Goal: Task Accomplishment & Management: Complete application form

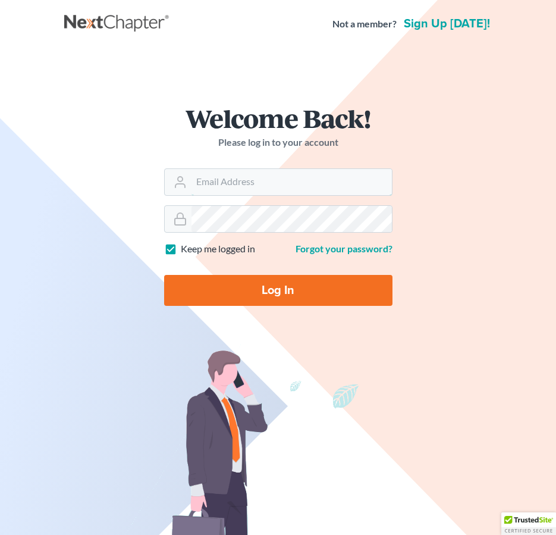
type input "[EMAIL_ADDRESS][DOMAIN_NAME]"
click at [257, 287] on input "Log In" at bounding box center [278, 290] width 229 height 31
type input "Thinking..."
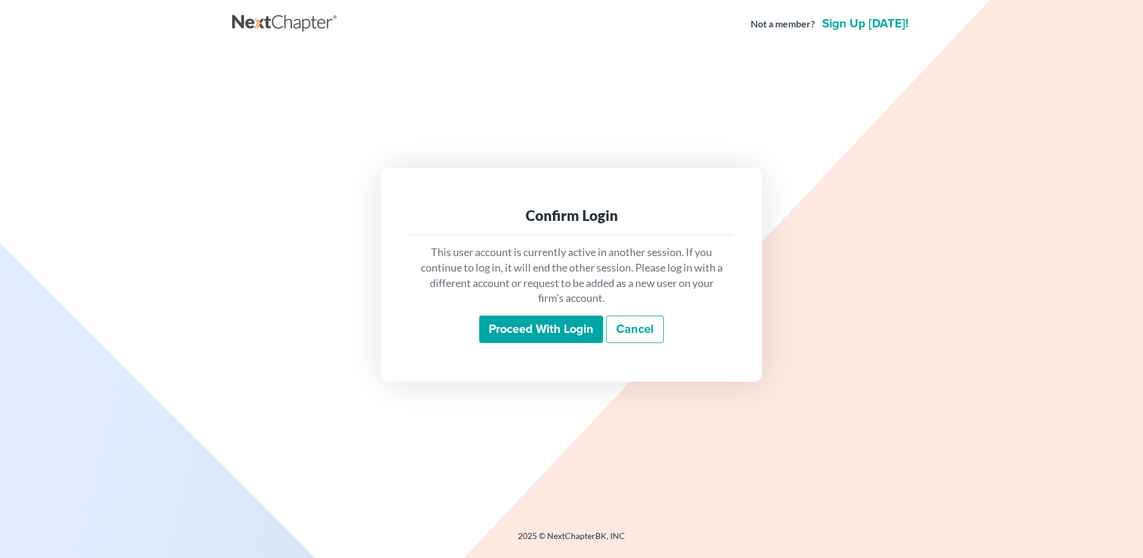
click at [529, 333] on input "Proceed with login" at bounding box center [541, 328] width 124 height 27
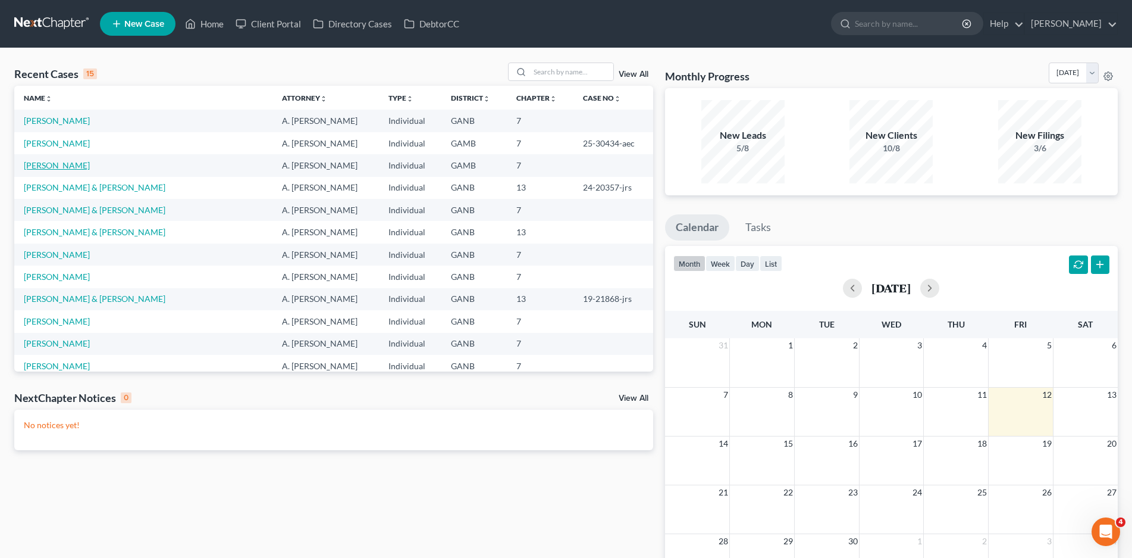
click at [62, 164] on link "[PERSON_NAME]" at bounding box center [57, 165] width 66 height 10
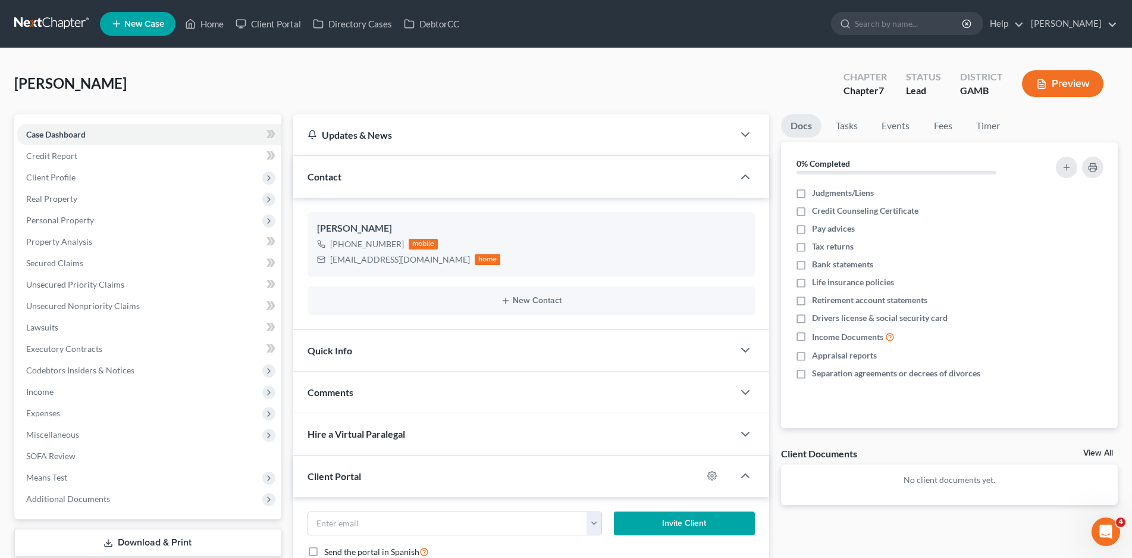
click at [393, 347] on div "Quick Info" at bounding box center [513, 350] width 440 height 41
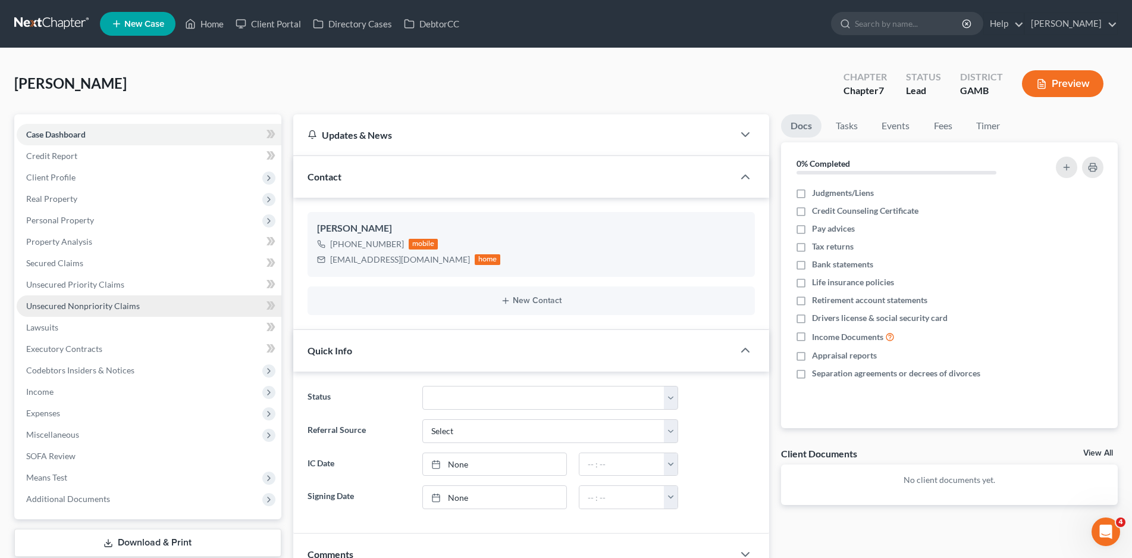
click at [65, 303] on span "Unsecured Nonpriority Claims" at bounding box center [83, 306] width 114 height 10
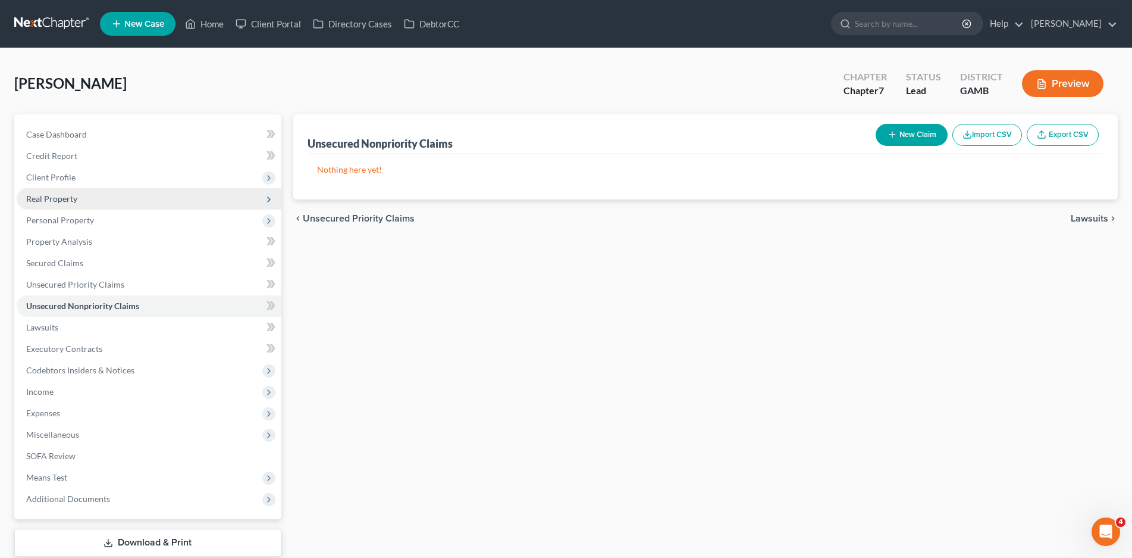
click at [57, 195] on span "Real Property" at bounding box center [51, 198] width 51 height 10
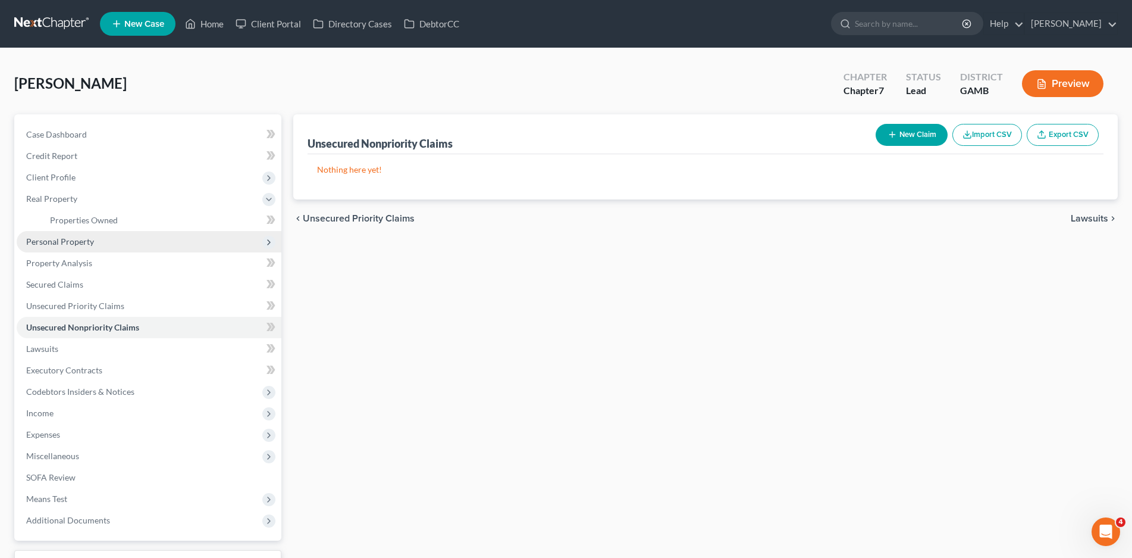
click at [72, 242] on span "Personal Property" at bounding box center [60, 241] width 68 height 10
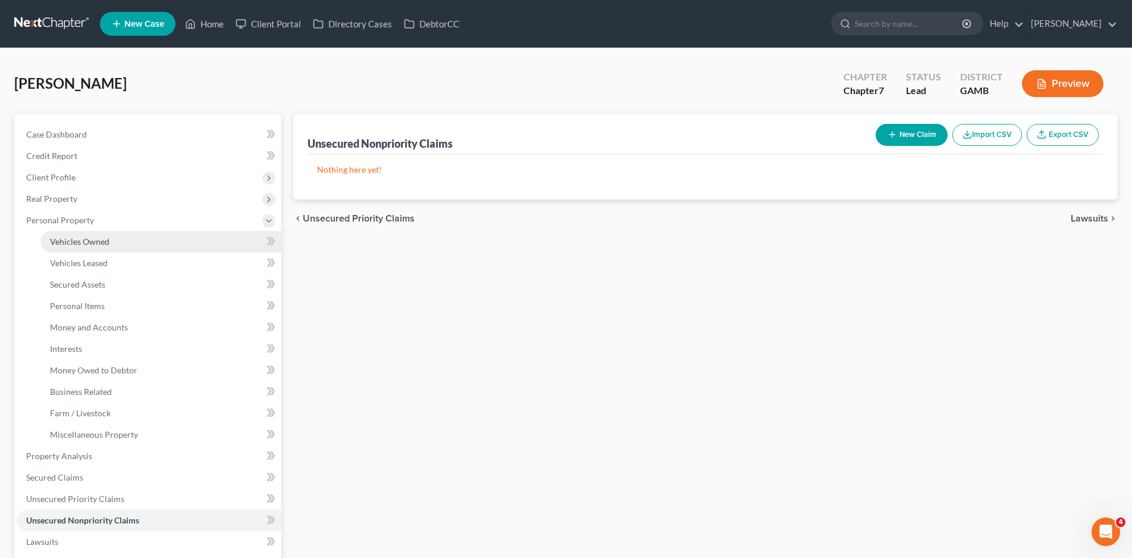
click at [78, 243] on span "Vehicles Owned" at bounding box center [80, 241] width 60 height 10
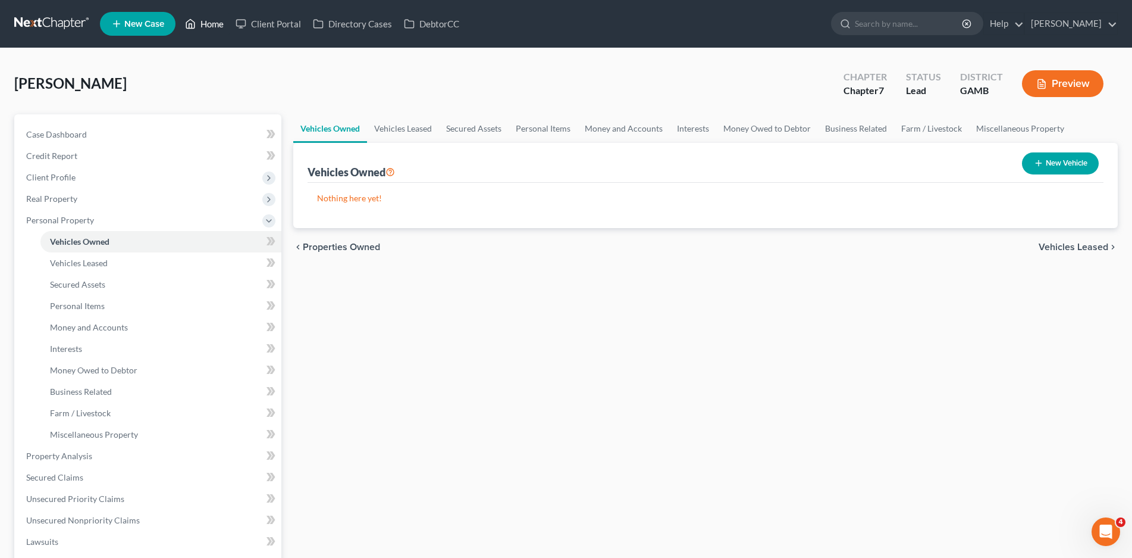
click at [220, 27] on link "Home" at bounding box center [204, 23] width 51 height 21
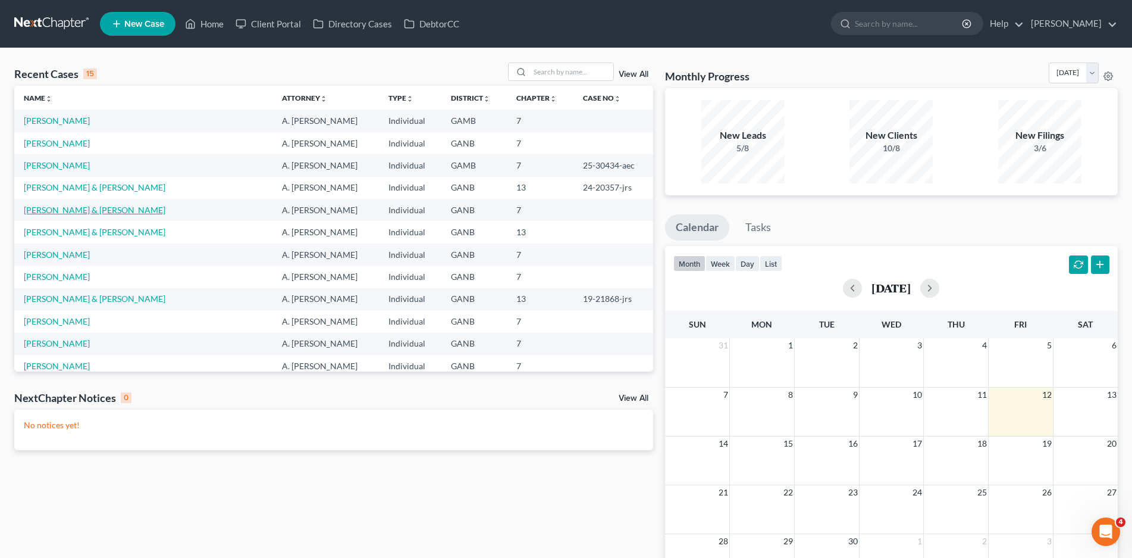
click at [102, 208] on link "[PERSON_NAME] & [PERSON_NAME]" at bounding box center [95, 210] width 142 height 10
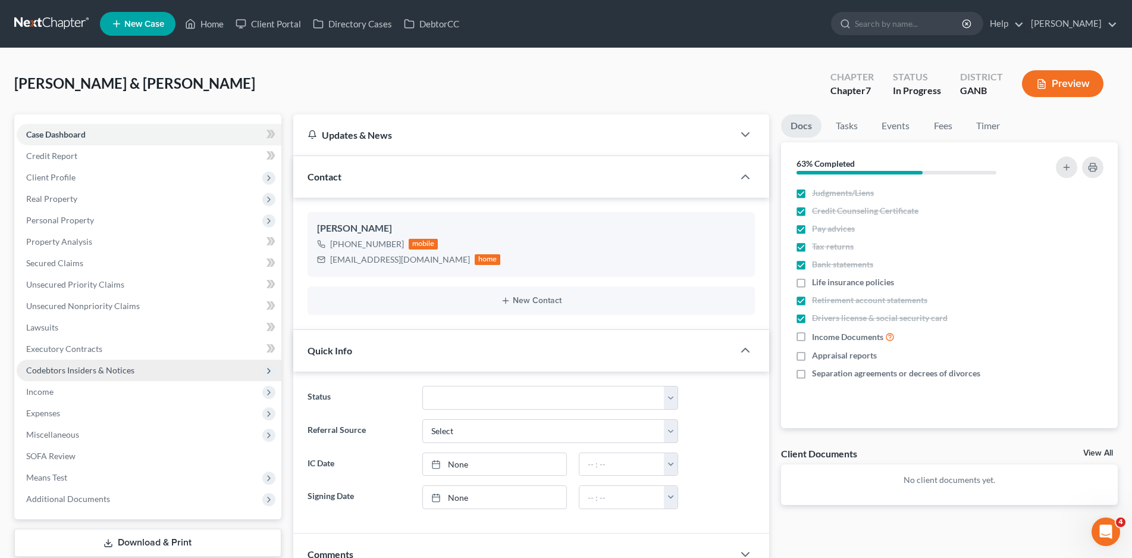
click at [76, 368] on span "Codebtors Insiders & Notices" at bounding box center [80, 370] width 108 height 10
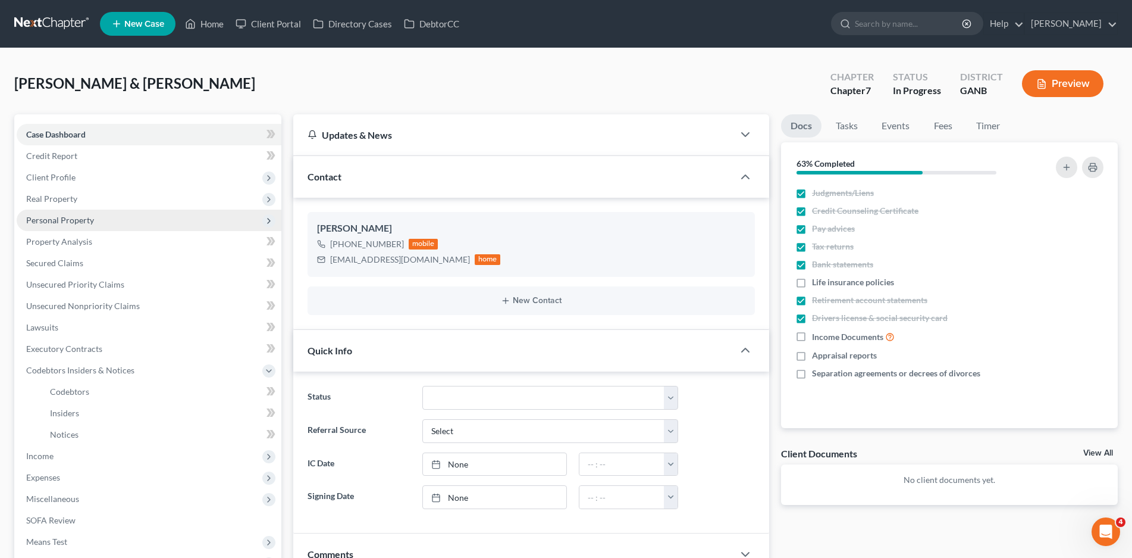
click at [61, 215] on span "Personal Property" at bounding box center [60, 220] width 68 height 10
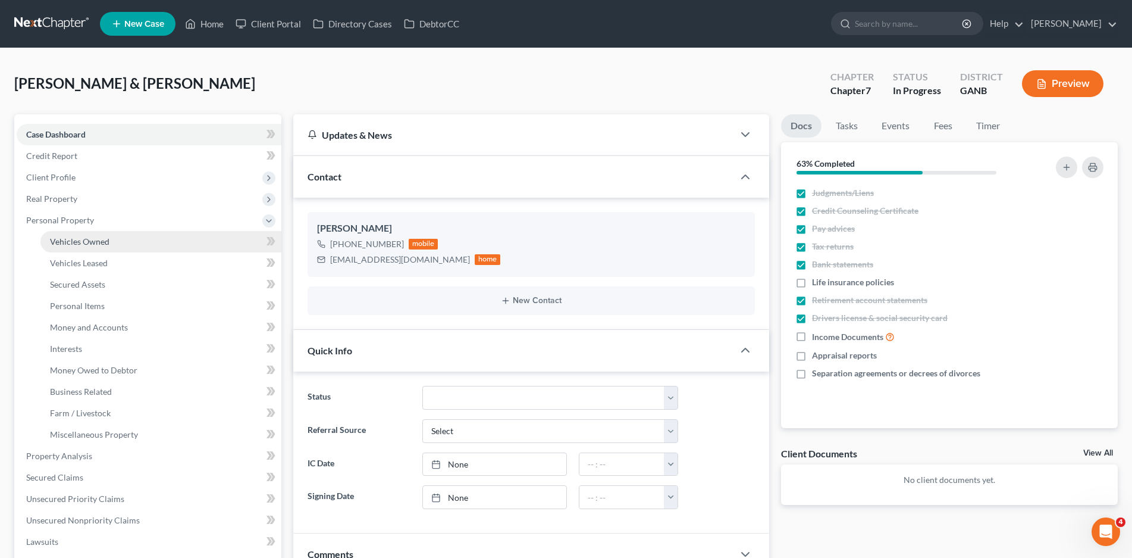
click at [89, 237] on span "Vehicles Owned" at bounding box center [80, 241] width 60 height 10
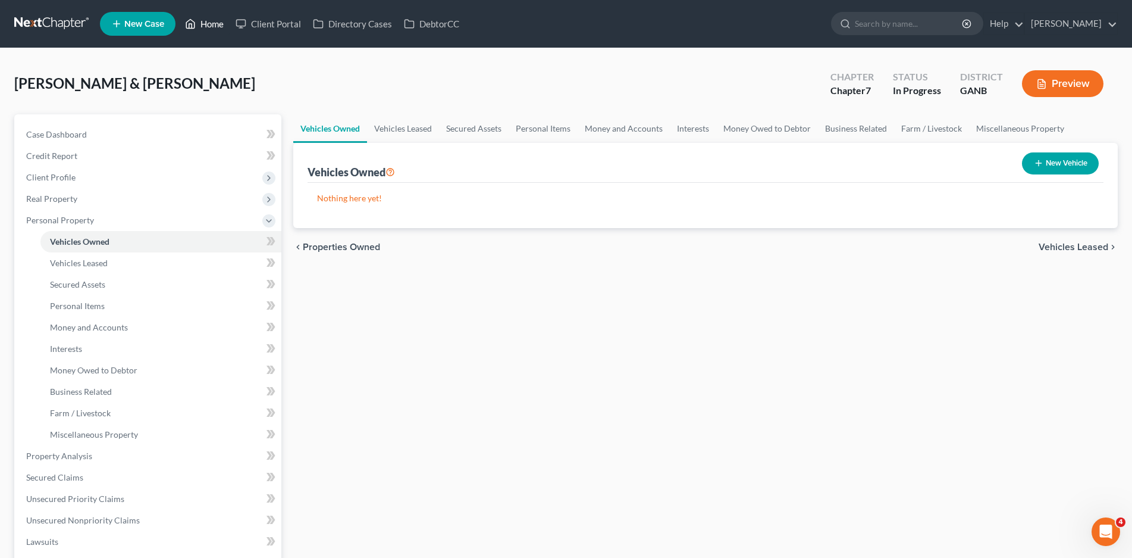
click at [206, 26] on link "Home" at bounding box center [204, 23] width 51 height 21
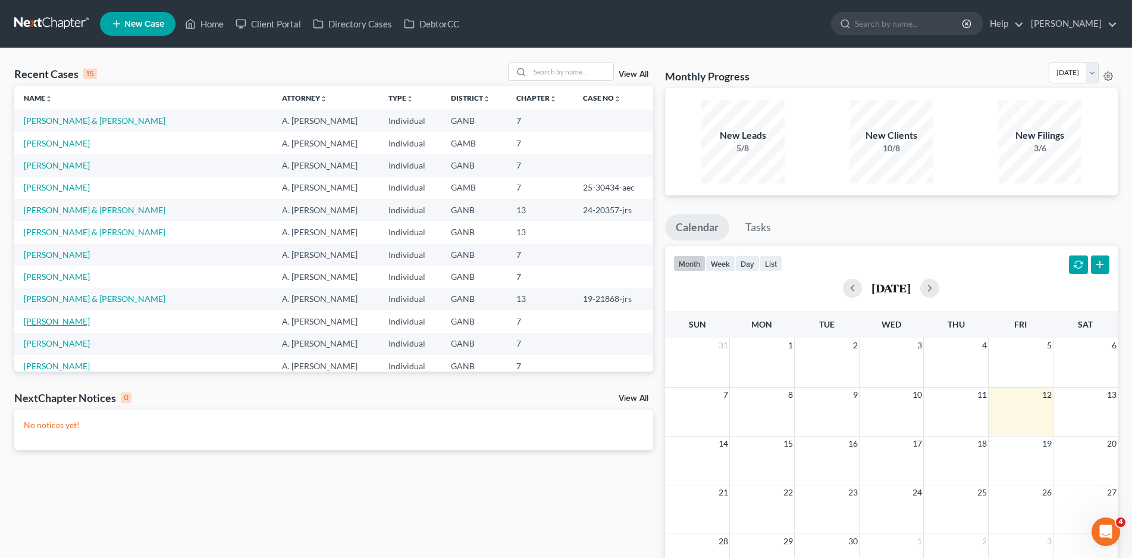
click at [61, 320] on link "[PERSON_NAME]" at bounding box center [57, 321] width 66 height 10
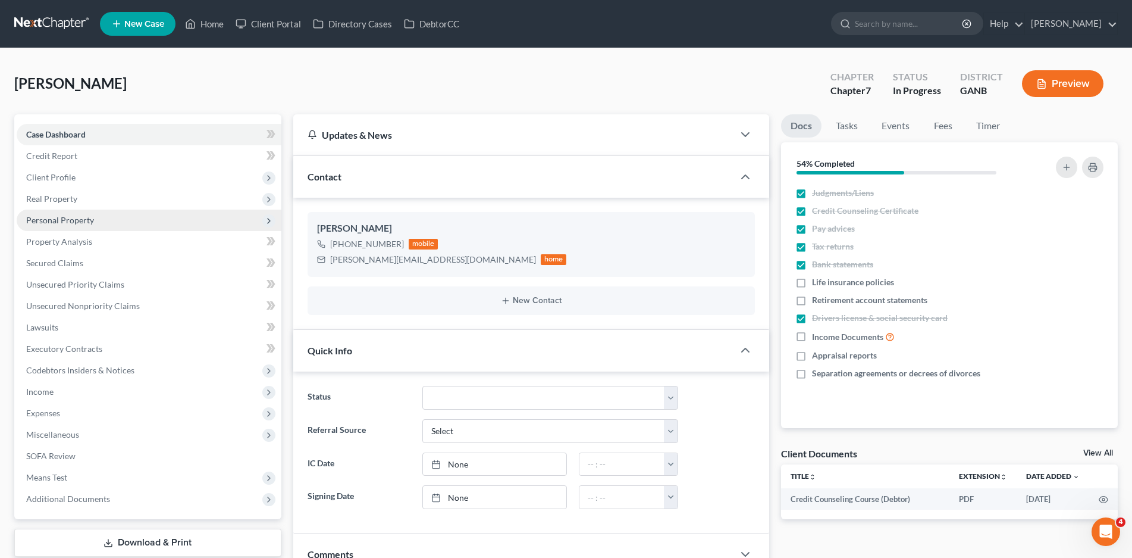
click at [51, 219] on span "Personal Property" at bounding box center [60, 220] width 68 height 10
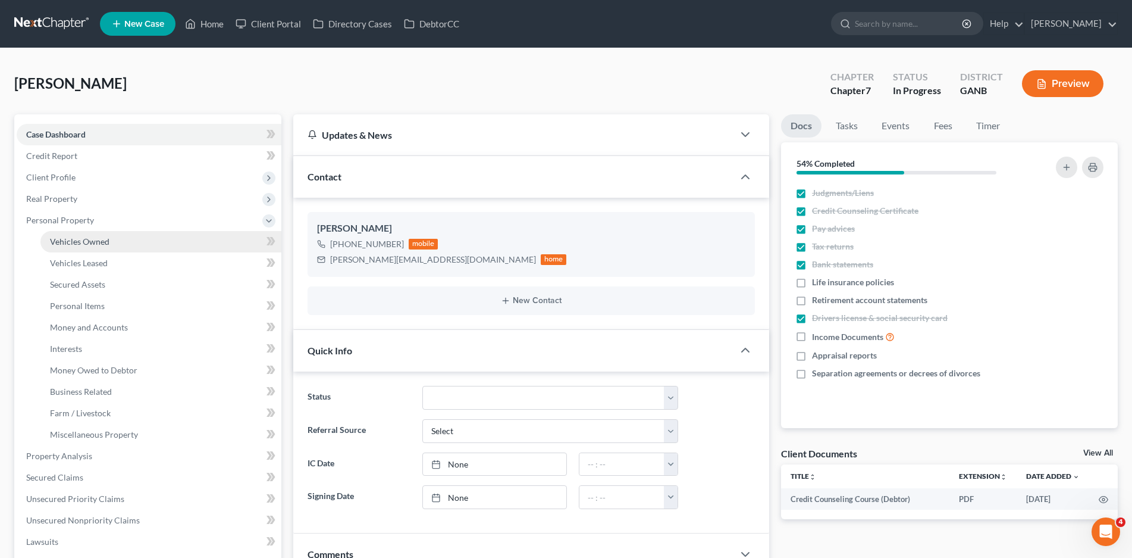
click at [58, 236] on span "Vehicles Owned" at bounding box center [80, 241] width 60 height 10
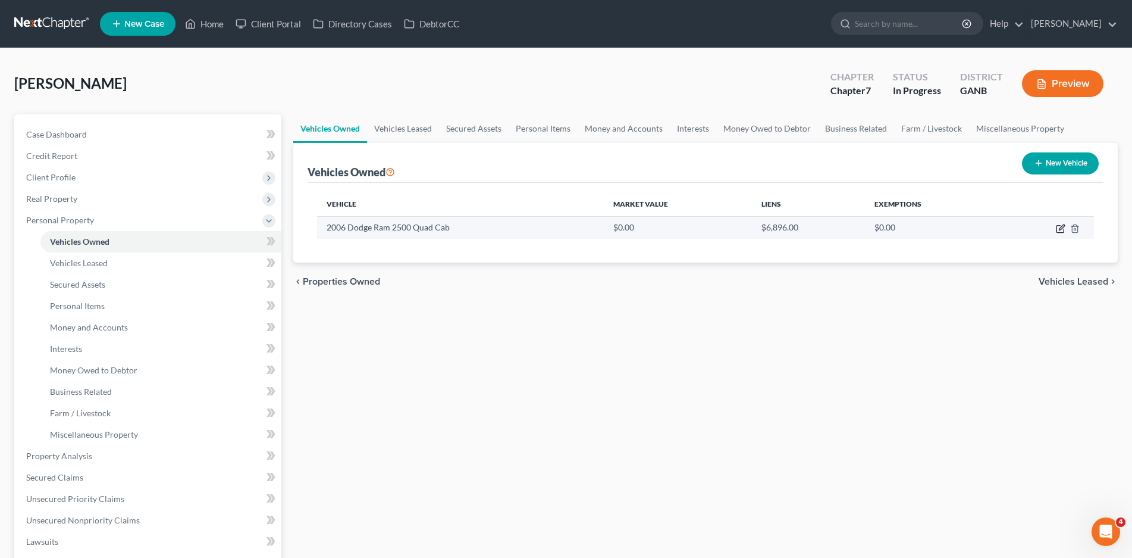
click at [1057, 226] on icon "button" at bounding box center [1060, 229] width 7 height 7
select select "0"
select select "20"
select select "2"
select select "0"
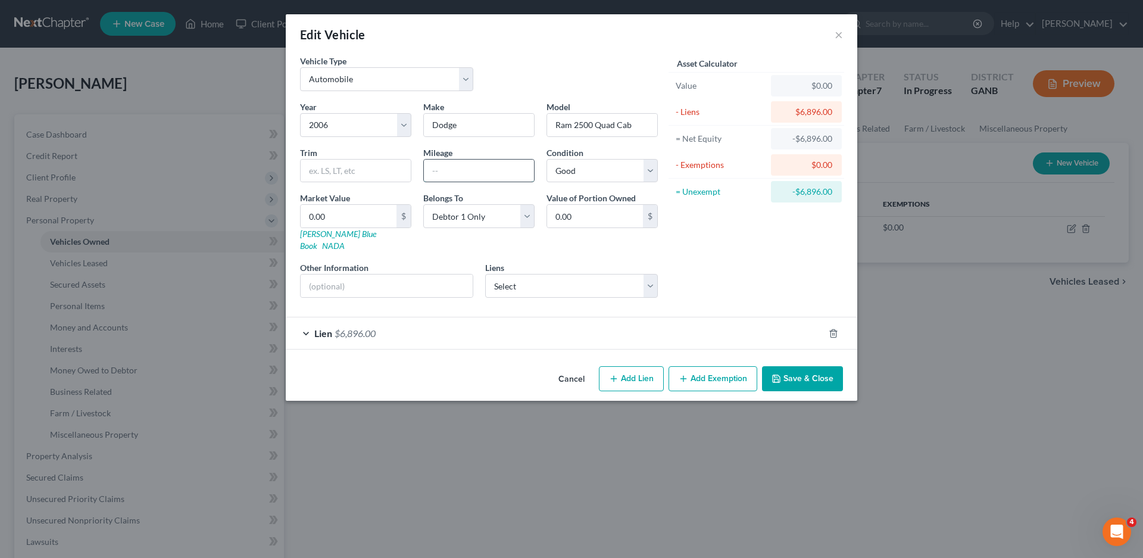
click at [452, 170] on input "text" at bounding box center [479, 170] width 110 height 23
type input "200000"
click at [600, 174] on select "Select Excellent Very Good Good Fair Poor" at bounding box center [601, 171] width 111 height 24
click at [580, 168] on select "Select Excellent Very Good Good Fair Poor" at bounding box center [601, 171] width 111 height 24
click at [546, 159] on select "Select Excellent Very Good Good Fair Poor" at bounding box center [601, 171] width 111 height 24
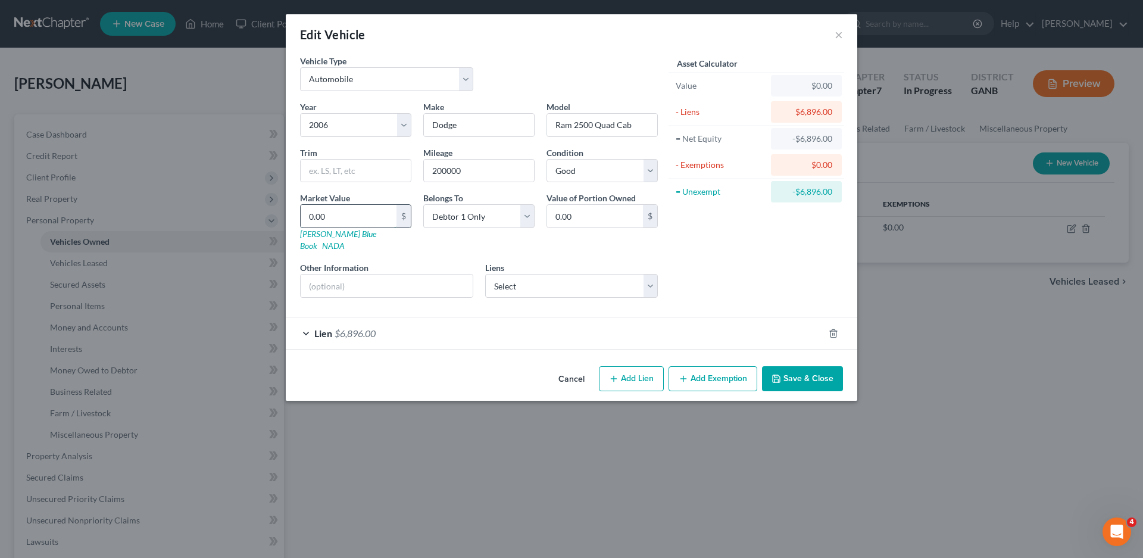
click at [340, 223] on input "0.00" at bounding box center [349, 216] width 96 height 23
click at [326, 218] on input "0.00" at bounding box center [349, 216] width 96 height 23
type input "1"
type input "1.00"
type input "10"
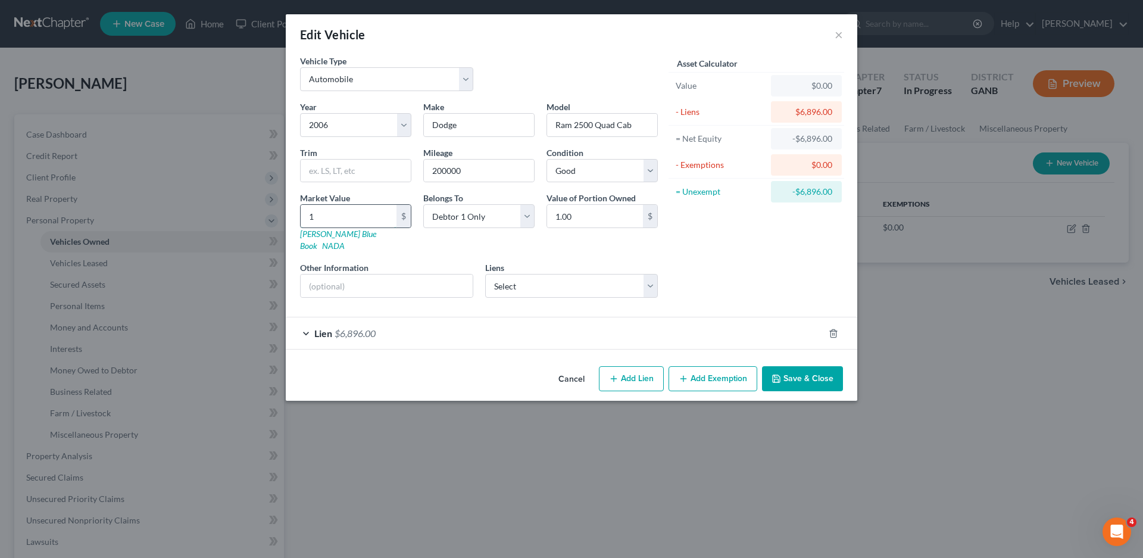
type input "10.00"
type input "100"
type input "100.00"
type input "1000"
type input "1,000.00"
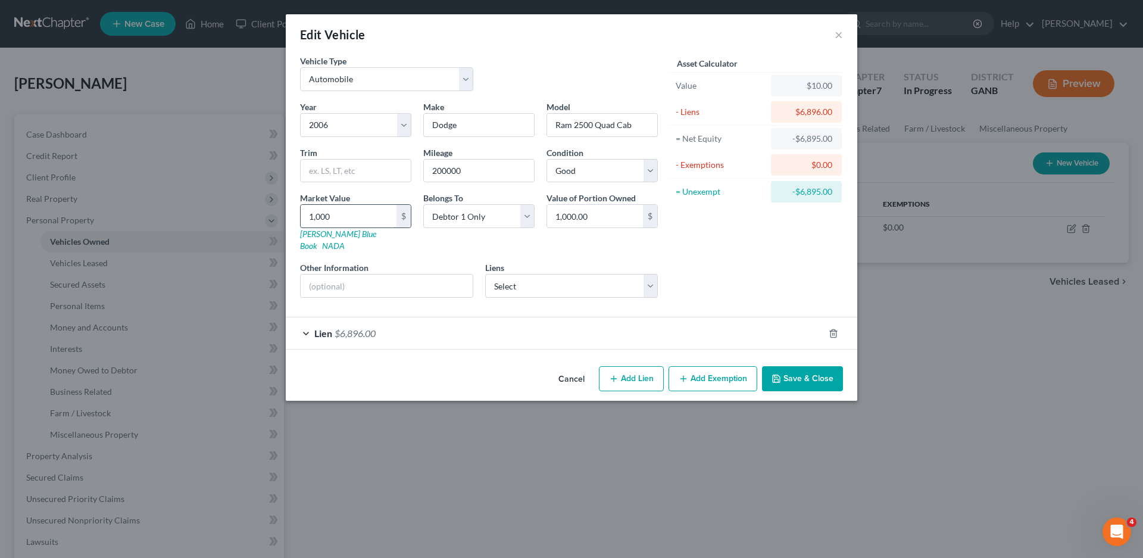
type input "1,0000"
type input "10,000.00"
click at [728, 371] on button "Add Exemption" at bounding box center [712, 378] width 89 height 25
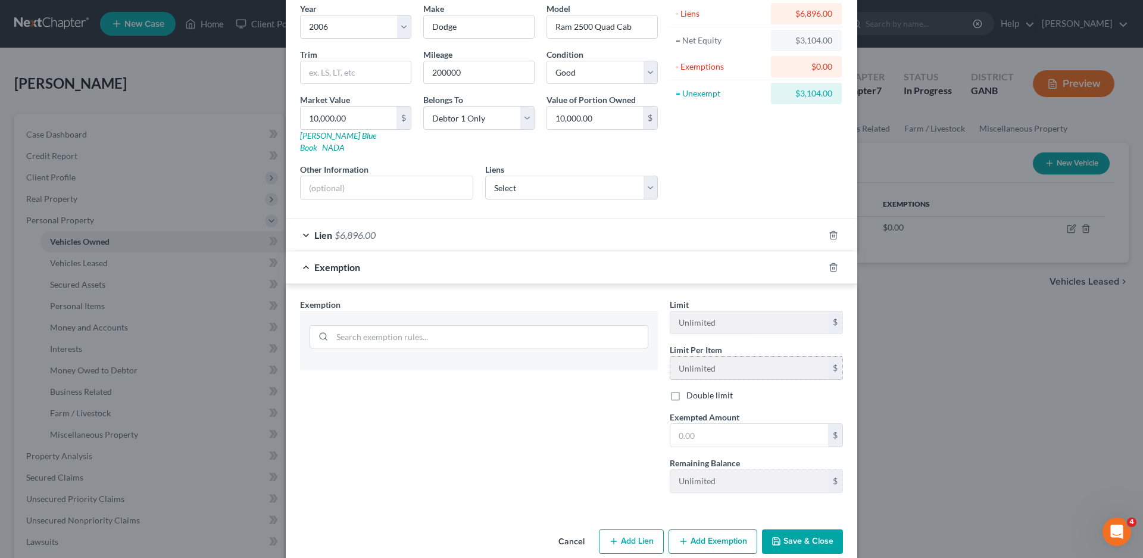
scroll to position [106, 0]
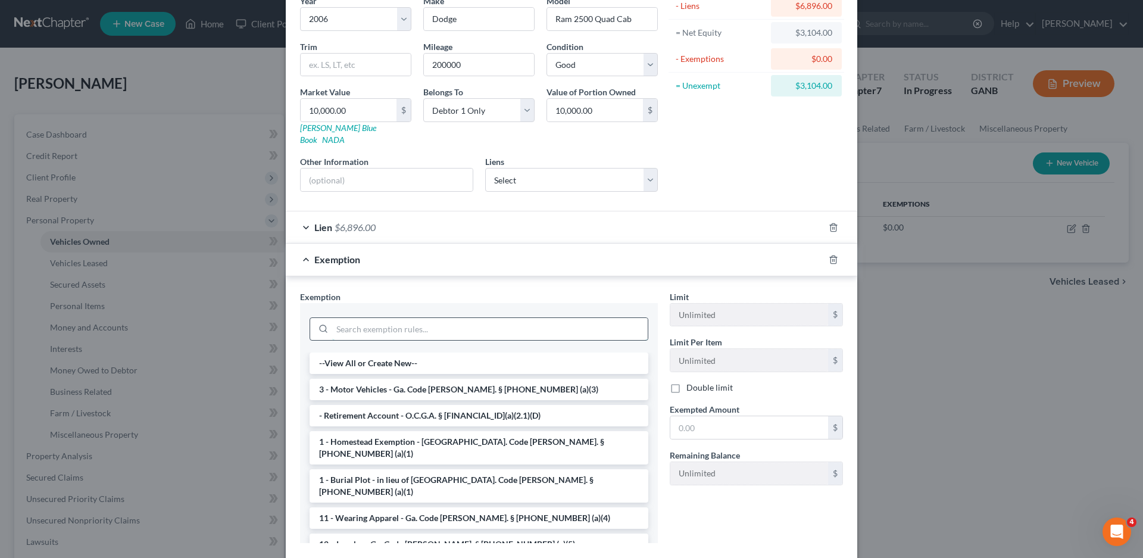
click at [332, 318] on input "search" at bounding box center [489, 329] width 315 height 23
click at [370, 379] on li "3 - Motor Vehicles - Ga. Code [PERSON_NAME]. § [PHONE_NUMBER] (a)(3)" at bounding box center [478, 388] width 339 height 21
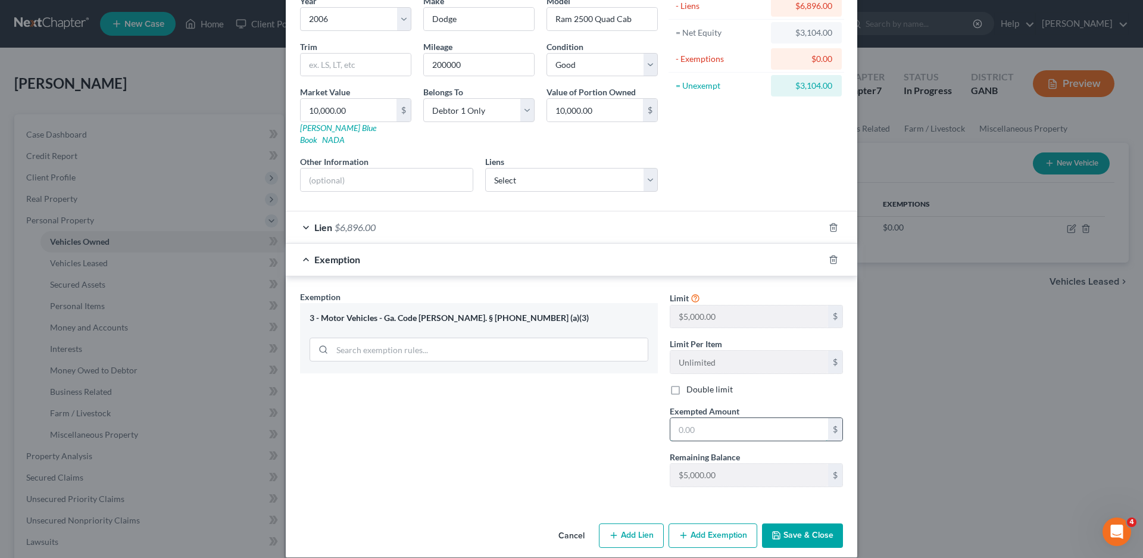
click at [686, 419] on input "text" at bounding box center [749, 429] width 158 height 23
type input "3,104"
click at [788, 523] on button "Save & Close" at bounding box center [802, 535] width 81 height 25
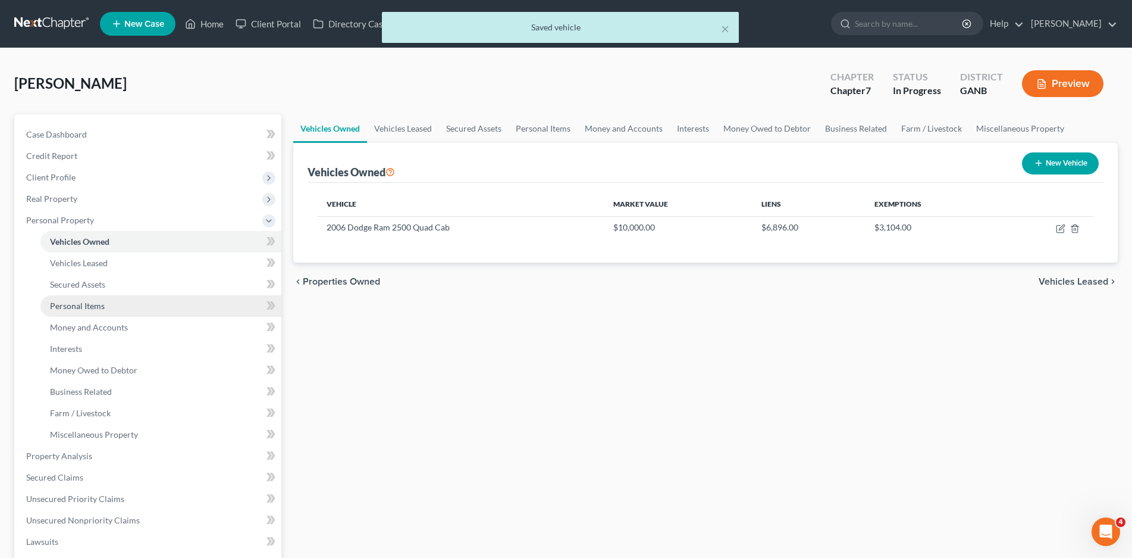
click at [82, 305] on span "Personal Items" at bounding box center [77, 306] width 55 height 10
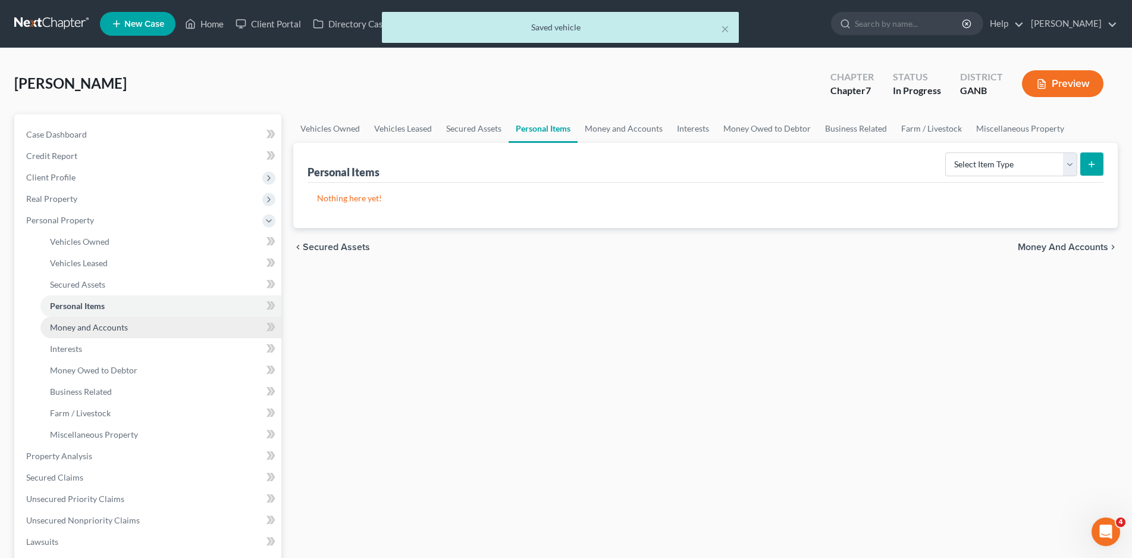
click at [80, 327] on span "Money and Accounts" at bounding box center [89, 327] width 78 height 10
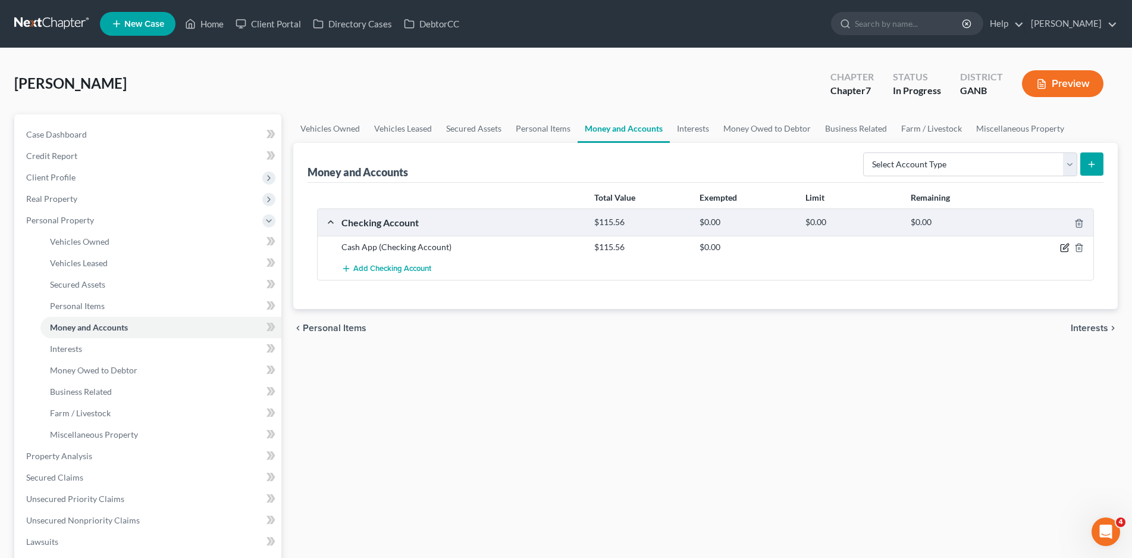
click at [1067, 248] on icon "button" at bounding box center [1065, 246] width 5 height 5
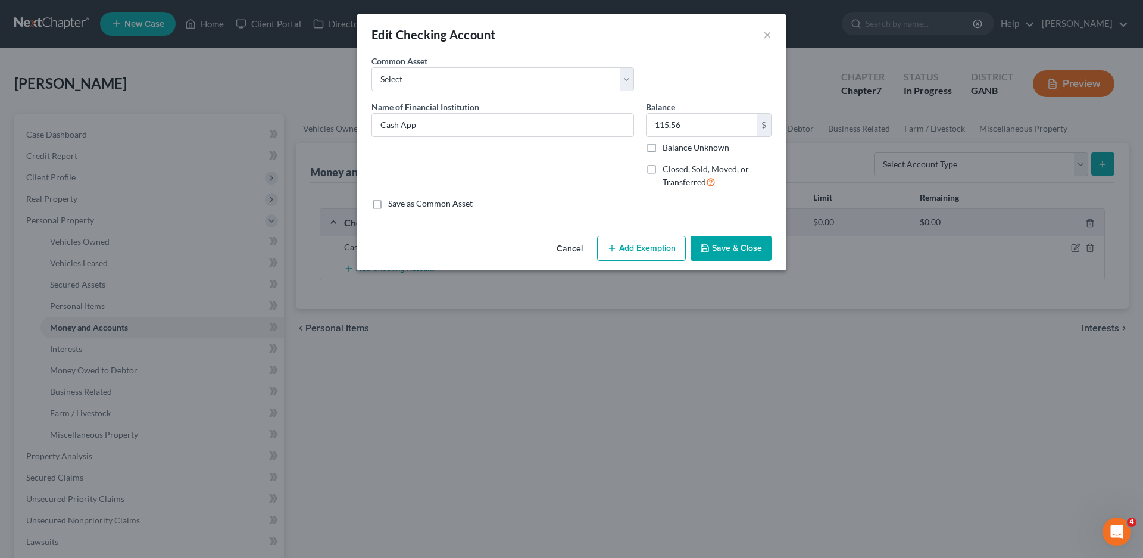
click at [620, 245] on button "Add Exemption" at bounding box center [641, 248] width 89 height 25
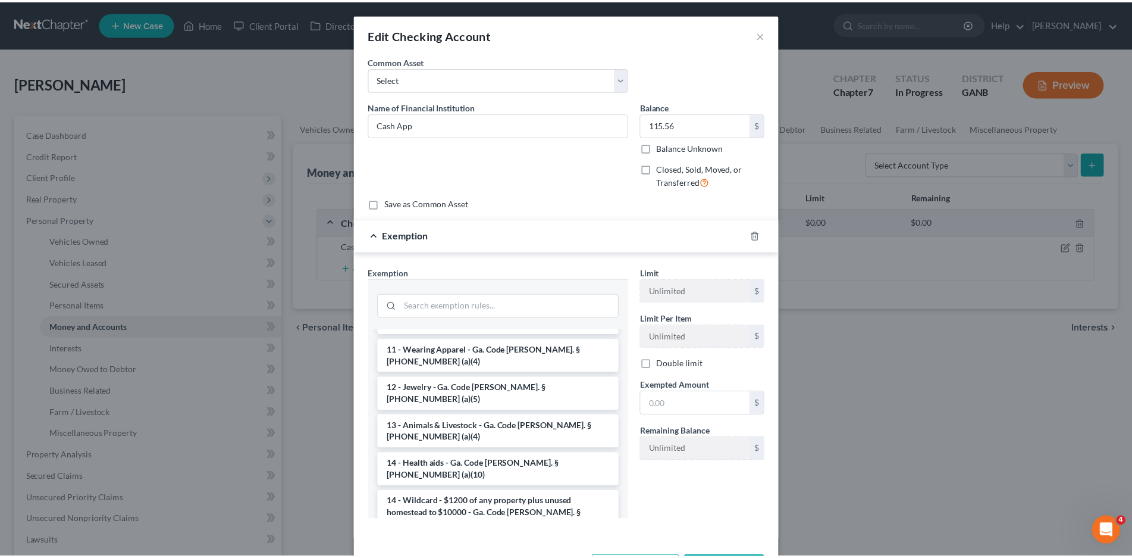
scroll to position [179, 0]
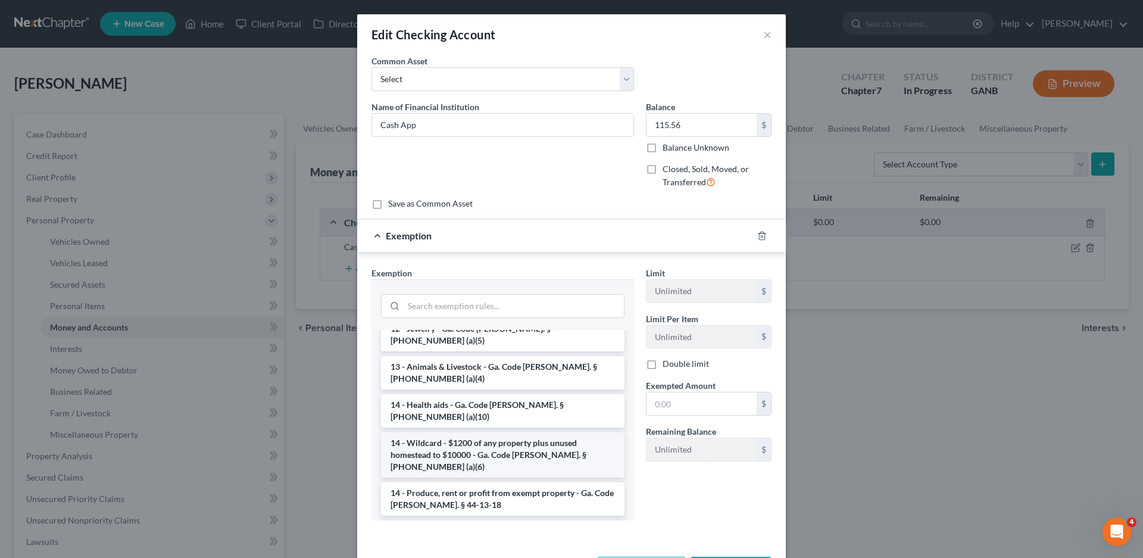
click at [461, 432] on li "14 - Wildcard - $1200 of any property plus unused homestead to $10000 - Ga. Cod…" at bounding box center [502, 454] width 243 height 45
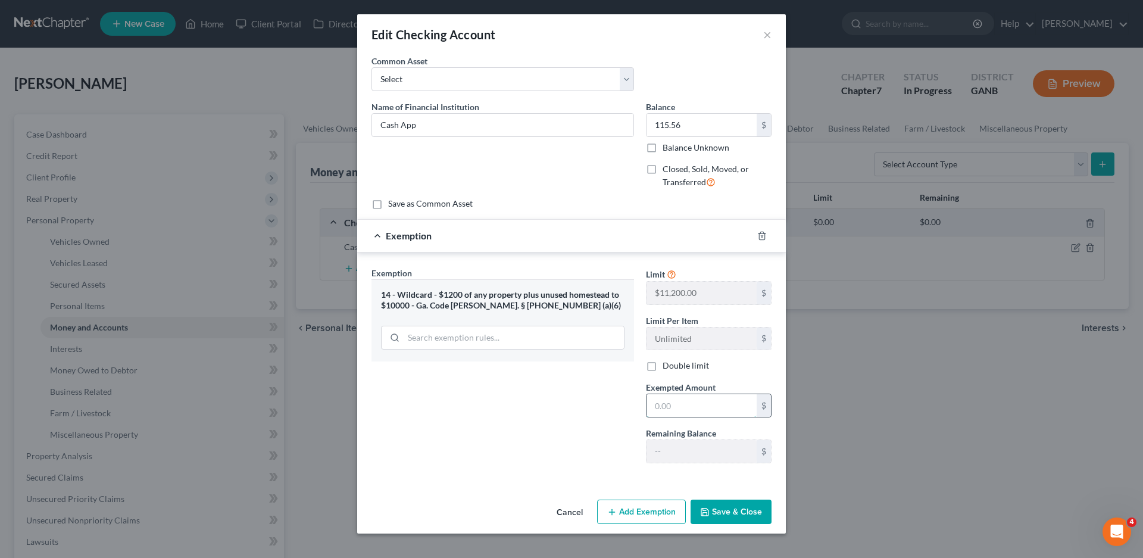
click at [684, 401] on input "text" at bounding box center [701, 405] width 110 height 23
type input "115.56"
click at [731, 508] on button "Save & Close" at bounding box center [730, 511] width 81 height 25
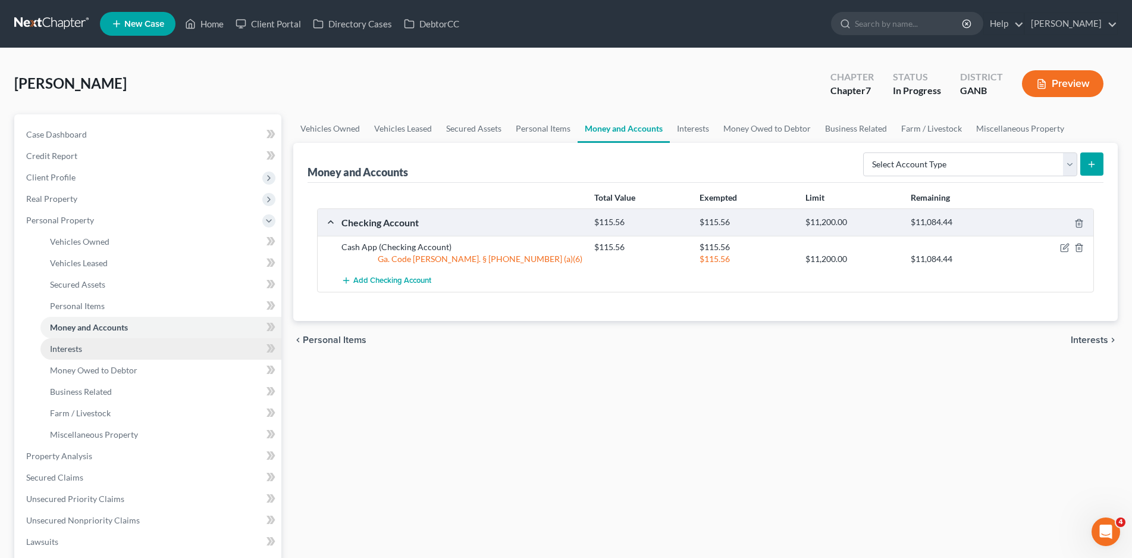
click at [74, 352] on span "Interests" at bounding box center [66, 348] width 32 height 10
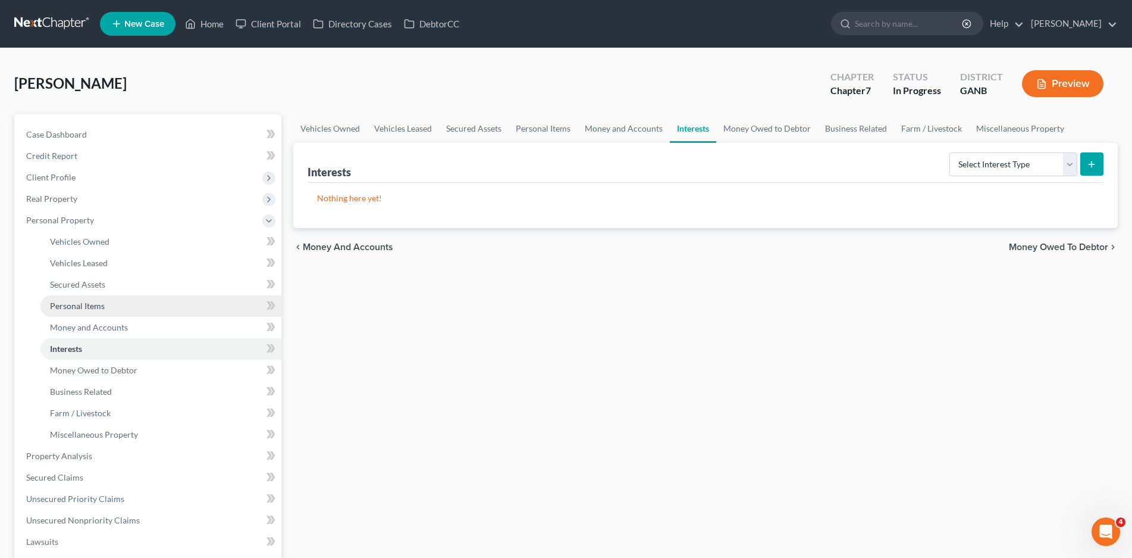
click at [77, 307] on span "Personal Items" at bounding box center [77, 306] width 55 height 10
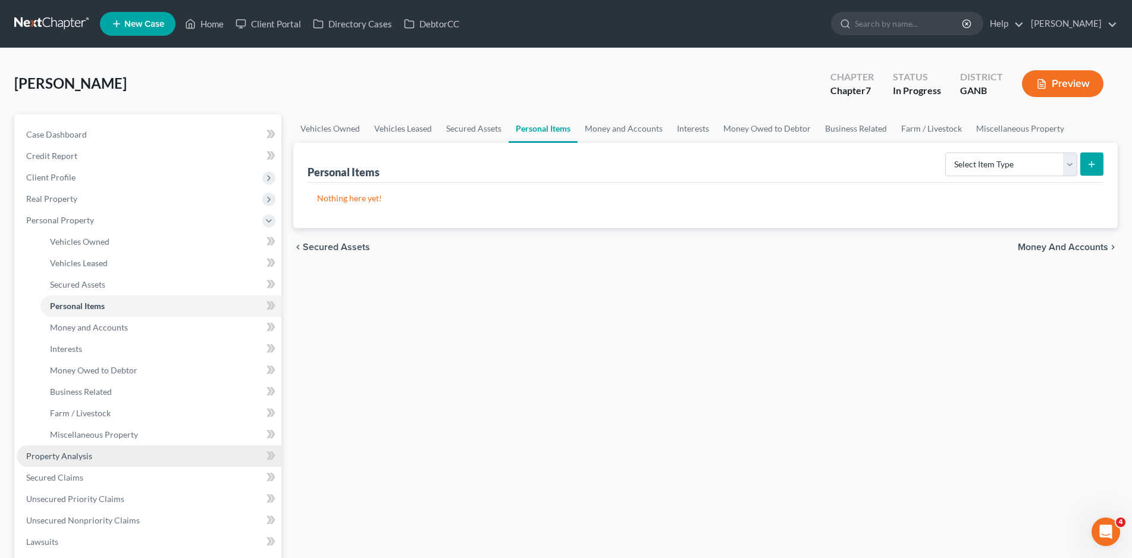
click at [74, 454] on span "Property Analysis" at bounding box center [59, 455] width 66 height 10
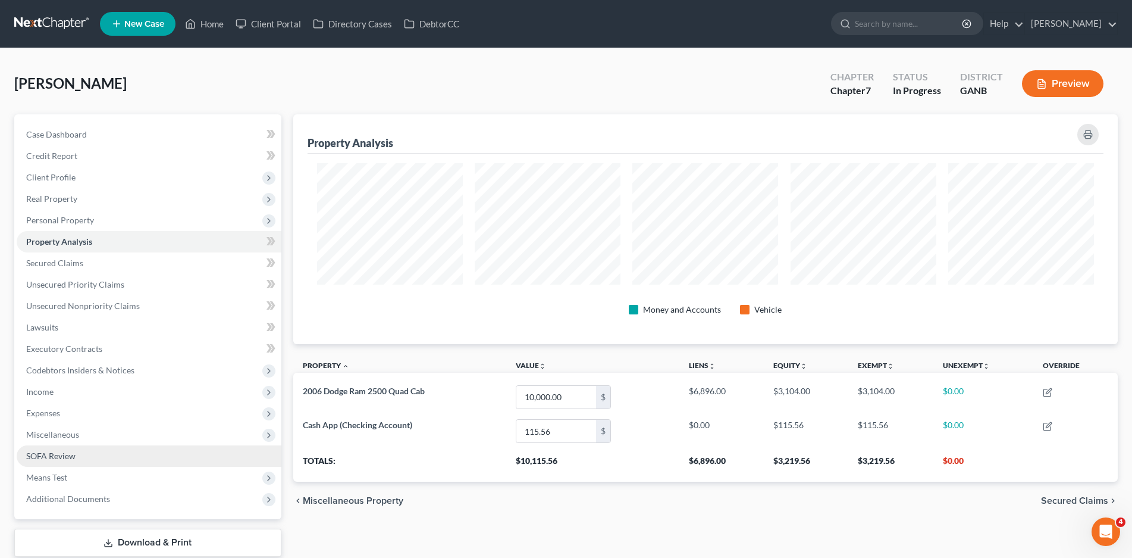
scroll to position [230, 825]
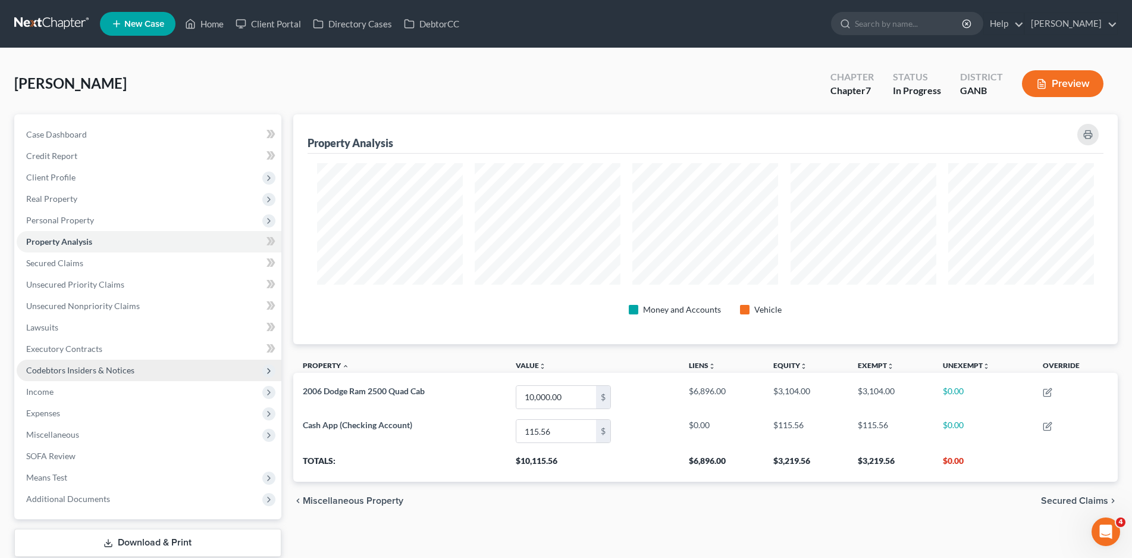
click at [73, 366] on span "Codebtors Insiders & Notices" at bounding box center [80, 370] width 108 height 10
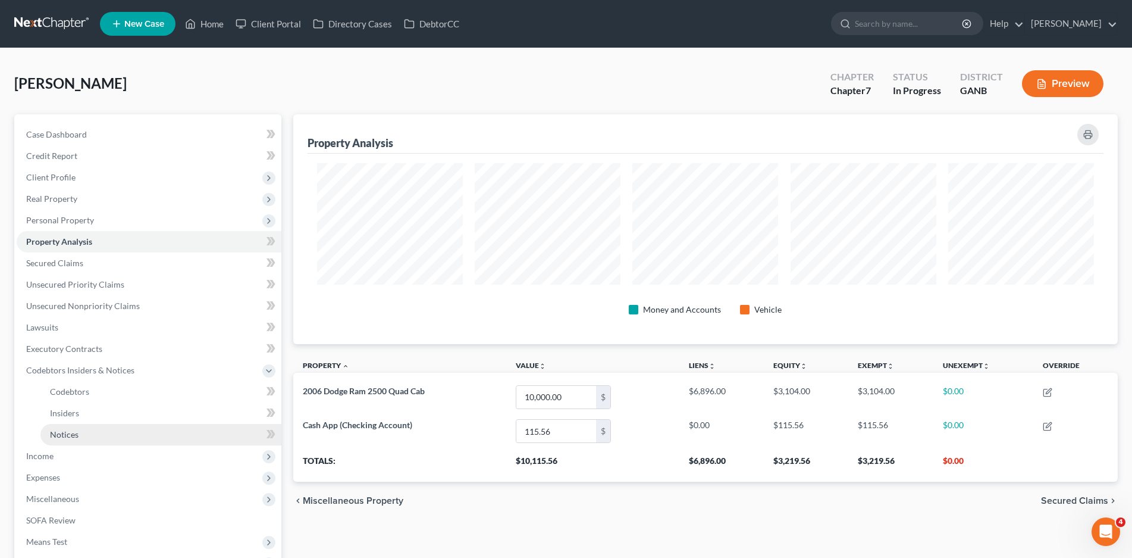
click at [56, 427] on link "Notices" at bounding box center [160, 434] width 241 height 21
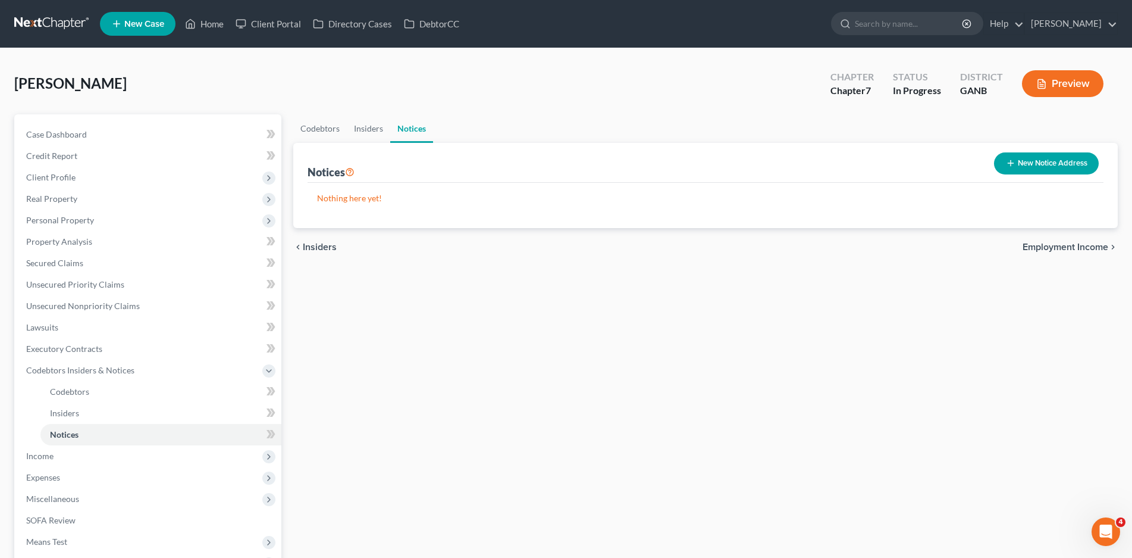
click at [1041, 158] on button "New Notice Address" at bounding box center [1046, 163] width 105 height 22
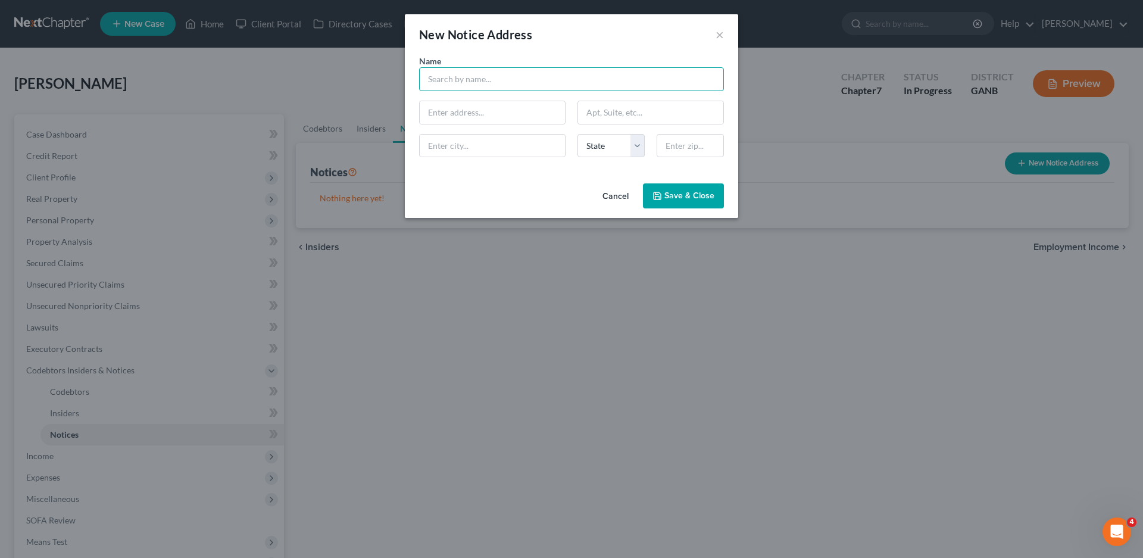
click at [453, 77] on input "text" at bounding box center [571, 79] width 305 height 24
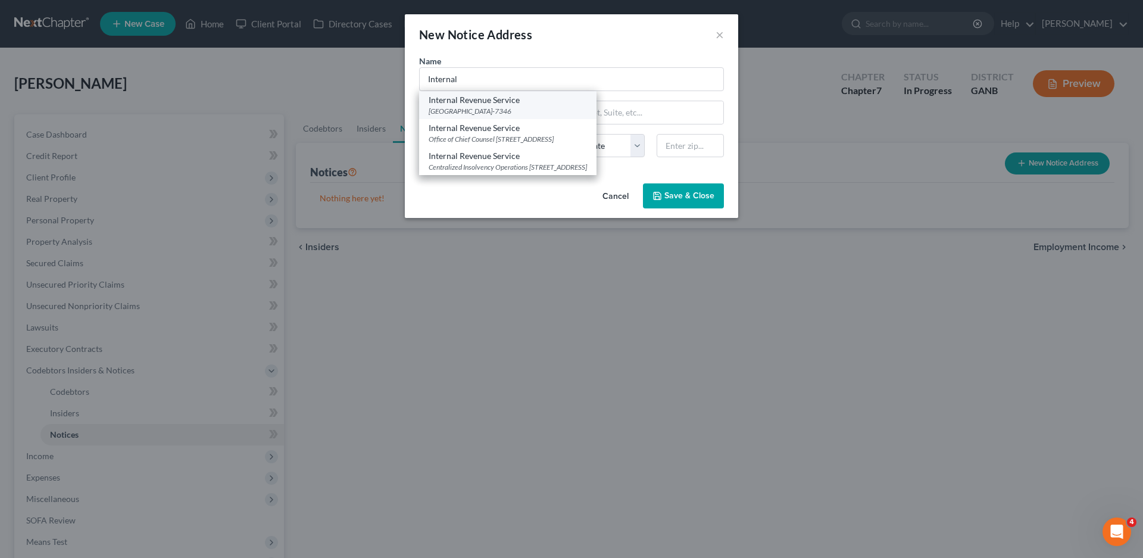
click at [521, 106] on div "[GEOGRAPHIC_DATA]-7346" at bounding box center [507, 111] width 158 height 10
type input "Internal Revenue Service"
type input "PO Box 7346"
type input "[GEOGRAPHIC_DATA]"
select select "39"
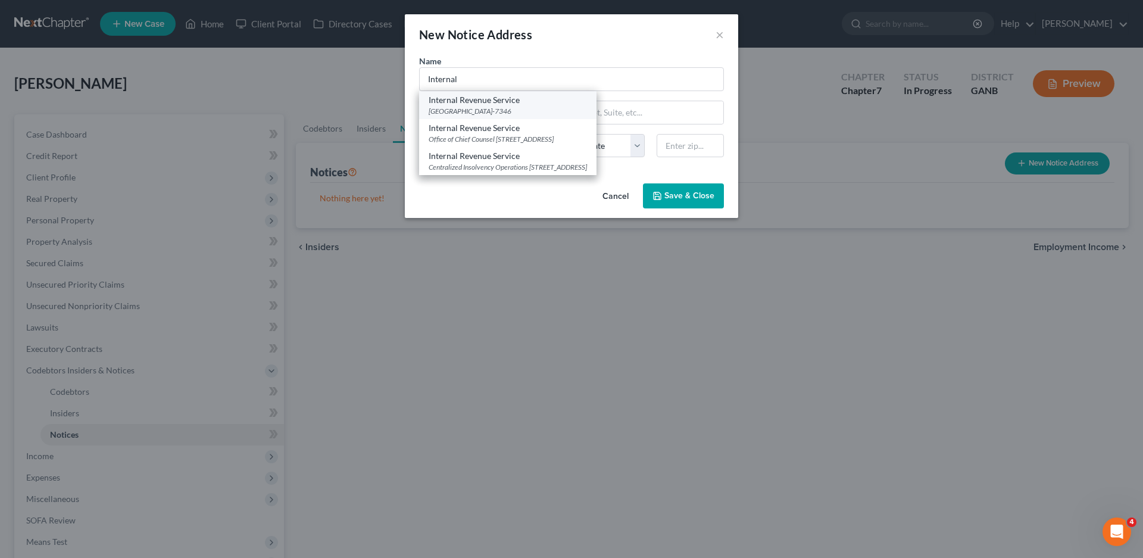
type input "19101-7346"
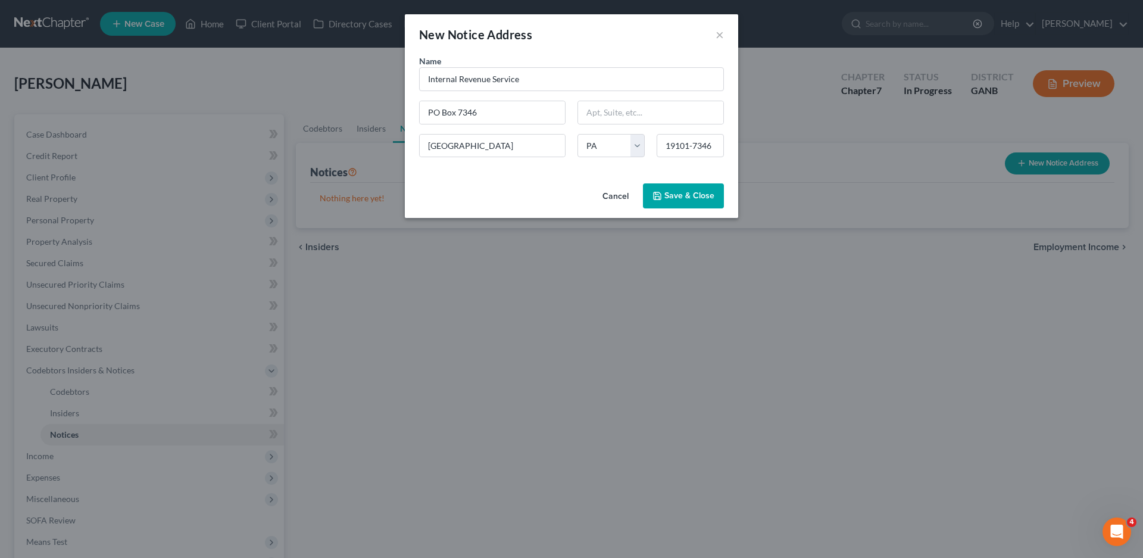
click at [683, 195] on span "Save & Close" at bounding box center [689, 195] width 50 height 10
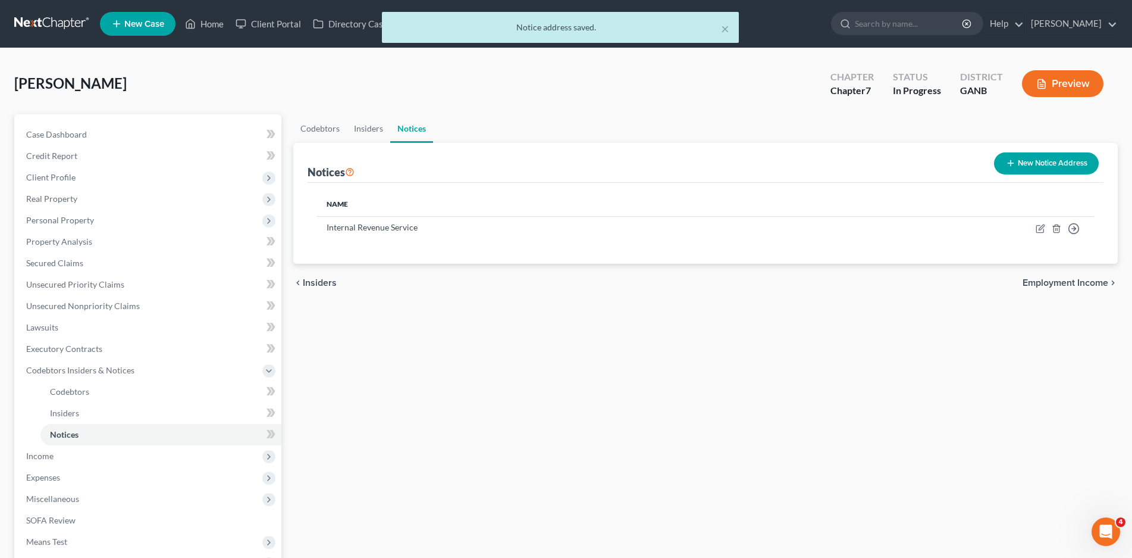
click at [1042, 161] on button "New Notice Address" at bounding box center [1046, 163] width 105 height 22
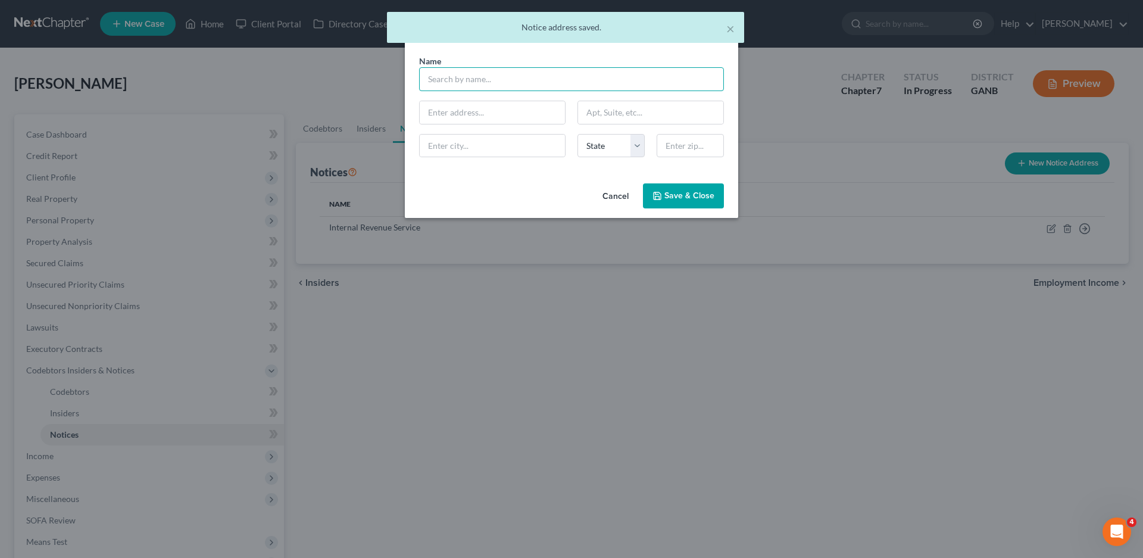
click at [448, 76] on input "text" at bounding box center [571, 79] width 305 height 24
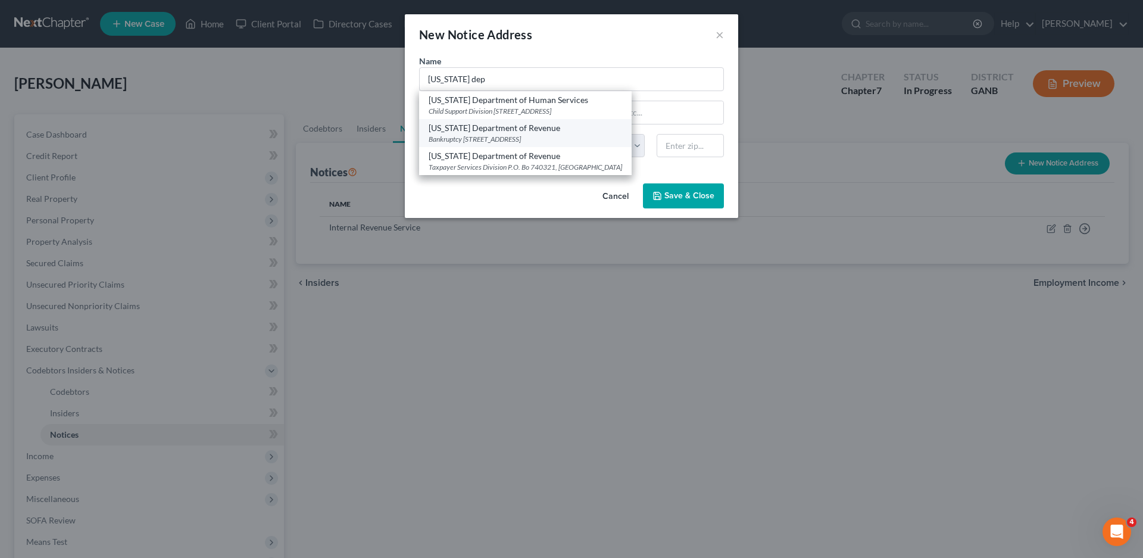
click at [499, 129] on div "[US_STATE] Department of Revenue" at bounding box center [524, 128] width 193 height 12
type input "[US_STATE] Department of Revenue"
type input "Bankruptcy"
type input "[STREET_ADDRESS]"
type input "[GEOGRAPHIC_DATA]"
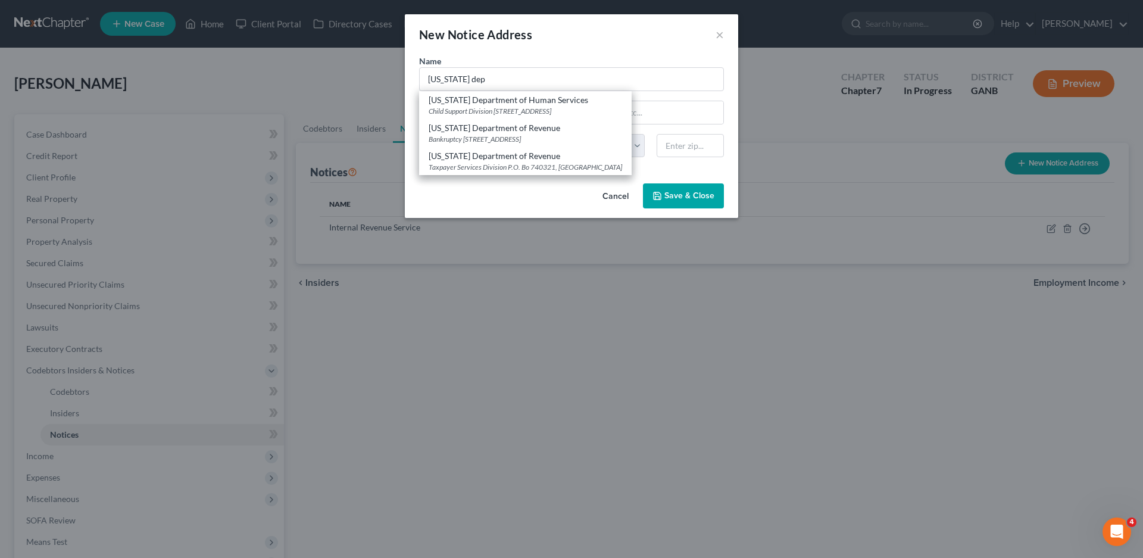
select select "10"
type input "30345"
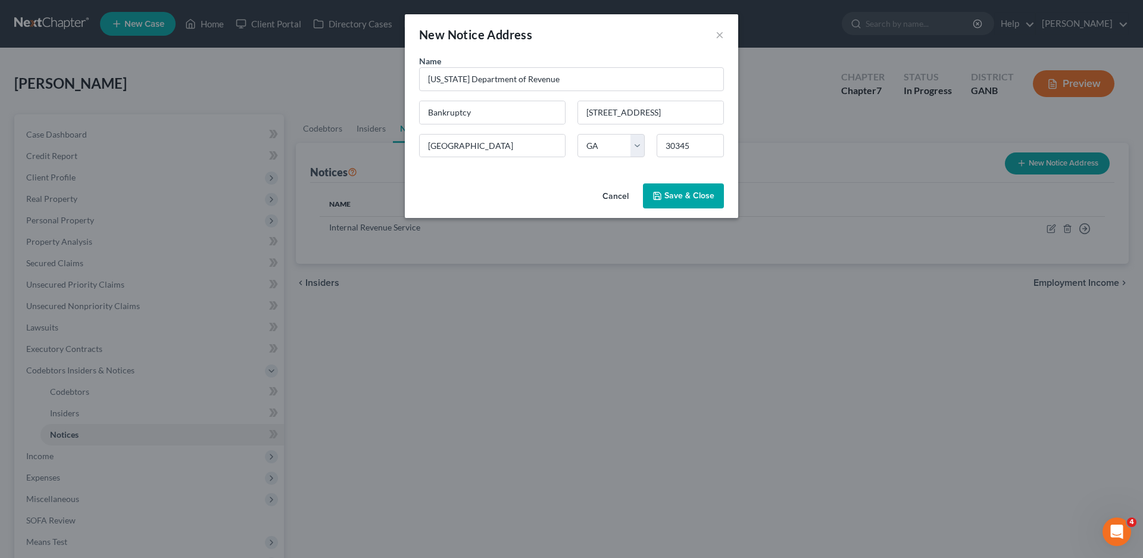
click at [683, 203] on button "Save & Close" at bounding box center [683, 195] width 81 height 25
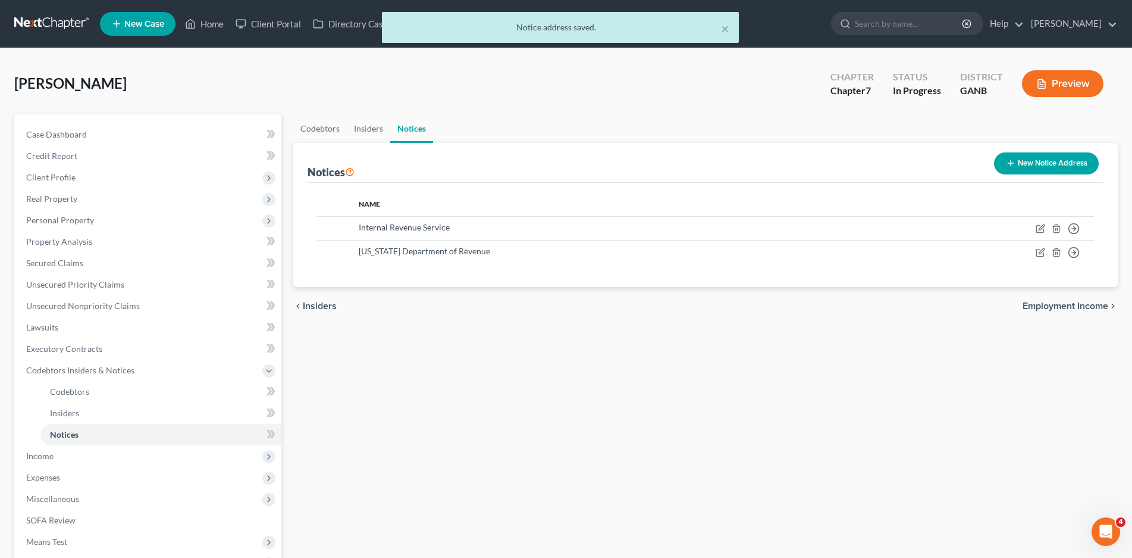
click at [1046, 159] on button "New Notice Address" at bounding box center [1046, 163] width 105 height 22
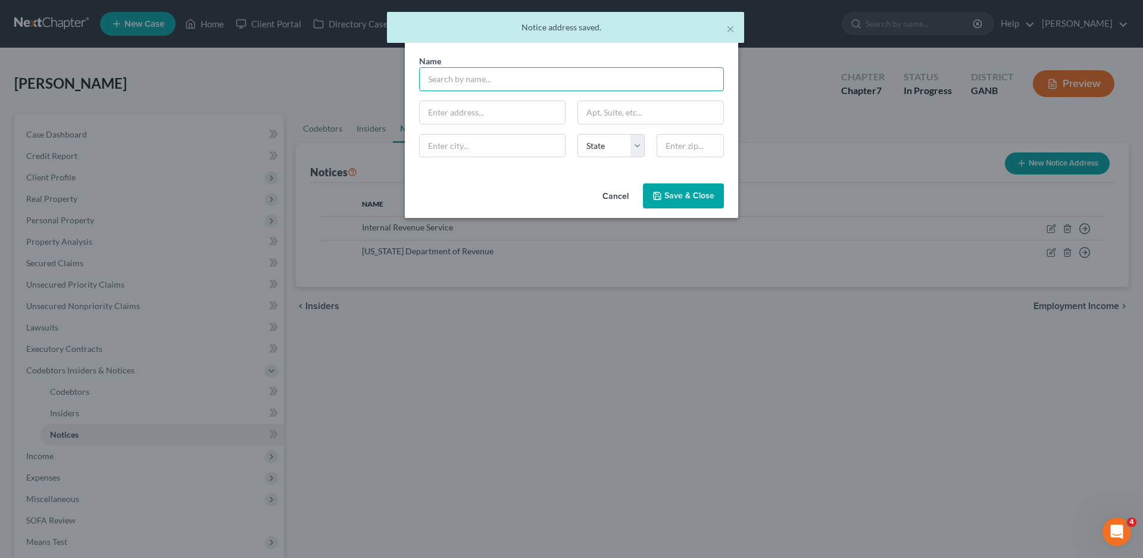
click at [459, 79] on input "text" at bounding box center [571, 79] width 305 height 24
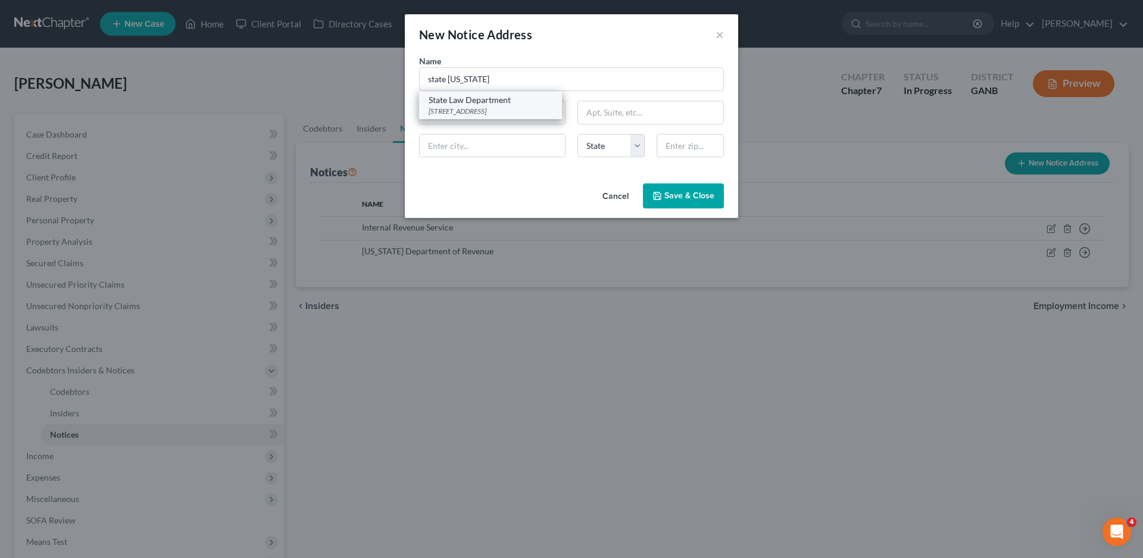
click at [505, 105] on div "State Law Department" at bounding box center [490, 100] width 124 height 12
type input "State Law Department"
type input "40 Capitol Sq SW"
type input "[GEOGRAPHIC_DATA]"
select select "10"
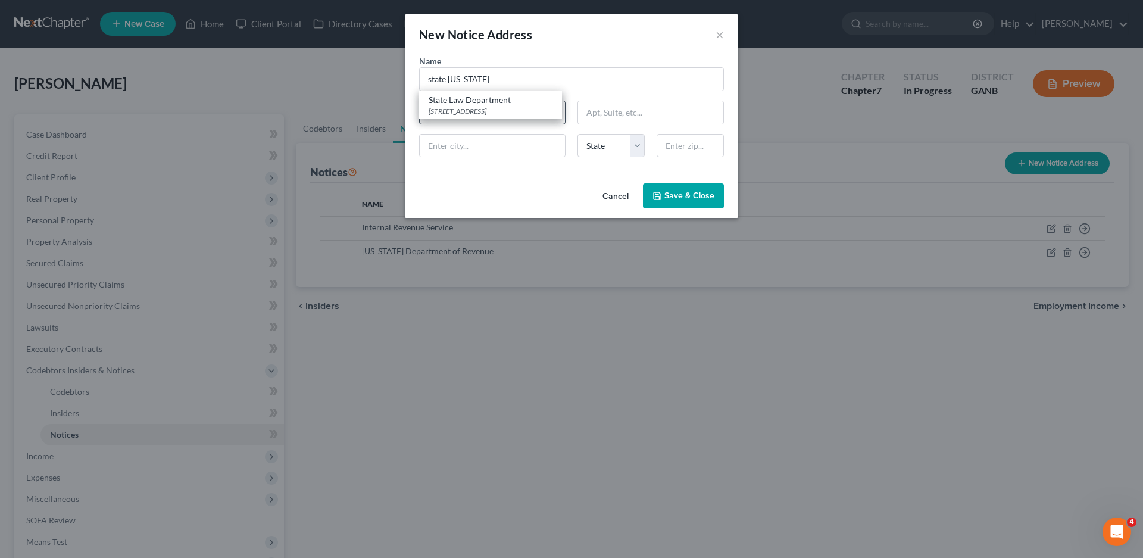
type input "30334-9057"
click at [680, 202] on button "Save & Close" at bounding box center [683, 195] width 81 height 25
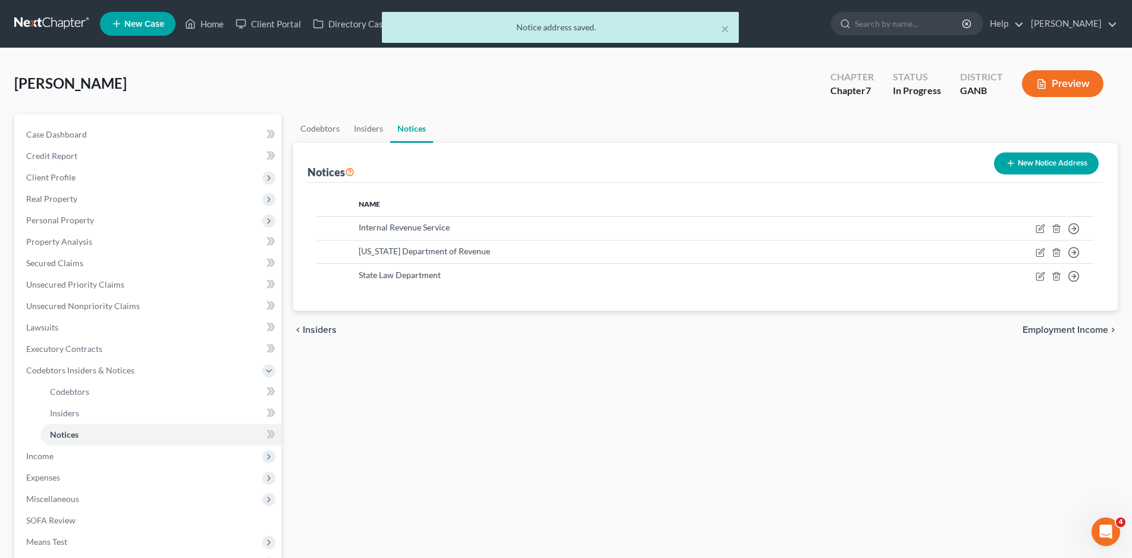
click at [1052, 158] on button "New Notice Address" at bounding box center [1046, 163] width 105 height 22
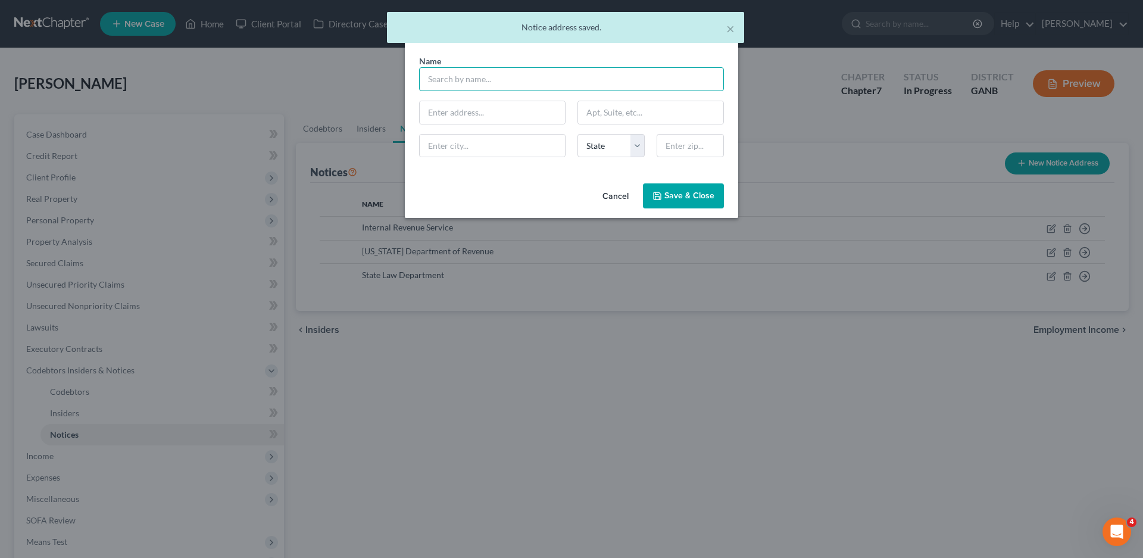
click at [493, 83] on input "text" at bounding box center [571, 79] width 305 height 24
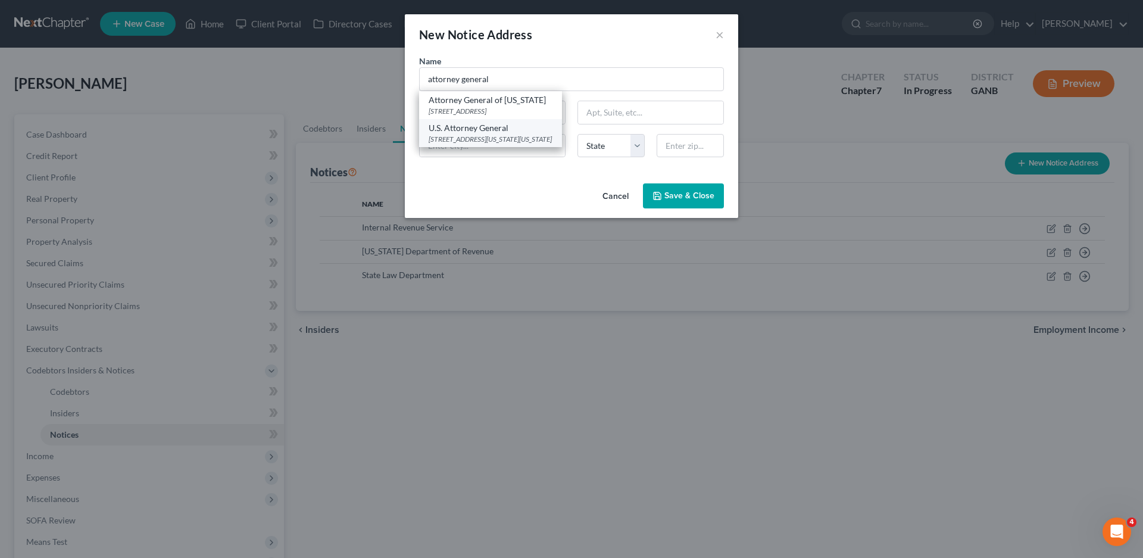
click at [479, 131] on div "U.S. Attorney General" at bounding box center [490, 128] width 124 height 12
type input "U.S. Attorney General"
type input "[STREET_ADDRESS][US_STATE]"
type input "[US_STATE]"
select select "8"
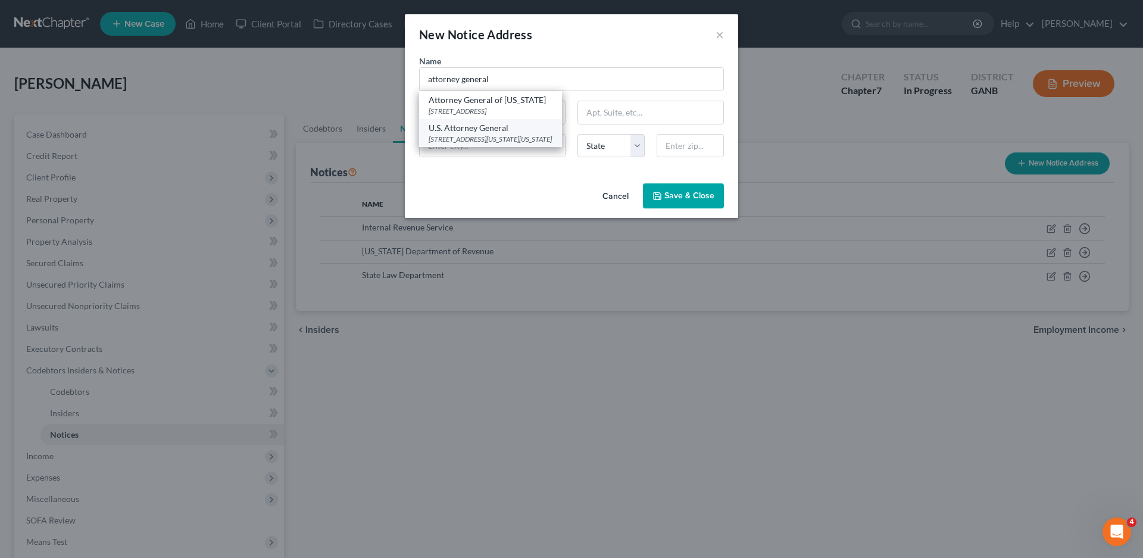
type input "20530-0009"
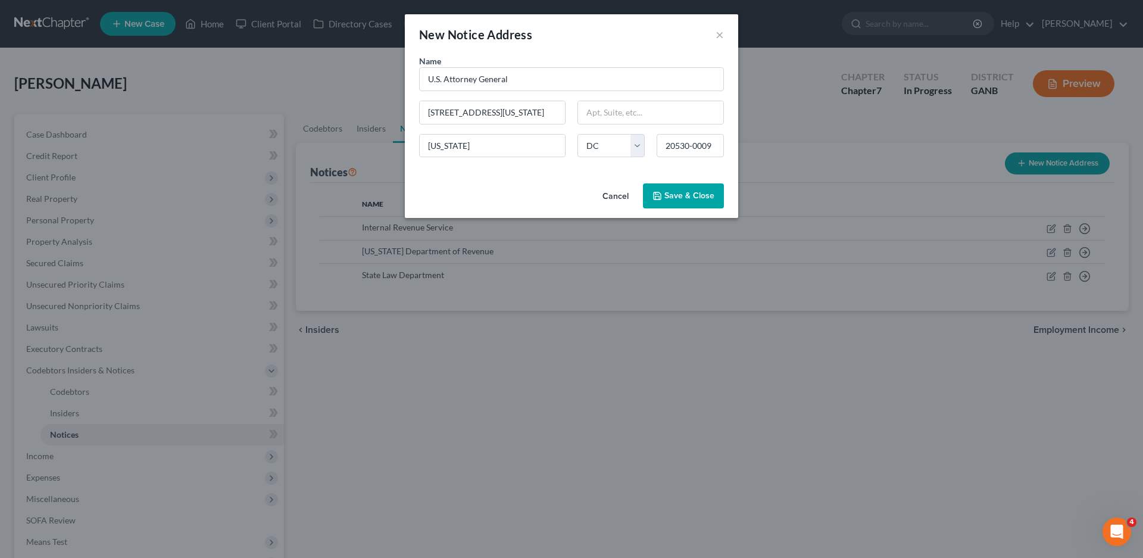
click at [693, 188] on button "Save & Close" at bounding box center [683, 195] width 81 height 25
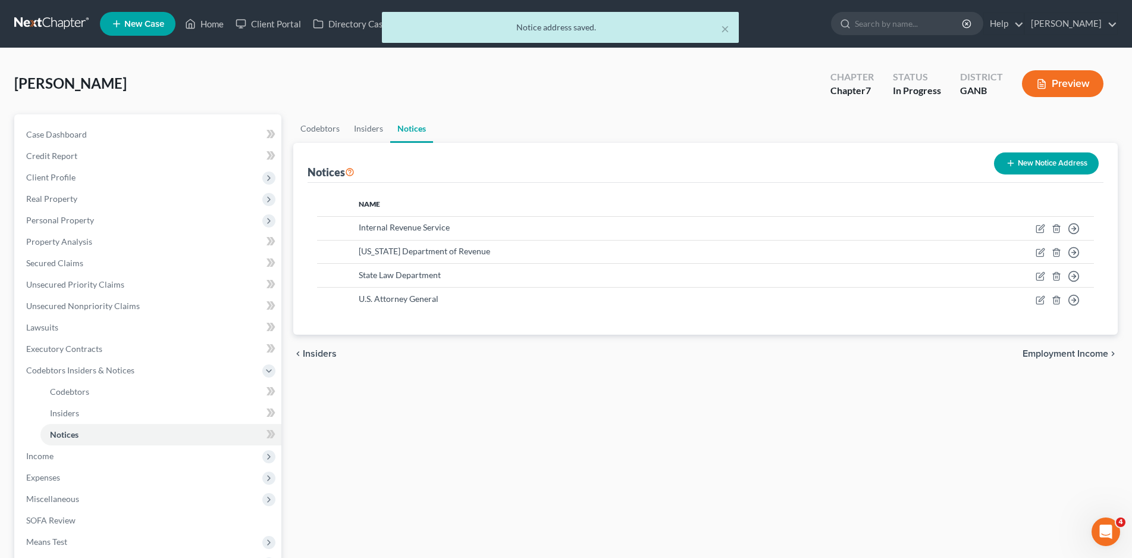
click at [1022, 164] on button "New Notice Address" at bounding box center [1046, 163] width 105 height 22
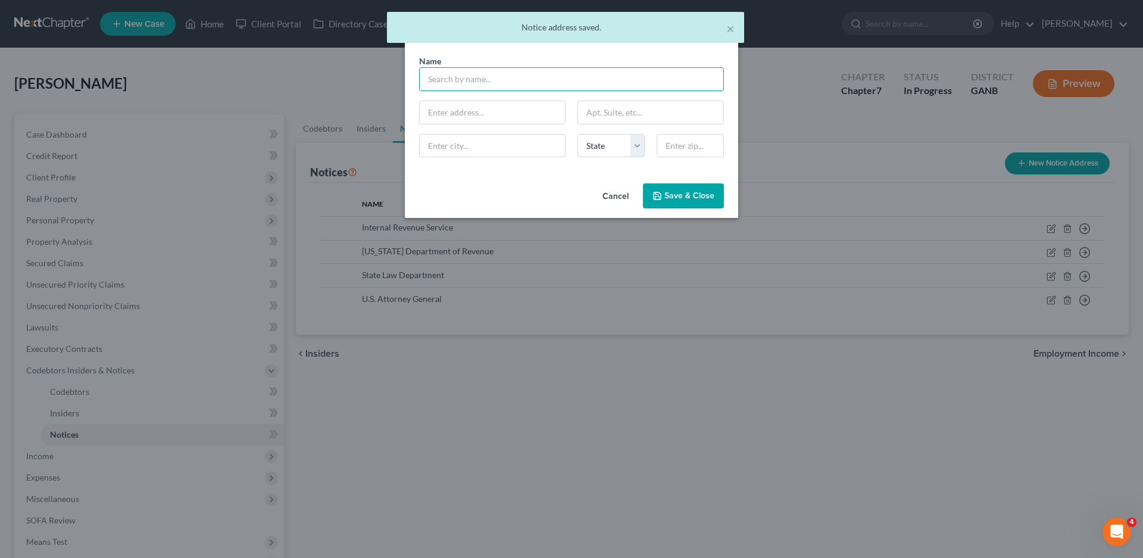
click at [464, 77] on input "text" at bounding box center [571, 79] width 305 height 24
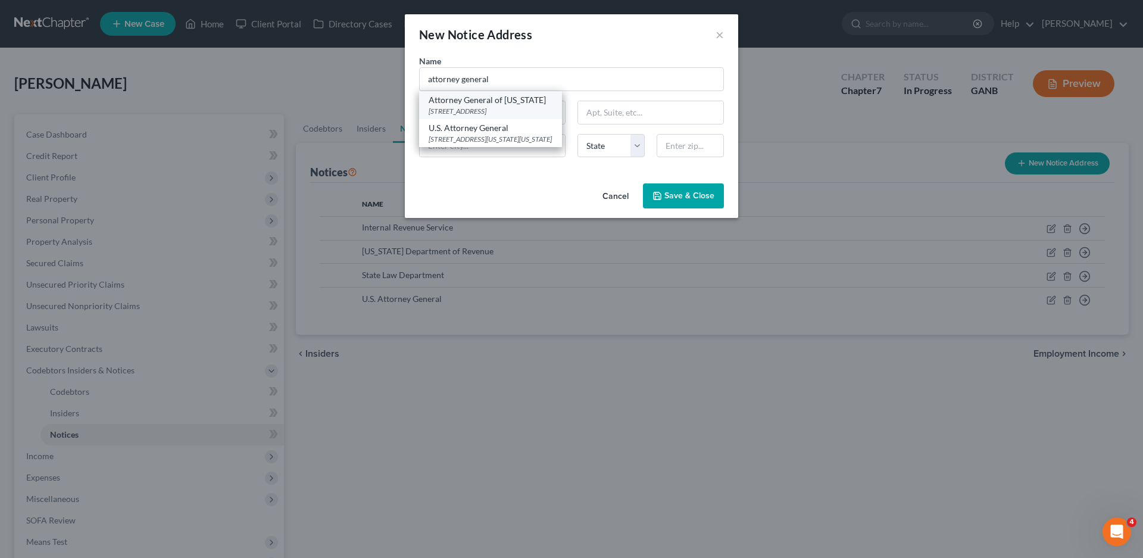
click at [513, 106] on div "[STREET_ADDRESS]" at bounding box center [490, 111] width 124 height 10
type input "Attorney General of [US_STATE]"
type input "[STREET_ADDRESS]"
type input "[GEOGRAPHIC_DATA]"
select select "10"
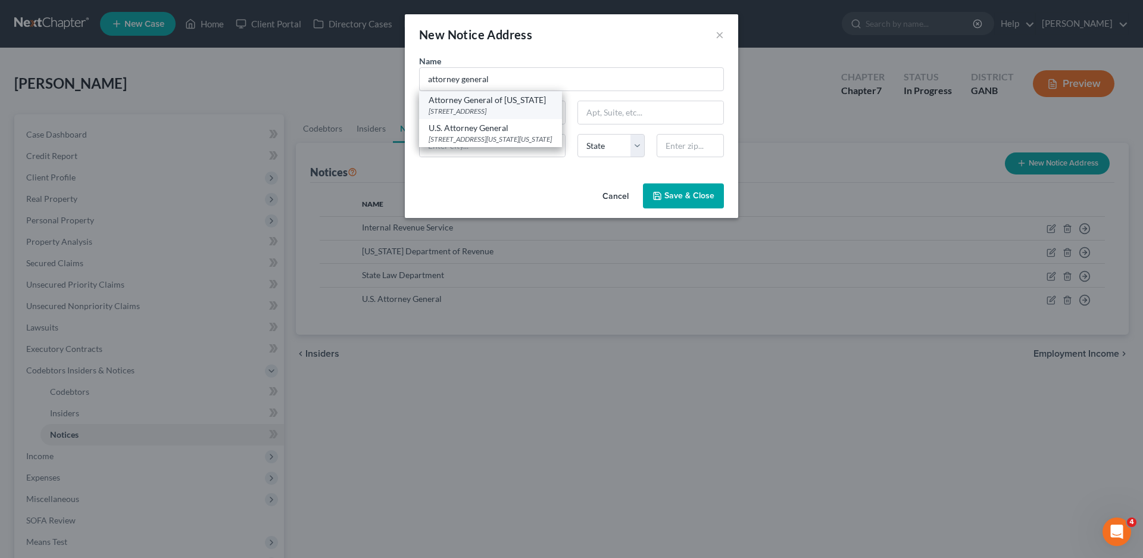
type input "30334"
click at [681, 205] on button "Save & Close" at bounding box center [683, 195] width 81 height 25
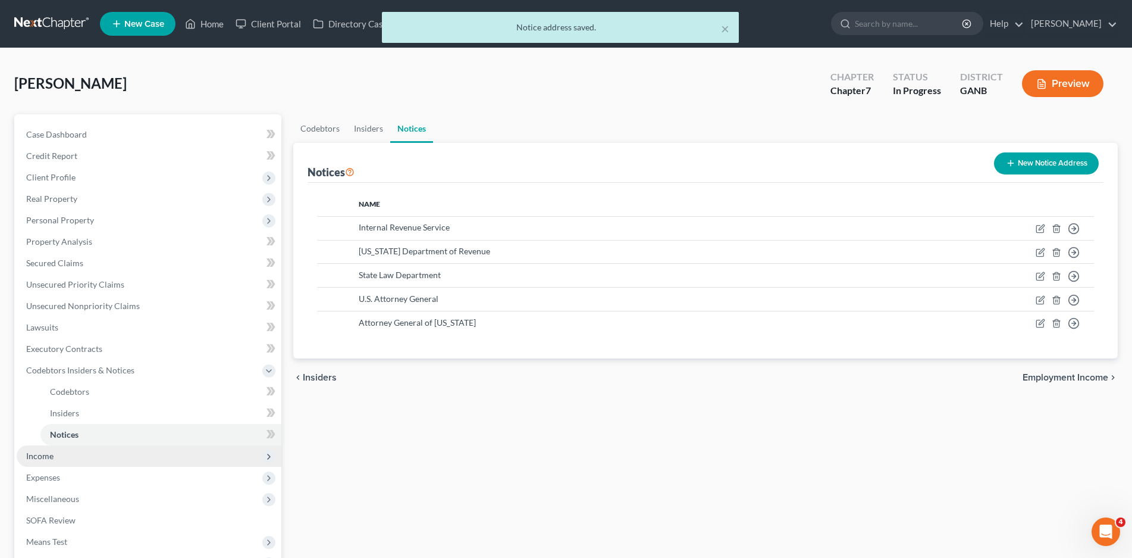
click at [29, 455] on span "Income" at bounding box center [39, 455] width 27 height 10
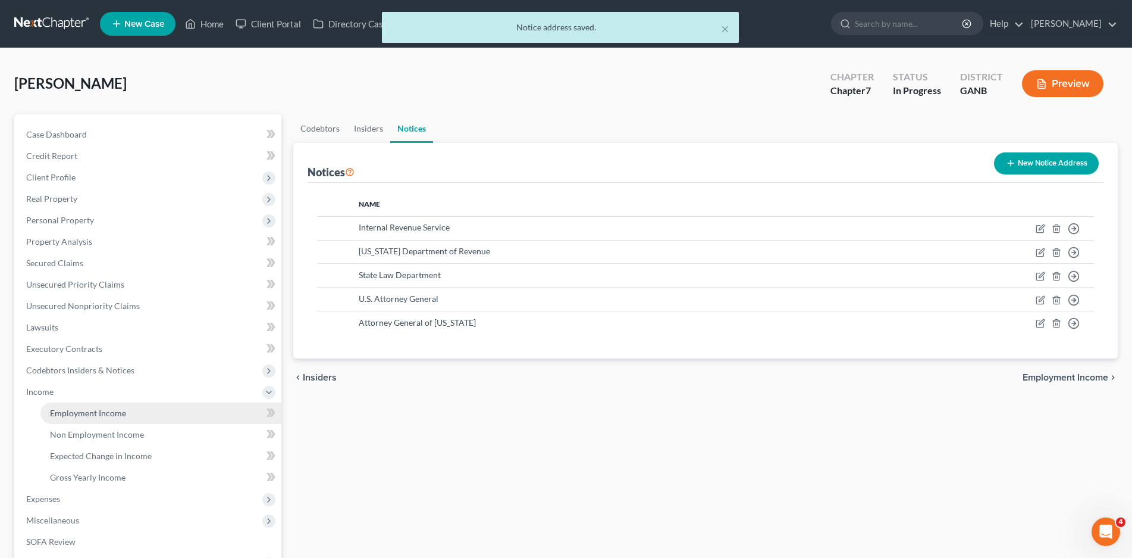
click at [66, 414] on span "Employment Income" at bounding box center [88, 413] width 76 height 10
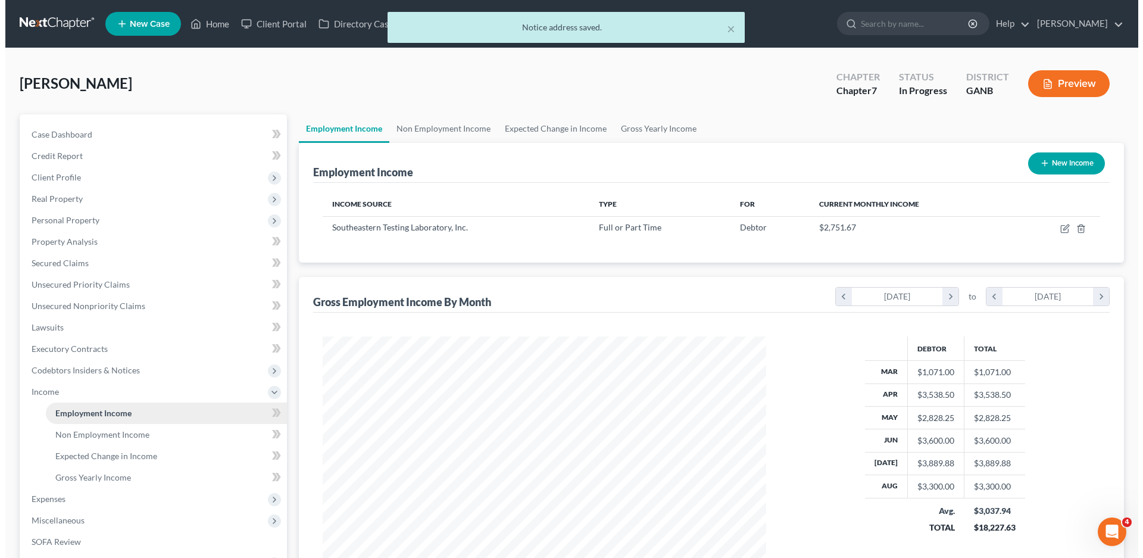
scroll to position [221, 468]
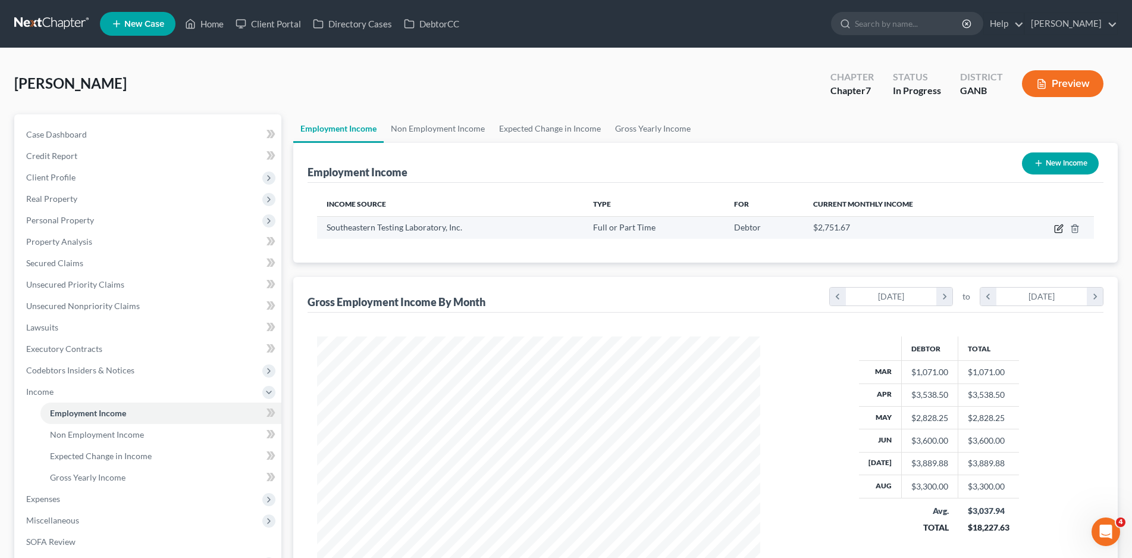
click at [1057, 229] on icon "button" at bounding box center [1060, 229] width 10 height 10
select select "0"
select select "10"
select select "3"
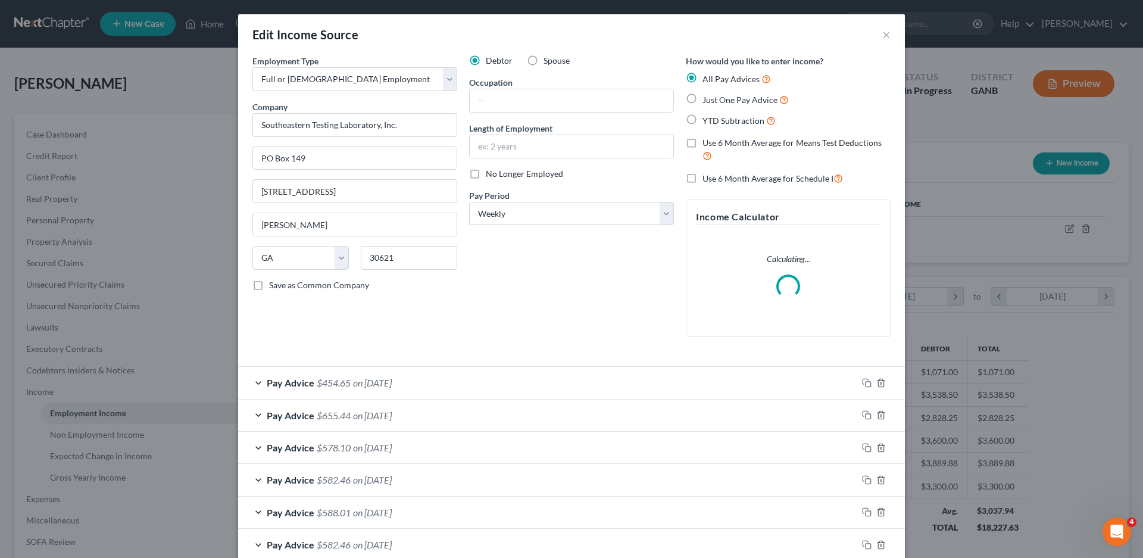
scroll to position [224, 472]
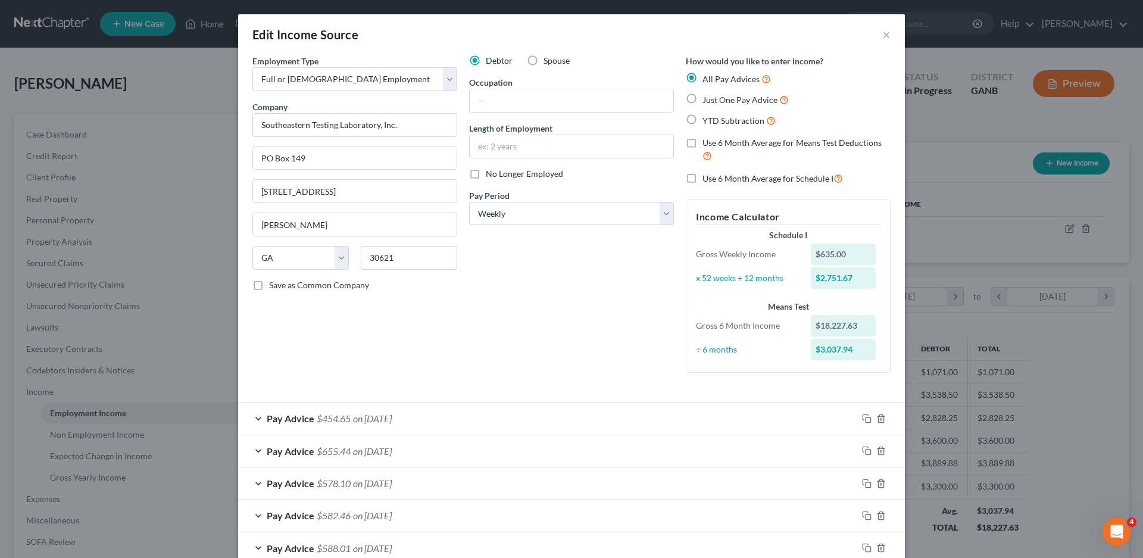
click at [702, 143] on label "Use 6 Month Average for Means Test Deductions" at bounding box center [796, 150] width 188 height 26
click at [707, 143] on input "Use 6 Month Average for Means Test Deductions" at bounding box center [711, 141] width 8 height 8
checkbox input "true"
click at [702, 174] on label "Use 6 Month Average for Schedule I" at bounding box center [772, 178] width 140 height 14
click at [707, 174] on input "Use 6 Month Average for Schedule I" at bounding box center [711, 175] width 8 height 8
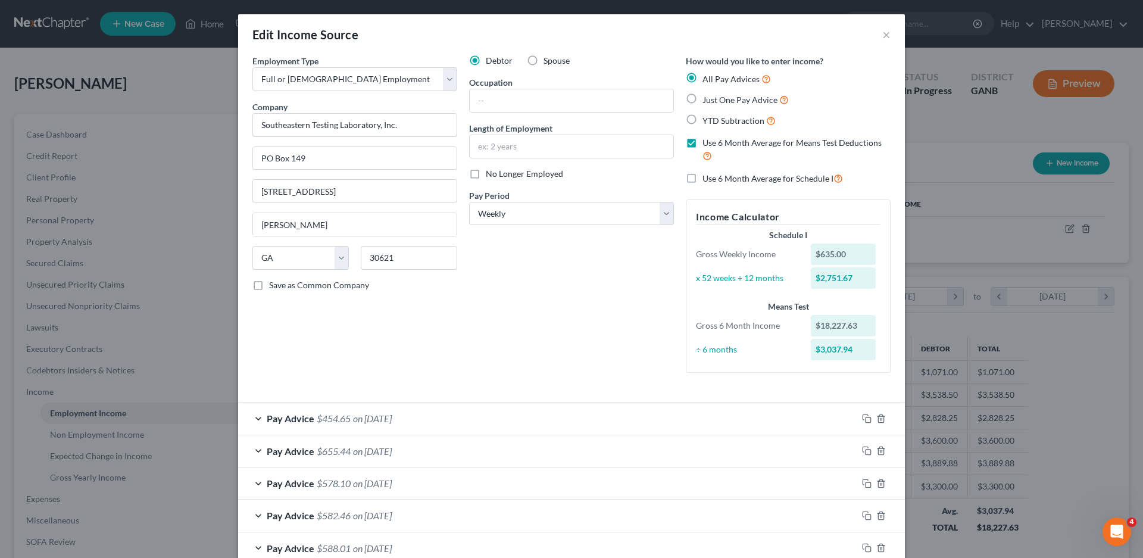
checkbox input "true"
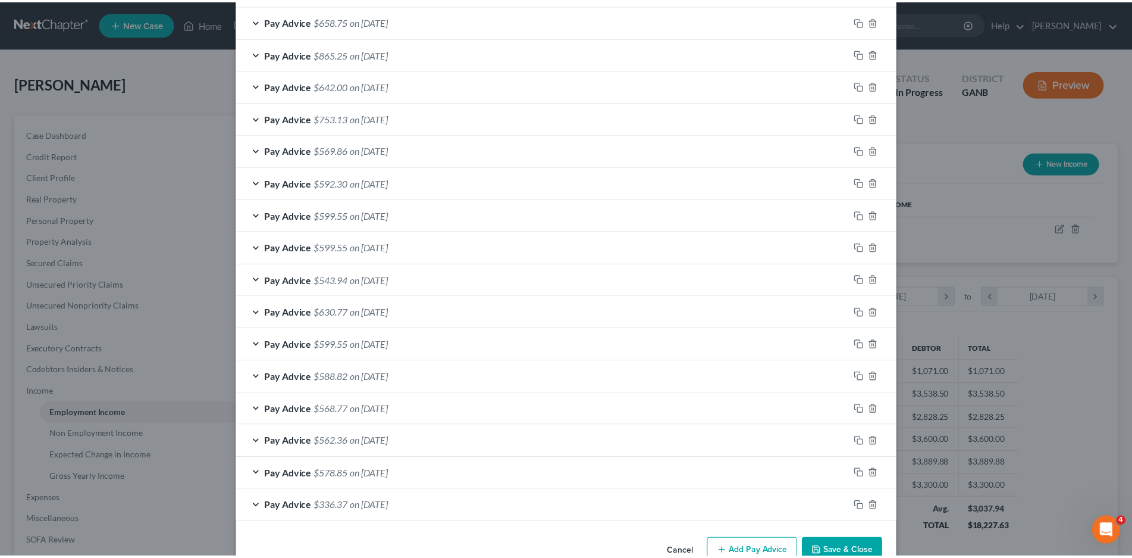
scroll to position [718, 0]
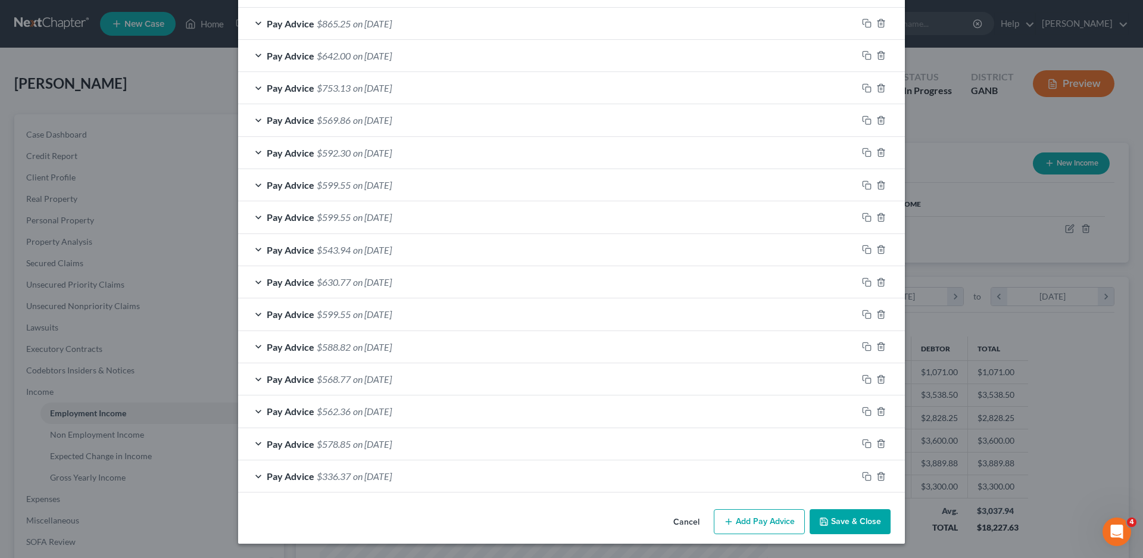
click at [843, 521] on button "Save & Close" at bounding box center [849, 521] width 81 height 25
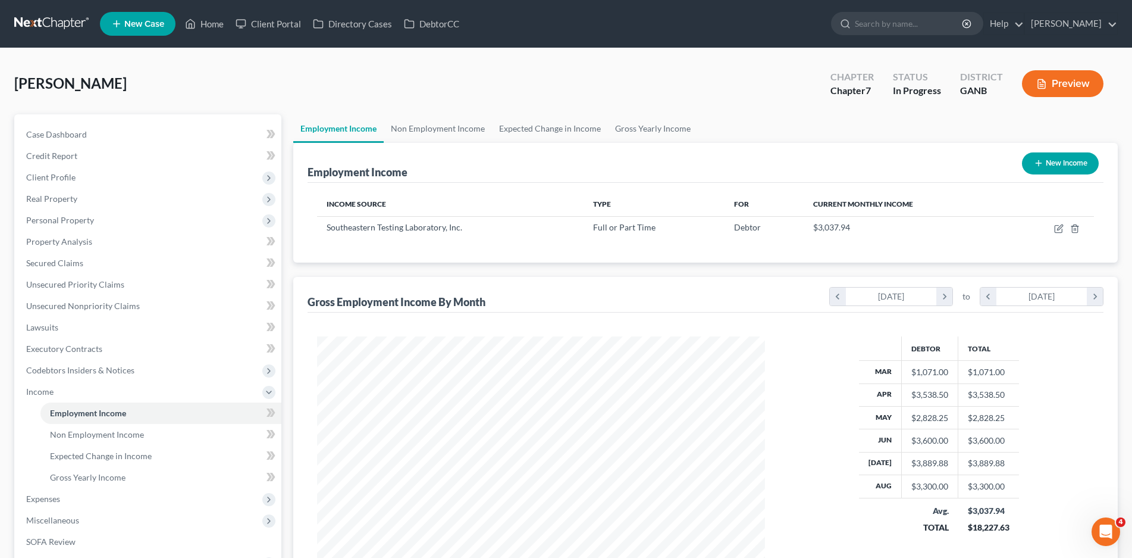
scroll to position [594882, 594636]
click at [83, 437] on span "Non Employment Income" at bounding box center [97, 434] width 94 height 10
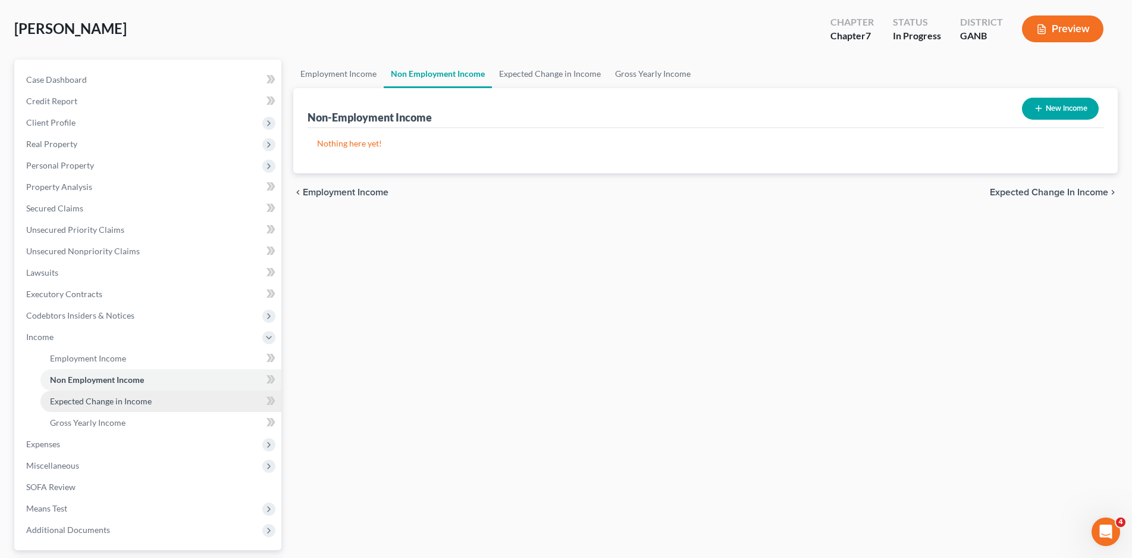
scroll to position [161, 0]
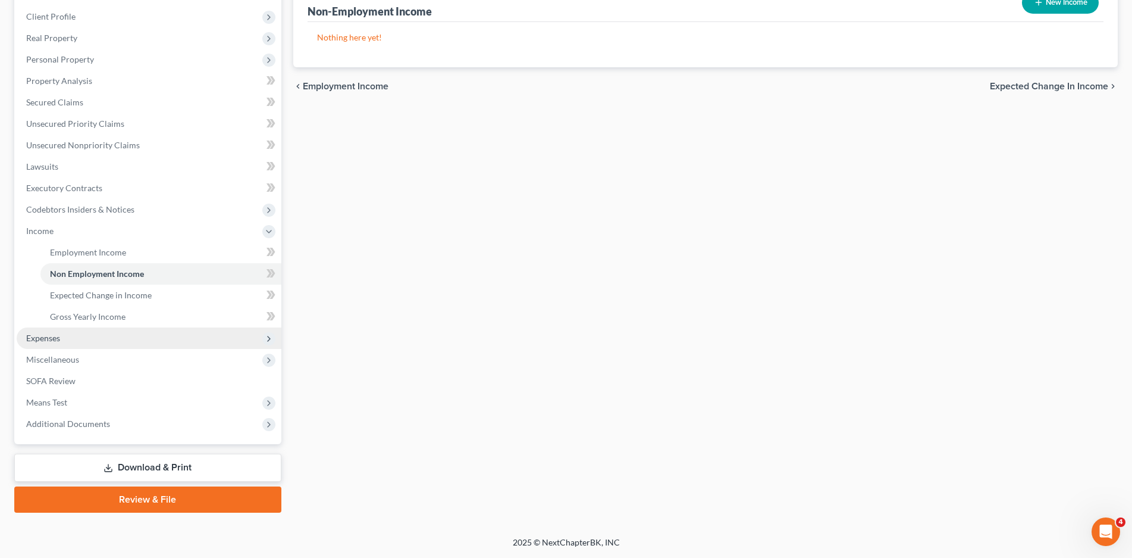
click at [30, 345] on span "Expenses" at bounding box center [149, 337] width 265 height 21
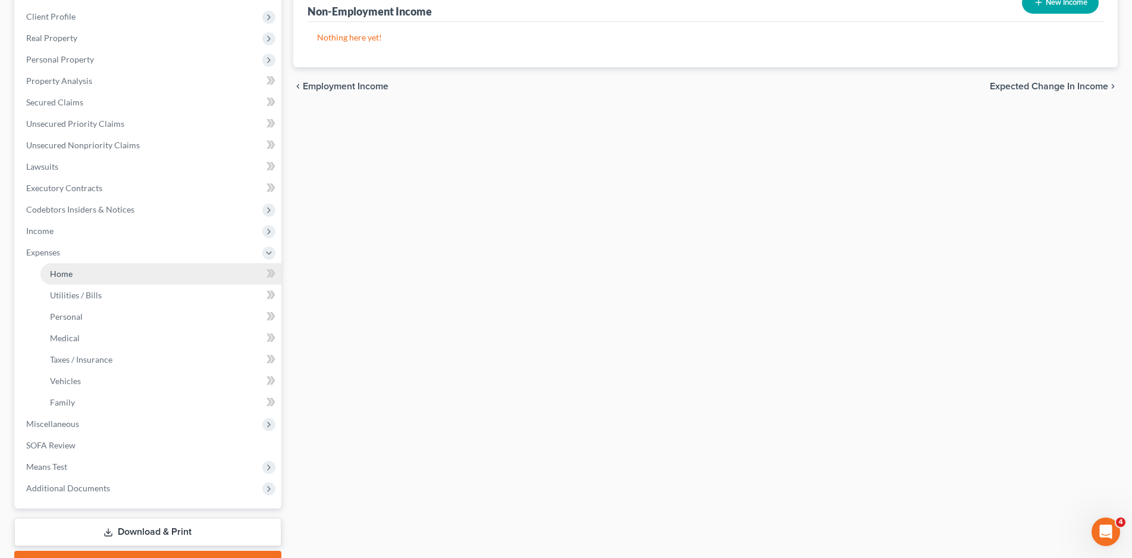
click at [70, 273] on span "Home" at bounding box center [61, 273] width 23 height 10
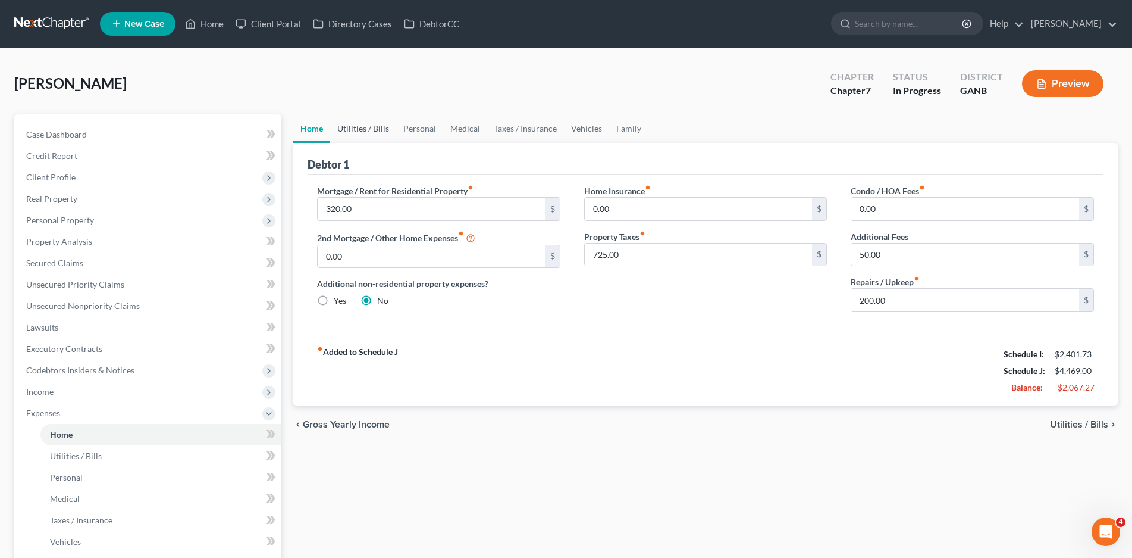
click at [361, 136] on link "Utilities / Bills" at bounding box center [363, 128] width 66 height 29
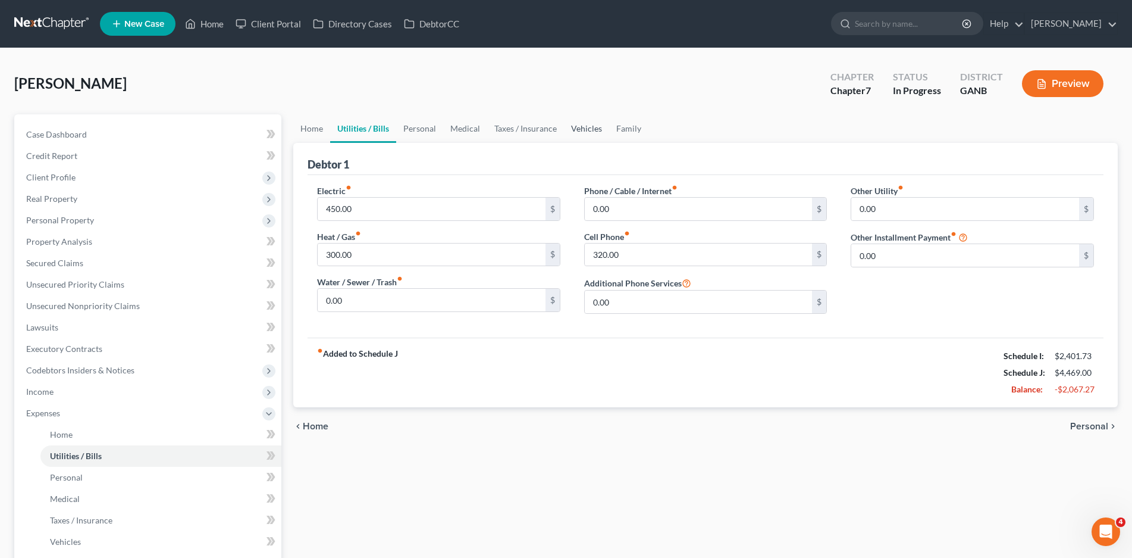
click at [589, 125] on link "Vehicles" at bounding box center [586, 128] width 45 height 29
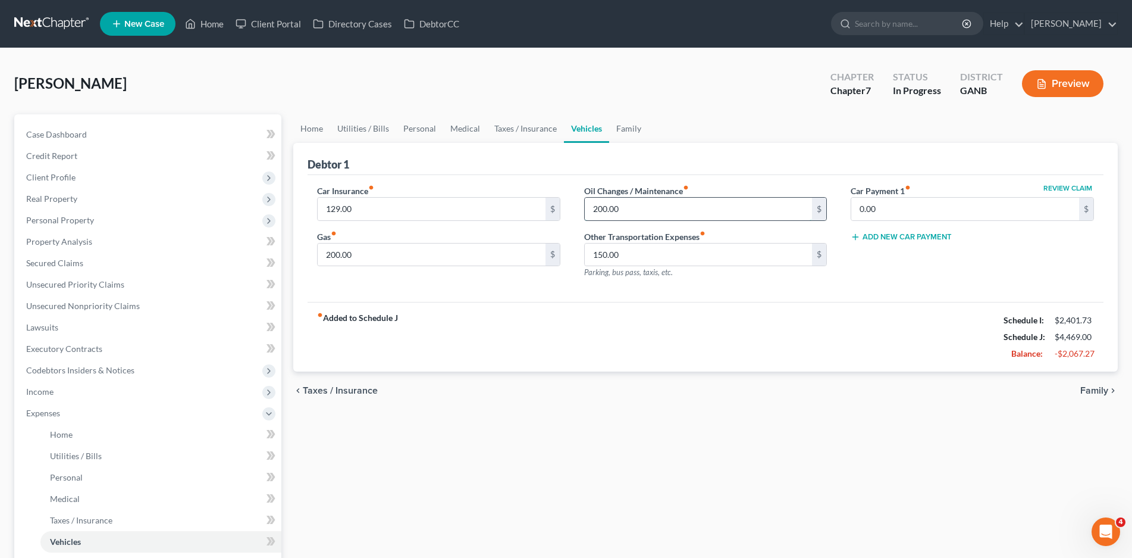
click at [598, 208] on input "200.00" at bounding box center [699, 209] width 228 height 23
type input "50.00"
click at [623, 256] on input "150.00" at bounding box center [699, 254] width 228 height 23
type input "0.00"
click at [359, 257] on input "200.00" at bounding box center [432, 254] width 228 height 23
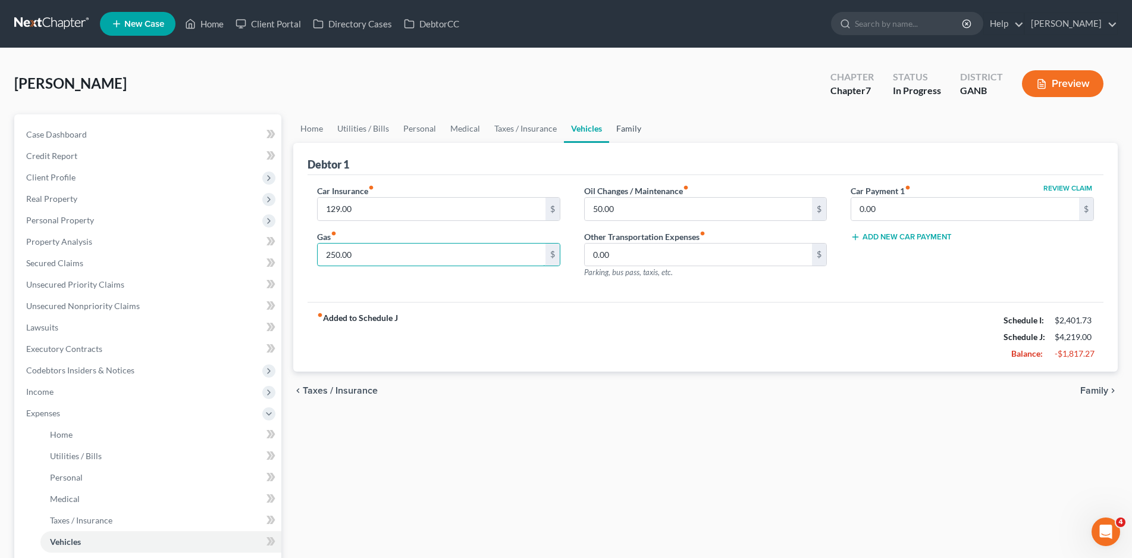
type input "250.00"
click at [625, 123] on link "Family" at bounding box center [628, 128] width 39 height 29
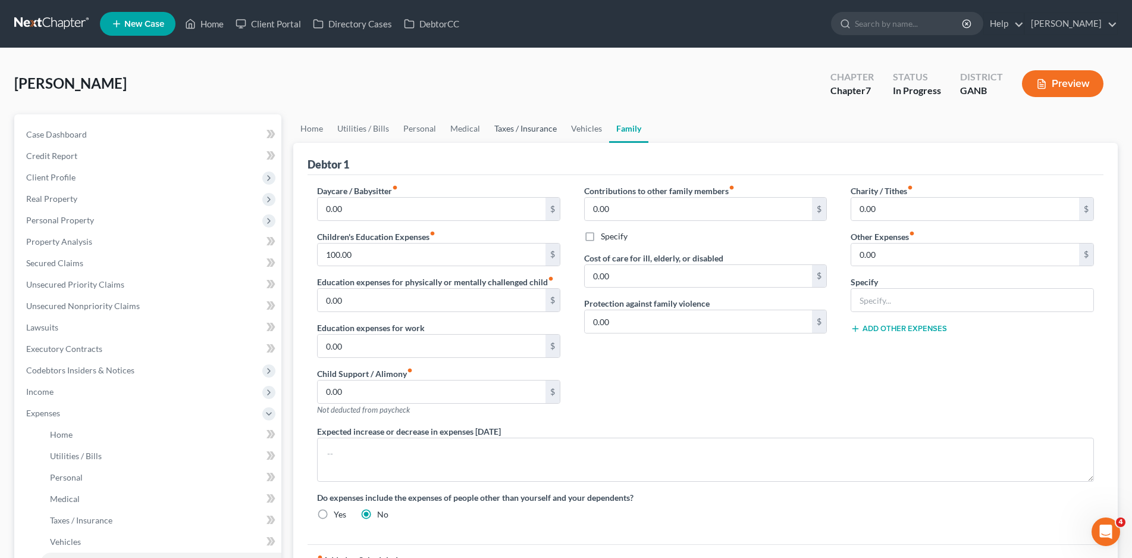
click at [509, 125] on link "Taxes / Insurance" at bounding box center [525, 128] width 77 height 29
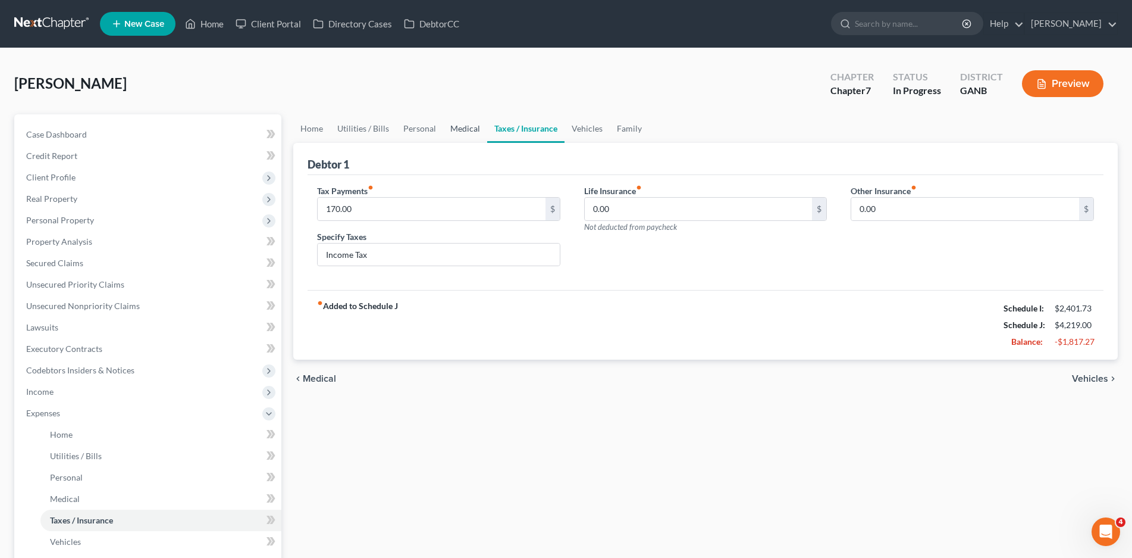
click at [453, 126] on link "Medical" at bounding box center [465, 128] width 44 height 29
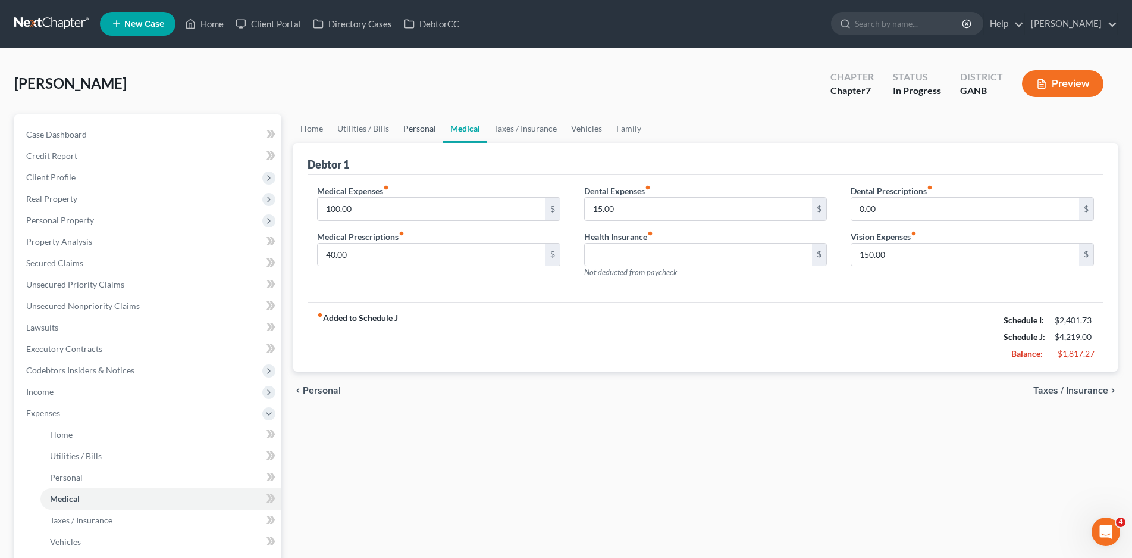
click at [407, 124] on link "Personal" at bounding box center [419, 128] width 47 height 29
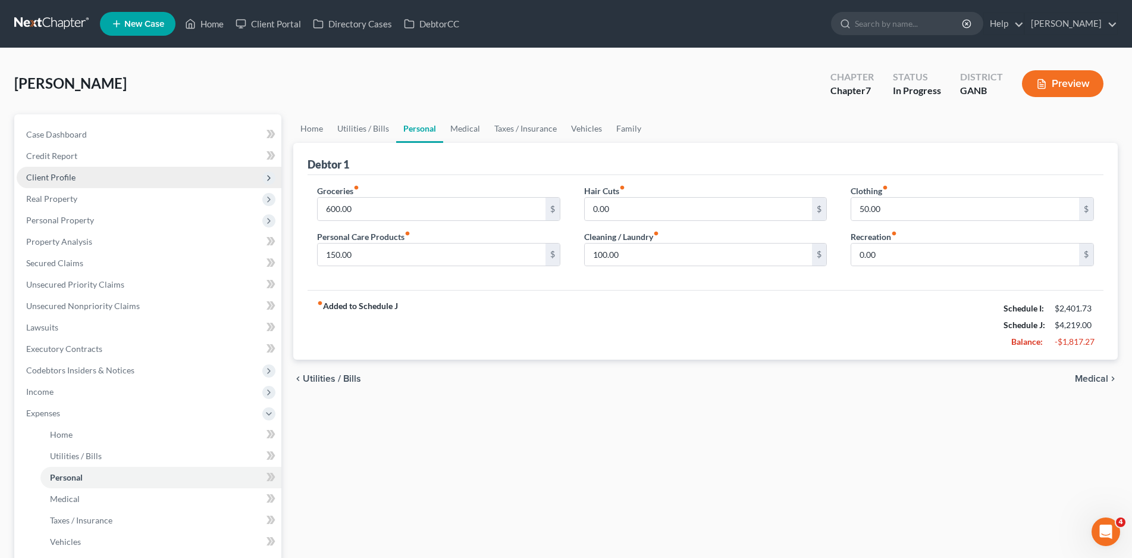
click at [58, 173] on span "Client Profile" at bounding box center [50, 177] width 49 height 10
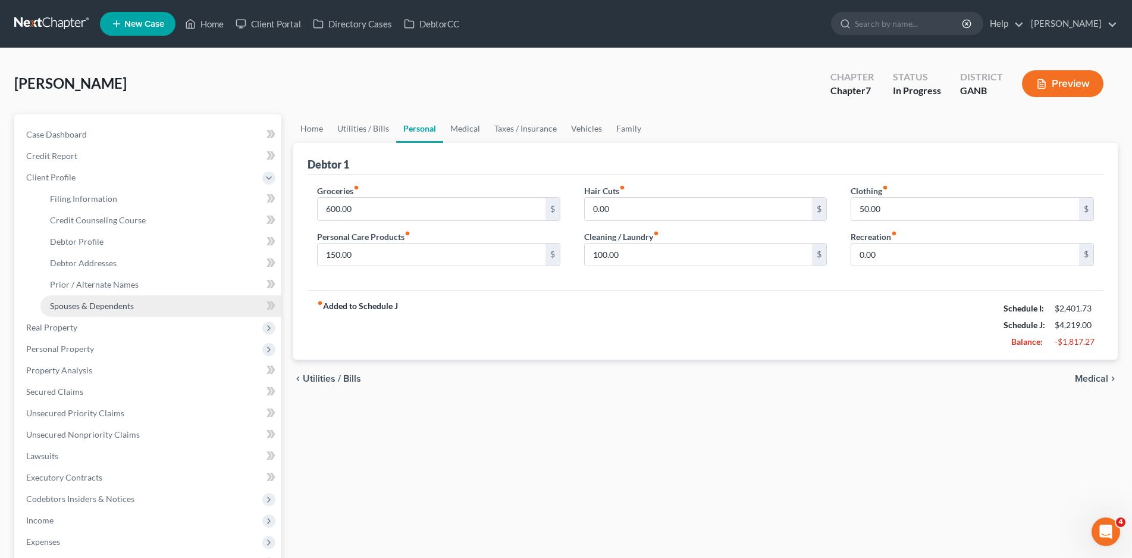
click at [99, 299] on link "Spouses & Dependents" at bounding box center [160, 305] width 241 height 21
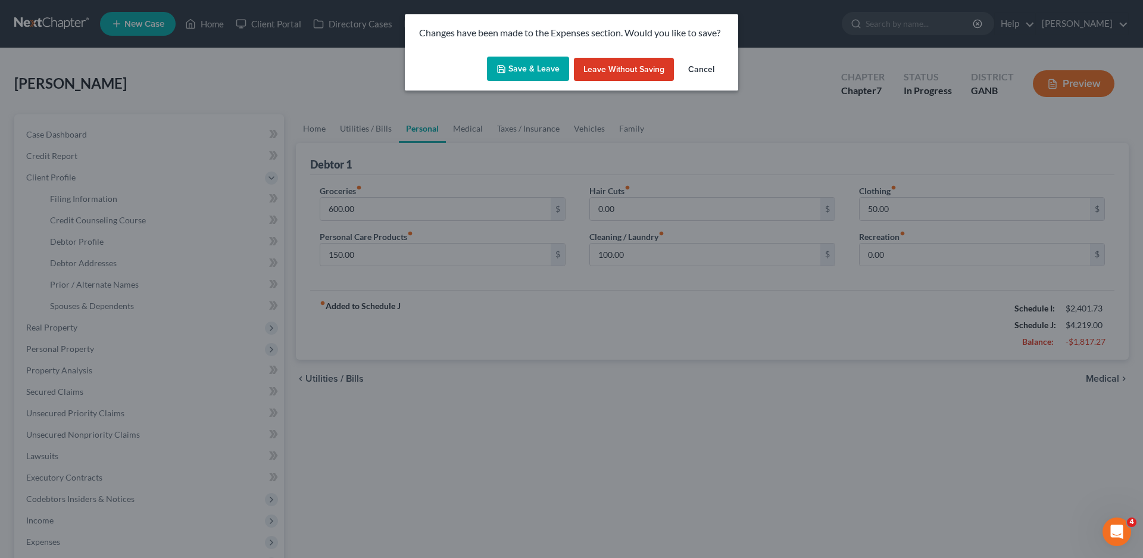
click at [530, 70] on button "Save & Leave" at bounding box center [528, 69] width 82 height 25
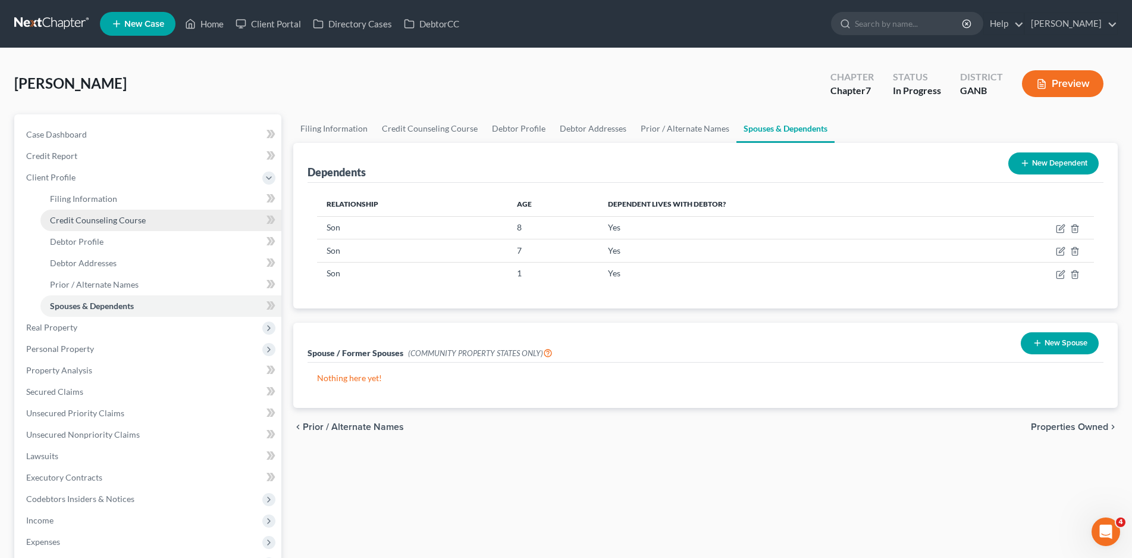
click at [88, 215] on span "Credit Counseling Course" at bounding box center [98, 220] width 96 height 10
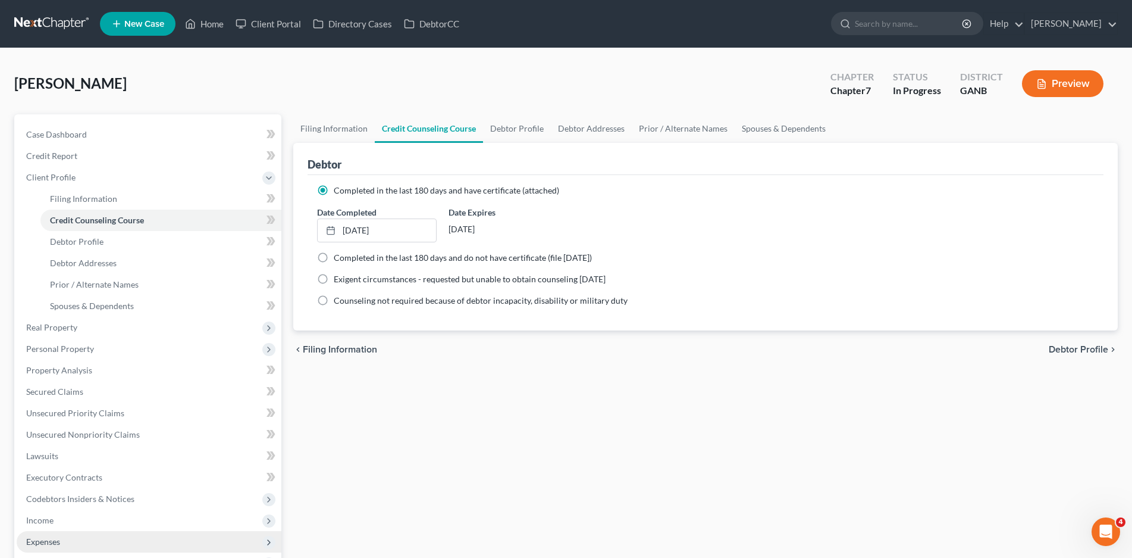
click at [51, 541] on span "Expenses" at bounding box center [43, 541] width 34 height 10
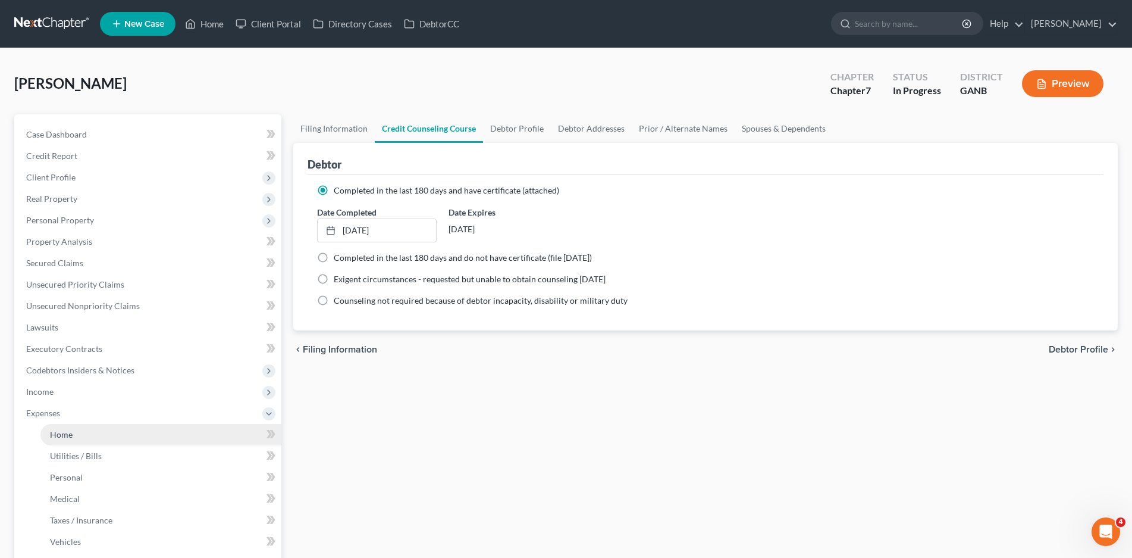
drag, startPoint x: 64, startPoint y: 432, endPoint x: 60, endPoint y: 439, distance: 7.5
click at [64, 433] on span "Home" at bounding box center [61, 434] width 23 height 10
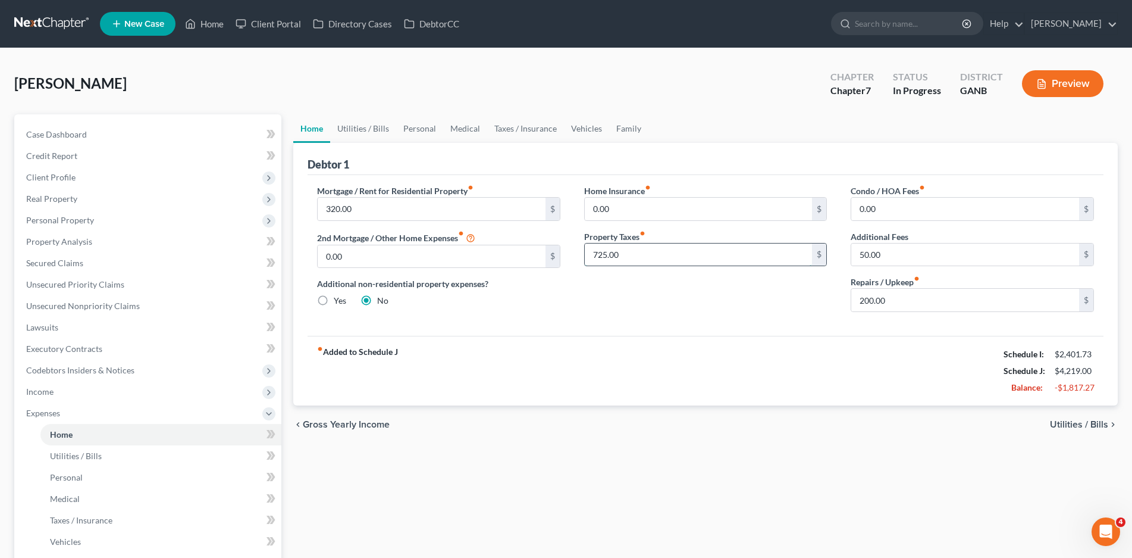
click at [611, 254] on input "725.00" at bounding box center [699, 254] width 228 height 23
type input "0.00"
click at [875, 302] on input "200.00" at bounding box center [966, 300] width 228 height 23
type input "100.00"
click at [367, 130] on link "Utilities / Bills" at bounding box center [363, 128] width 66 height 29
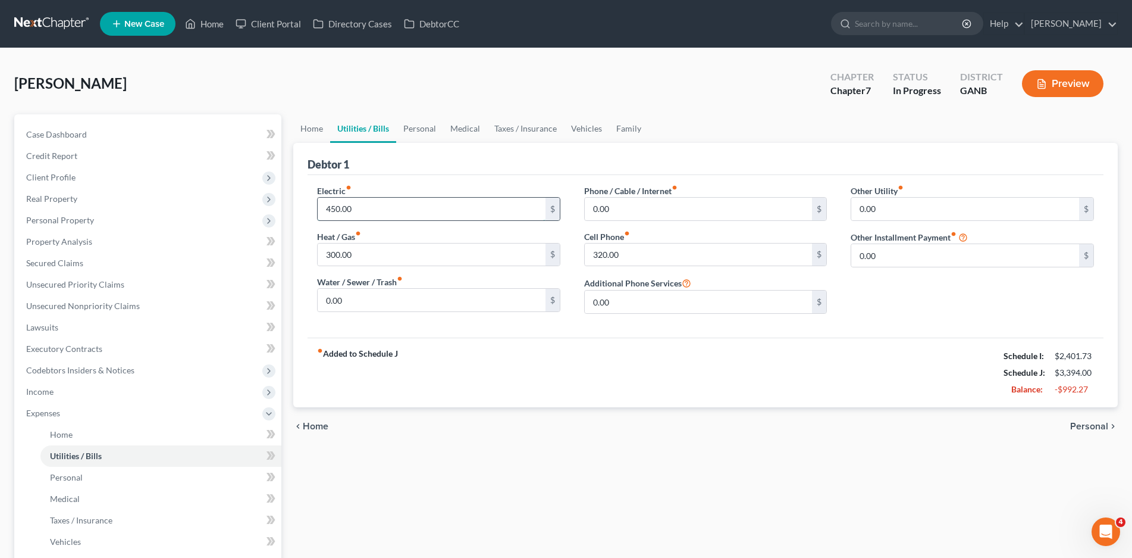
click at [348, 211] on input "450.00" at bounding box center [432, 209] width 228 height 23
type input "350.00"
click at [417, 128] on link "Personal" at bounding box center [419, 128] width 47 height 29
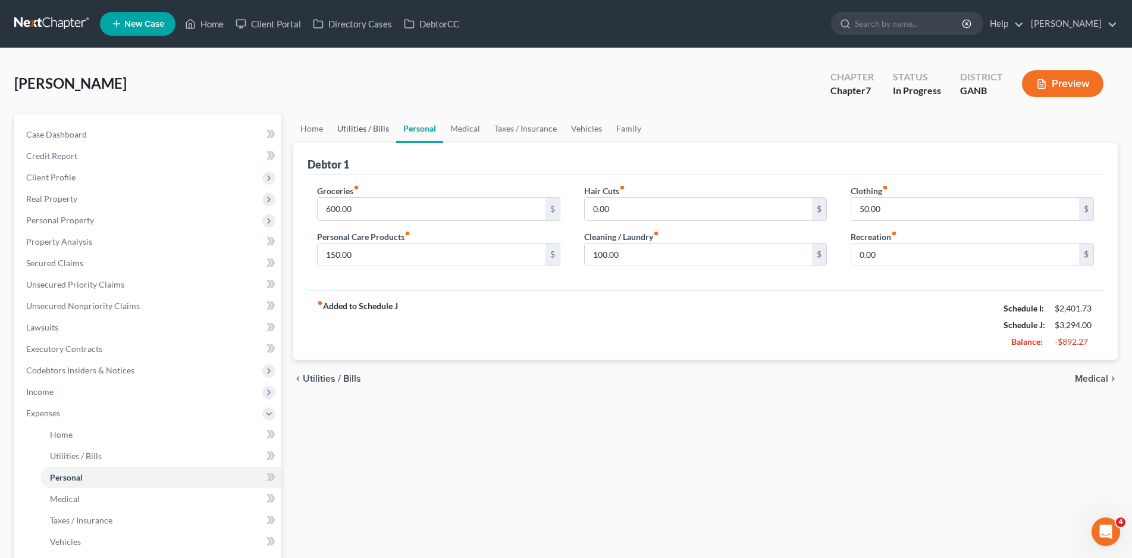
click at [370, 127] on link "Utilities / Bills" at bounding box center [363, 128] width 66 height 29
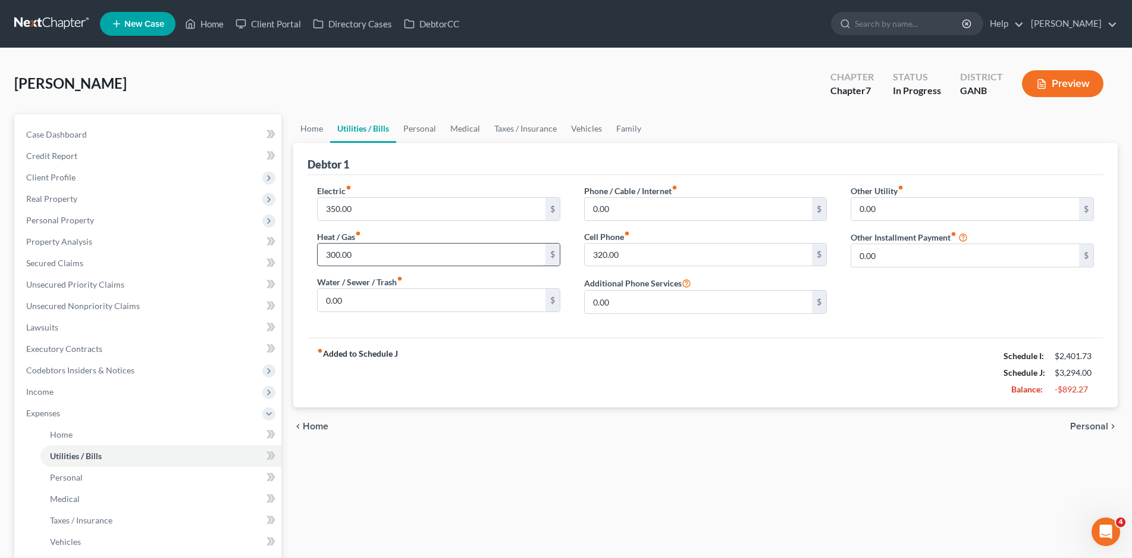
click at [339, 255] on input "300.00" at bounding box center [432, 254] width 228 height 23
type input "0.00"
click at [341, 301] on input "0.00" at bounding box center [432, 300] width 228 height 23
type input "50.00"
click at [421, 126] on link "Personal" at bounding box center [419, 128] width 47 height 29
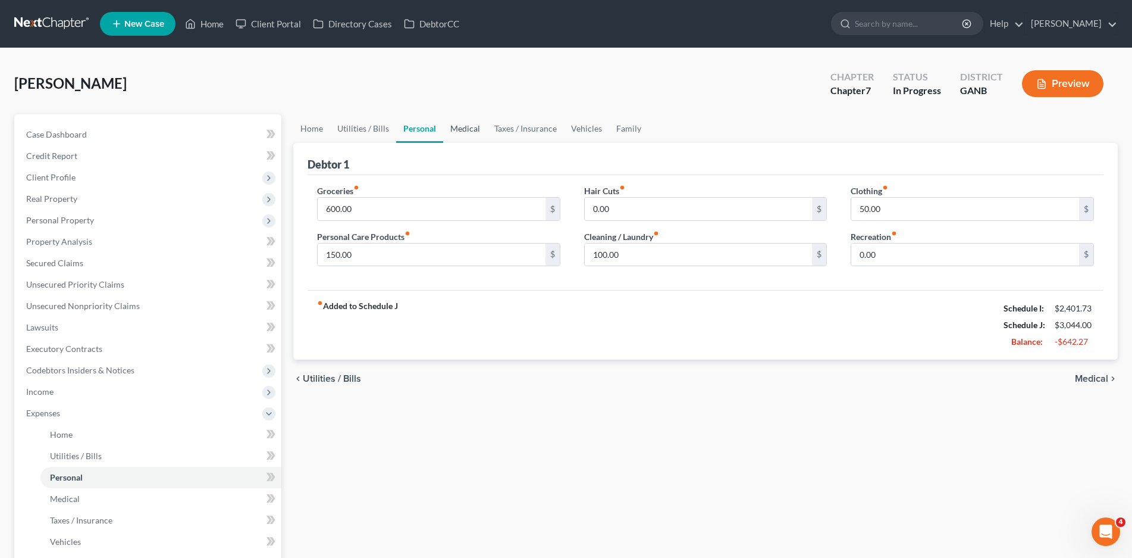
click at [466, 130] on link "Medical" at bounding box center [465, 128] width 44 height 29
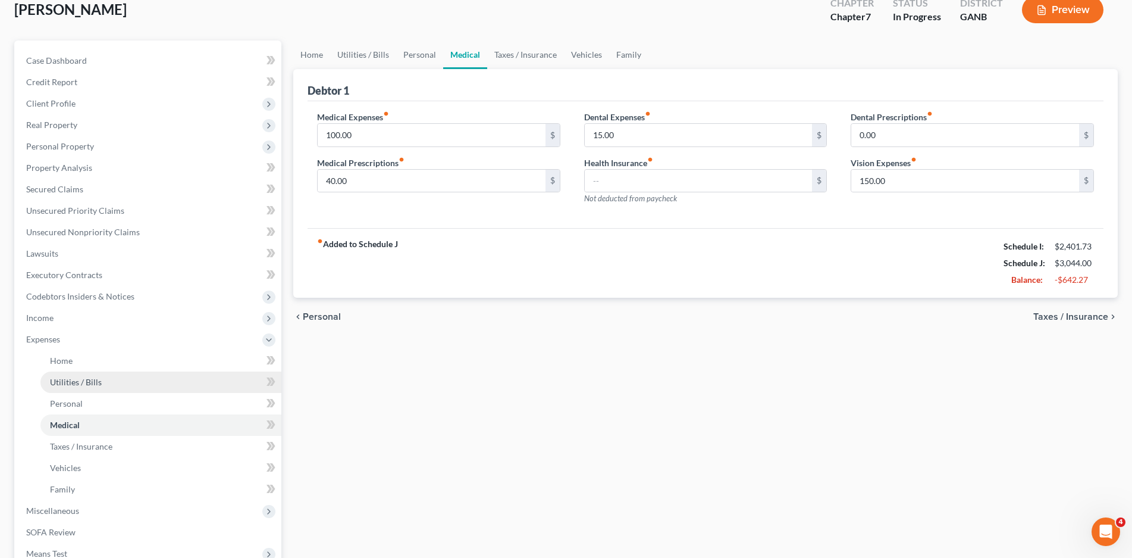
scroll to position [179, 0]
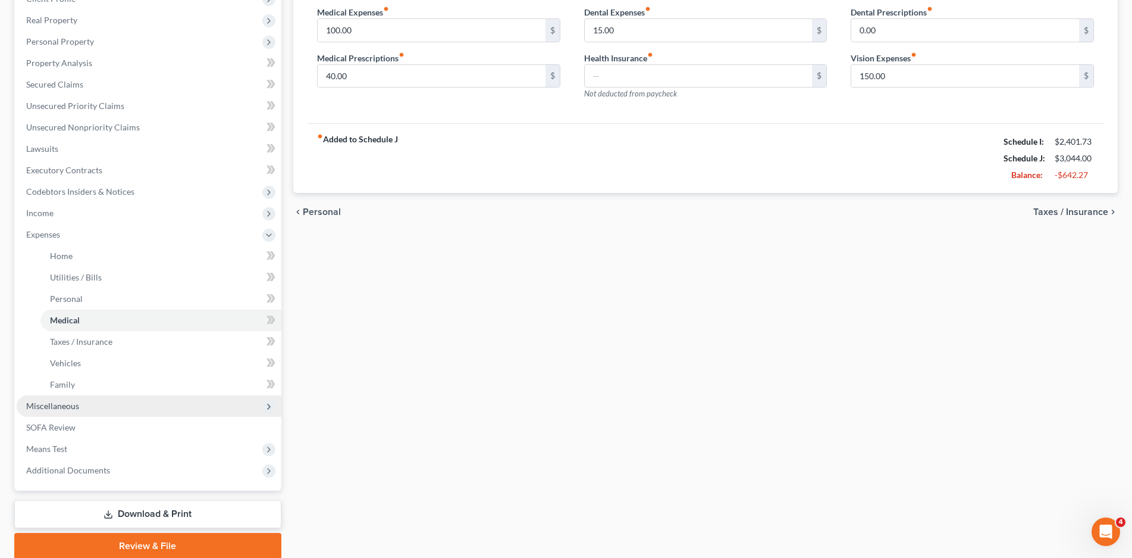
click at [62, 406] on span "Miscellaneous" at bounding box center [52, 406] width 53 height 10
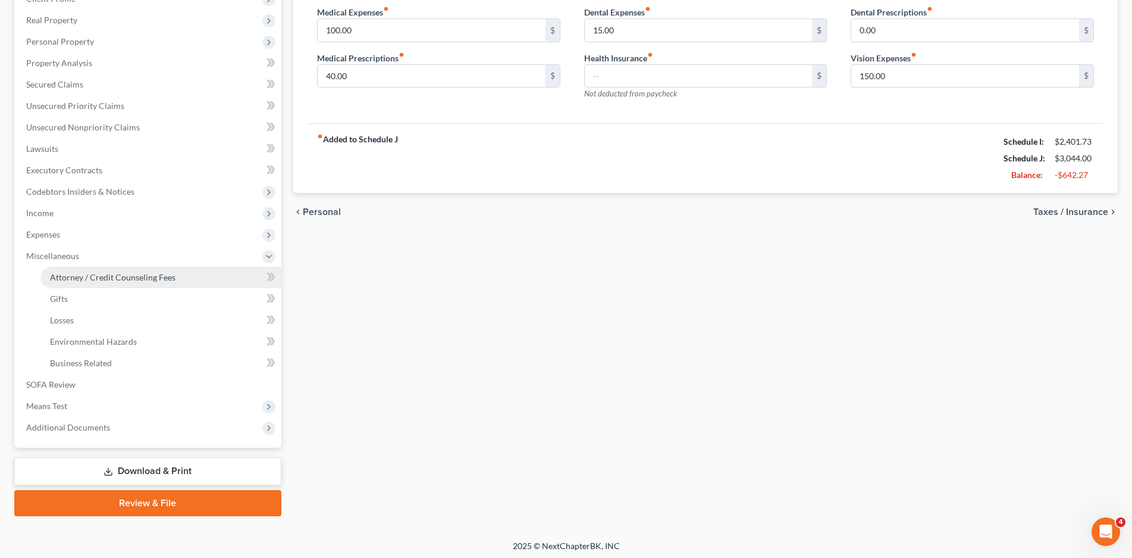
click at [140, 280] on span "Attorney / Credit Counseling Fees" at bounding box center [113, 277] width 126 height 10
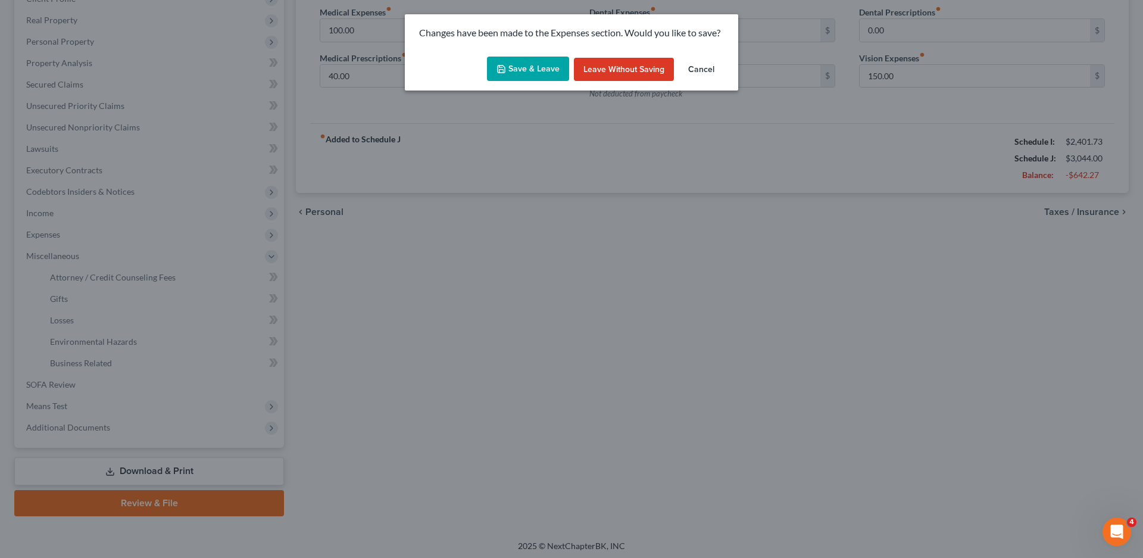
click at [535, 67] on button "Save & Leave" at bounding box center [528, 69] width 82 height 25
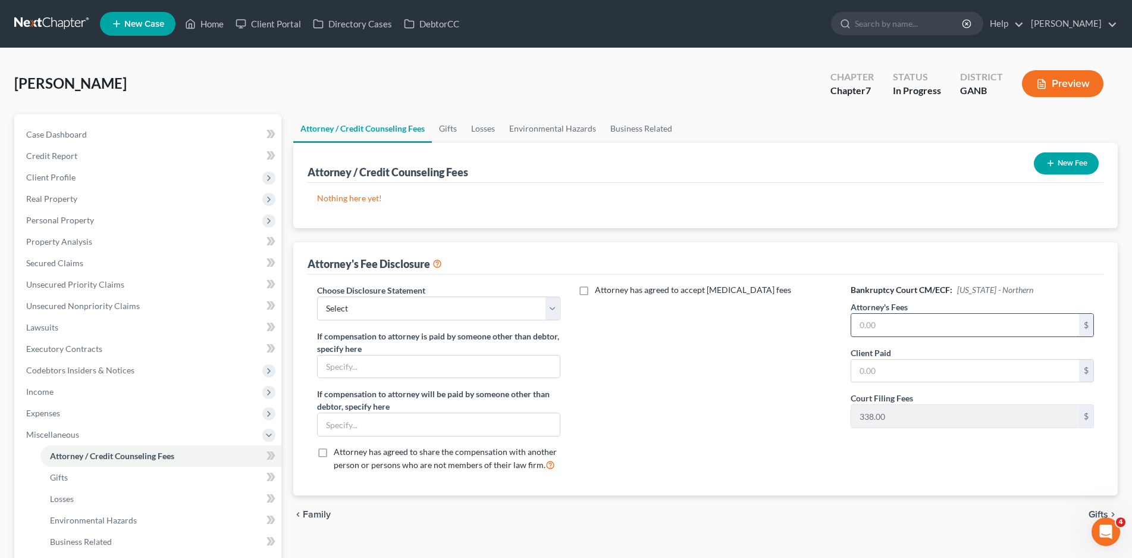
click at [901, 317] on input "text" at bounding box center [966, 325] width 228 height 23
type input "2,400.00"
click at [555, 312] on select "Select Northern Chapter 13 Northern Chapter 7 Middle Chapter 13 Middle Chapter 7" at bounding box center [438, 308] width 243 height 24
select select "1"
click at [317, 296] on select "Select Northern Chapter 13 Northern Chapter 7 Middle Chapter 13 Middle Chapter 7" at bounding box center [438, 308] width 243 height 24
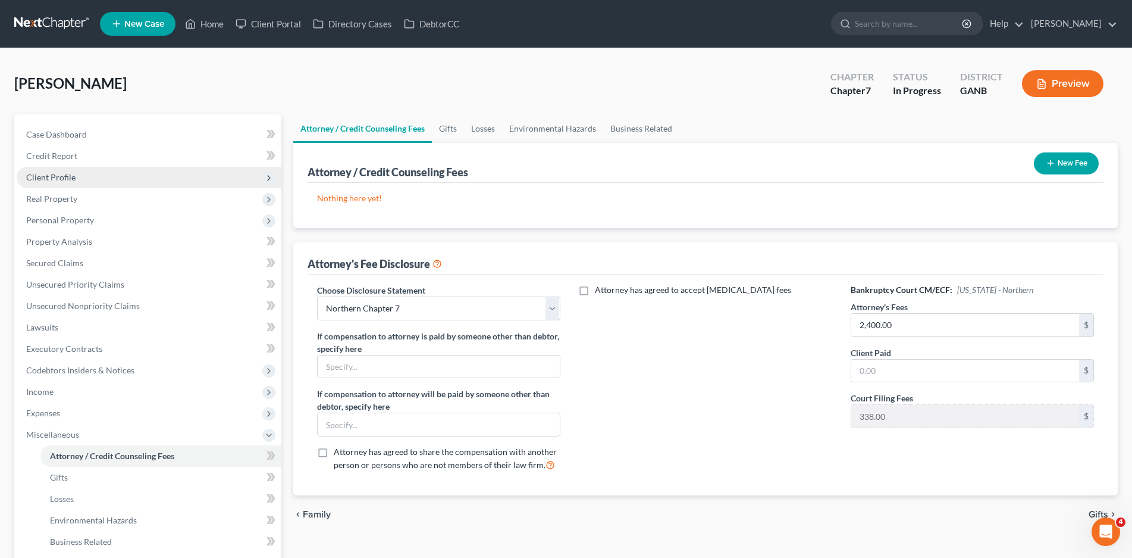
click at [61, 174] on span "Client Profile" at bounding box center [50, 177] width 49 height 10
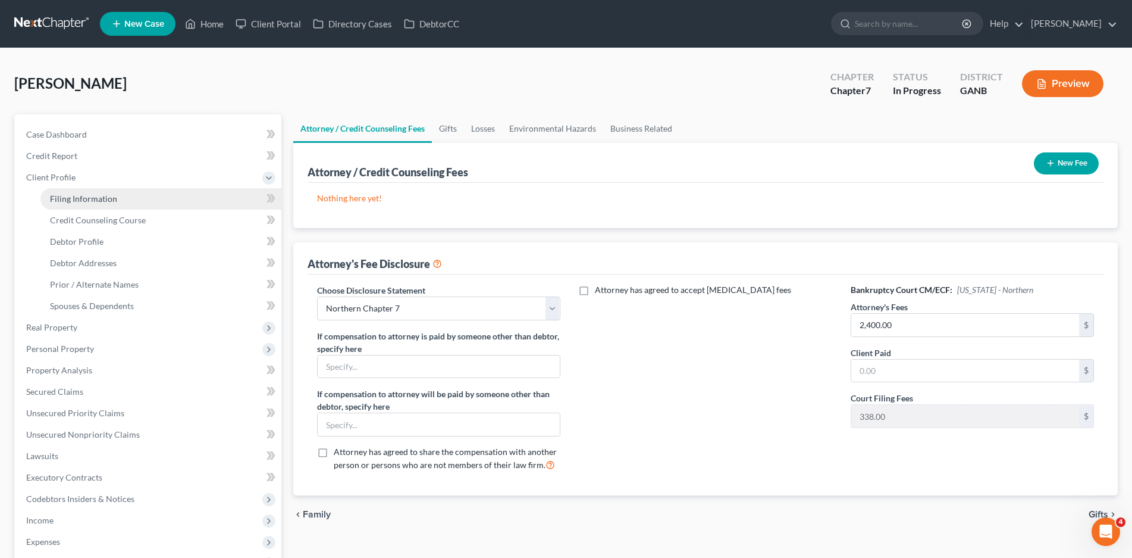
click at [77, 201] on span "Filing Information" at bounding box center [83, 198] width 67 height 10
select select "1"
select select "0"
select select "10"
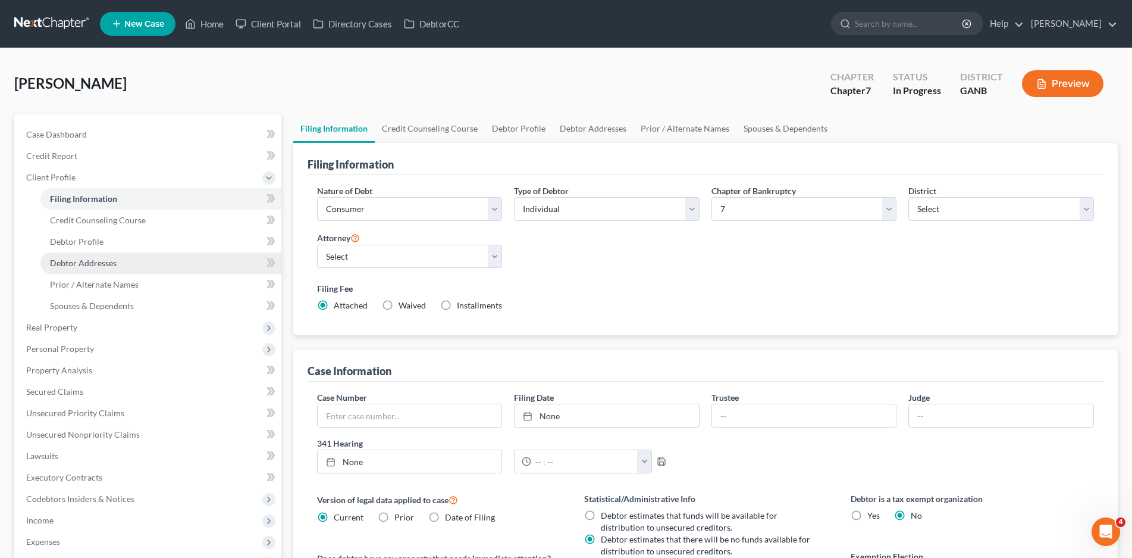
click at [85, 267] on link "Debtor Addresses" at bounding box center [160, 262] width 241 height 21
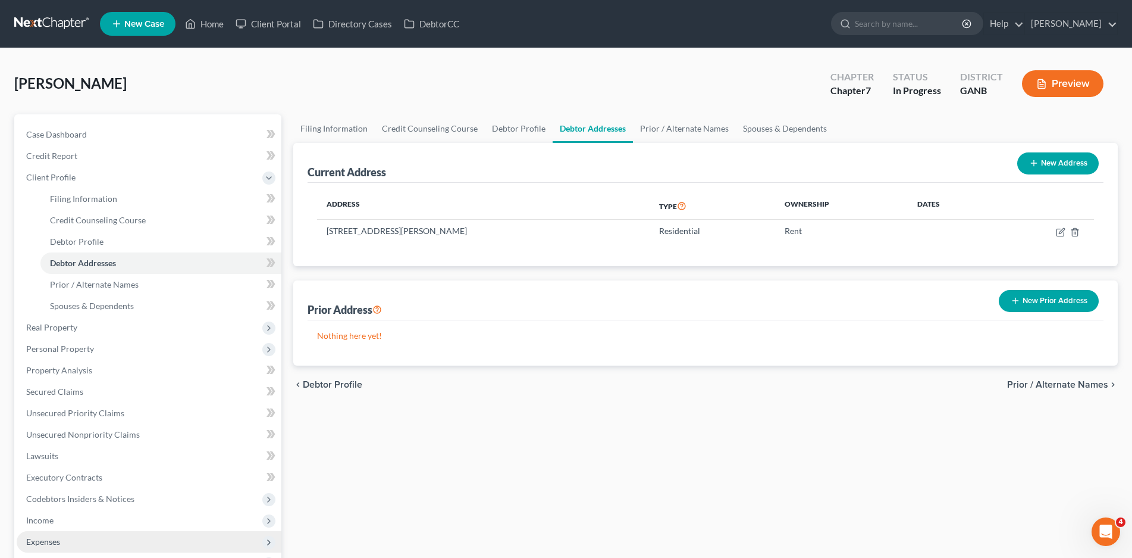
click at [58, 544] on span "Expenses" at bounding box center [43, 541] width 34 height 10
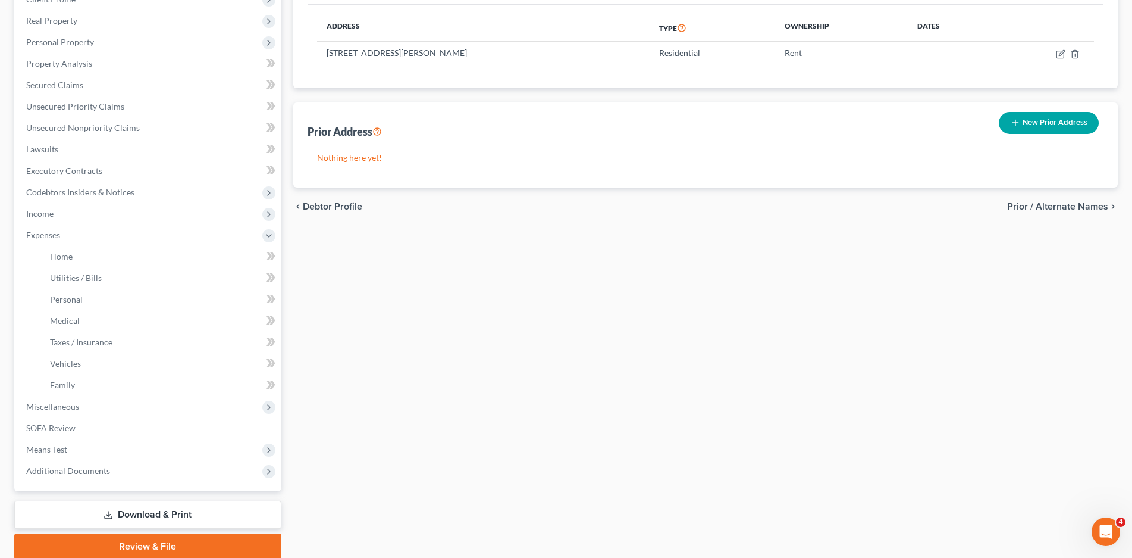
scroll to position [179, 0]
click at [51, 402] on span "Miscellaneous" at bounding box center [52, 406] width 53 height 10
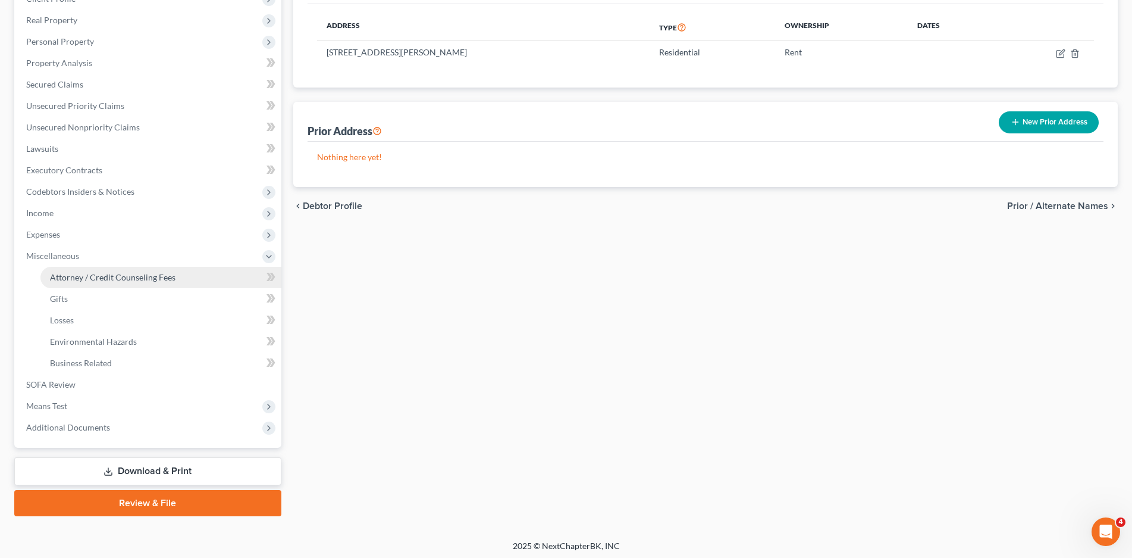
click at [123, 276] on span "Attorney / Credit Counseling Fees" at bounding box center [113, 277] width 126 height 10
select select "1"
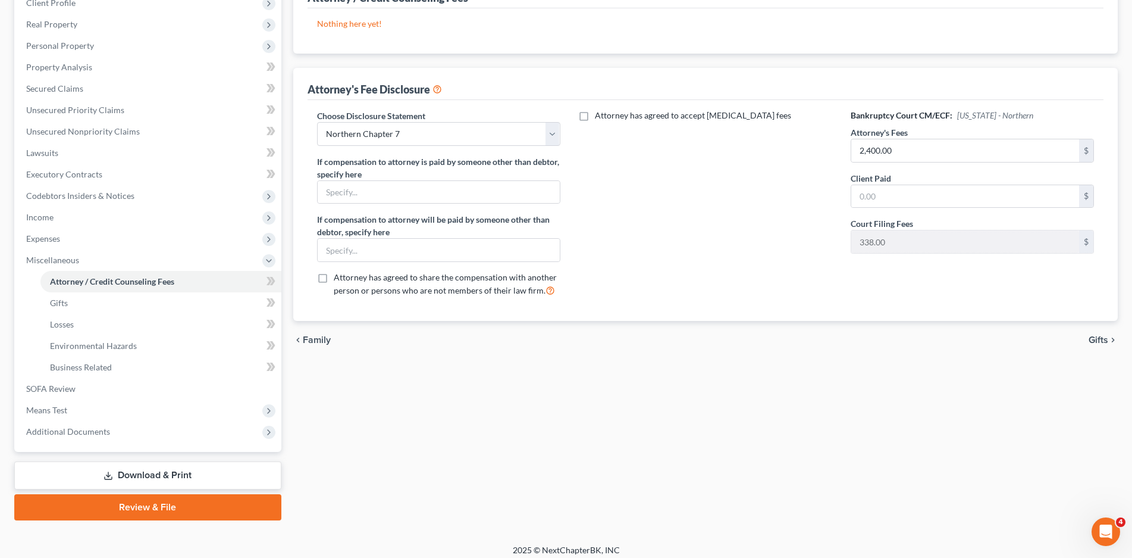
scroll to position [182, 0]
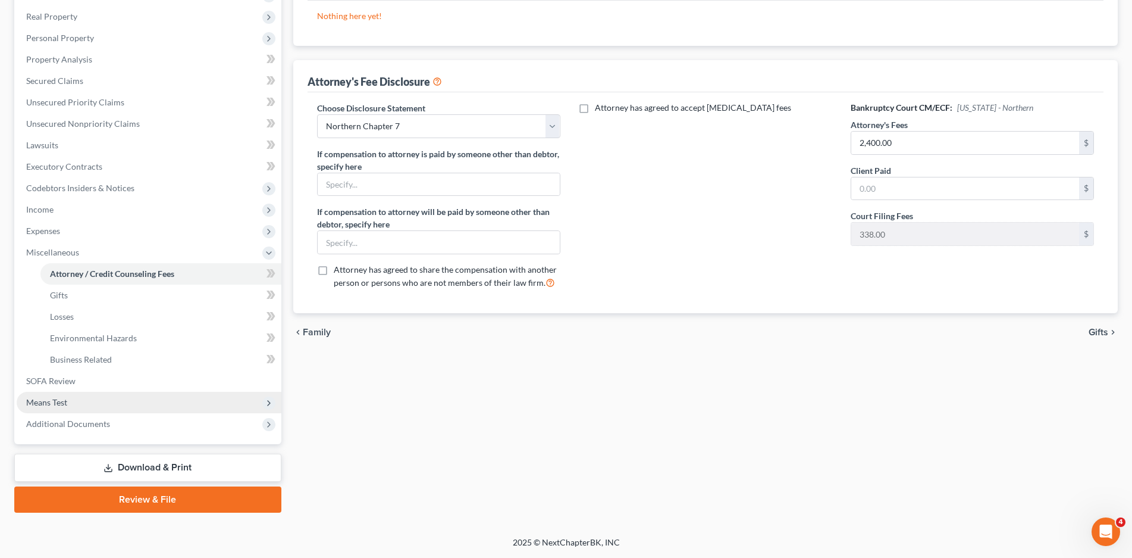
click at [54, 396] on span "Means Test" at bounding box center [149, 402] width 265 height 21
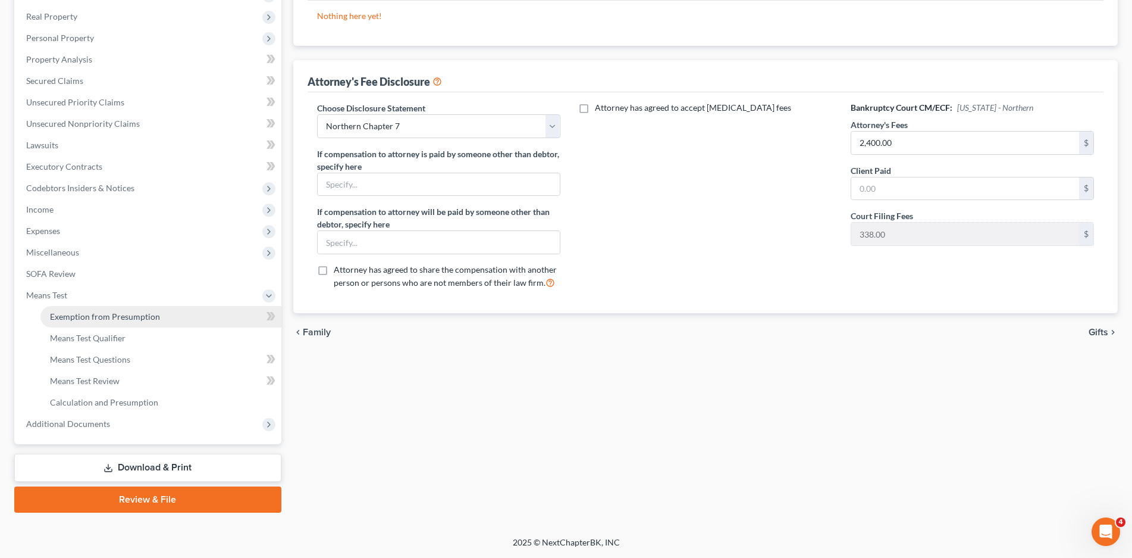
click at [116, 317] on span "Exemption from Presumption" at bounding box center [105, 316] width 110 height 10
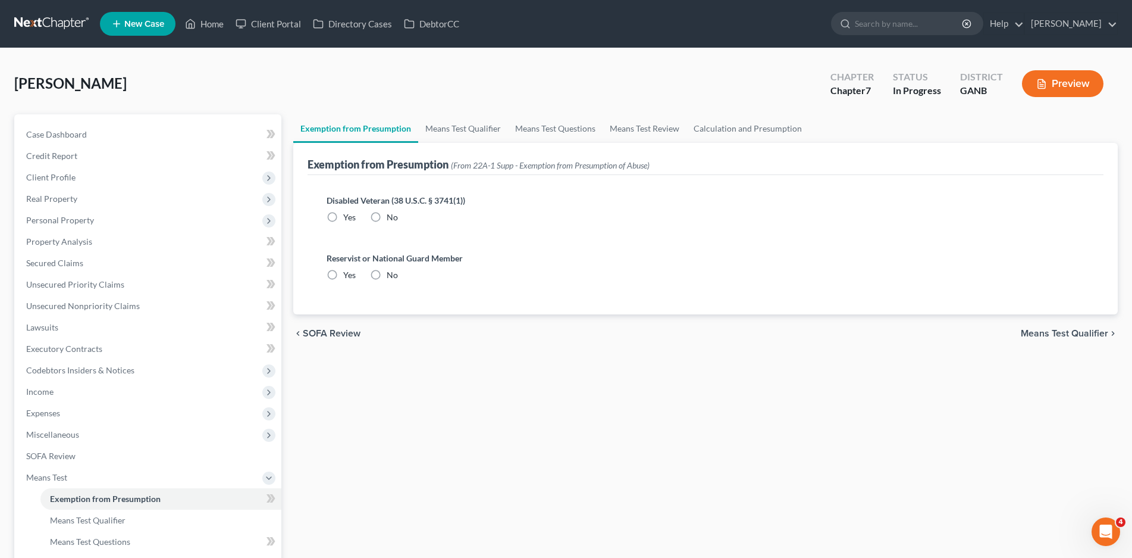
click at [387, 217] on label "No" at bounding box center [392, 217] width 11 height 12
click at [392, 217] on input "No" at bounding box center [396, 215] width 8 height 8
radio input "true"
drag, startPoint x: 375, startPoint y: 274, endPoint x: 417, endPoint y: 261, distance: 43.7
click at [387, 276] on label "No" at bounding box center [392, 275] width 11 height 12
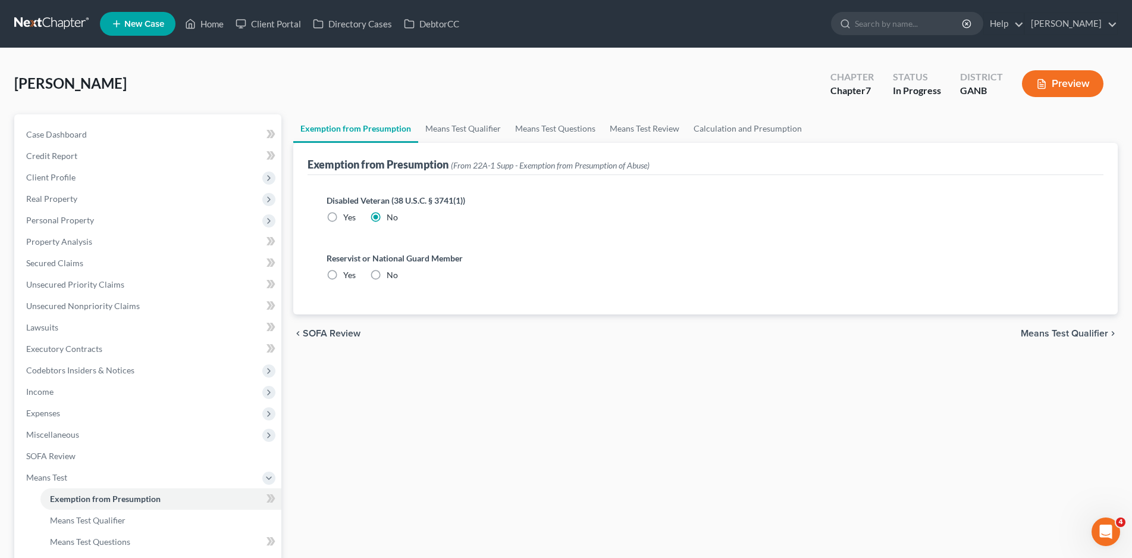
click at [392, 276] on input "No" at bounding box center [396, 273] width 8 height 8
radio input "true"
click at [452, 123] on link "Means Test Qualifier" at bounding box center [463, 128] width 90 height 29
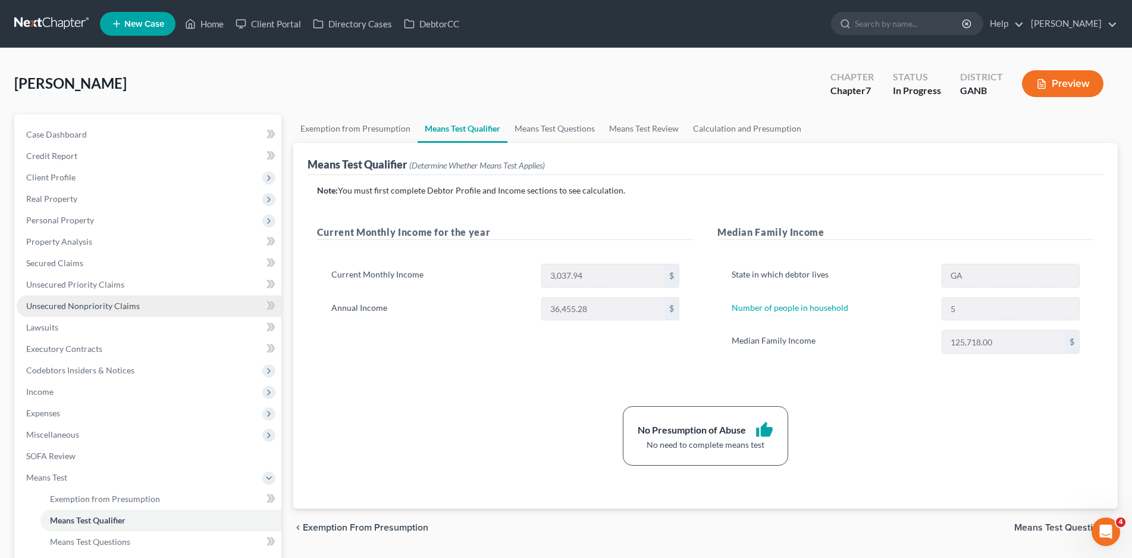
click at [83, 304] on span "Unsecured Nonpriority Claims" at bounding box center [83, 306] width 114 height 10
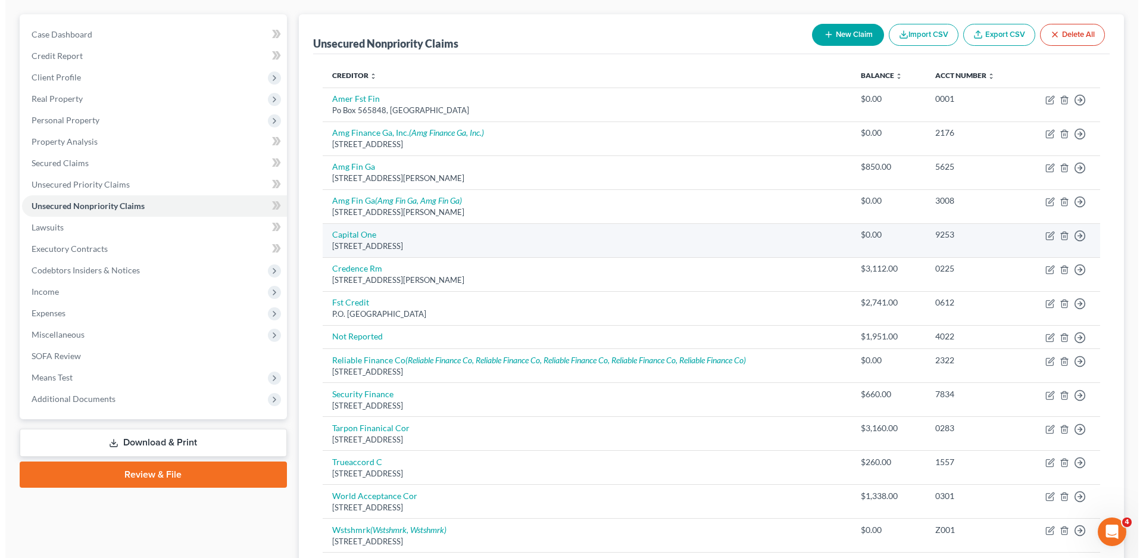
scroll to position [223, 0]
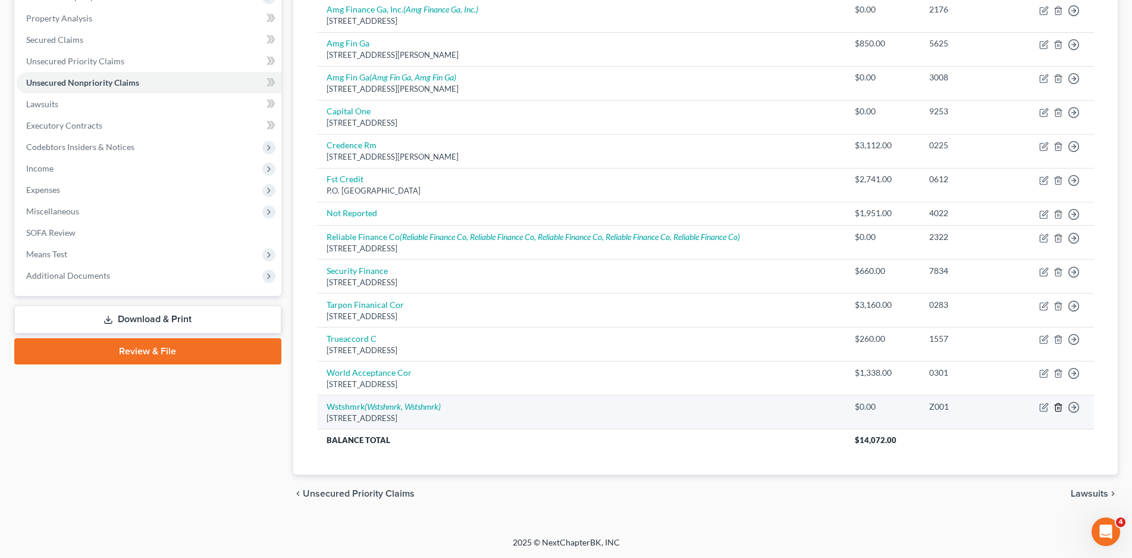
click at [1056, 408] on icon "button" at bounding box center [1058, 407] width 5 height 8
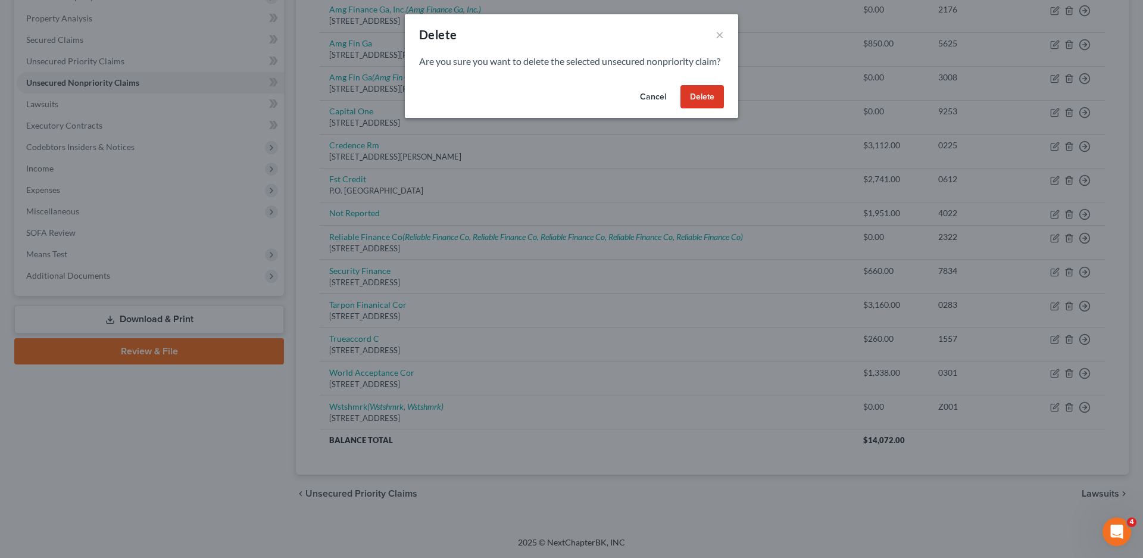
click at [712, 109] on button "Delete" at bounding box center [701, 97] width 43 height 24
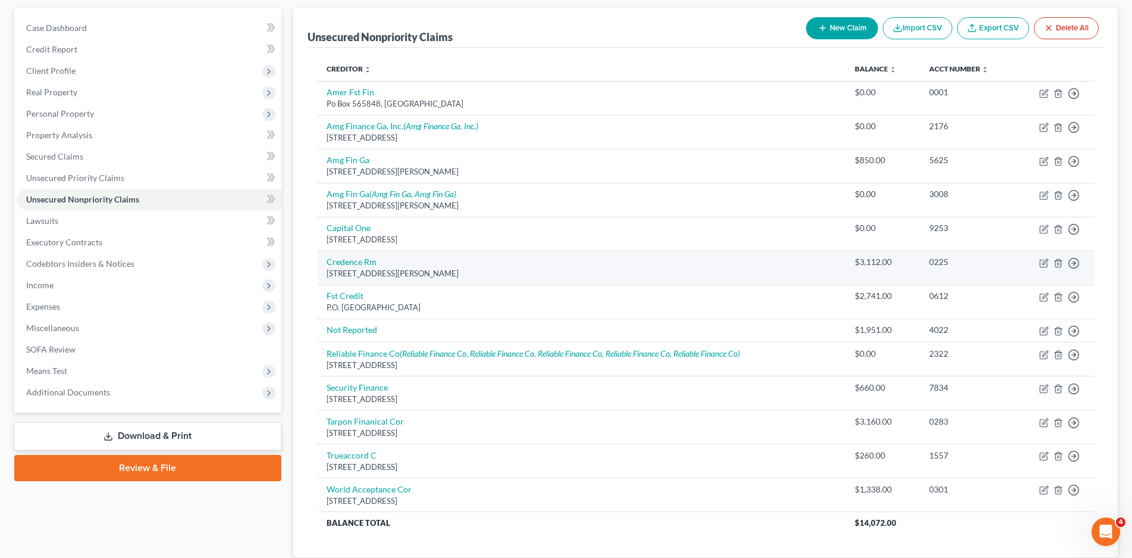
scroll to position [0, 0]
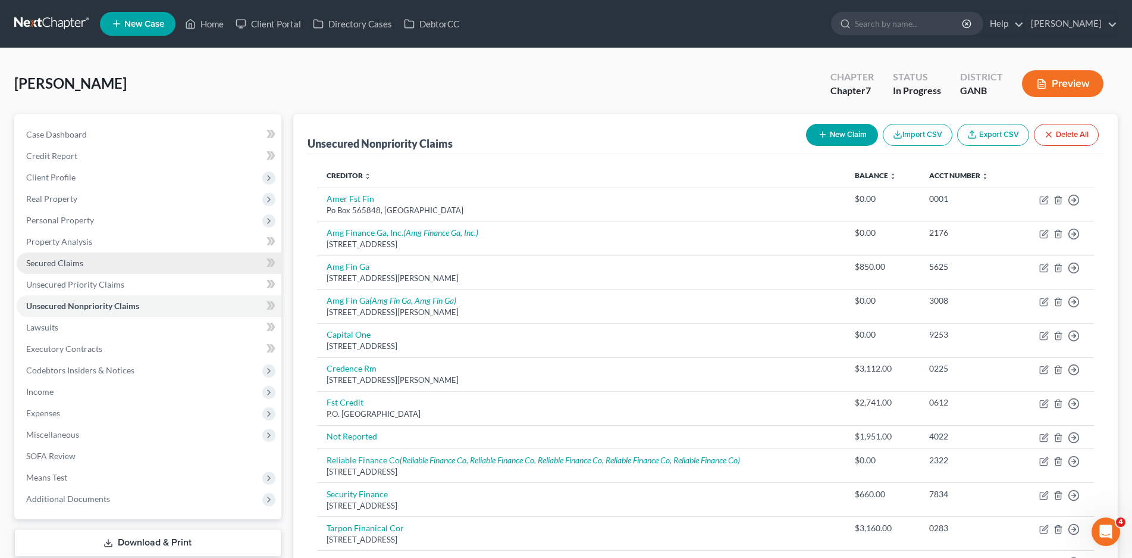
click at [42, 264] on span "Secured Claims" at bounding box center [54, 263] width 57 height 10
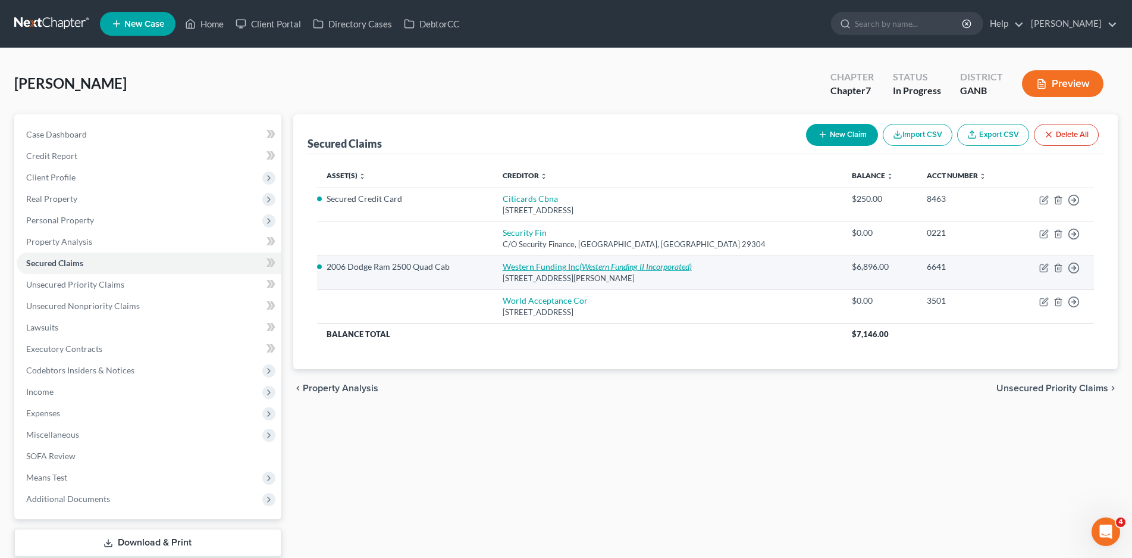
click at [631, 264] on icon "(Western Funding II Incorporated)" at bounding box center [636, 266] width 112 height 10
select select "31"
select select "0"
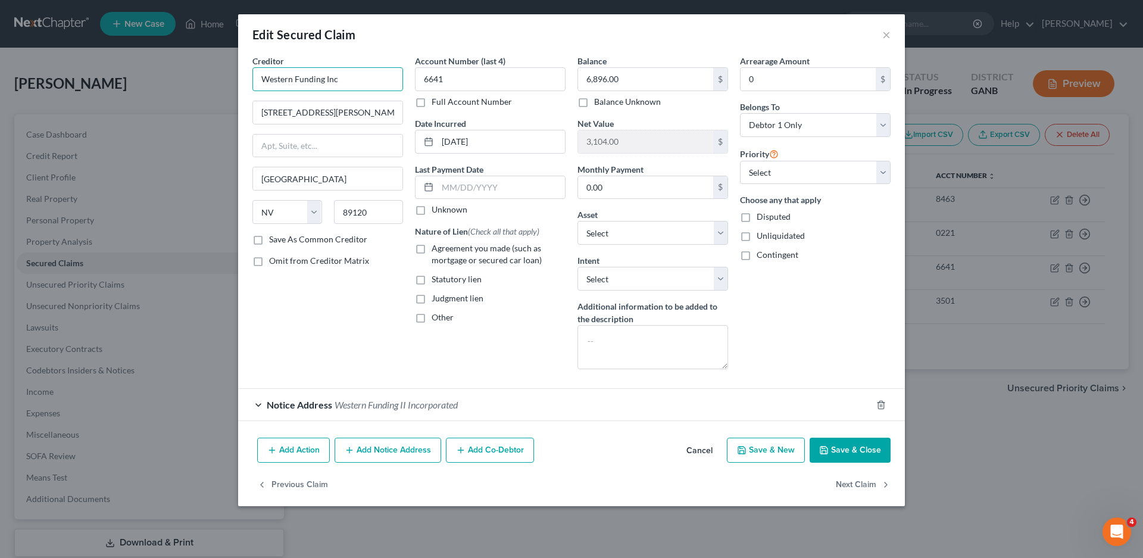
drag, startPoint x: 345, startPoint y: 81, endPoint x: 252, endPoint y: 82, distance: 92.8
click at [252, 82] on input "Western Funding Inc" at bounding box center [327, 79] width 151 height 24
drag, startPoint x: 334, startPoint y: 115, endPoint x: 353, endPoint y: 83, distance: 37.4
click at [334, 115] on input "[STREET_ADDRESS][PERSON_NAME]" at bounding box center [327, 112] width 149 height 23
click at [343, 80] on input "Western Funding Inc" at bounding box center [327, 79] width 151 height 24
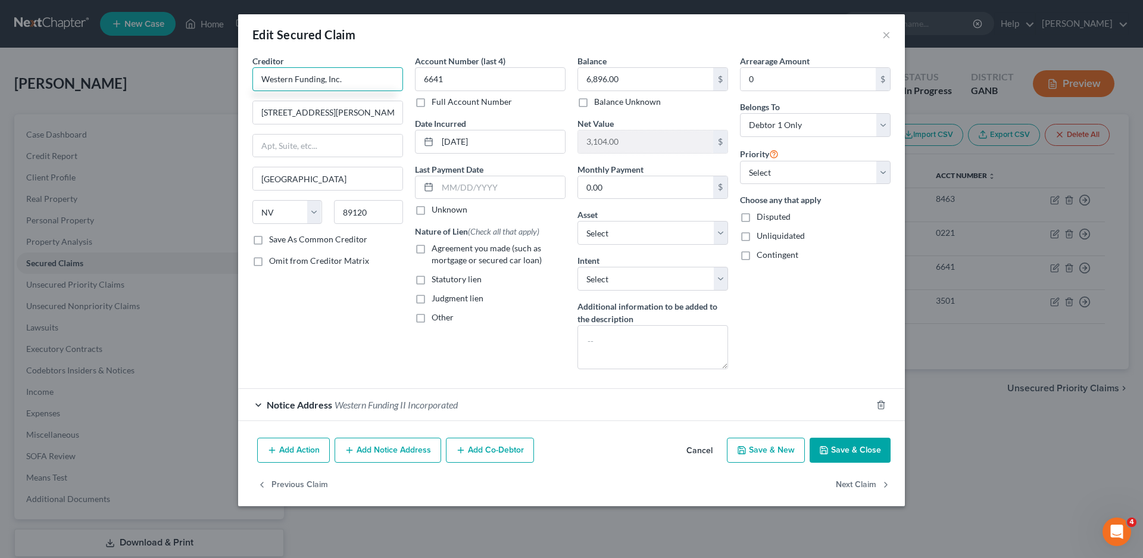
type input "Western Funding, Inc."
type input "P.O Box 843758"
type input "LOs Angeles"
select select "4"
type input "90084-3758"
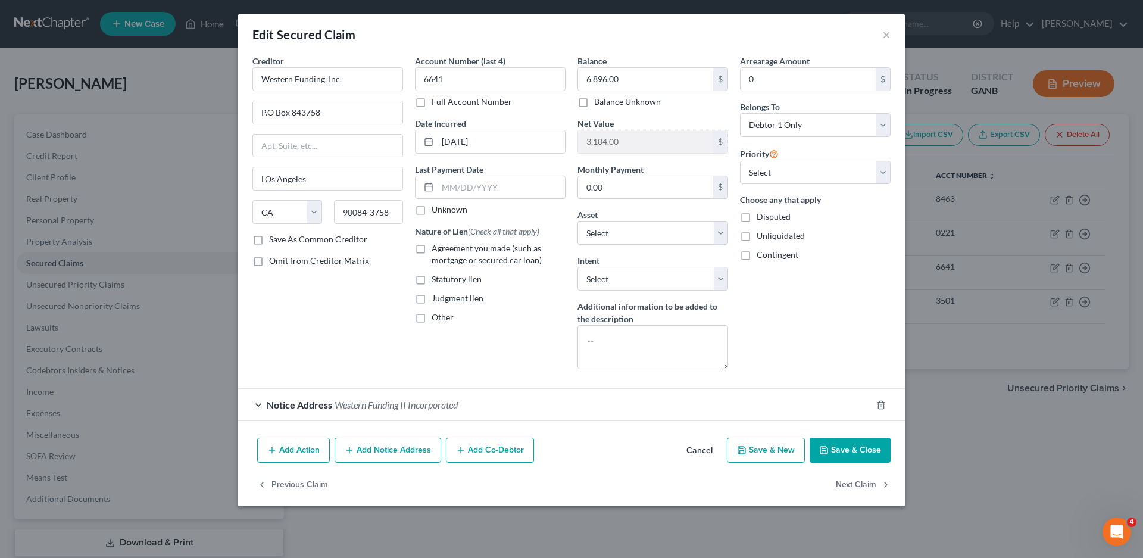
click at [269, 240] on label "Save As Common Creditor" at bounding box center [318, 239] width 98 height 12
click at [274, 240] on input "Save As Common Creditor" at bounding box center [278, 237] width 8 height 8
checkbox input "true"
click at [271, 180] on input "LOs Angeles" at bounding box center [327, 178] width 149 height 23
type input "[GEOGRAPHIC_DATA]"
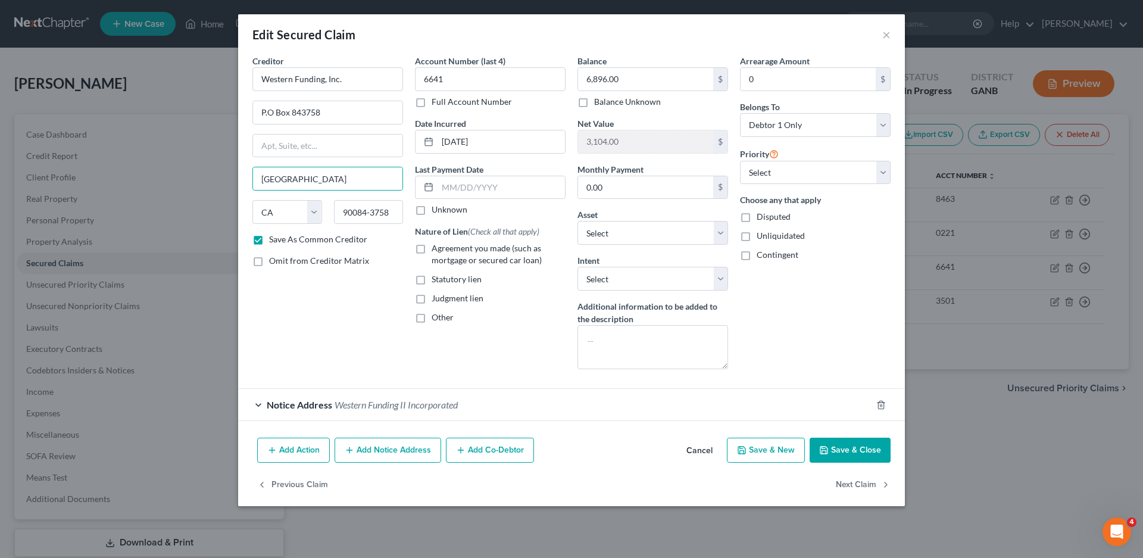
click at [431, 247] on label "Agreement you made (such as mortgage or secured car loan)" at bounding box center [498, 254] width 134 height 24
click at [436, 247] on input "Agreement you made (such as mortgage or secured car loan)" at bounding box center [440, 246] width 8 height 8
checkbox input "true"
click at [605, 278] on select "Select Surrender Redeem Reaffirm Avoid Other" at bounding box center [652, 279] width 151 height 24
select select "2"
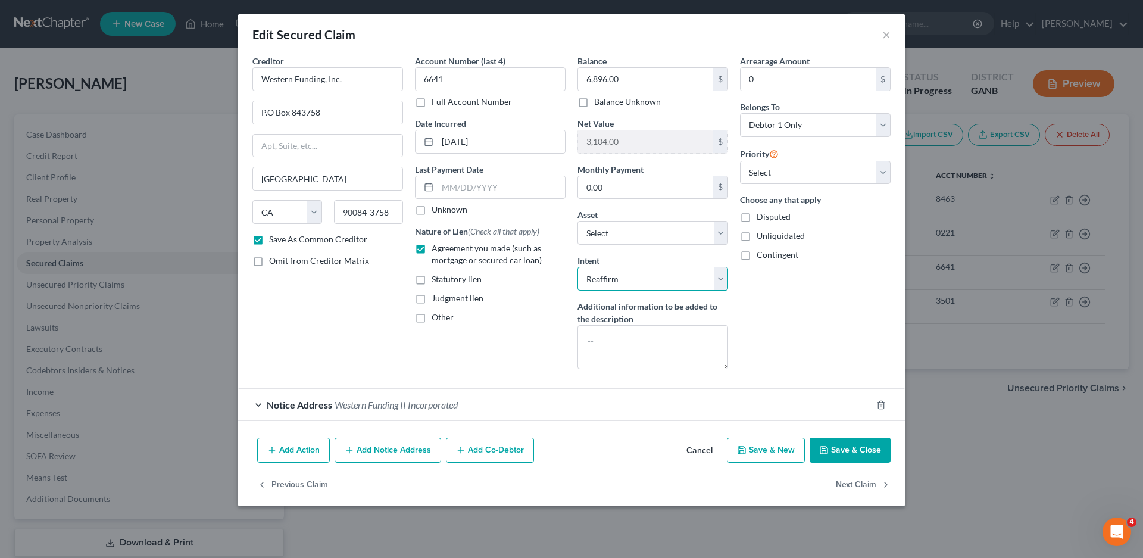
click at [577, 267] on select "Select Surrender Redeem Reaffirm Avoid Other" at bounding box center [652, 279] width 151 height 24
click at [620, 195] on input "0.00" at bounding box center [645, 187] width 135 height 23
drag, startPoint x: 775, startPoint y: 175, endPoint x: 775, endPoint y: 183, distance: 7.7
click at [775, 176] on select "Select 1st 2nd 3rd 4th 5th 6th 7th 8th 9th 10th 11th 12th 13th 14th 15th 16th 1…" at bounding box center [815, 173] width 151 height 24
select select "0"
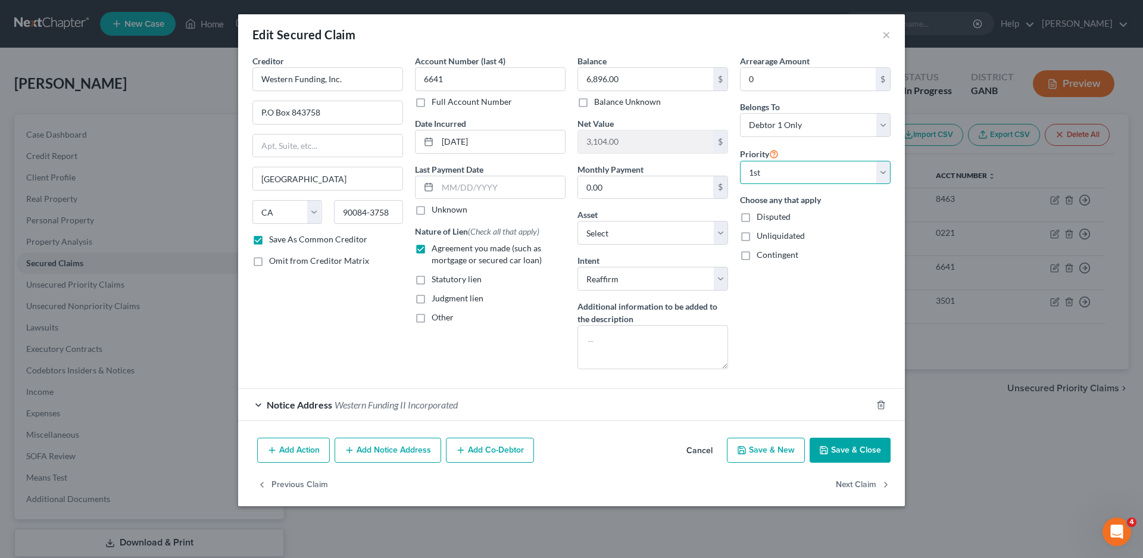
click at [740, 161] on select "Select 1st 2nd 3rd 4th 5th 6th 7th 8th 9th 10th 11th 12th 13th 14th 15th 16th 1…" at bounding box center [815, 173] width 151 height 24
drag, startPoint x: 703, startPoint y: 451, endPoint x: 720, endPoint y: 432, distance: 25.3
click at [703, 451] on button "Cancel" at bounding box center [699, 451] width 45 height 24
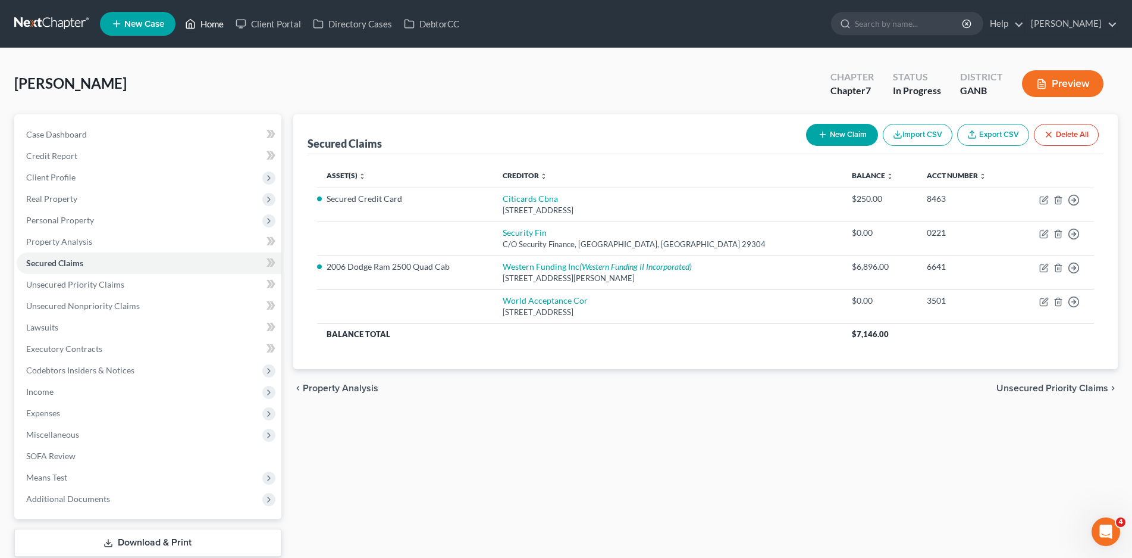
click at [216, 23] on link "Home" at bounding box center [204, 23] width 51 height 21
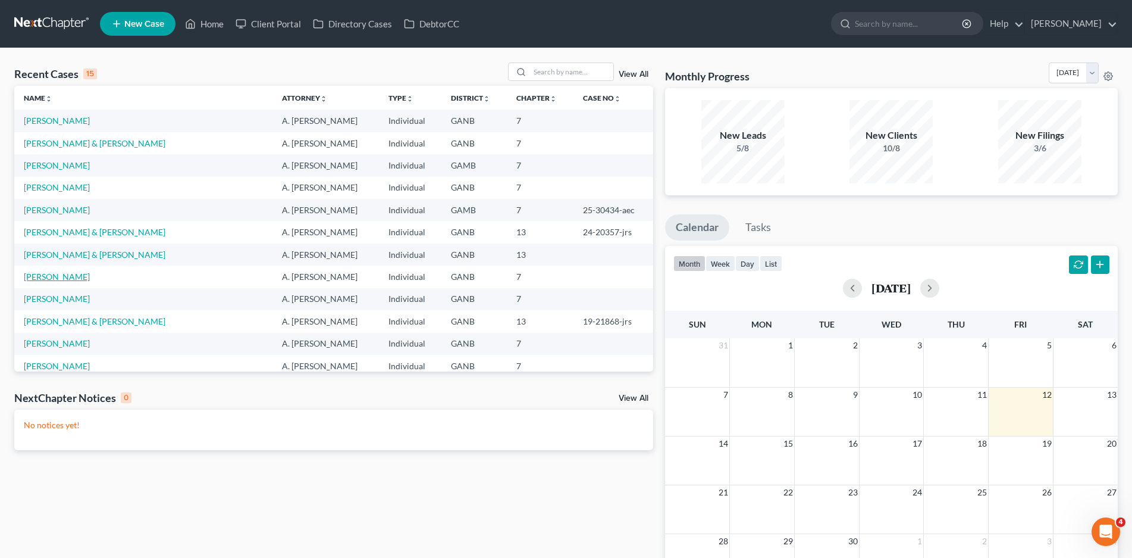
click at [51, 274] on link "[PERSON_NAME]" at bounding box center [57, 276] width 66 height 10
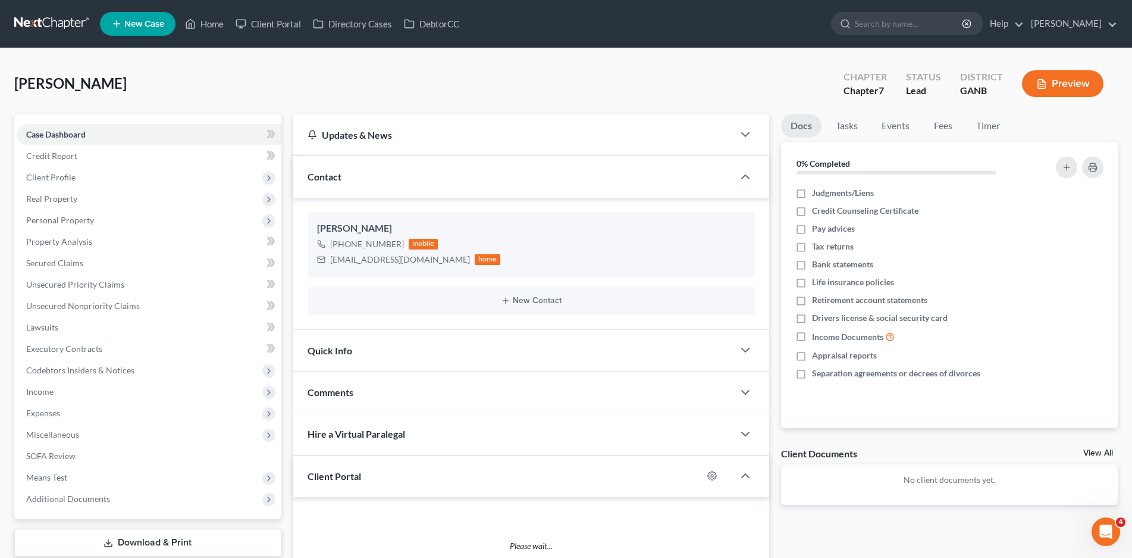
scroll to position [60, 0]
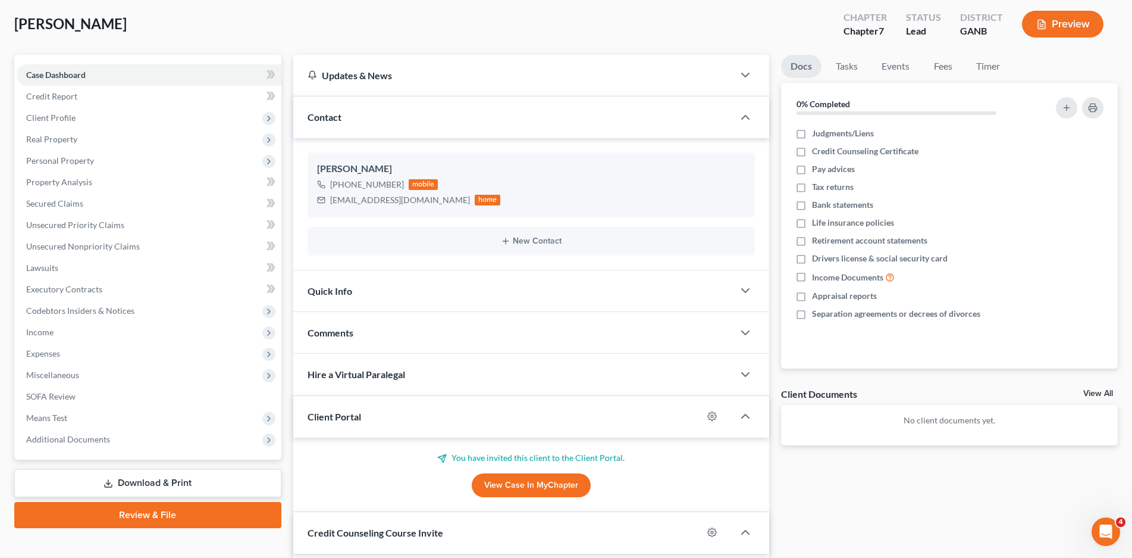
click at [413, 286] on div "Quick Info" at bounding box center [513, 290] width 440 height 41
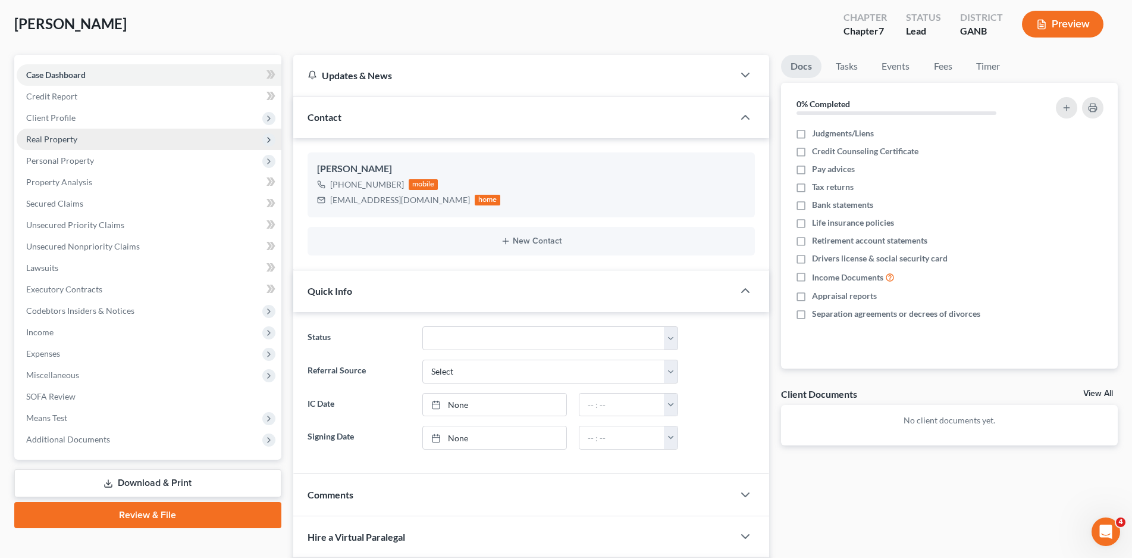
click at [52, 138] on span "Real Property" at bounding box center [51, 139] width 51 height 10
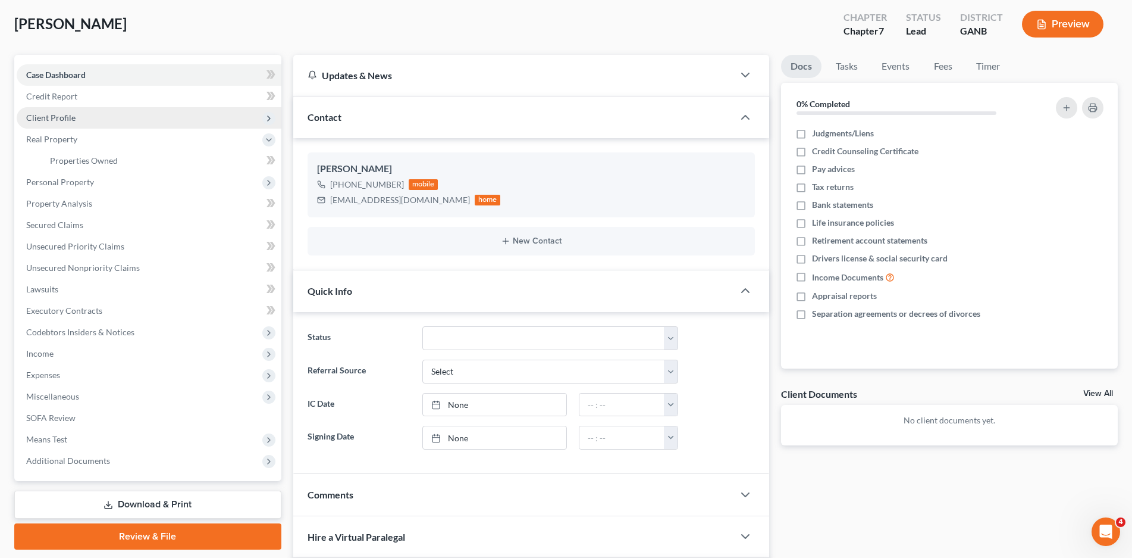
click at [60, 120] on span "Client Profile" at bounding box center [50, 117] width 49 height 10
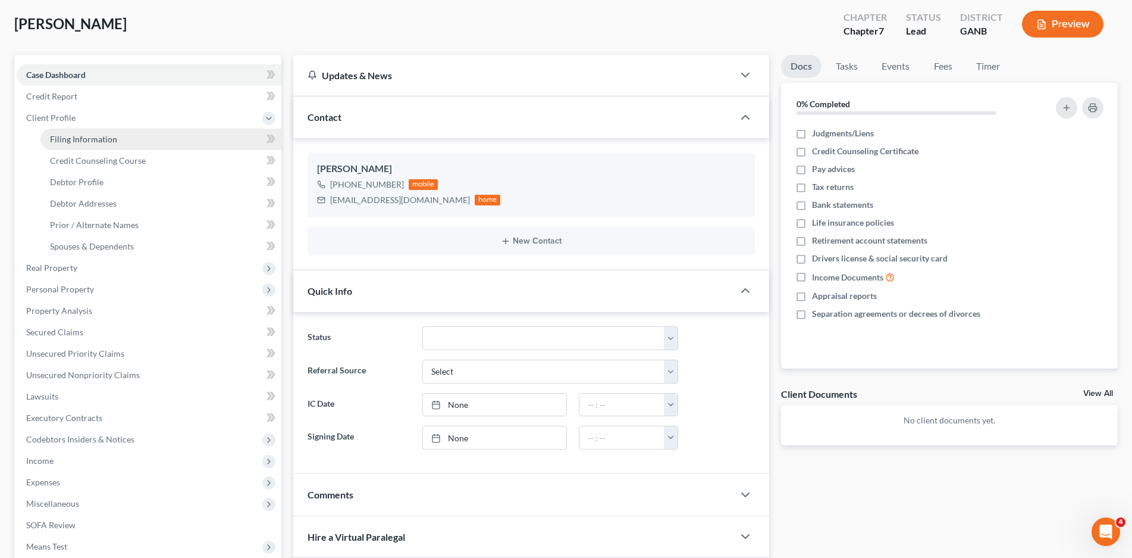
click at [71, 143] on span "Filing Information" at bounding box center [83, 139] width 67 height 10
select select "1"
select select "0"
select select "19"
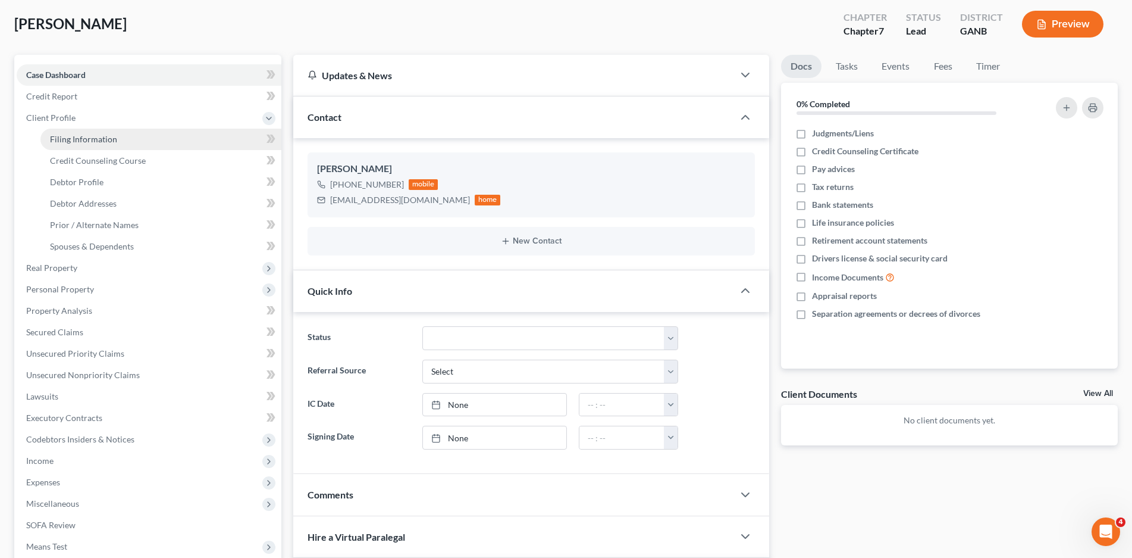
select select "2"
select select "10"
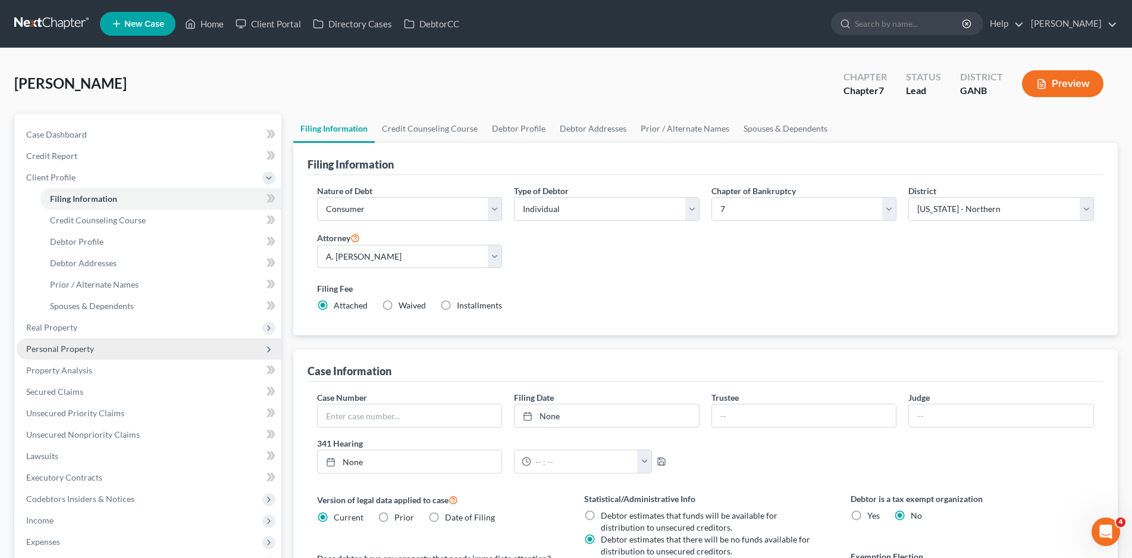
click at [65, 343] on span "Personal Property" at bounding box center [60, 348] width 68 height 10
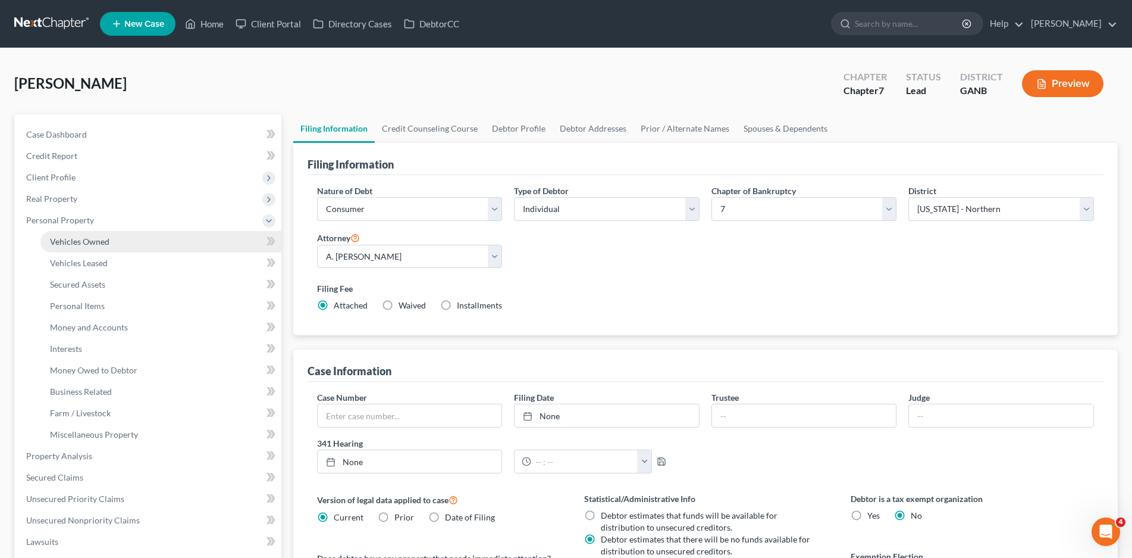
click at [81, 242] on span "Vehicles Owned" at bounding box center [80, 241] width 60 height 10
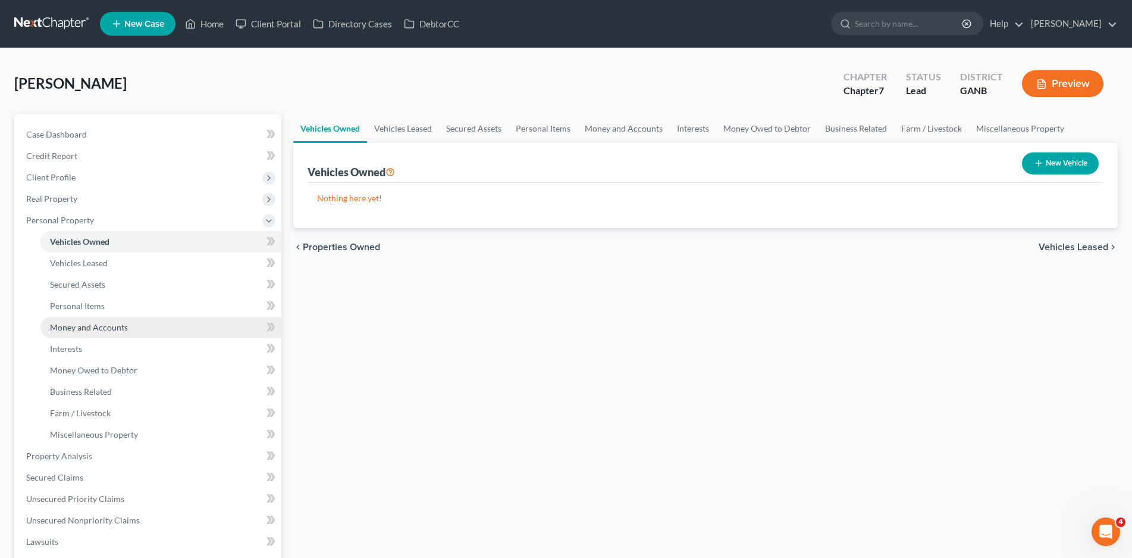
click at [77, 326] on span "Money and Accounts" at bounding box center [89, 327] width 78 height 10
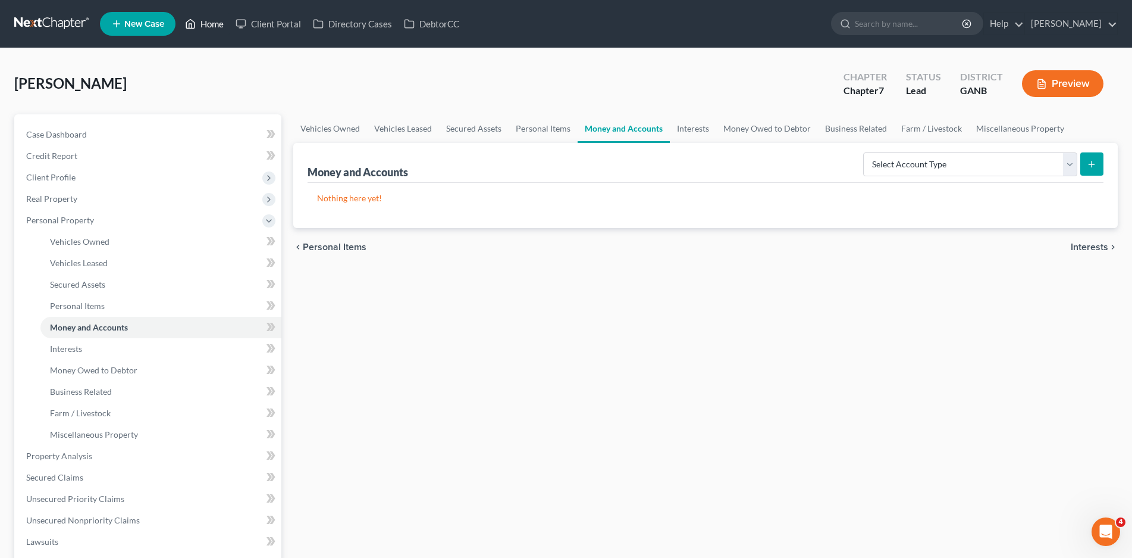
click at [220, 27] on link "Home" at bounding box center [204, 23] width 51 height 21
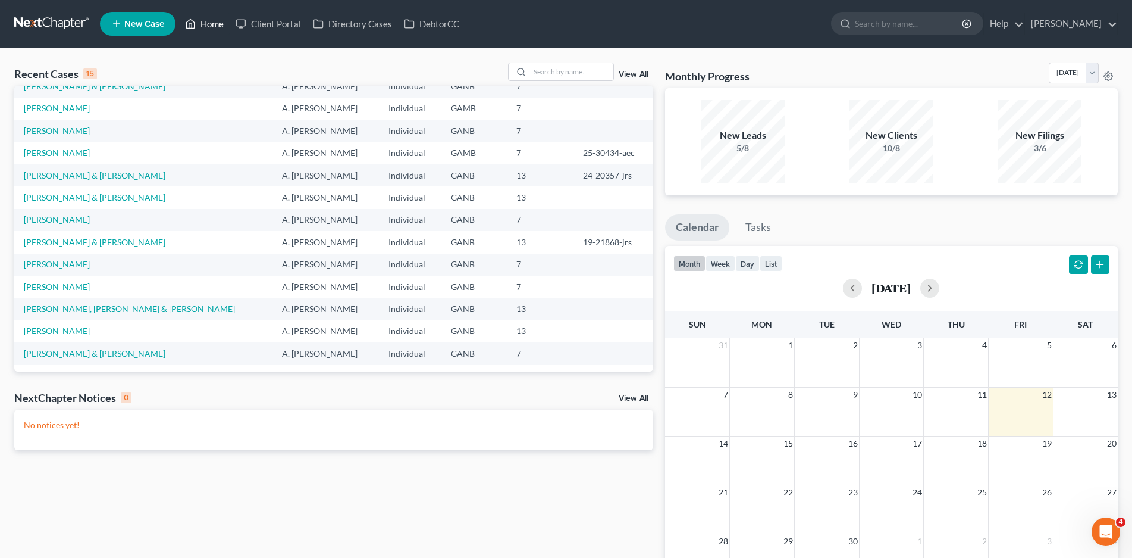
scroll to position [82, 0]
click at [88, 350] on link "[PERSON_NAME] & [PERSON_NAME]" at bounding box center [95, 351] width 142 height 10
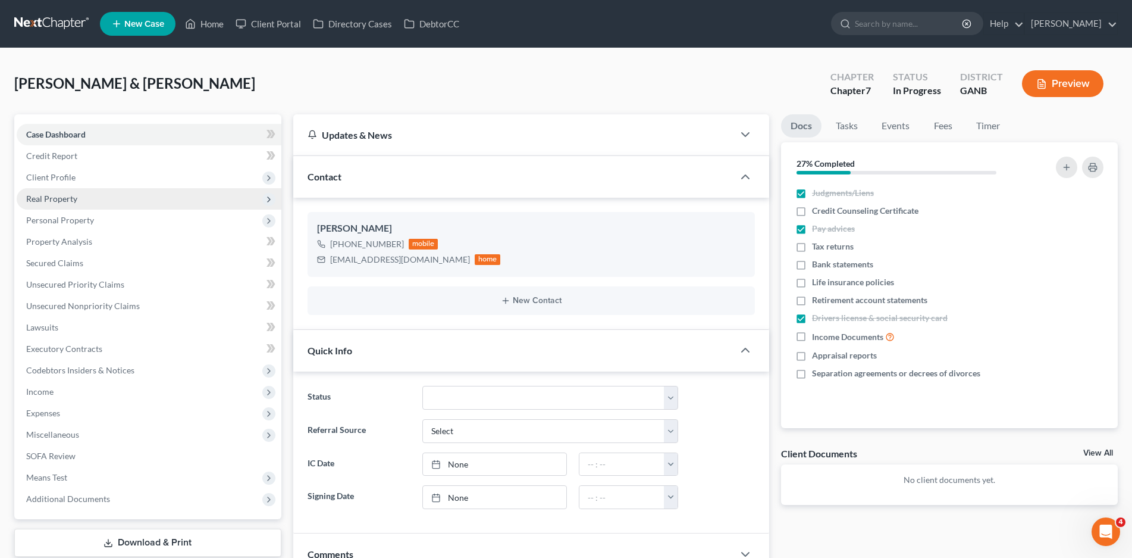
click at [62, 196] on span "Real Property" at bounding box center [51, 198] width 51 height 10
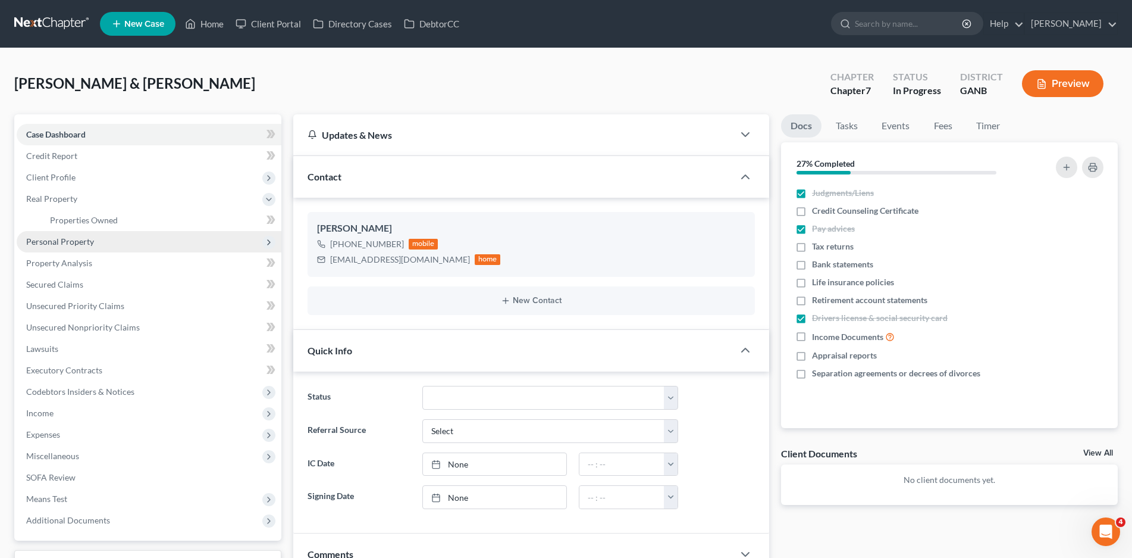
click at [64, 243] on span "Personal Property" at bounding box center [60, 241] width 68 height 10
click at [101, 240] on span "Vehicles Owned" at bounding box center [80, 241] width 60 height 10
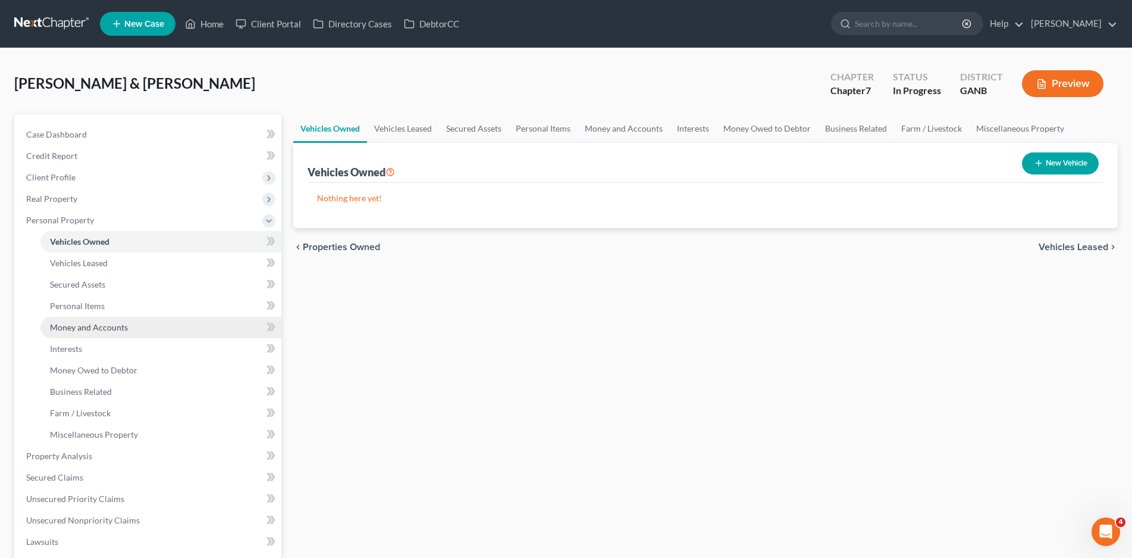
click at [90, 317] on link "Money and Accounts" at bounding box center [160, 327] width 241 height 21
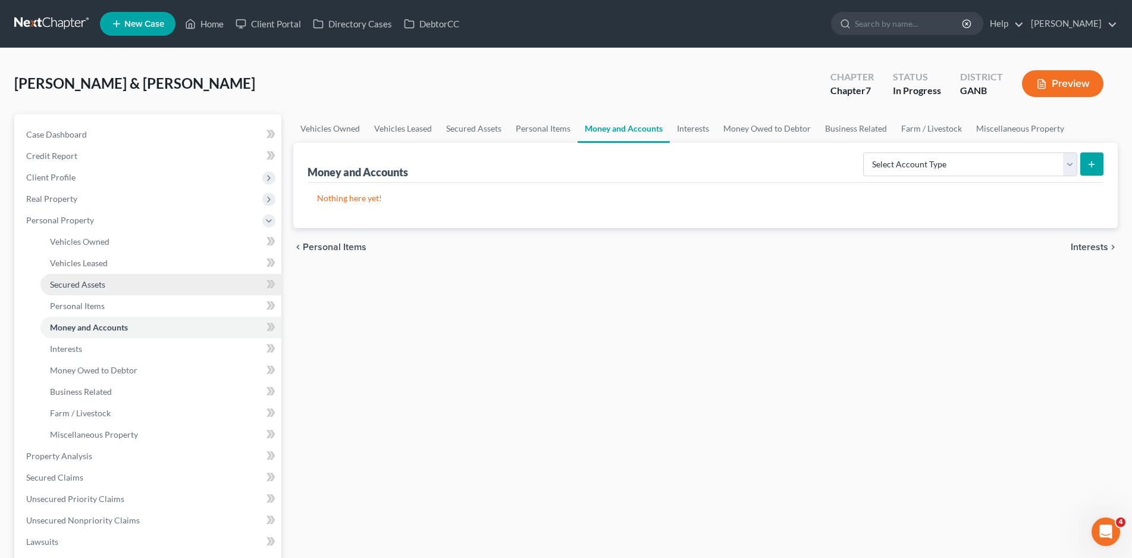
click at [85, 292] on link "Secured Assets" at bounding box center [160, 284] width 241 height 21
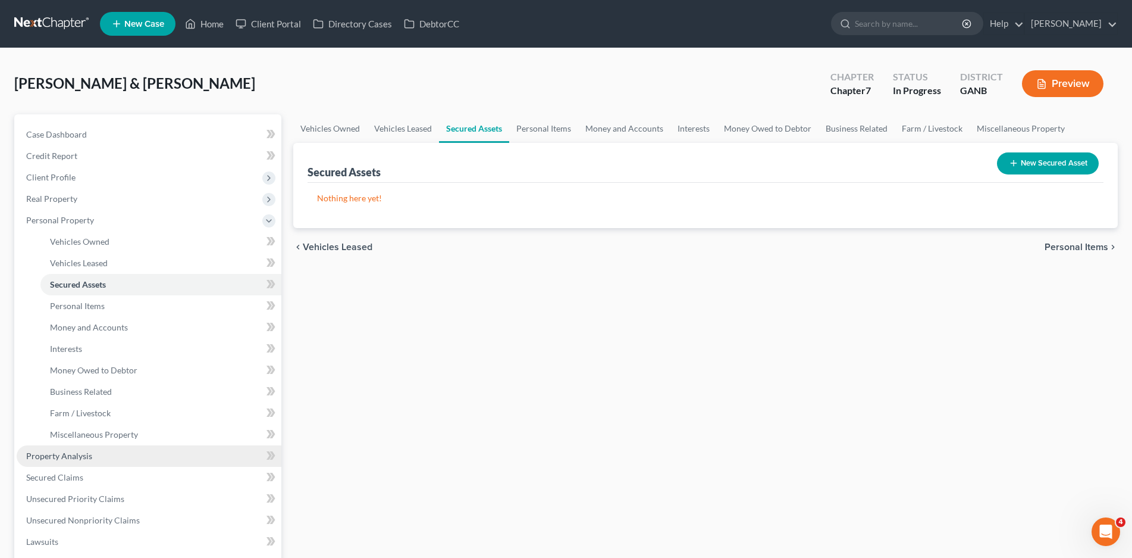
click at [65, 453] on span "Property Analysis" at bounding box center [59, 455] width 66 height 10
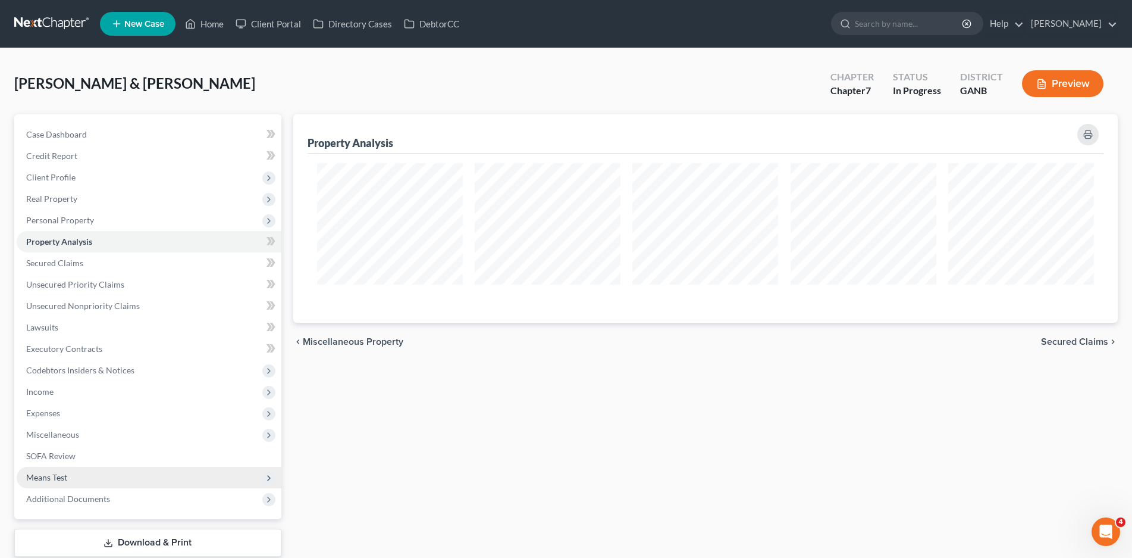
scroll to position [208, 825]
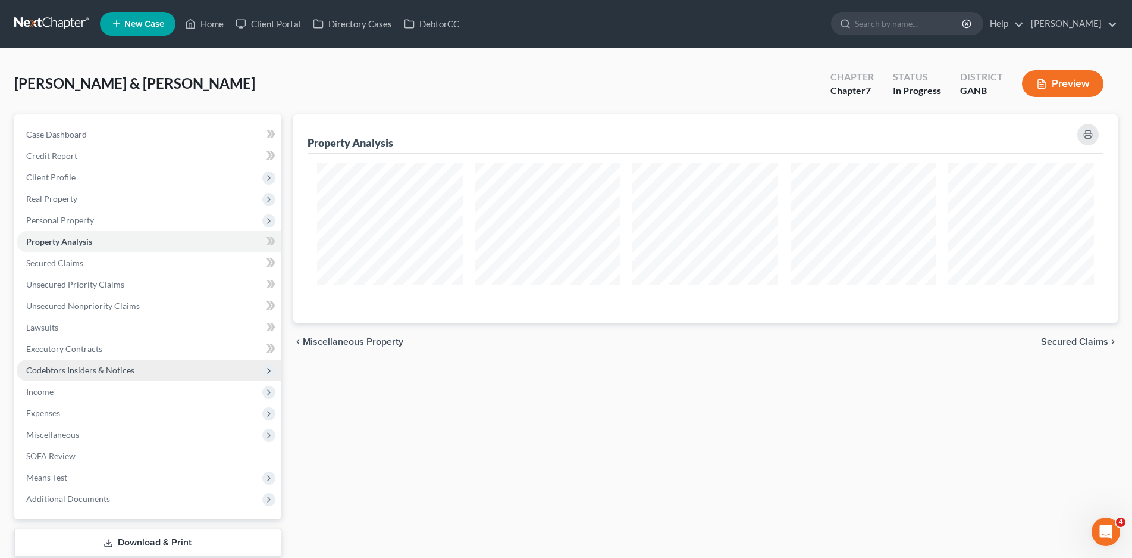
click at [71, 371] on span "Codebtors Insiders & Notices" at bounding box center [80, 370] width 108 height 10
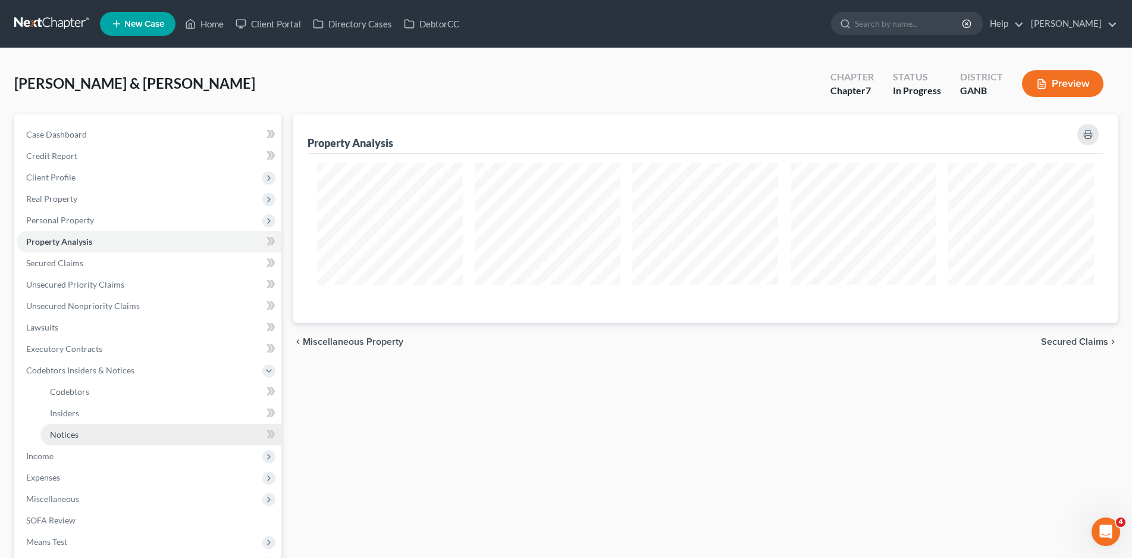
click at [78, 439] on link "Notices" at bounding box center [160, 434] width 241 height 21
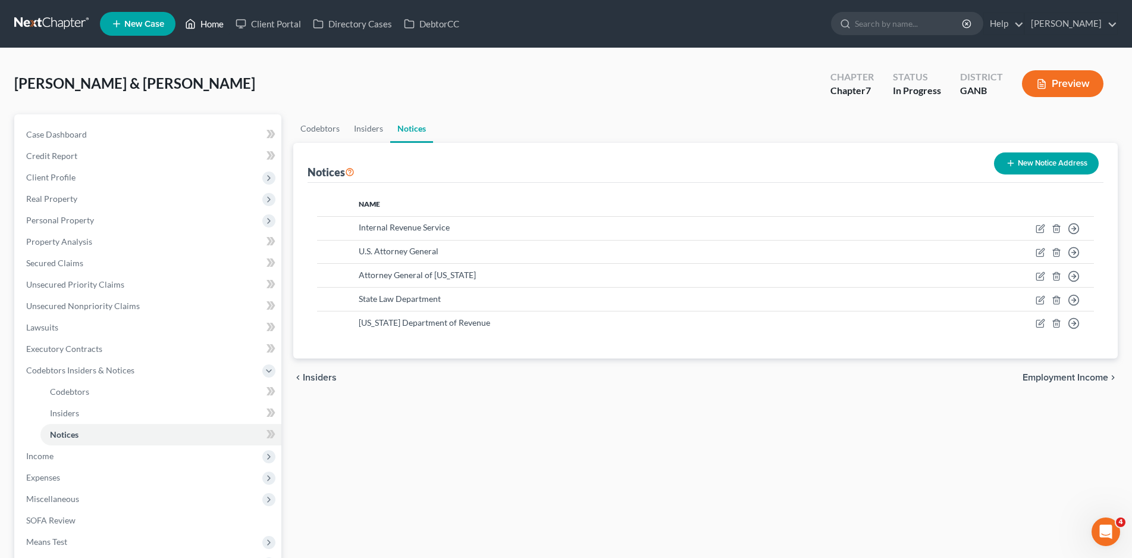
click at [199, 16] on link "Home" at bounding box center [204, 23] width 51 height 21
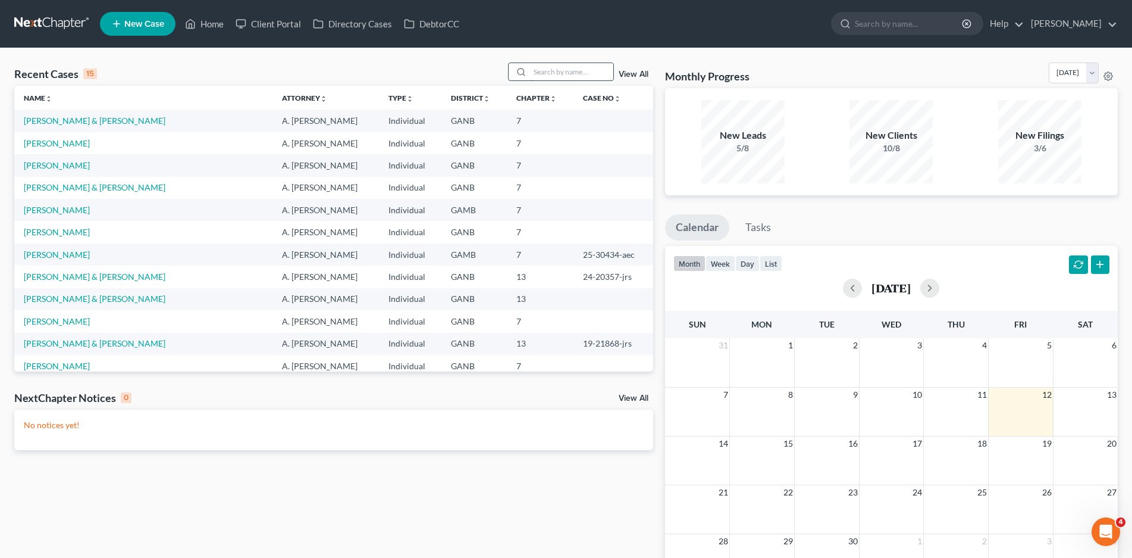
click at [546, 70] on input "search" at bounding box center [571, 71] width 83 height 17
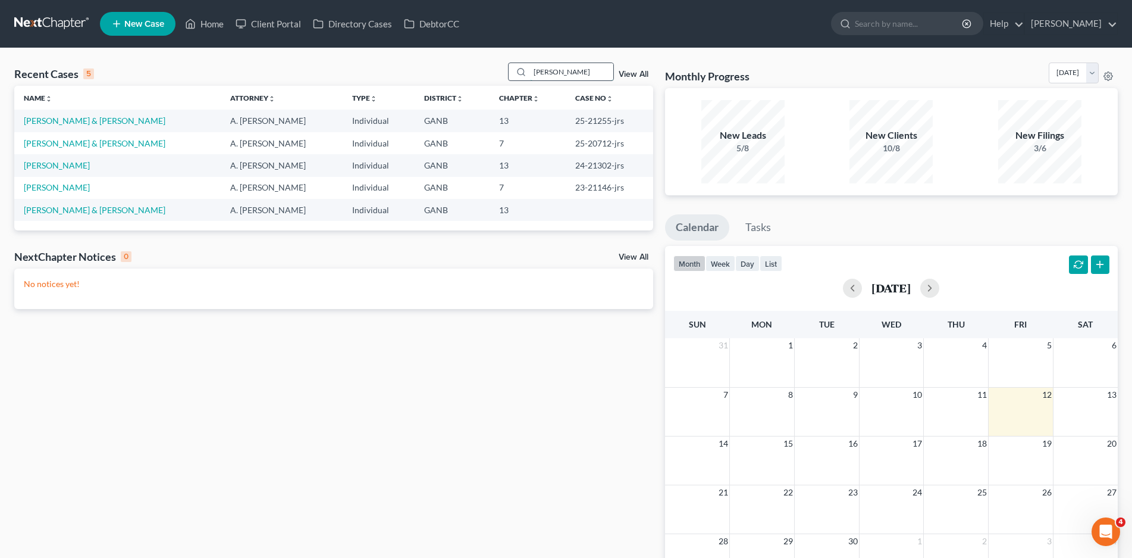
click at [547, 65] on input "[PERSON_NAME]" at bounding box center [571, 71] width 83 height 17
drag, startPoint x: 554, startPoint y: 69, endPoint x: 514, endPoint y: 71, distance: 39.9
click at [514, 71] on div "[PERSON_NAME]" at bounding box center [561, 71] width 106 height 18
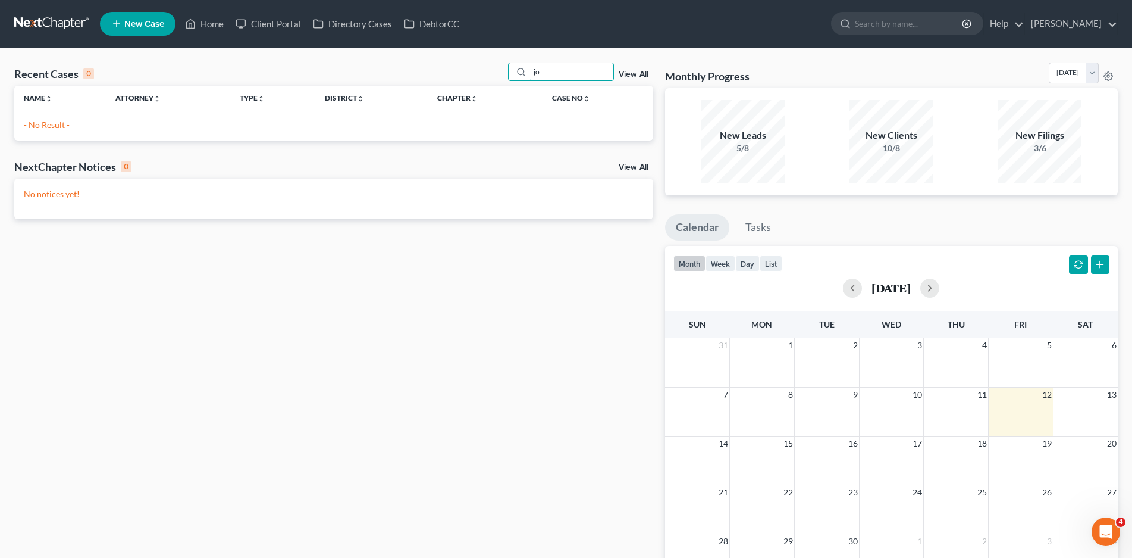
type input "j"
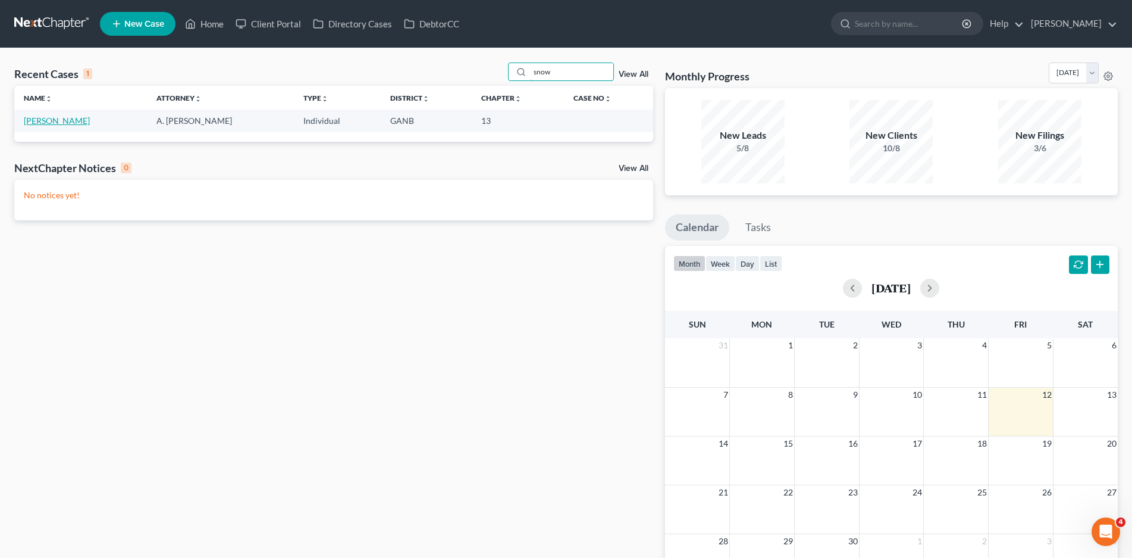
type input "snow"
click at [65, 117] on link "[PERSON_NAME]" at bounding box center [57, 120] width 66 height 10
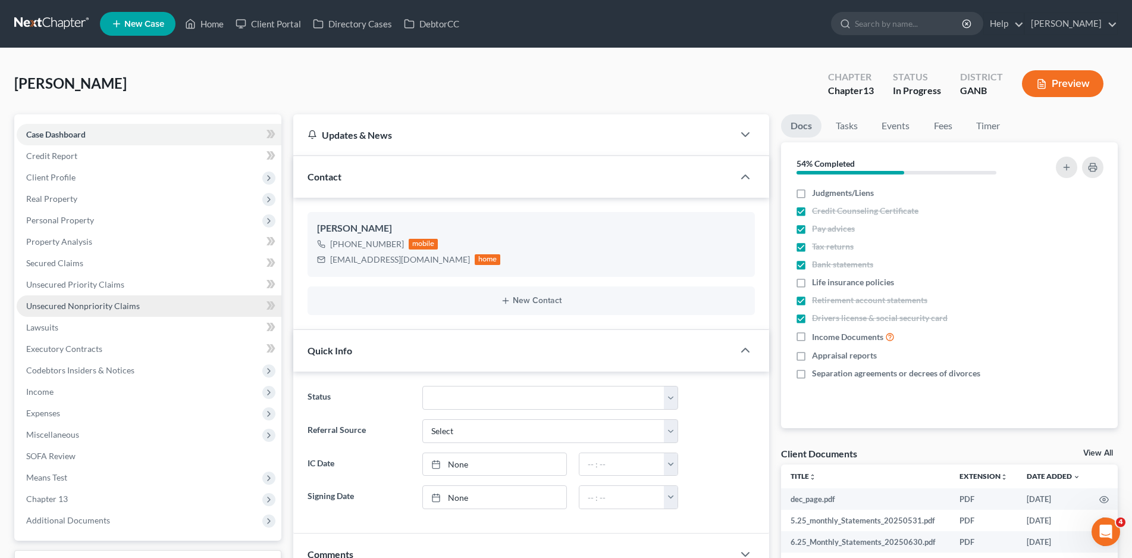
click at [69, 302] on span "Unsecured Nonpriority Claims" at bounding box center [83, 306] width 114 height 10
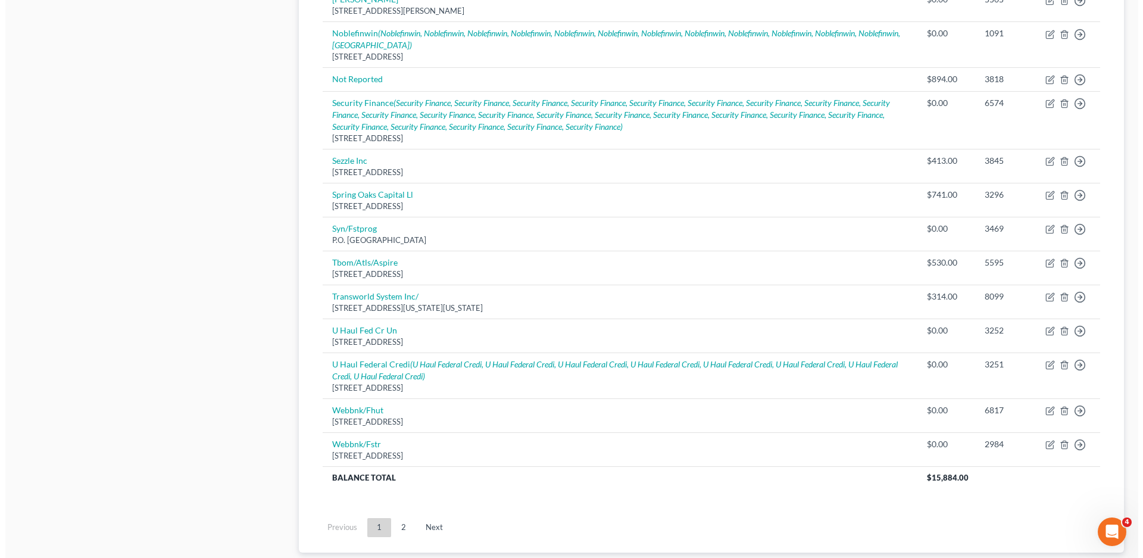
scroll to position [876, 0]
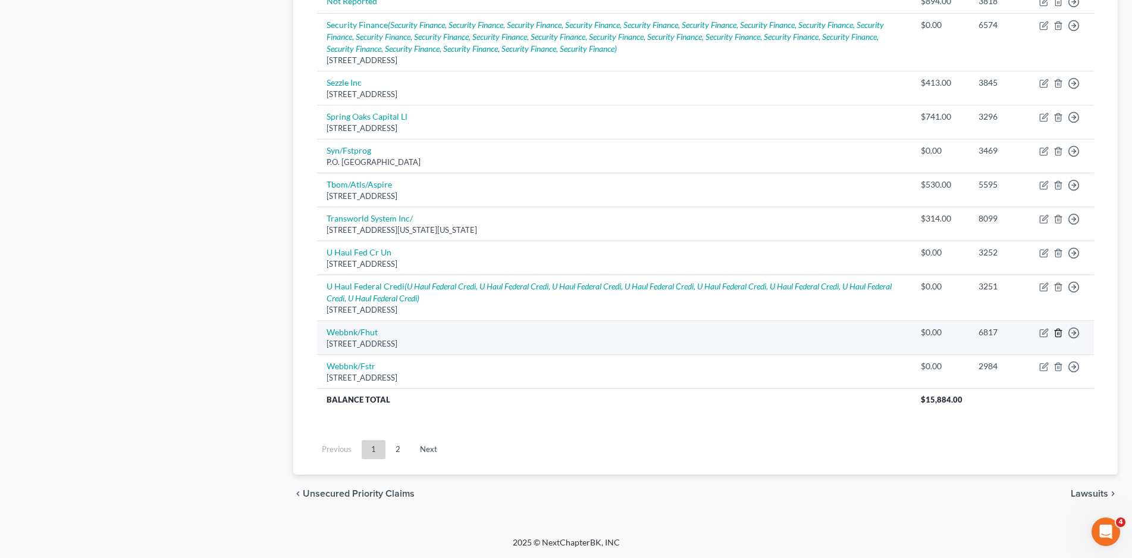
click at [1060, 332] on icon "button" at bounding box center [1059, 333] width 10 height 10
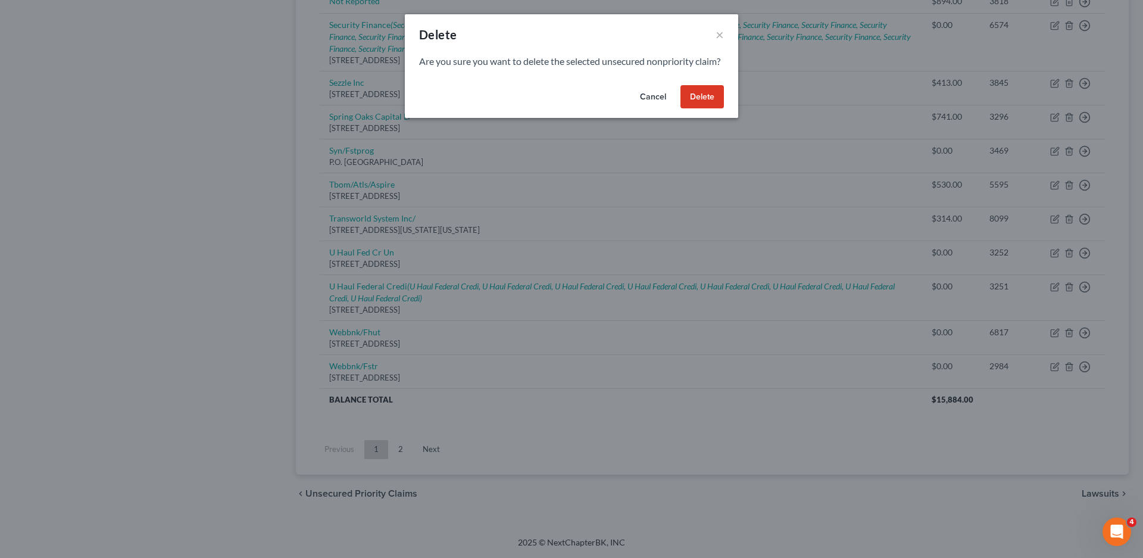
click at [712, 109] on button "Delete" at bounding box center [701, 97] width 43 height 24
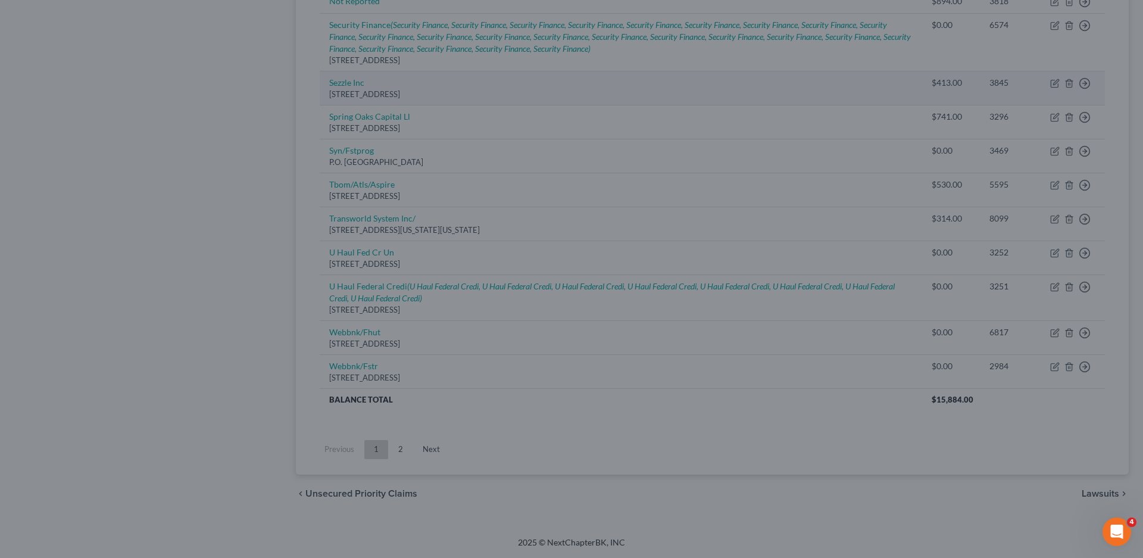
scroll to position [842, 0]
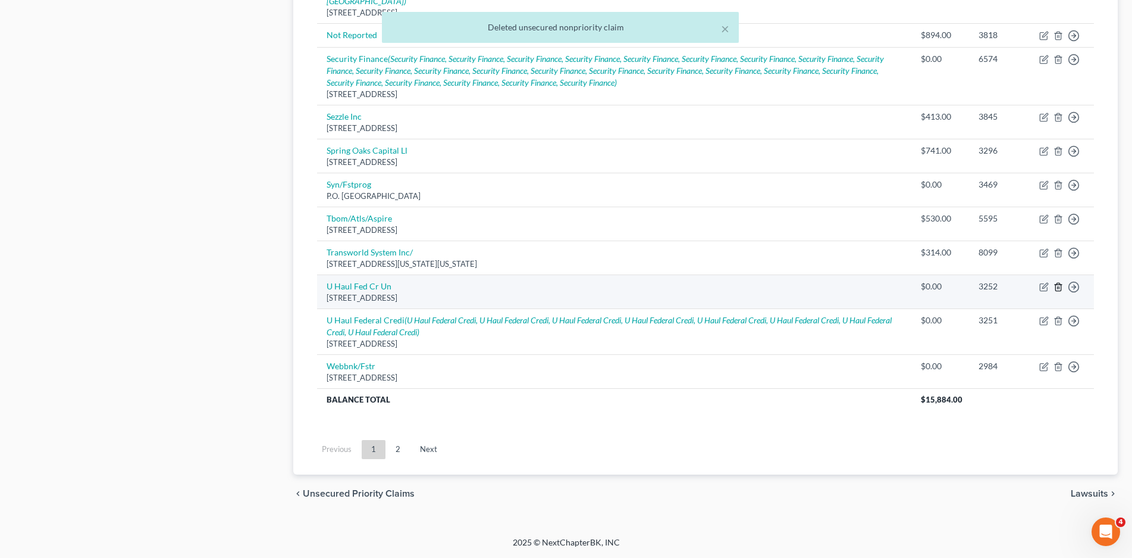
click at [1060, 286] on icon "button" at bounding box center [1059, 287] width 10 height 10
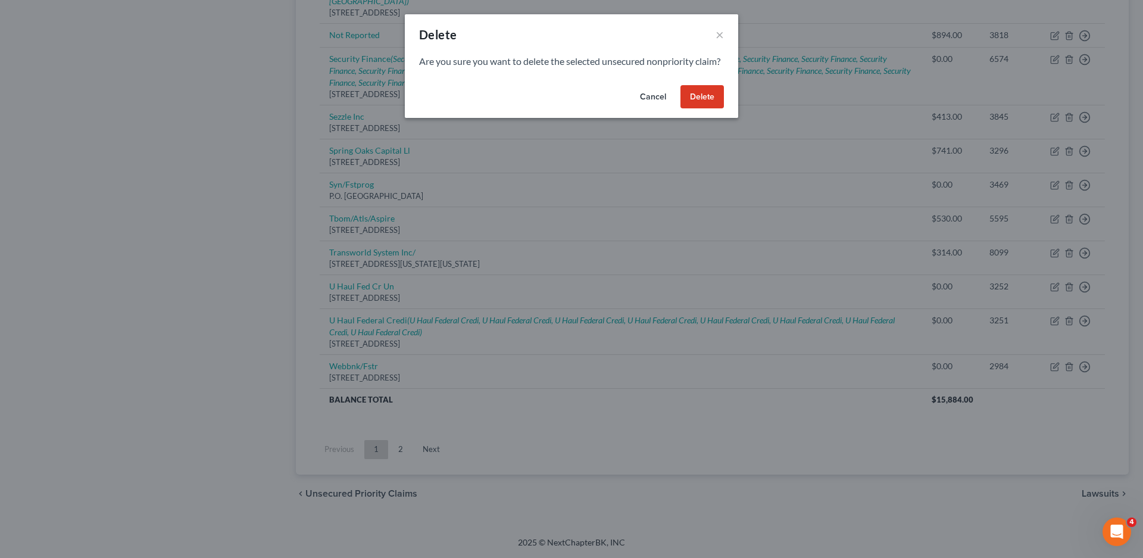
click at [709, 109] on button "Delete" at bounding box center [701, 97] width 43 height 24
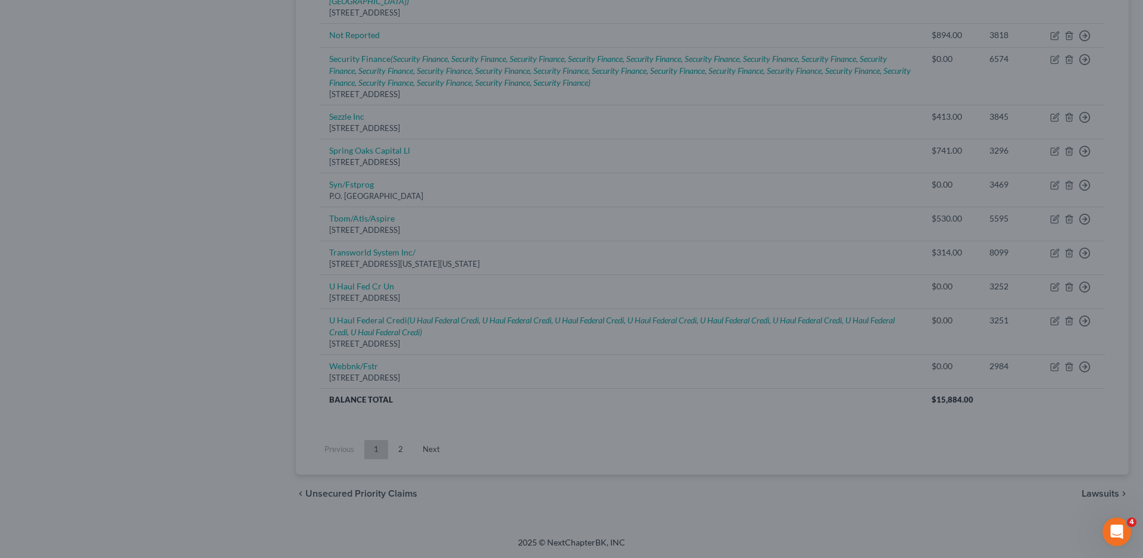
scroll to position [808, 0]
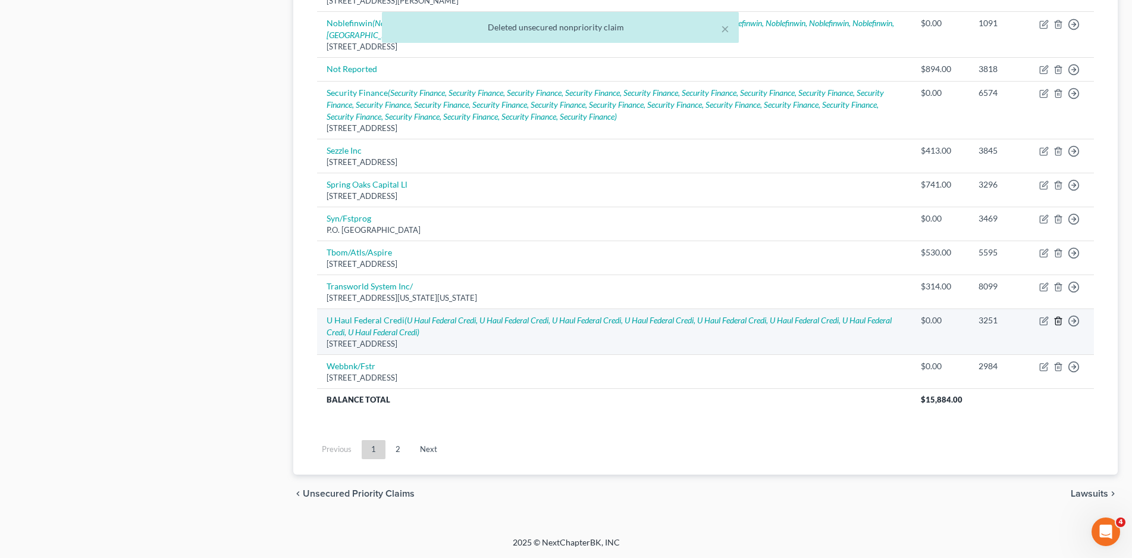
click at [1058, 323] on line "button" at bounding box center [1058, 321] width 0 height 2
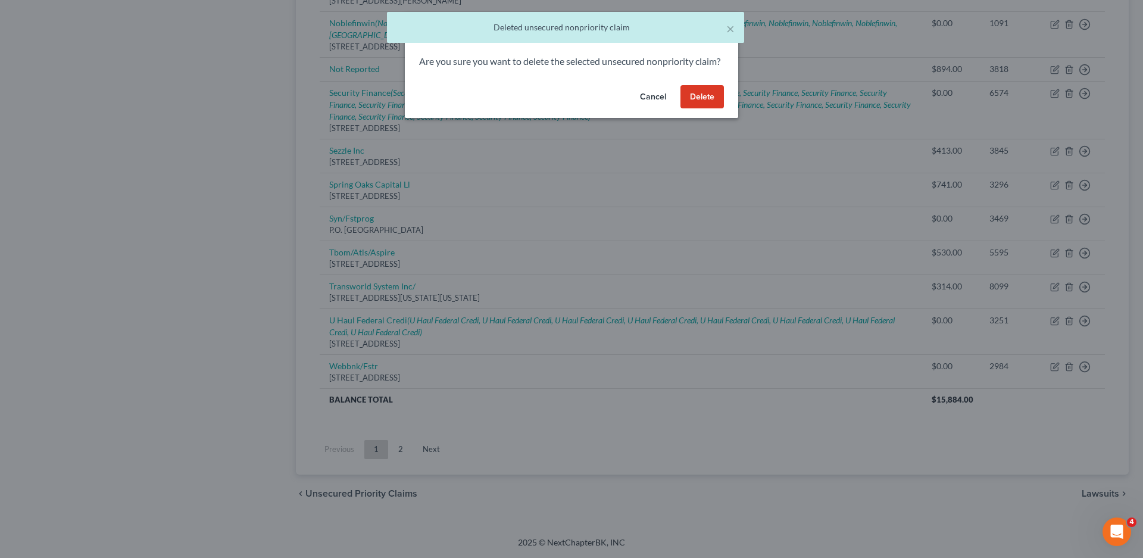
click at [705, 101] on button "Delete" at bounding box center [701, 97] width 43 height 24
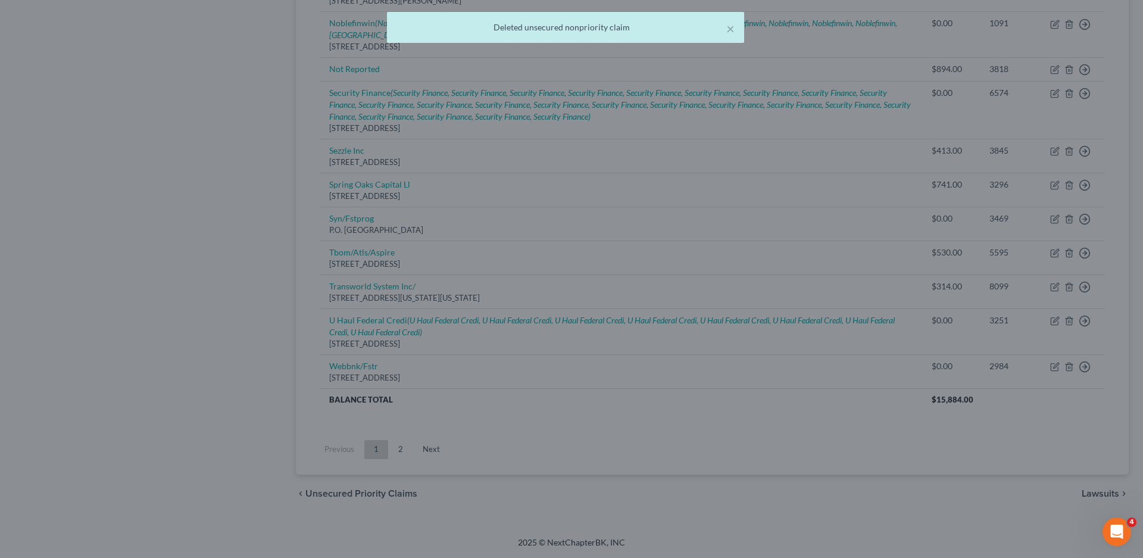
scroll to position [762, 0]
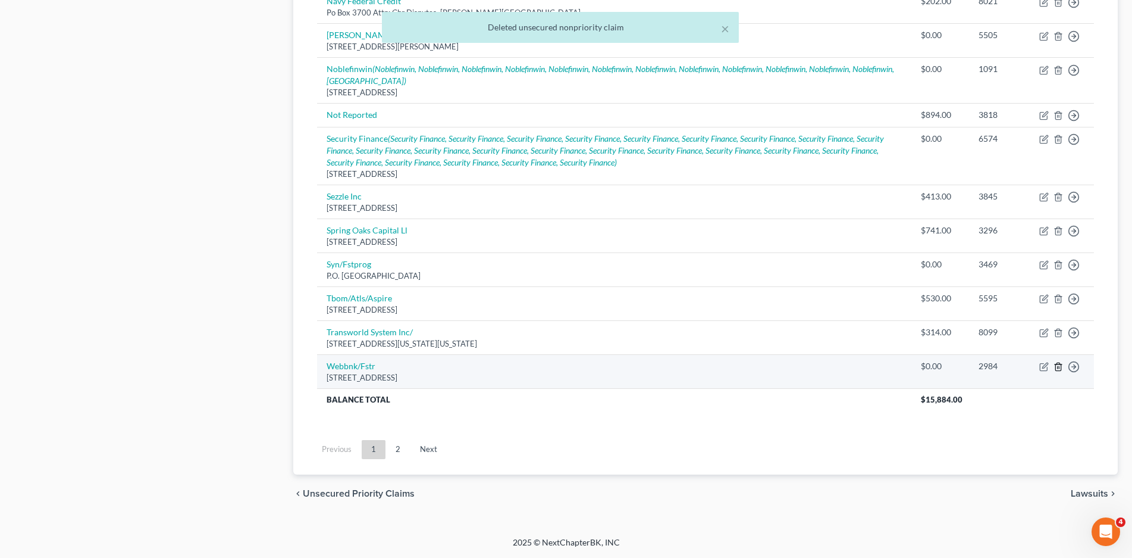
click at [1059, 368] on line "button" at bounding box center [1059, 367] width 0 height 2
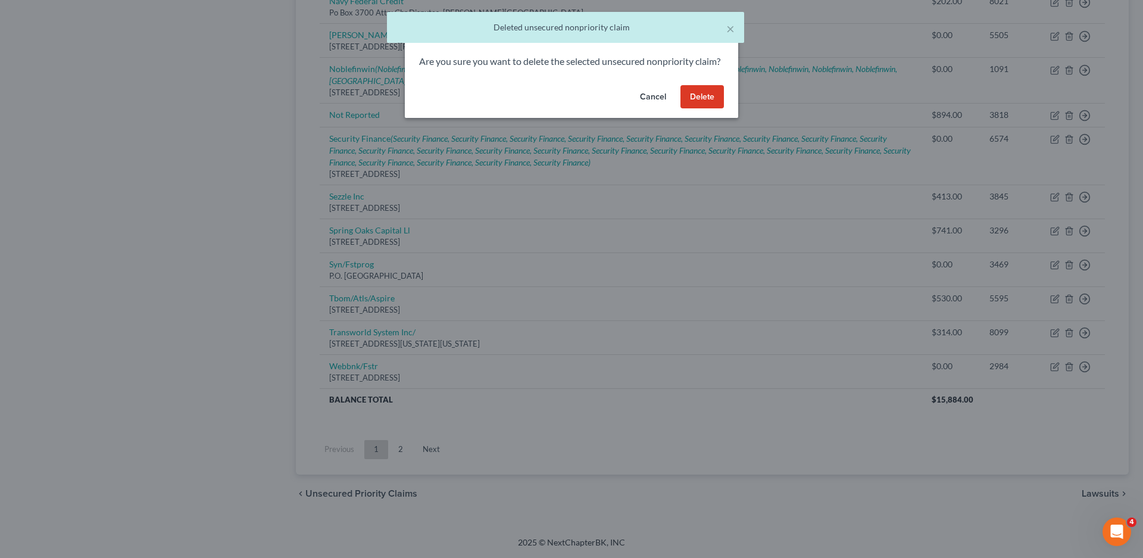
click at [702, 109] on button "Delete" at bounding box center [701, 97] width 43 height 24
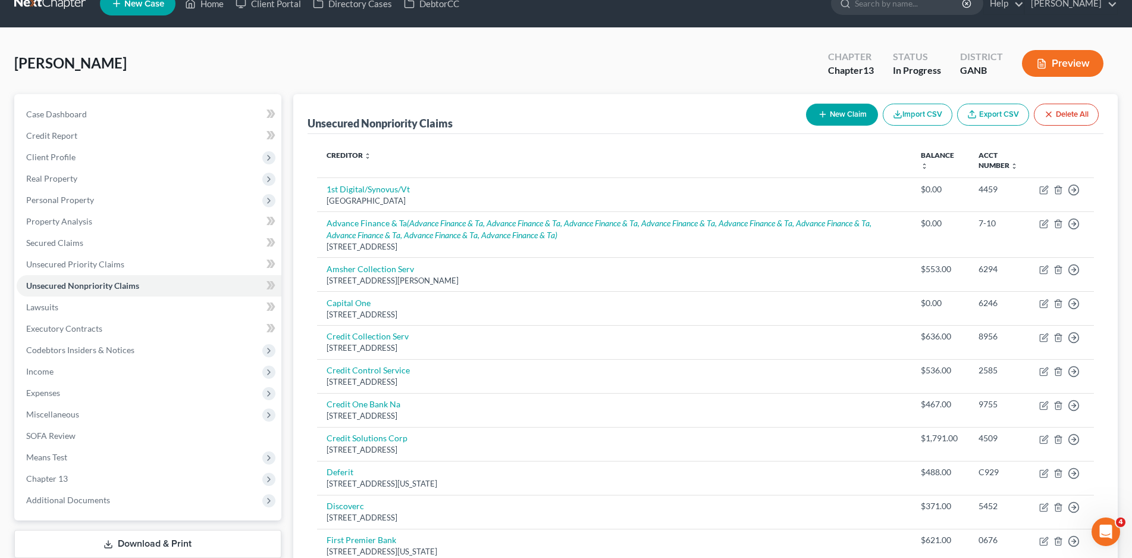
scroll to position [14, 0]
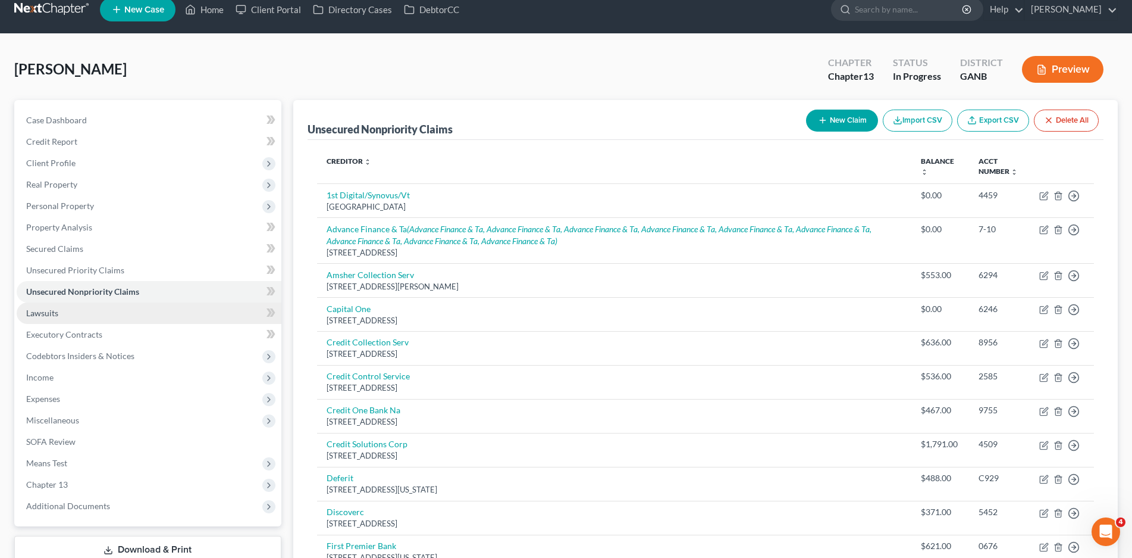
click at [52, 312] on span "Lawsuits" at bounding box center [42, 313] width 32 height 10
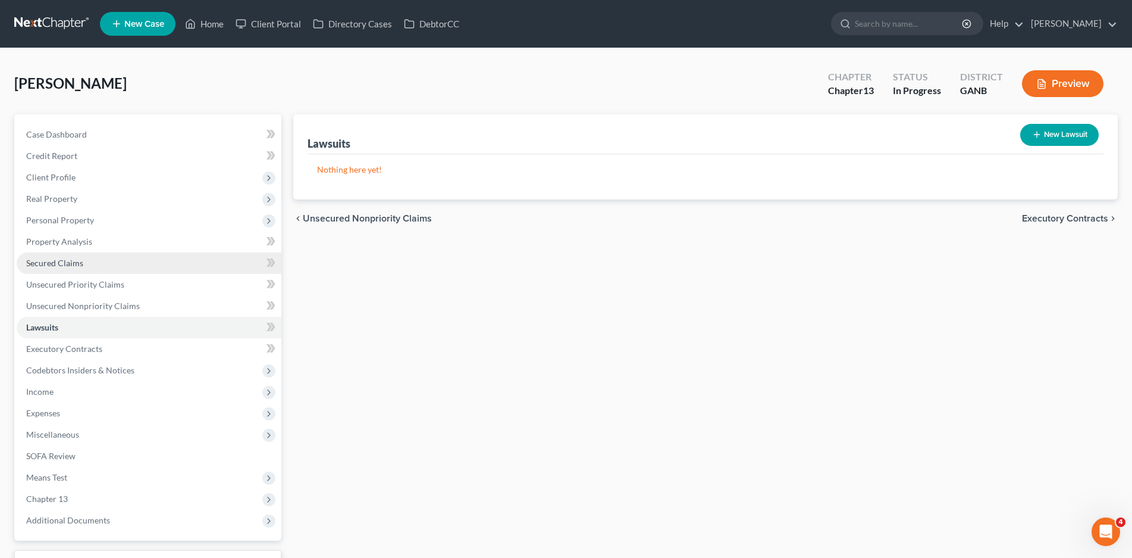
click at [74, 258] on span "Secured Claims" at bounding box center [54, 263] width 57 height 10
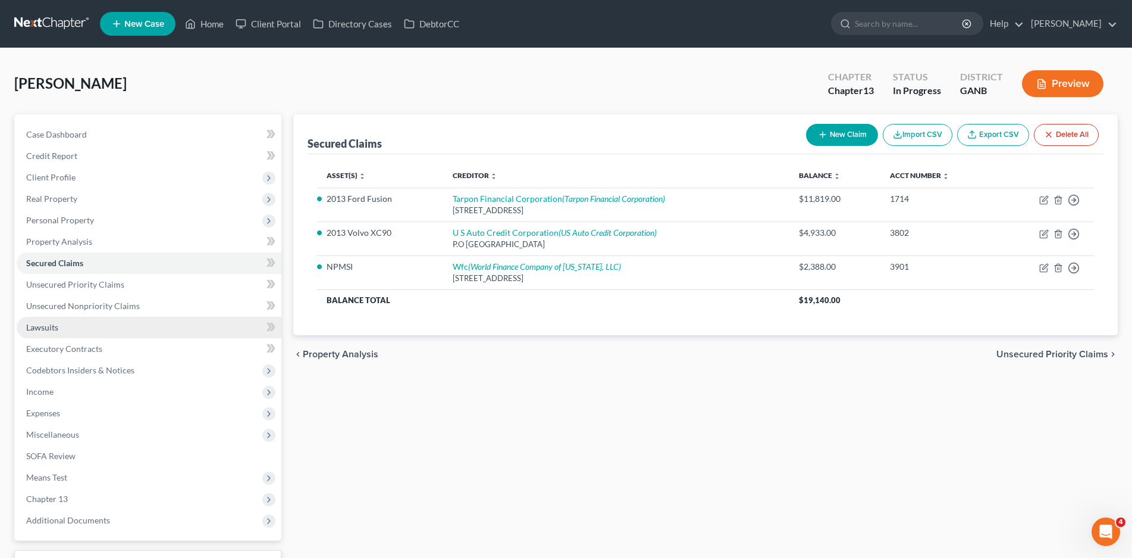
click at [51, 326] on span "Lawsuits" at bounding box center [42, 327] width 32 height 10
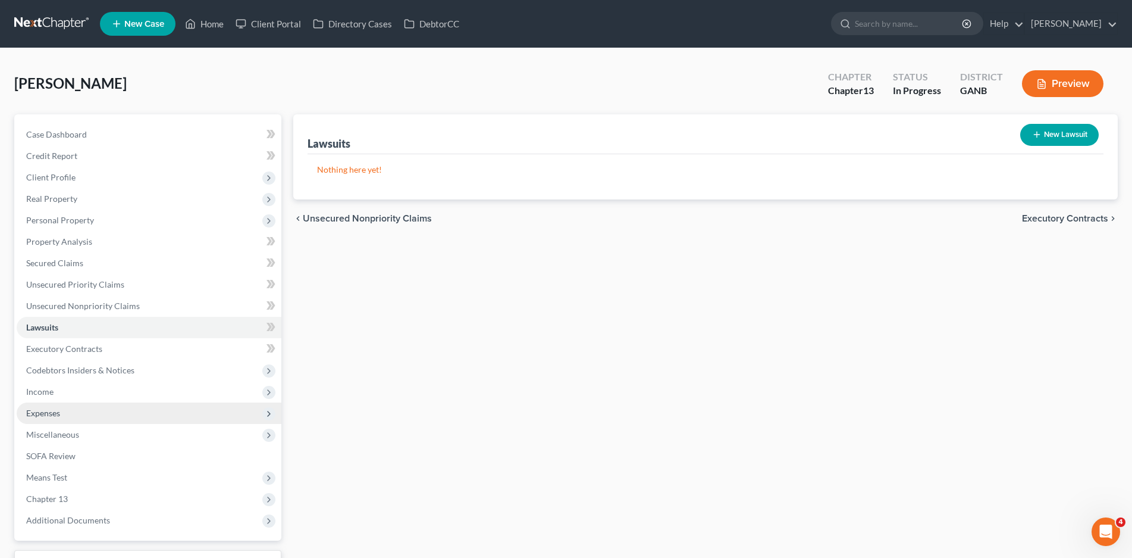
click at [39, 411] on span "Expenses" at bounding box center [43, 413] width 34 height 10
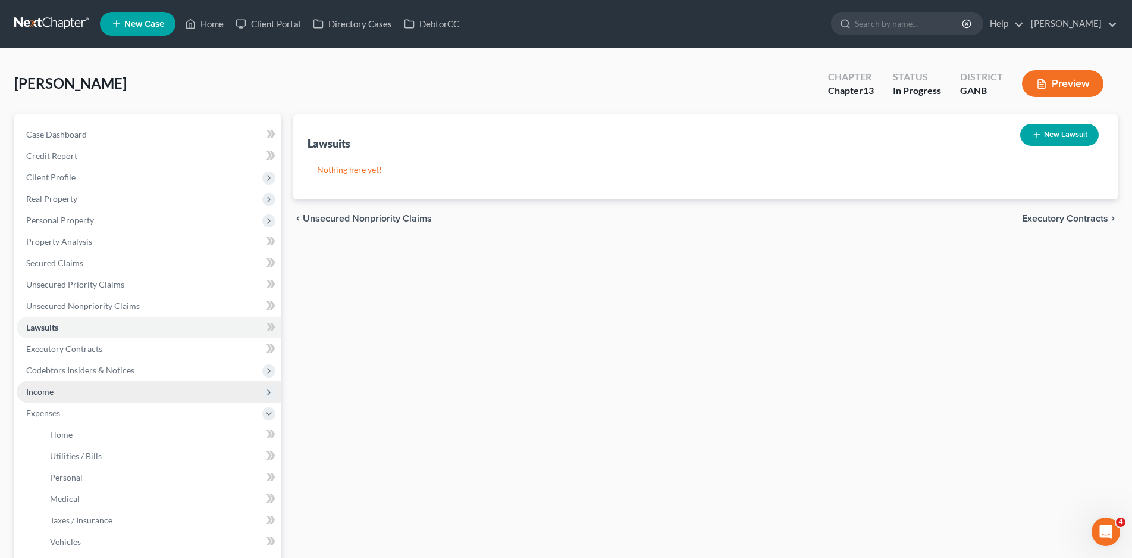
click at [40, 390] on span "Income" at bounding box center [39, 391] width 27 height 10
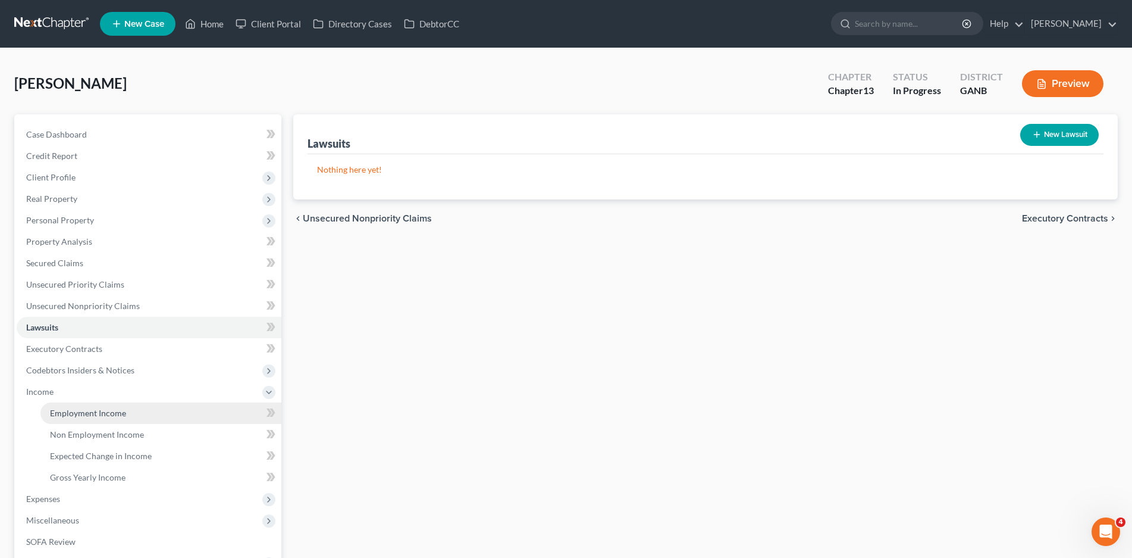
click at [98, 413] on span "Employment Income" at bounding box center [88, 413] width 76 height 10
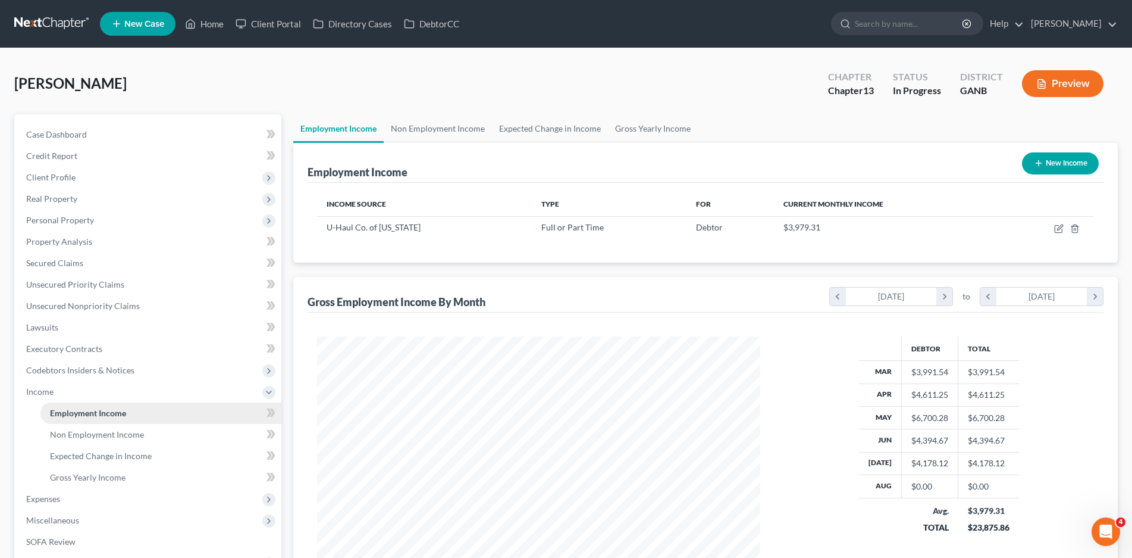
scroll to position [221, 468]
click at [107, 437] on span "Non Employment Income" at bounding box center [97, 434] width 94 height 10
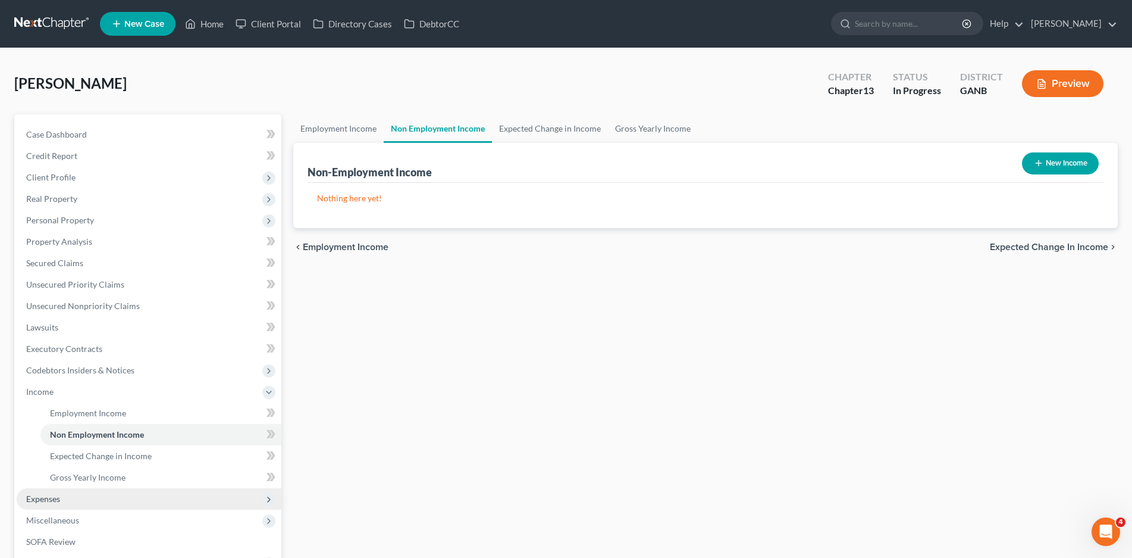
click at [43, 494] on span "Expenses" at bounding box center [43, 498] width 34 height 10
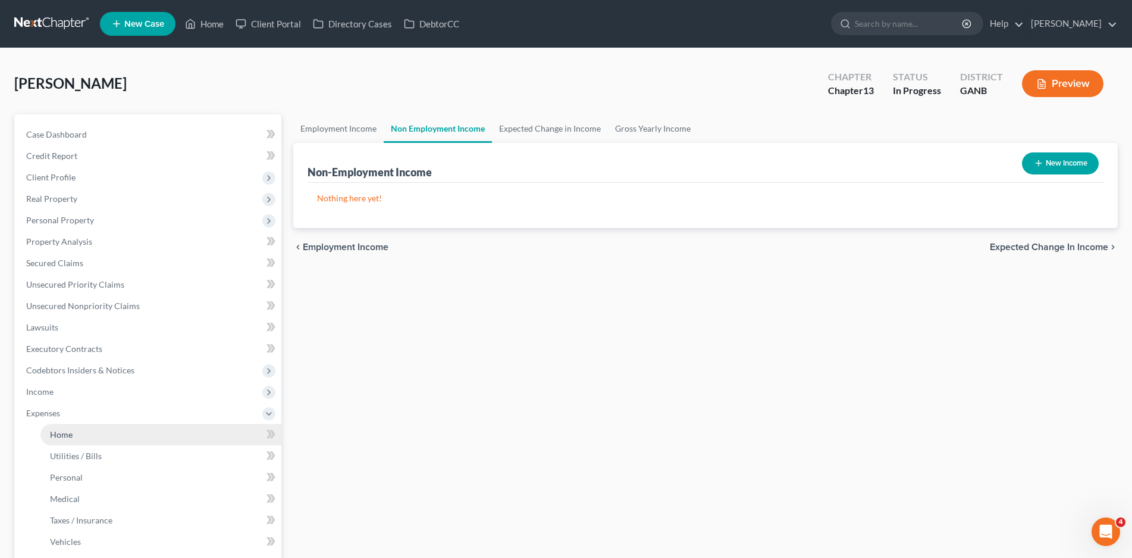
click at [62, 425] on link "Home" at bounding box center [160, 434] width 241 height 21
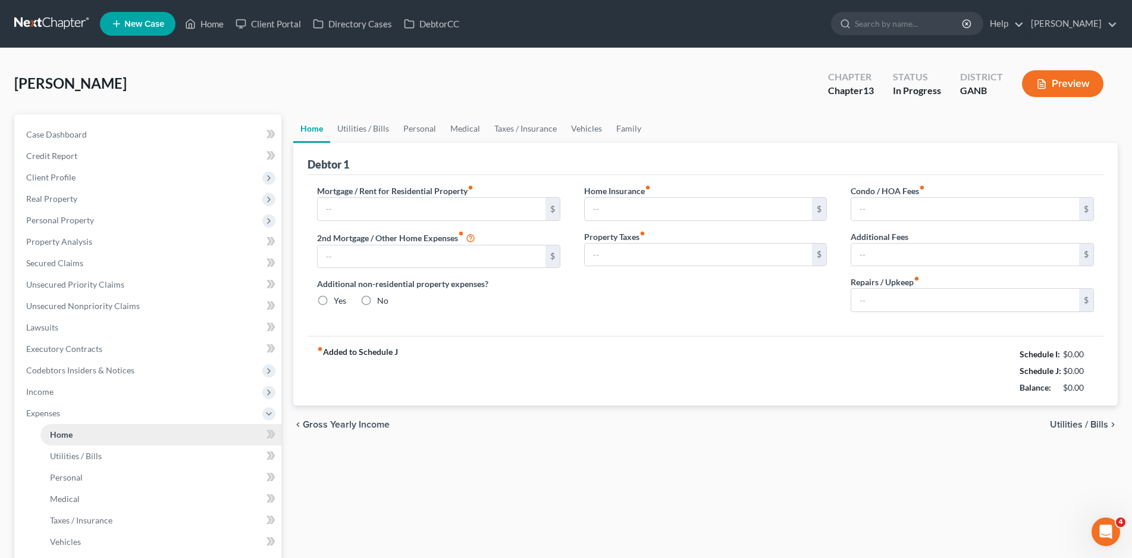
type input "900.00"
type input "0.00"
radio input "true"
type input "0.00"
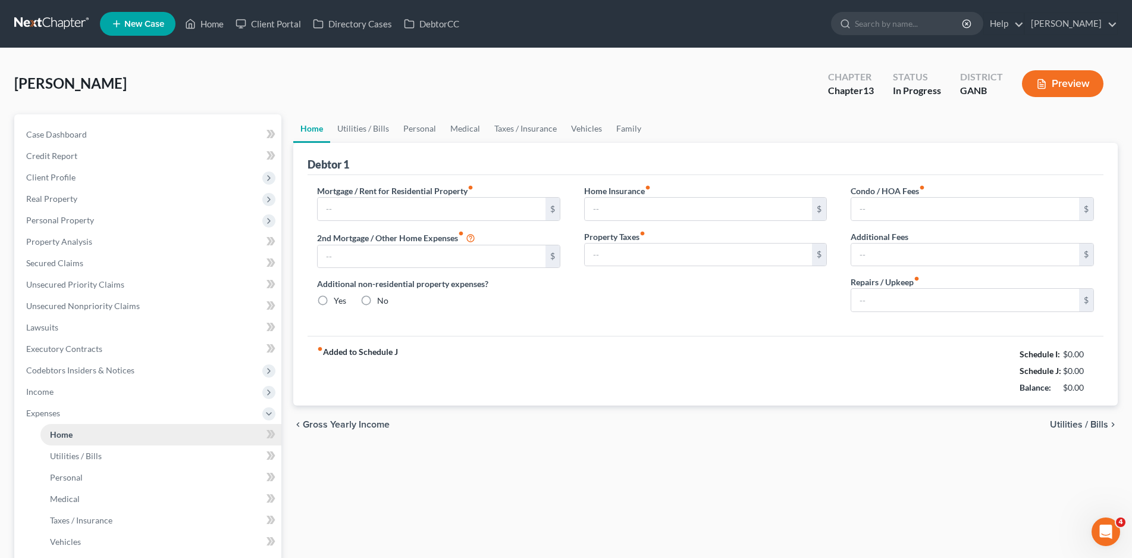
type input "0.00"
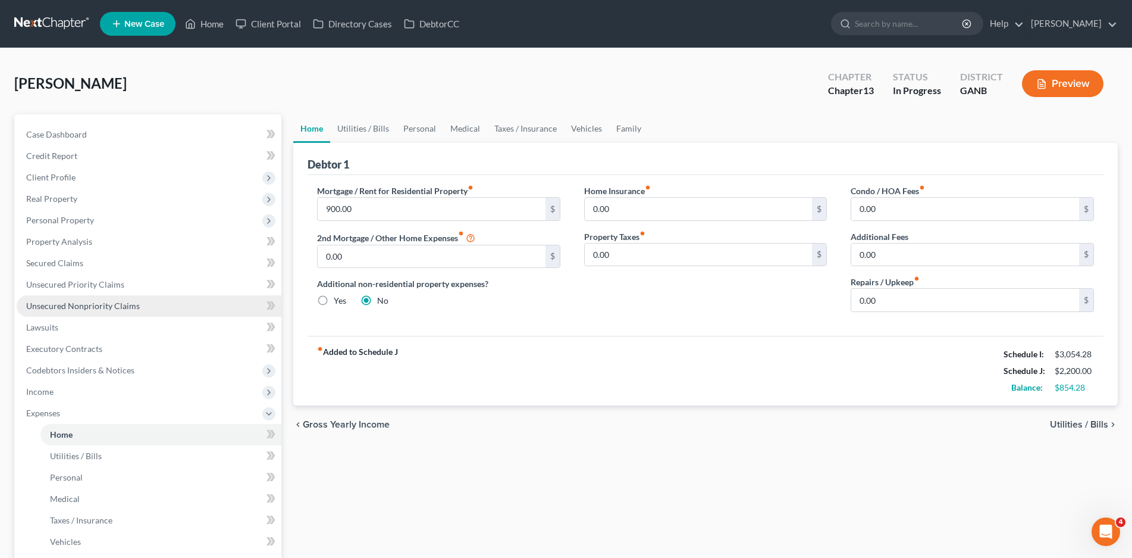
click at [100, 308] on span "Unsecured Nonpriority Claims" at bounding box center [83, 306] width 114 height 10
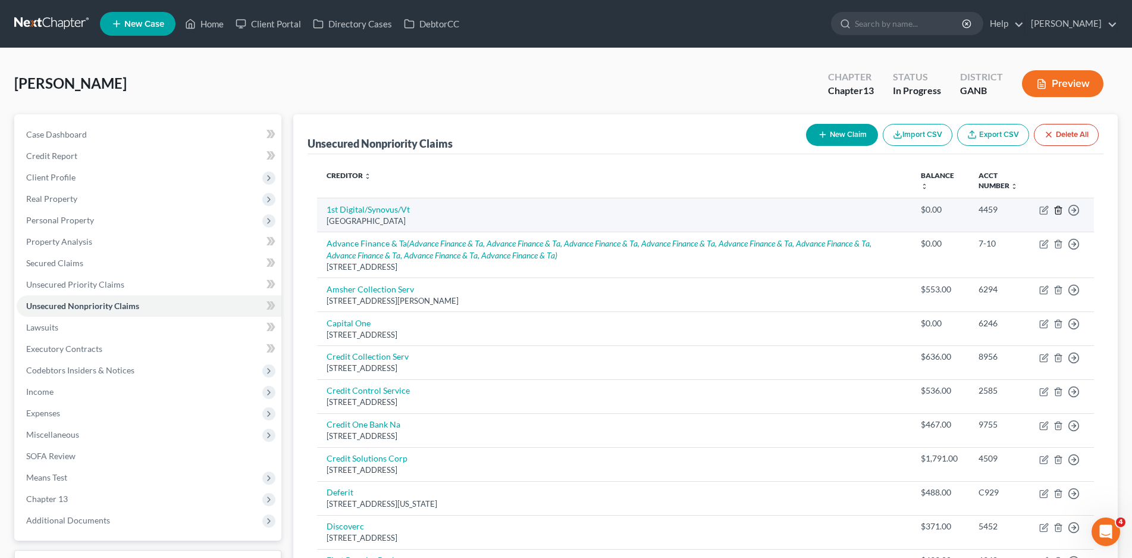
click at [1059, 212] on icon "button" at bounding box center [1059, 210] width 10 height 10
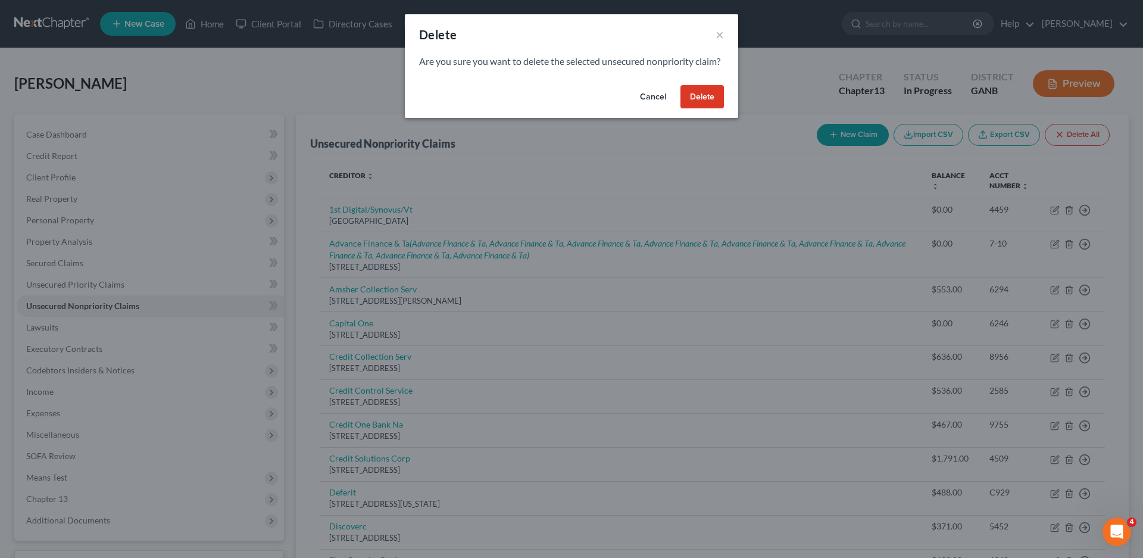
click at [697, 109] on button "Delete" at bounding box center [701, 97] width 43 height 24
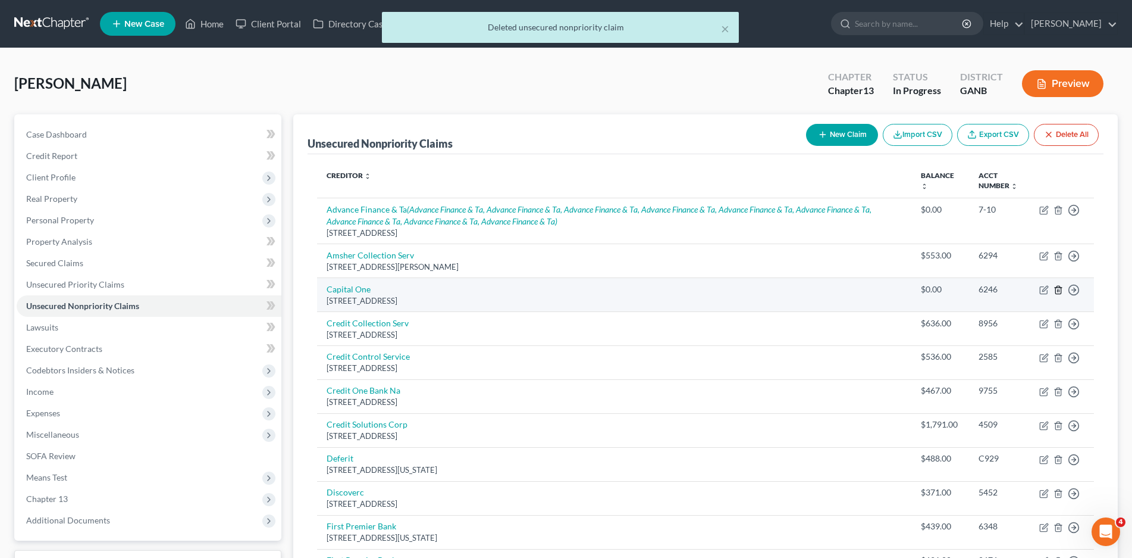
click at [1057, 290] on icon "button" at bounding box center [1059, 290] width 10 height 10
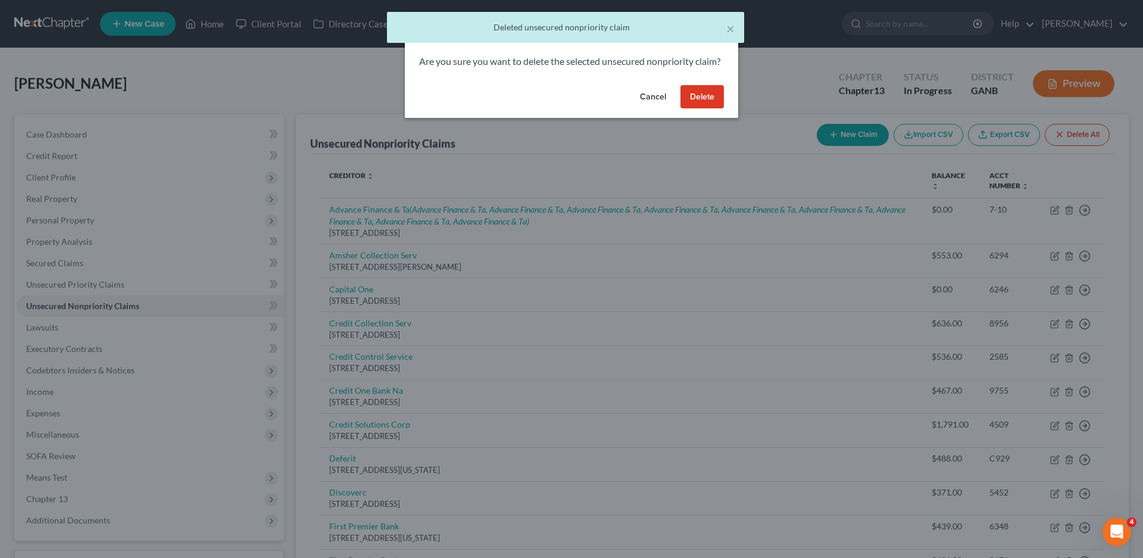
click at [710, 107] on button "Delete" at bounding box center [701, 97] width 43 height 24
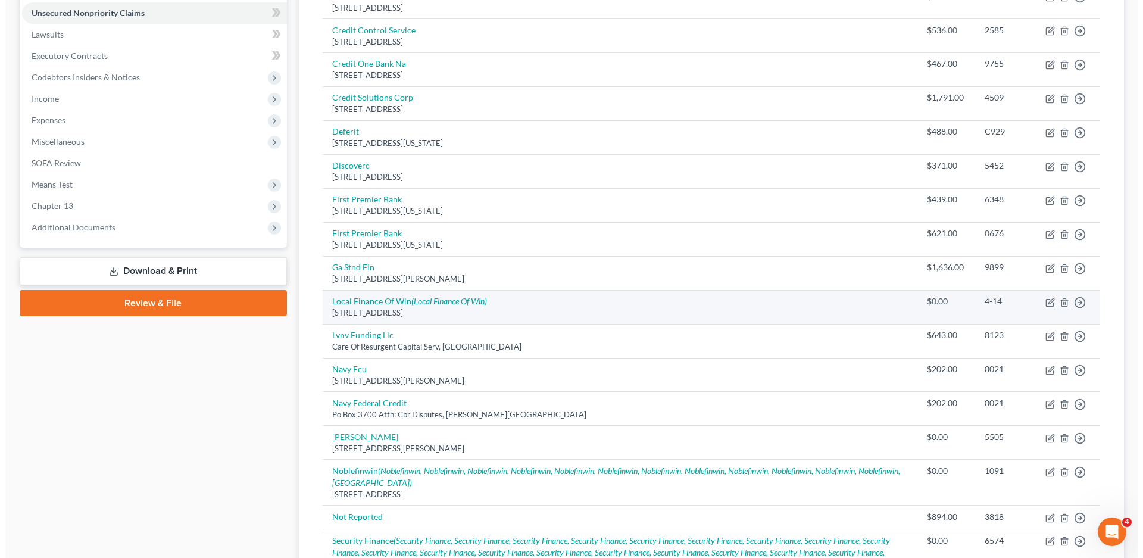
scroll to position [357, 0]
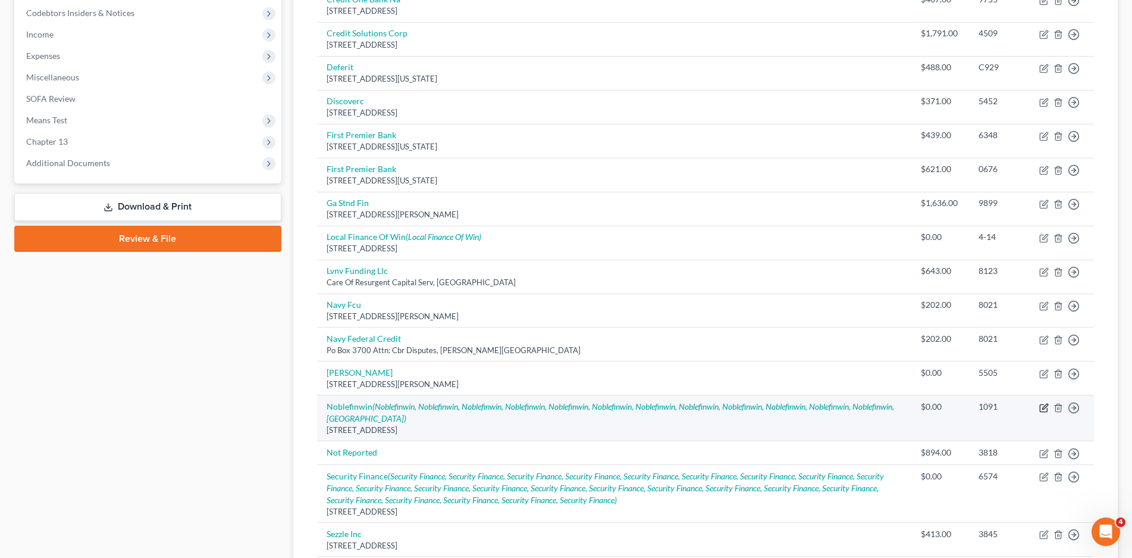
click at [1043, 403] on icon "button" at bounding box center [1045, 408] width 10 height 10
select select "10"
select select "0"
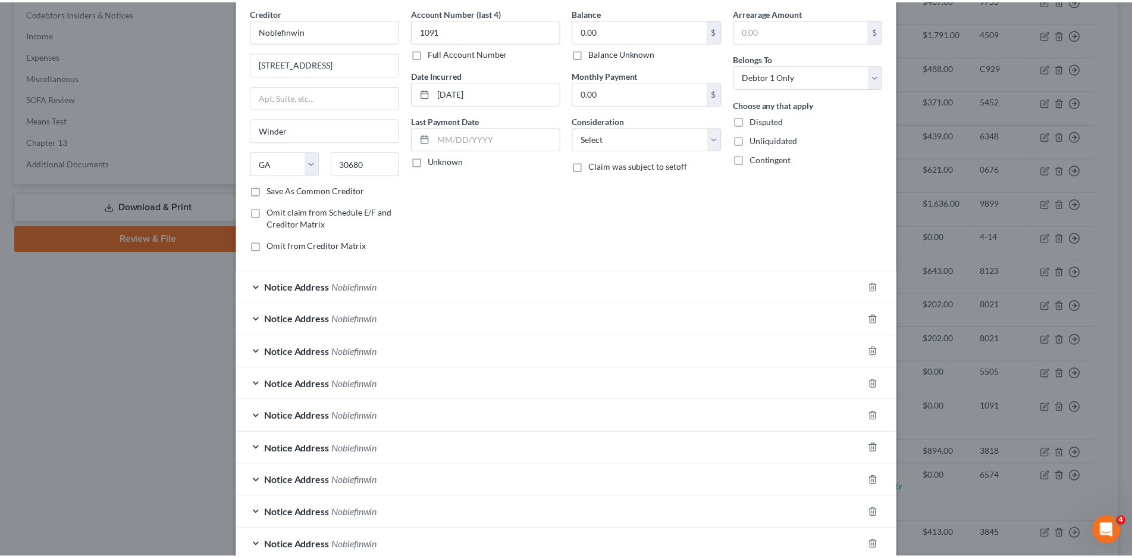
scroll to position [0, 0]
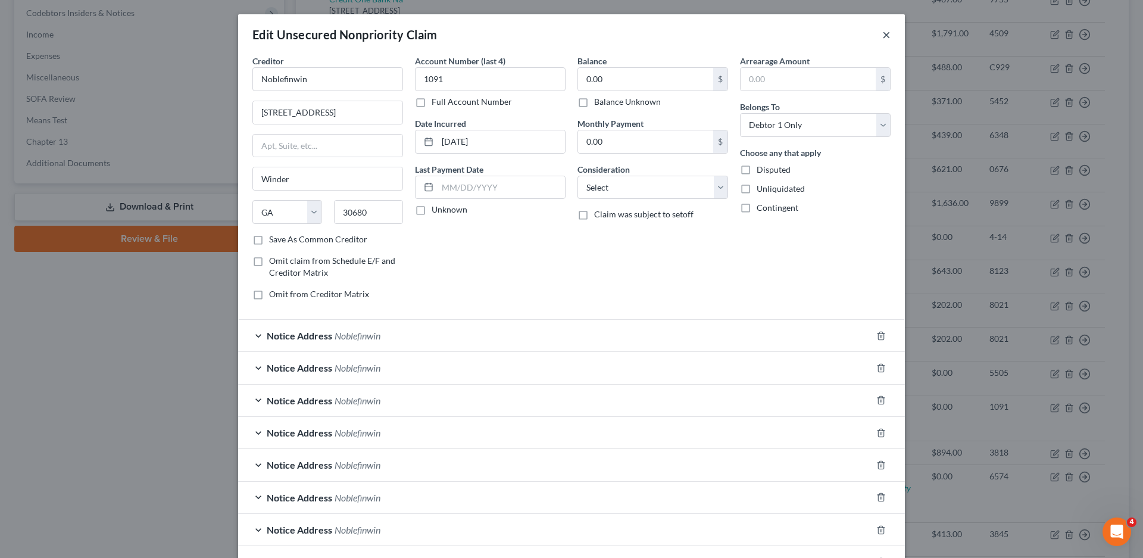
drag, startPoint x: 880, startPoint y: 33, endPoint x: 658, endPoint y: 342, distance: 380.0
click at [882, 34] on button "×" at bounding box center [886, 34] width 8 height 14
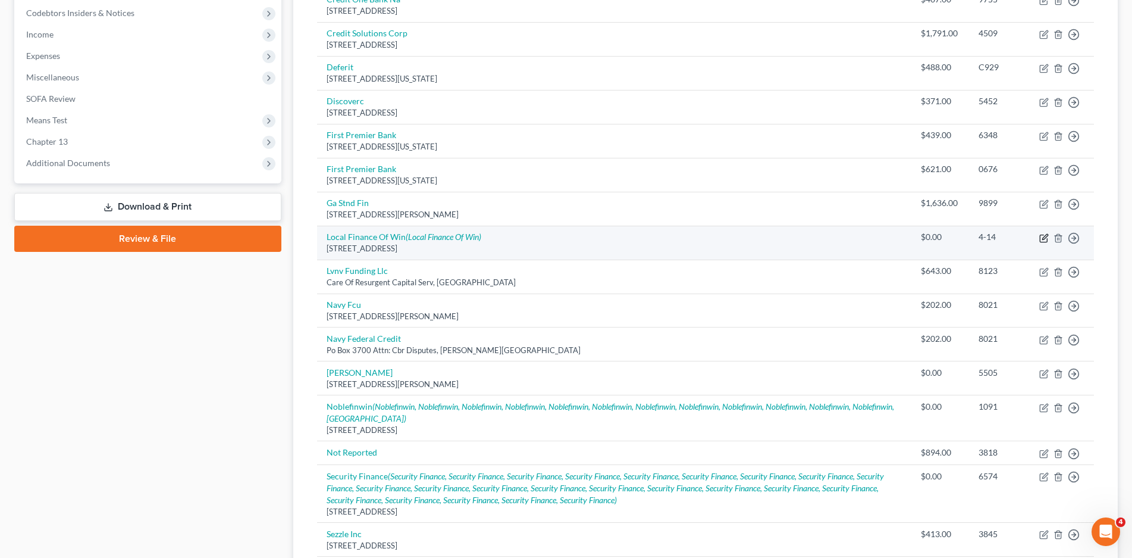
click at [1041, 239] on icon "button" at bounding box center [1043, 237] width 7 height 7
select select "10"
select select "0"
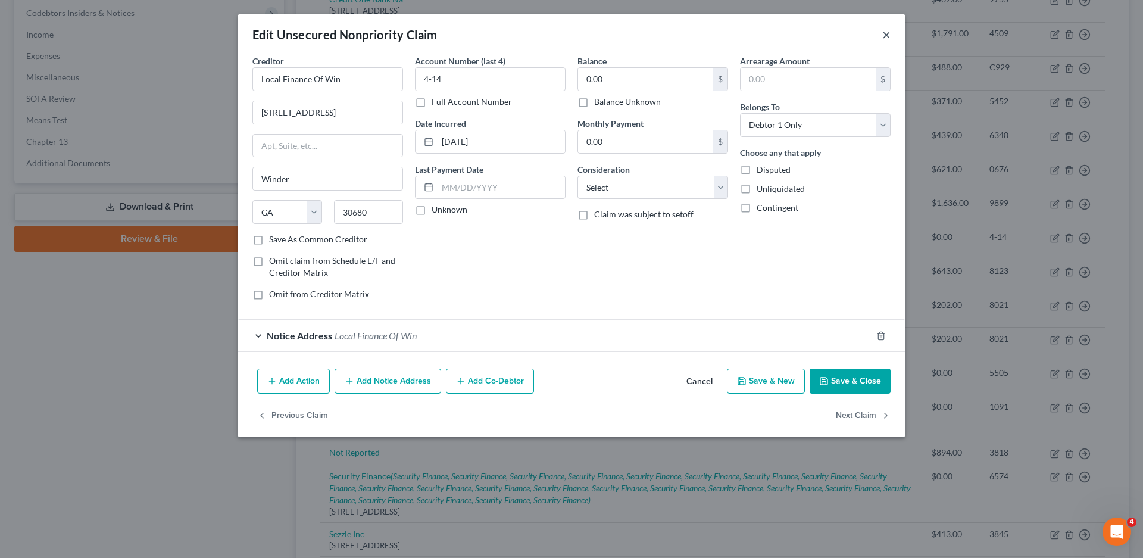
click at [884, 36] on button "×" at bounding box center [886, 34] width 8 height 14
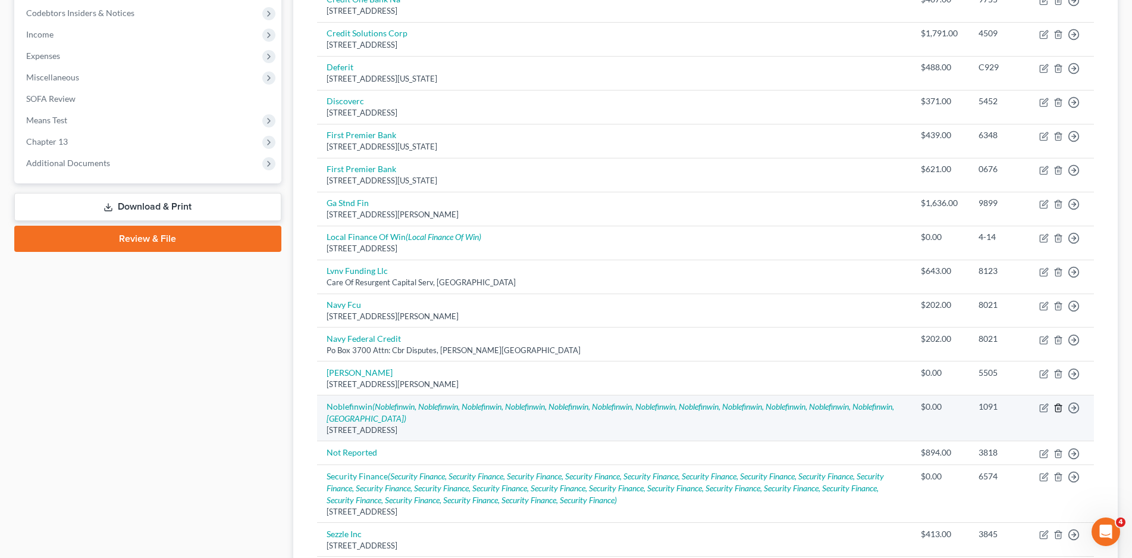
click at [1057, 409] on icon "button" at bounding box center [1059, 408] width 10 height 10
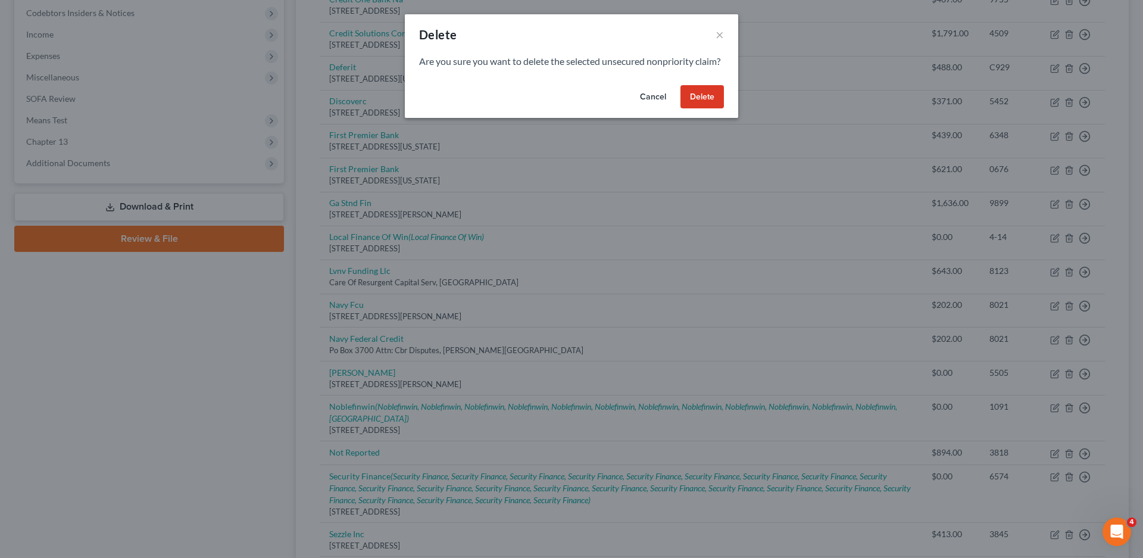
click at [702, 106] on button "Delete" at bounding box center [701, 97] width 43 height 24
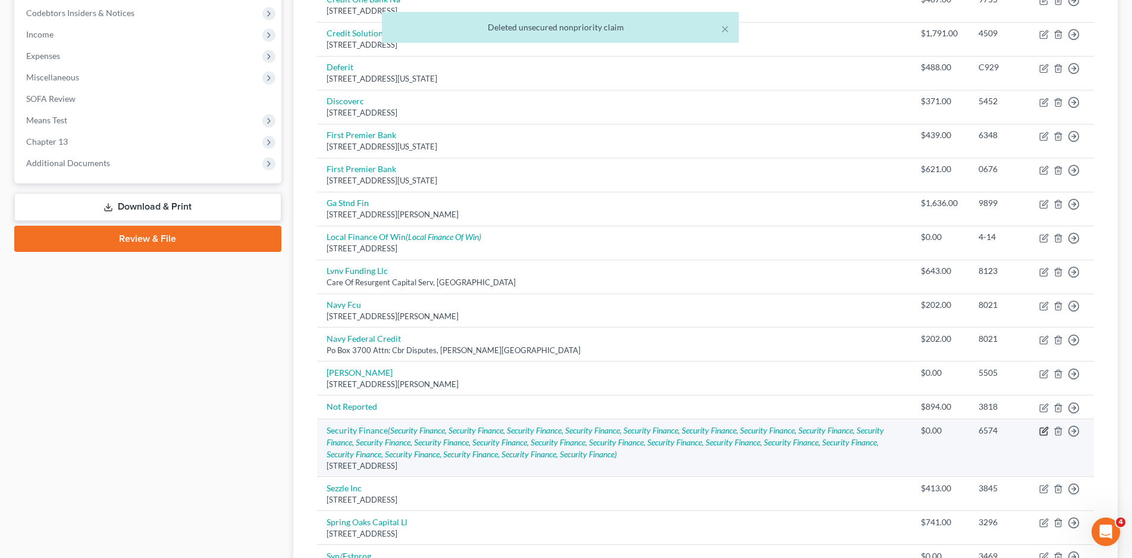
click at [1043, 429] on icon "button" at bounding box center [1045, 431] width 10 height 10
select select "42"
select select "0"
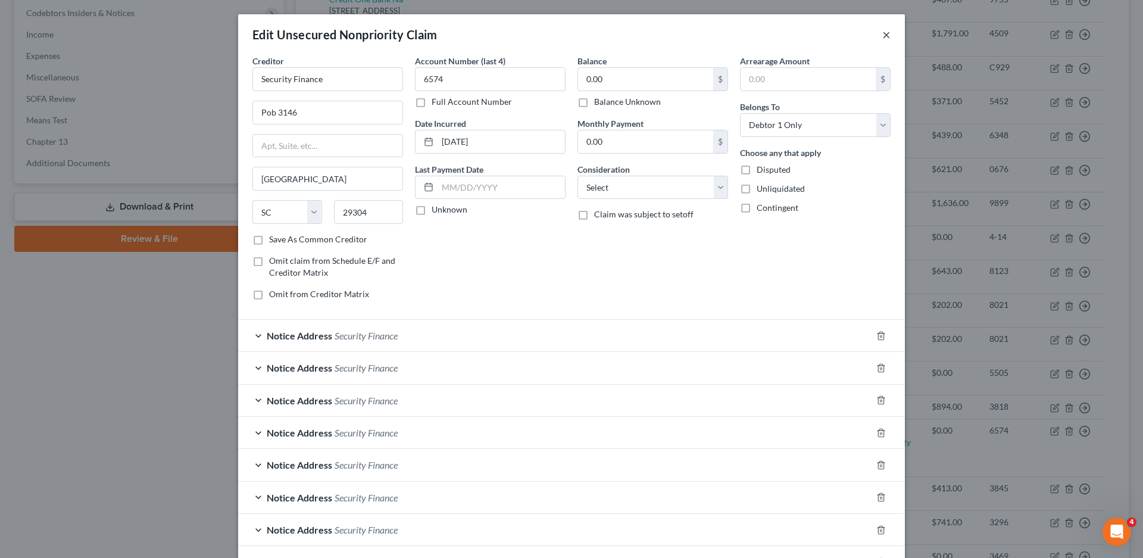
click at [882, 34] on button "×" at bounding box center [886, 34] width 8 height 14
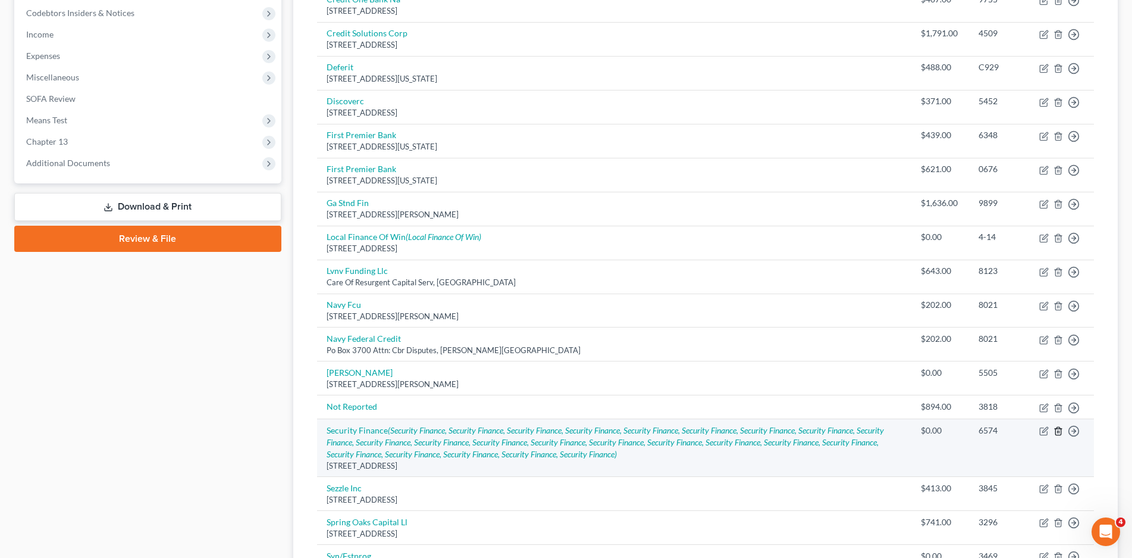
click at [1060, 431] on icon "button" at bounding box center [1059, 431] width 10 height 10
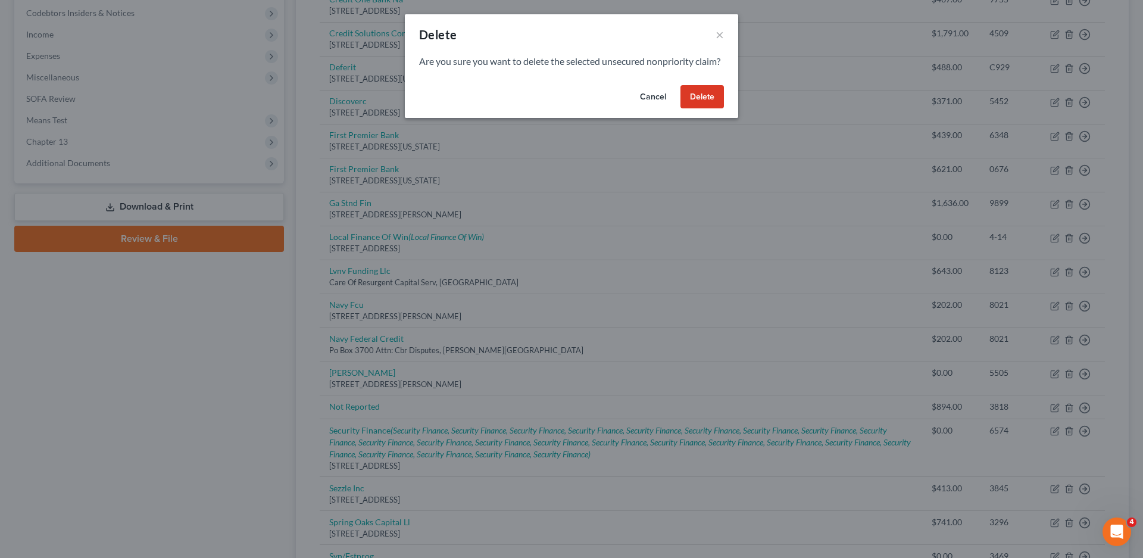
click at [695, 109] on button "Delete" at bounding box center [701, 97] width 43 height 24
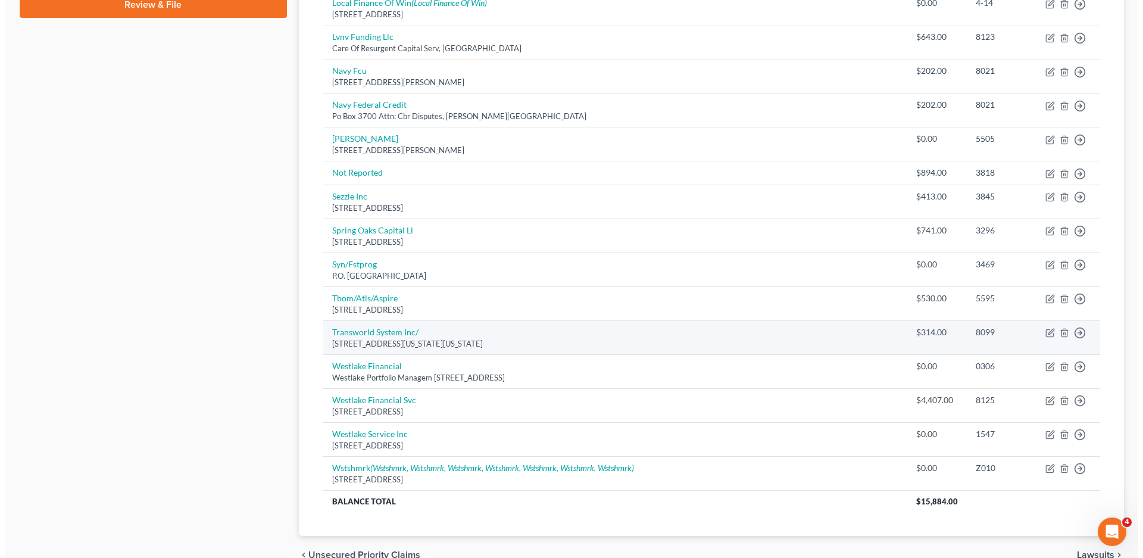
scroll to position [595, 0]
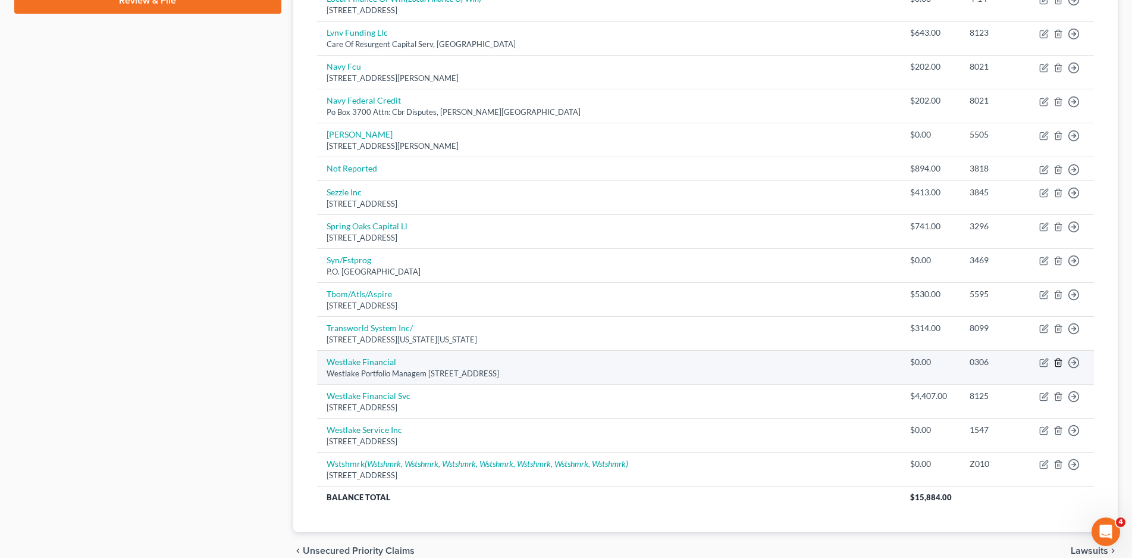
click at [1059, 364] on icon "button" at bounding box center [1059, 363] width 10 height 10
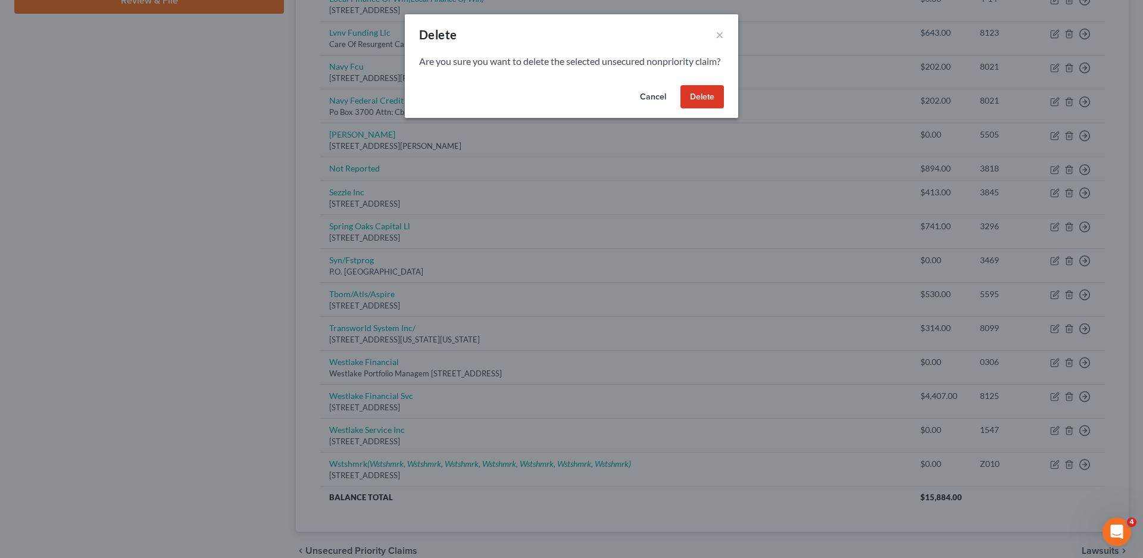
click at [692, 104] on button "Delete" at bounding box center [701, 97] width 43 height 24
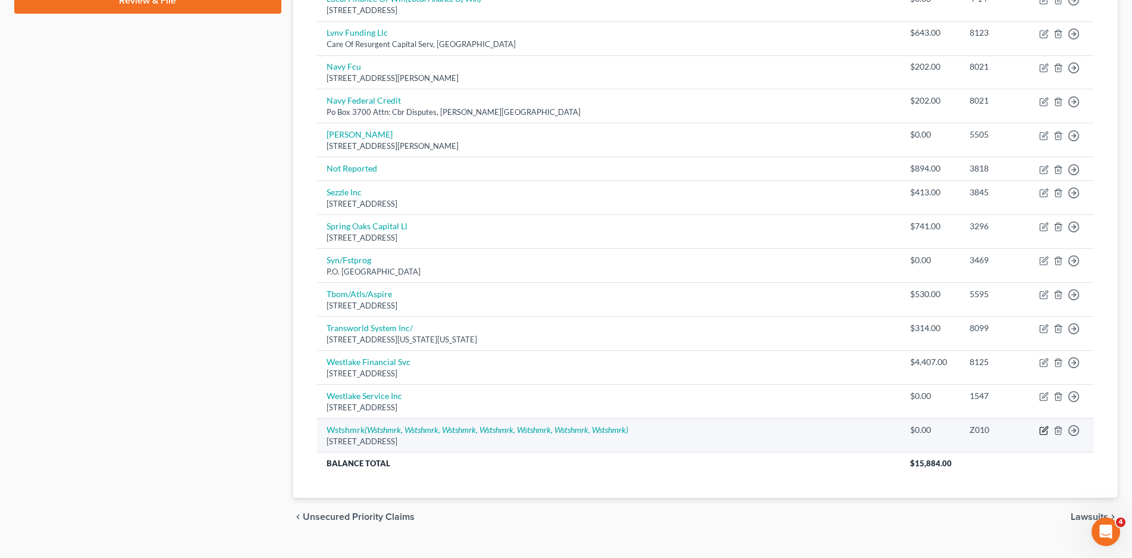
click at [1042, 430] on icon "button" at bounding box center [1045, 430] width 10 height 10
select select "45"
select select "0"
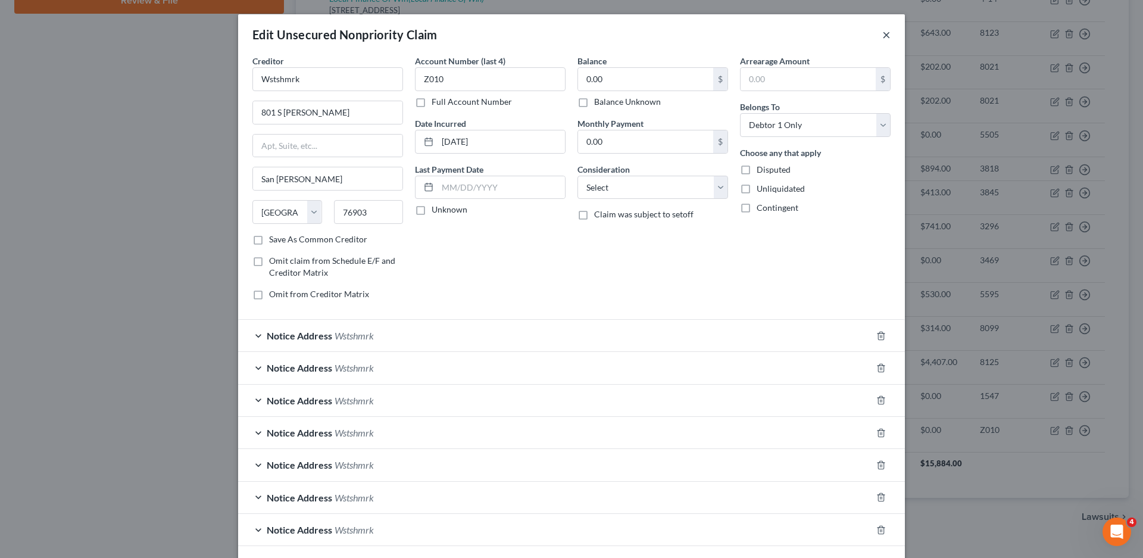
click at [882, 33] on button "×" at bounding box center [886, 34] width 8 height 14
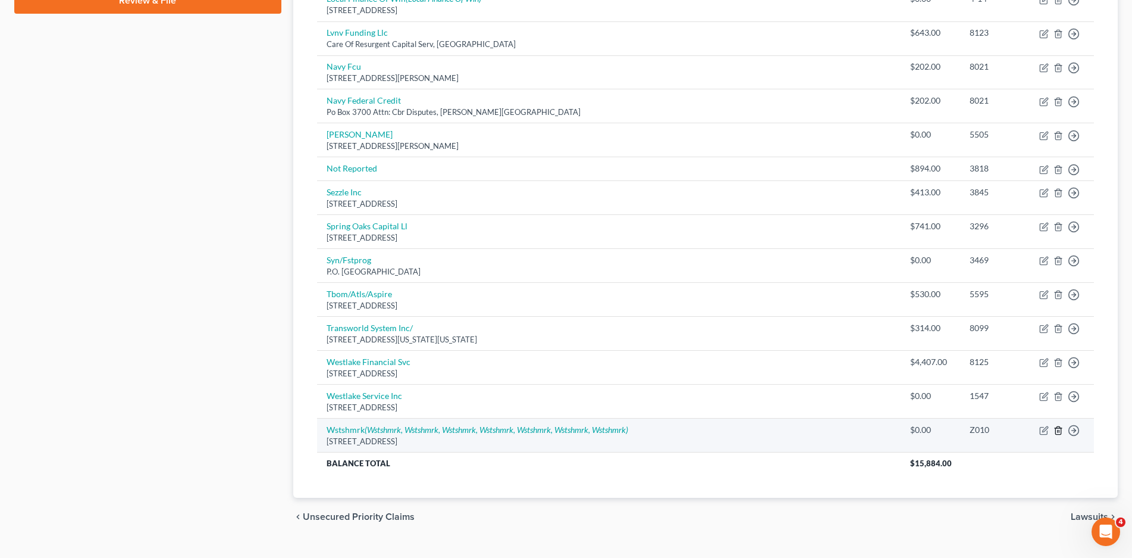
click at [1057, 430] on icon "button" at bounding box center [1059, 430] width 10 height 10
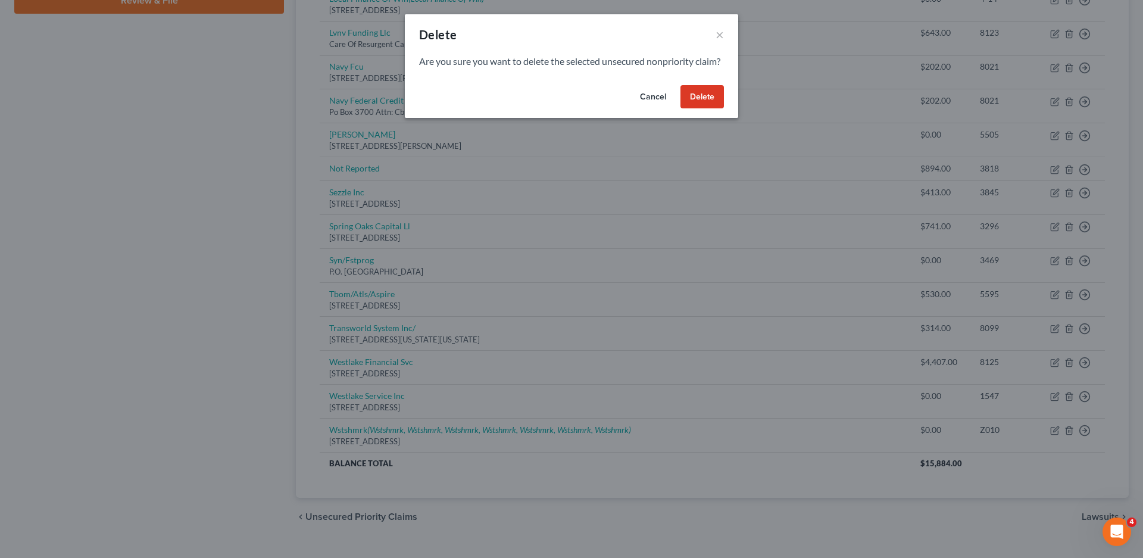
click at [709, 109] on button "Delete" at bounding box center [701, 97] width 43 height 24
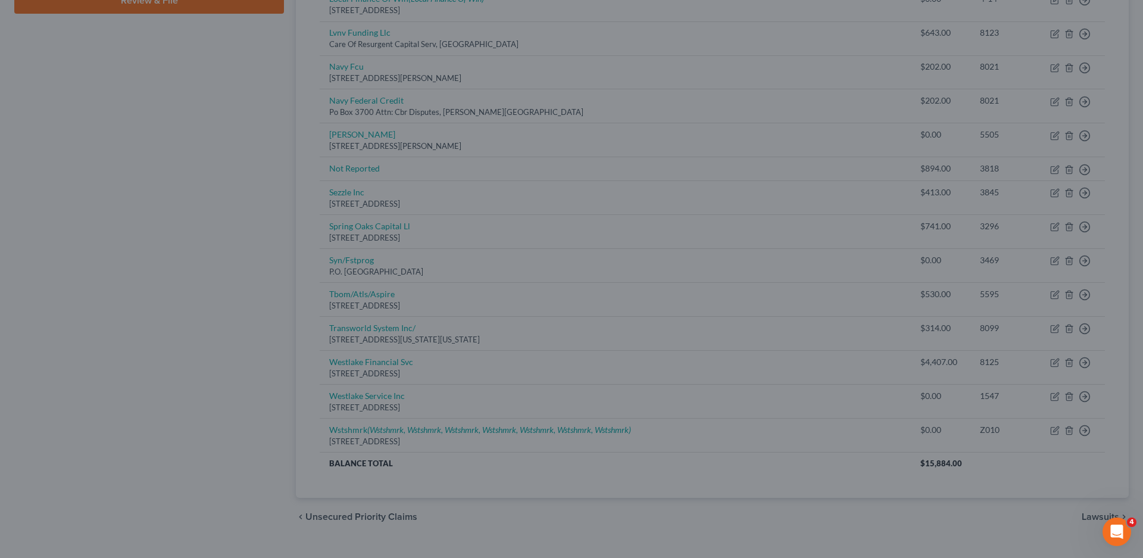
scroll to position [584, 0]
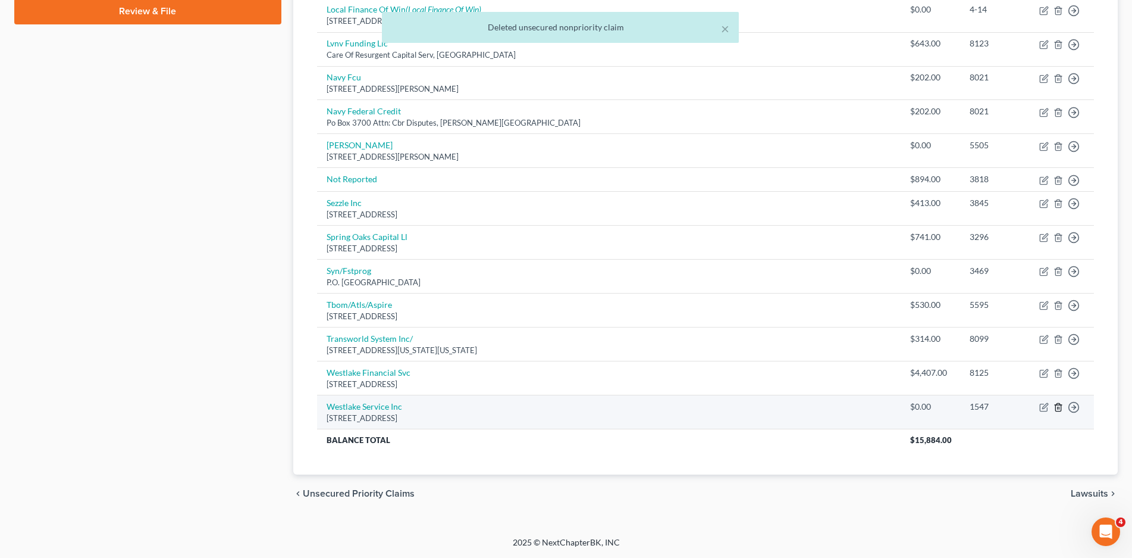
click at [1056, 406] on icon "button" at bounding box center [1058, 407] width 5 height 8
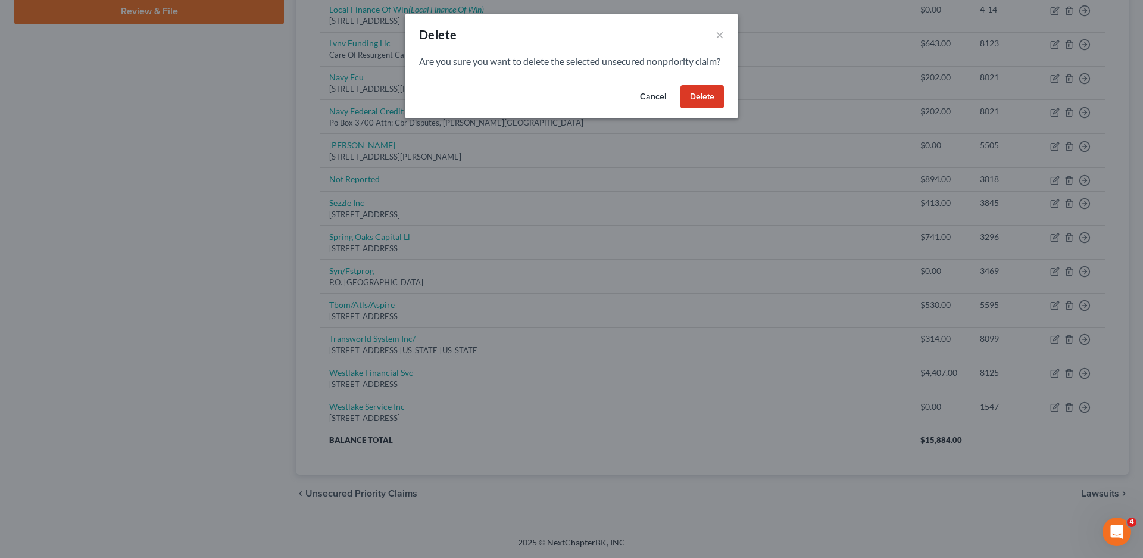
click at [705, 109] on button "Delete" at bounding box center [701, 97] width 43 height 24
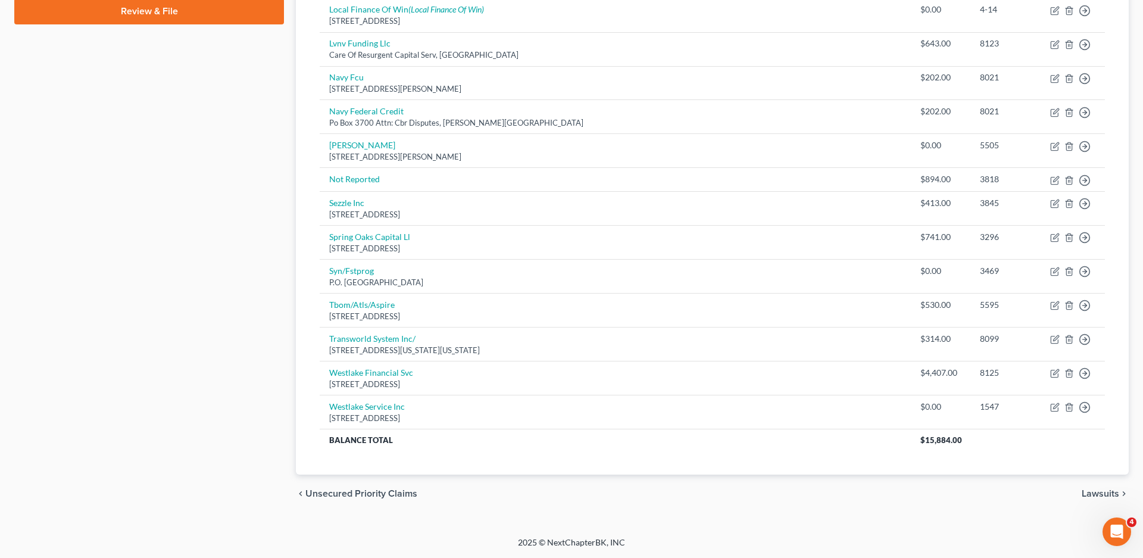
scroll to position [550, 0]
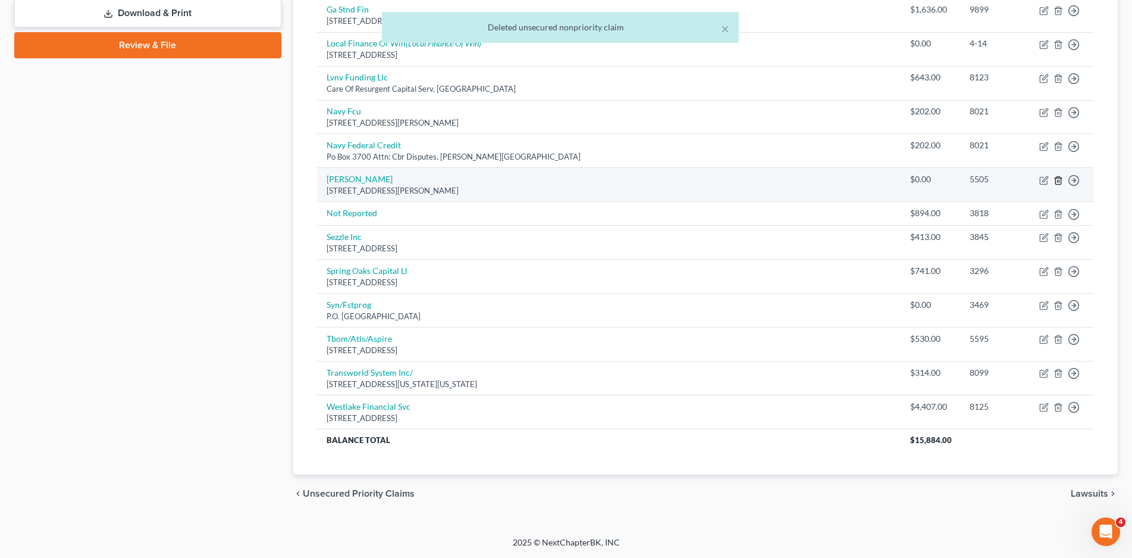
click at [1059, 178] on polyline "button" at bounding box center [1058, 178] width 7 height 0
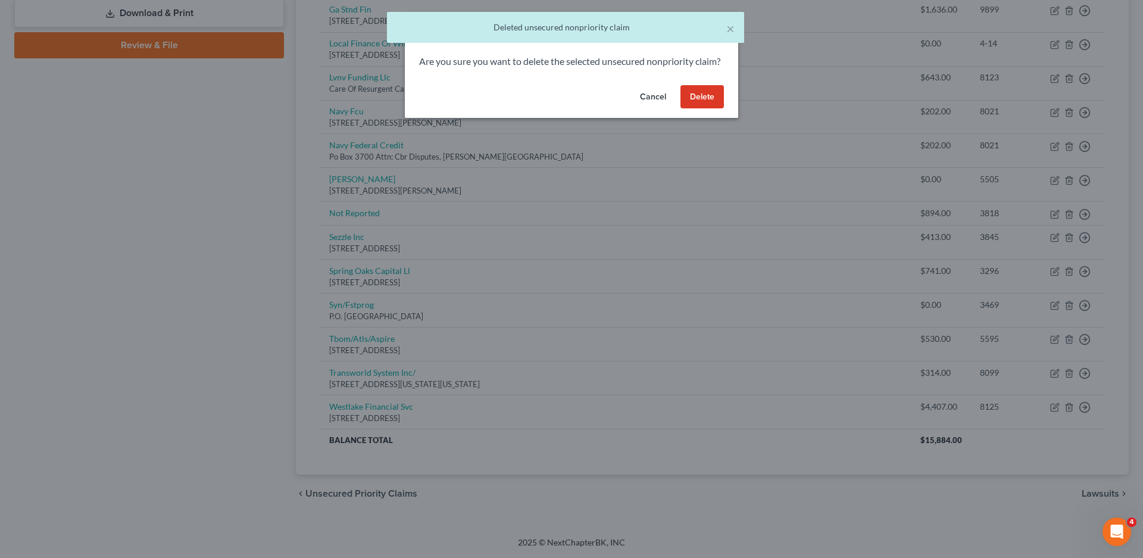
click at [696, 109] on button "Delete" at bounding box center [701, 97] width 43 height 24
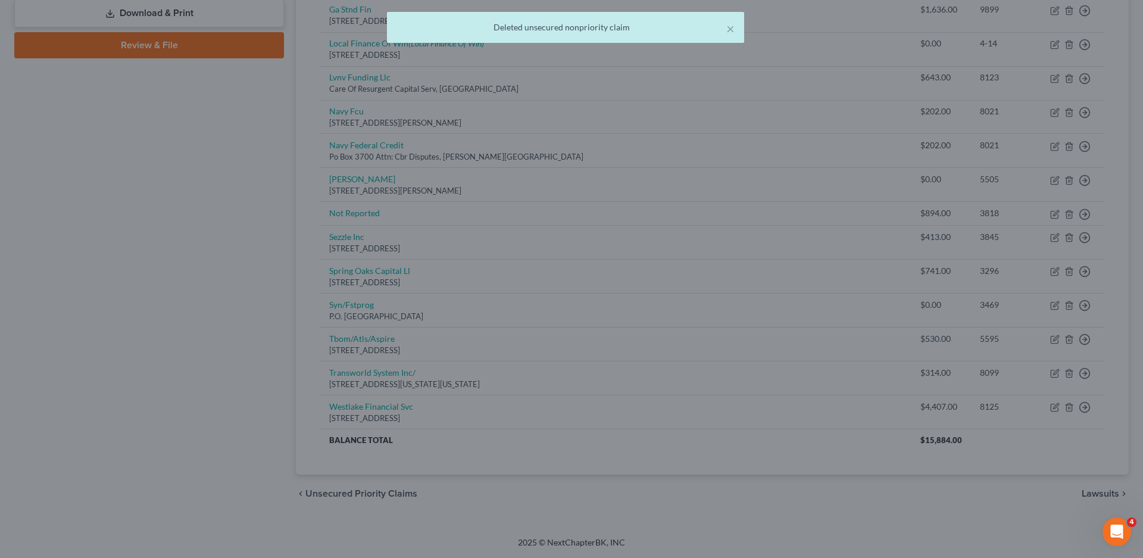
scroll to position [517, 0]
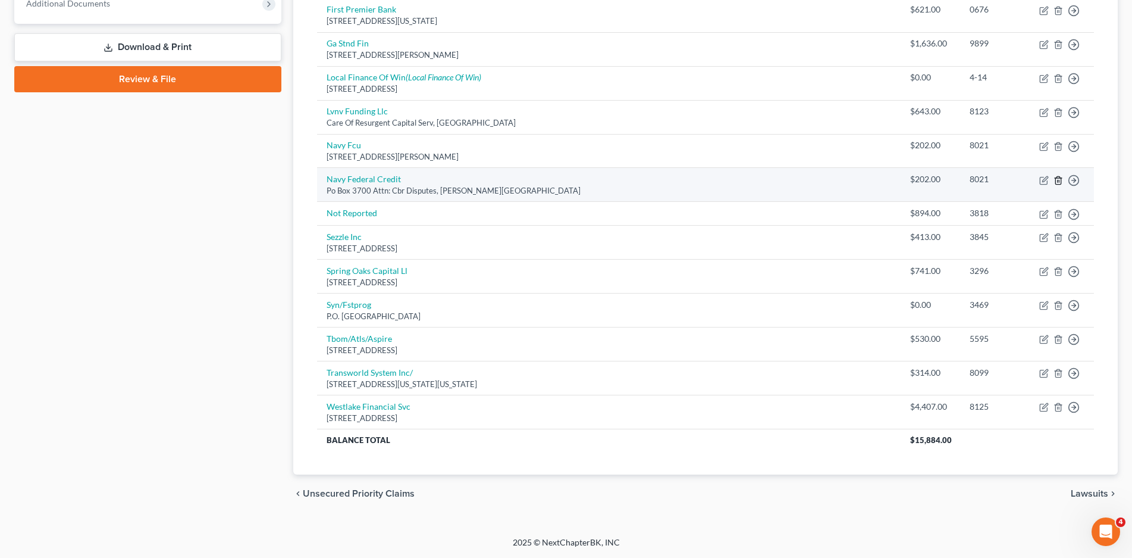
click at [1059, 180] on line "button" at bounding box center [1059, 181] width 0 height 2
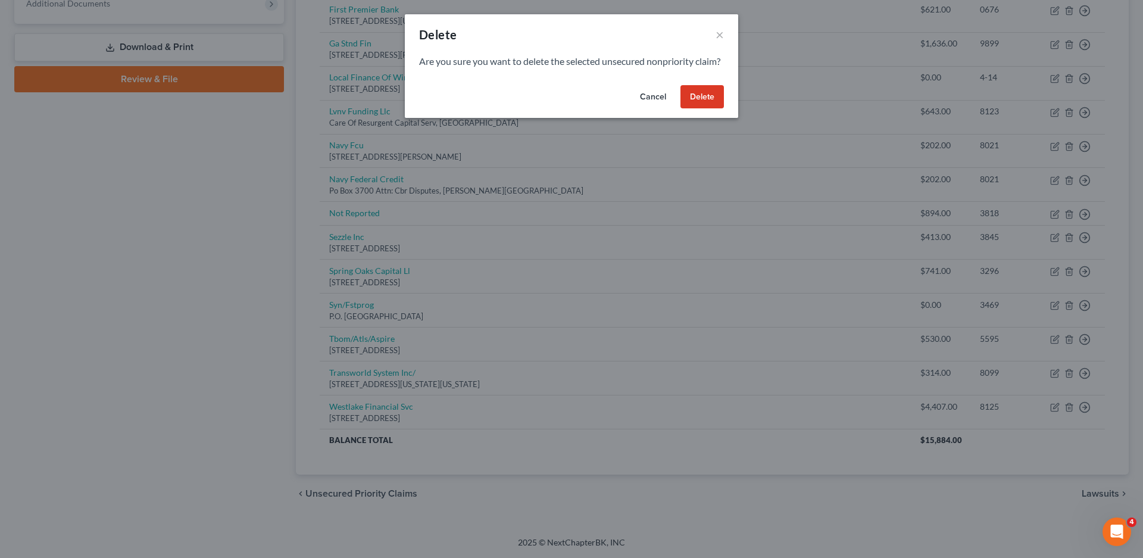
click at [703, 109] on button "Delete" at bounding box center [701, 97] width 43 height 24
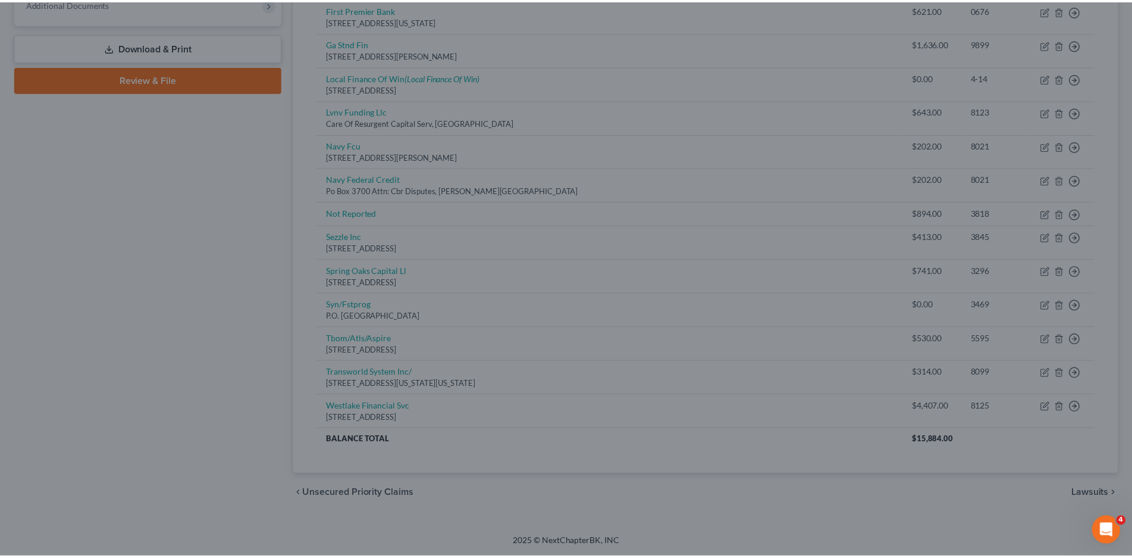
scroll to position [483, 0]
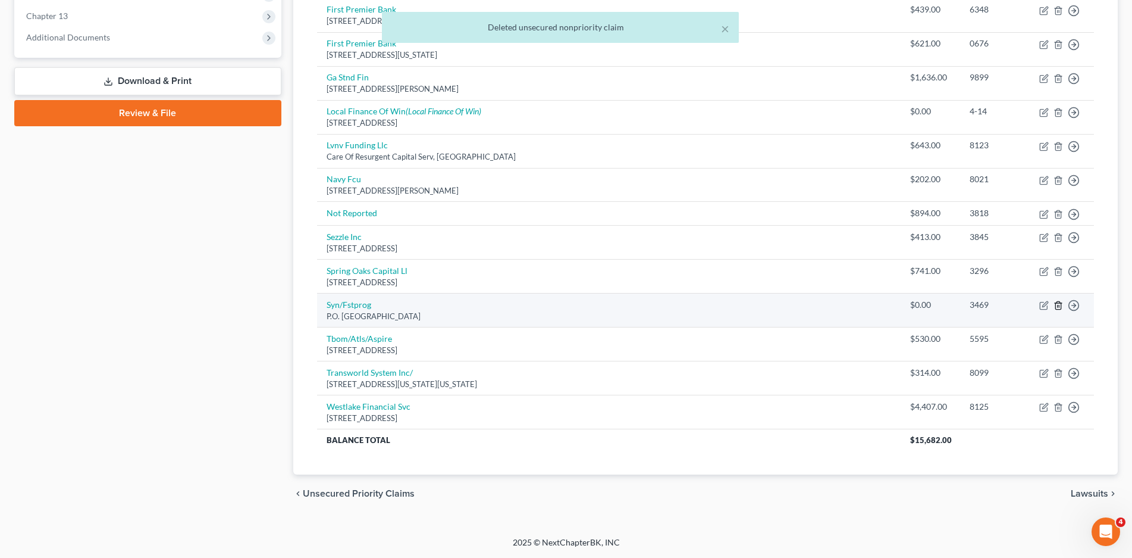
click at [1060, 303] on polyline "button" at bounding box center [1058, 303] width 7 height 0
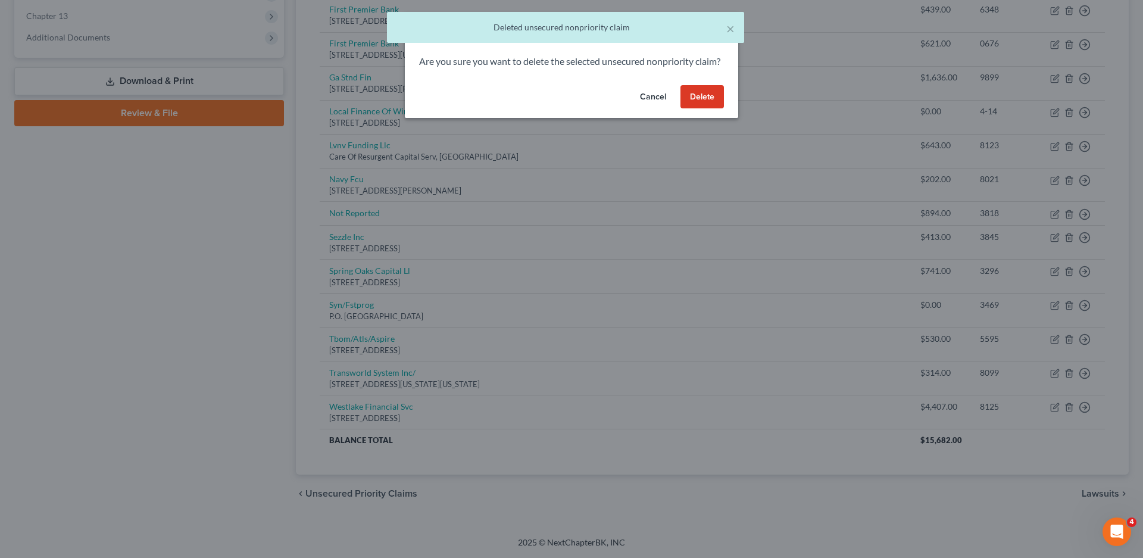
click at [710, 107] on button "Delete" at bounding box center [701, 97] width 43 height 24
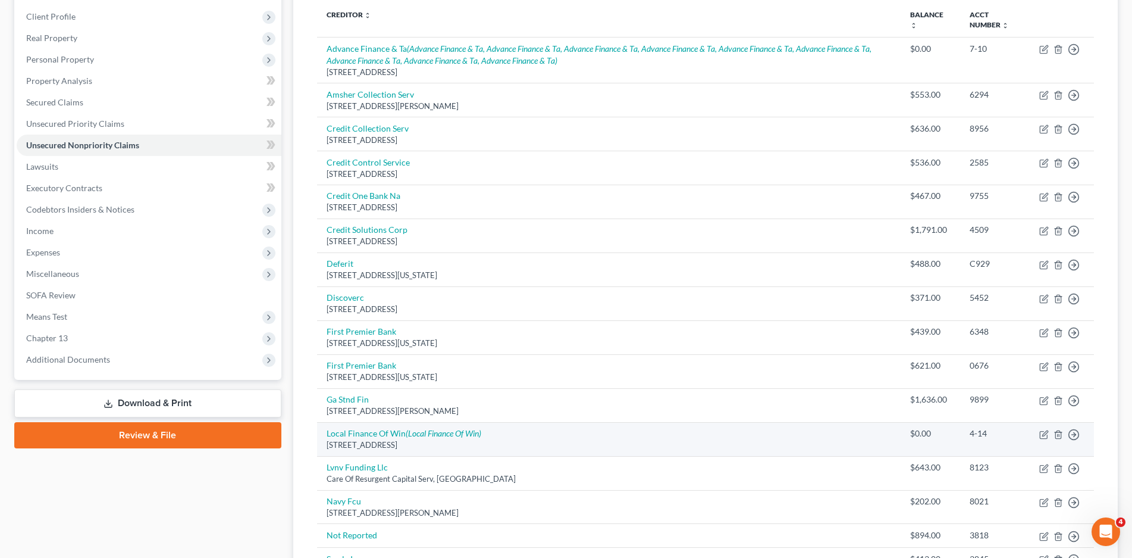
scroll to position [92, 0]
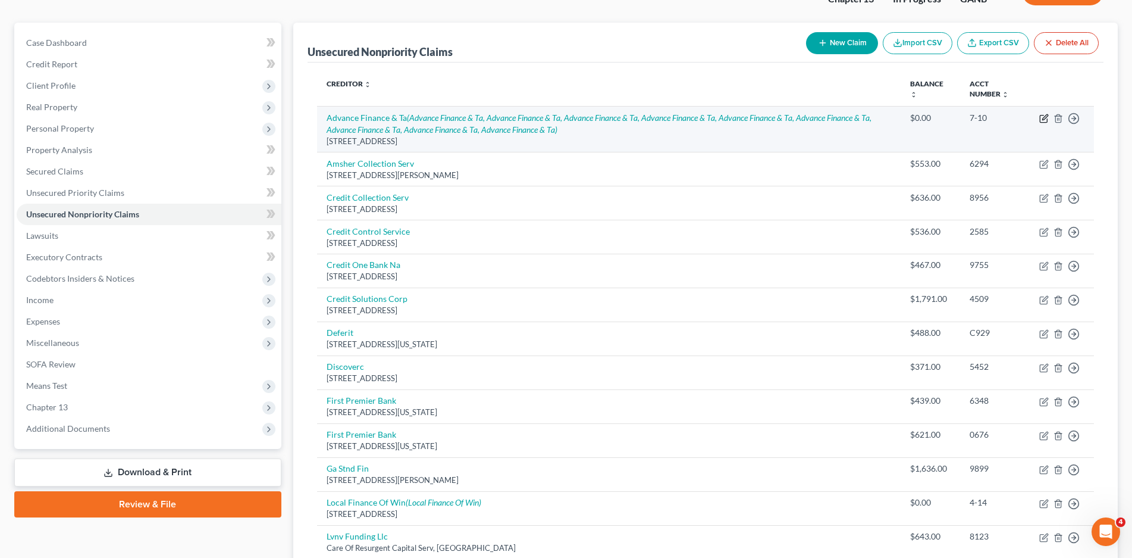
click at [1043, 117] on icon "button" at bounding box center [1045, 119] width 10 height 10
select select "10"
select select "0"
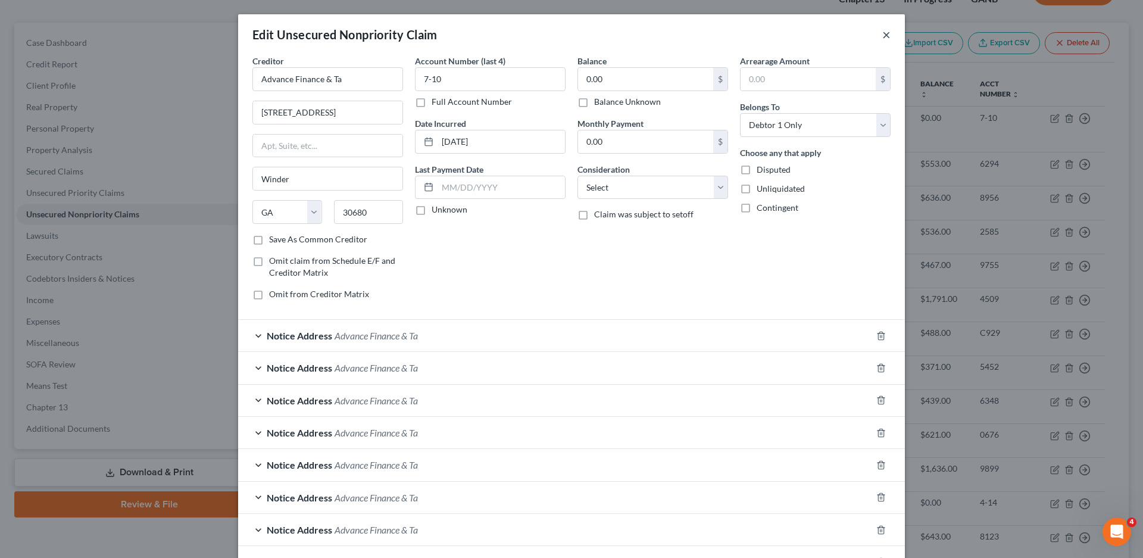
click at [882, 35] on button "×" at bounding box center [886, 34] width 8 height 14
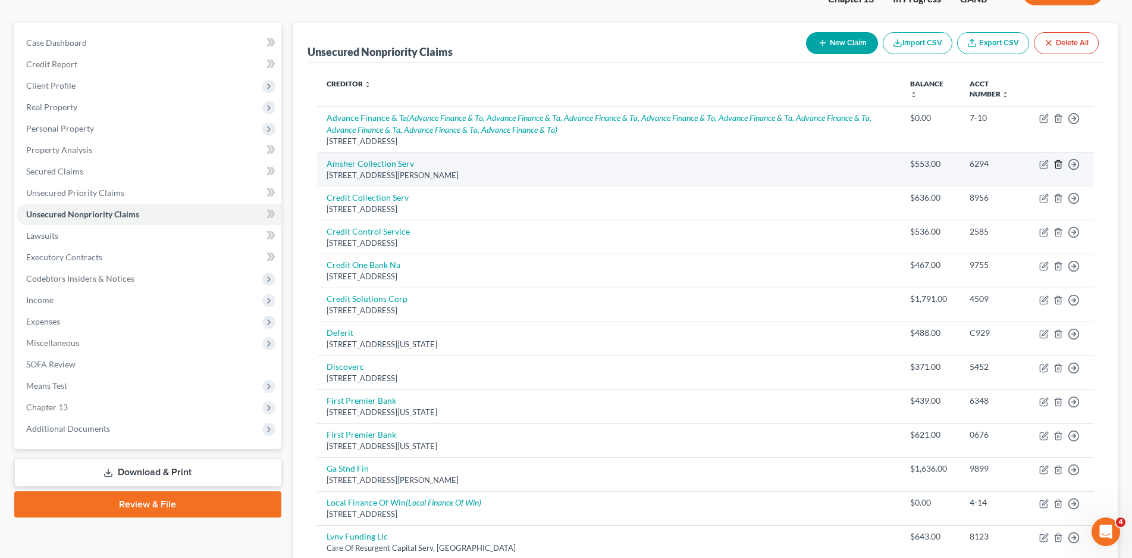
click at [1060, 163] on icon "button" at bounding box center [1059, 164] width 10 height 10
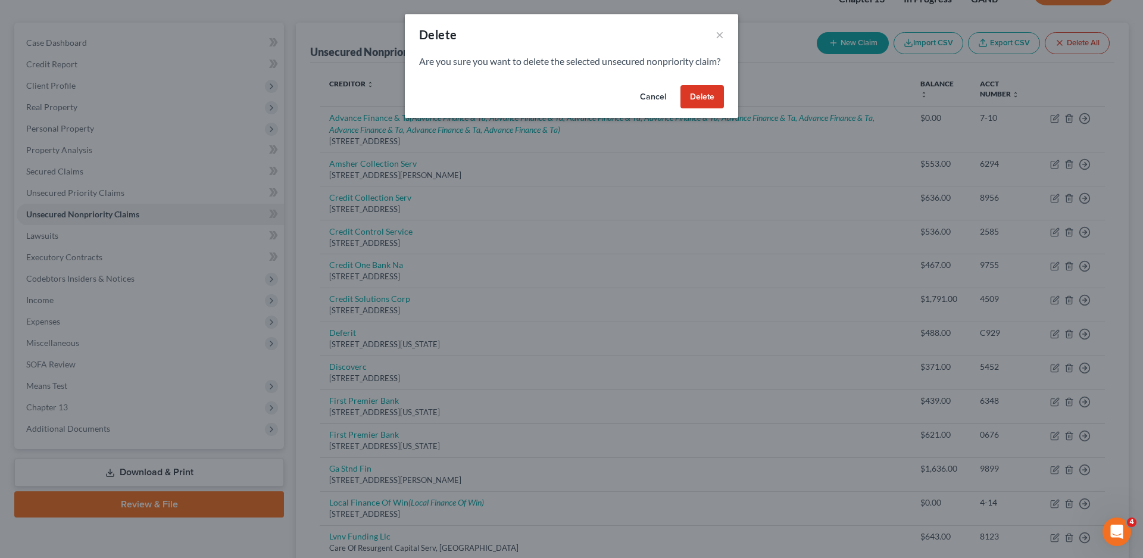
click at [653, 104] on button "Cancel" at bounding box center [652, 97] width 45 height 24
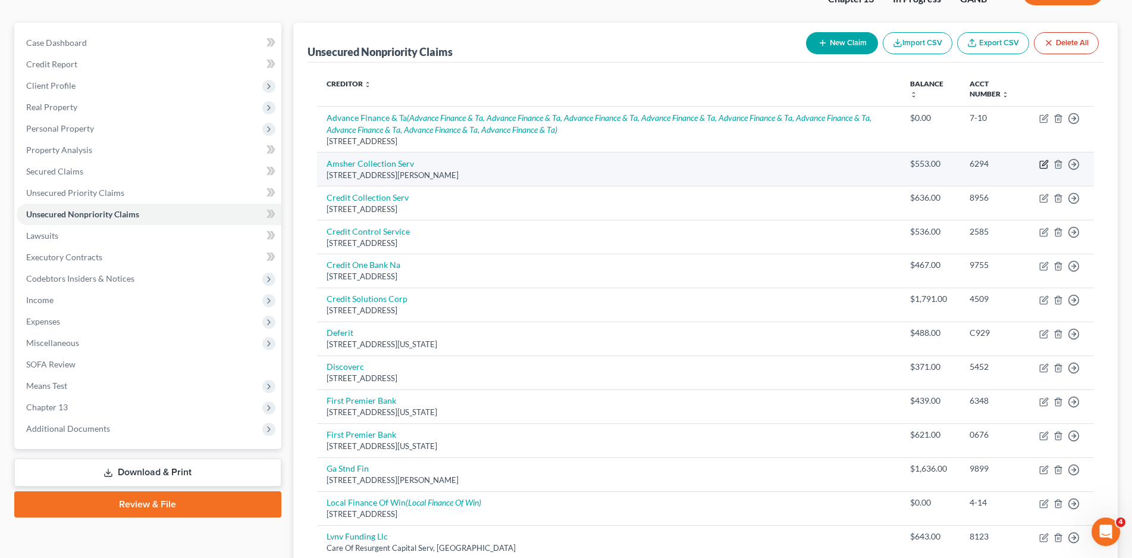
click at [1041, 163] on icon "button" at bounding box center [1045, 164] width 10 height 10
select select "0"
select select "1"
select select "0"
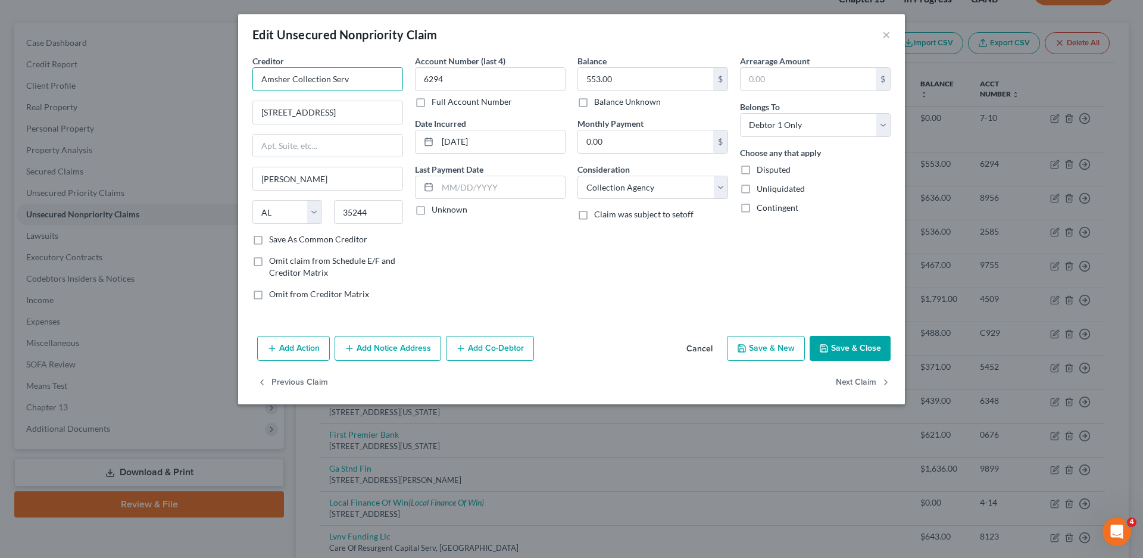
click at [357, 79] on input "Amsher Collection Serv" at bounding box center [327, 79] width 151 height 24
click at [328, 113] on div "[STREET_ADDRESS]" at bounding box center [324, 111] width 124 height 10
type input "Amsher Collection Services, Inc"
type input "[STREET_ADDRESS]"
type input "[GEOGRAPHIC_DATA]"
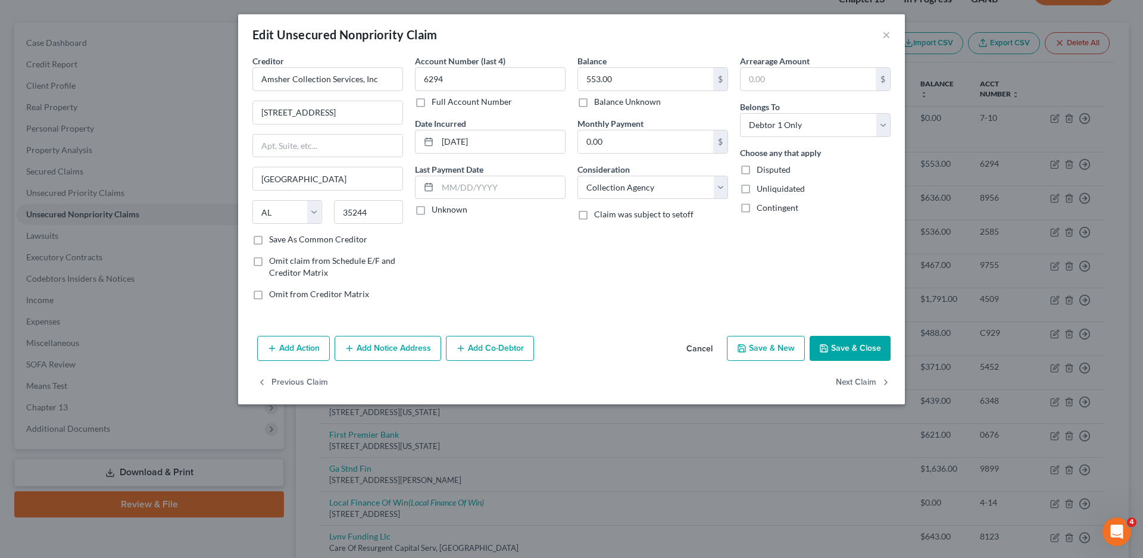
drag, startPoint x: 415, startPoint y: 209, endPoint x: 270, endPoint y: 273, distance: 159.1
click at [431, 209] on label "Unknown" at bounding box center [449, 210] width 36 height 12
click at [436, 209] on input "Unknown" at bounding box center [440, 208] width 8 height 8
checkbox input "true"
click at [844, 340] on button "Save & Close" at bounding box center [849, 348] width 81 height 25
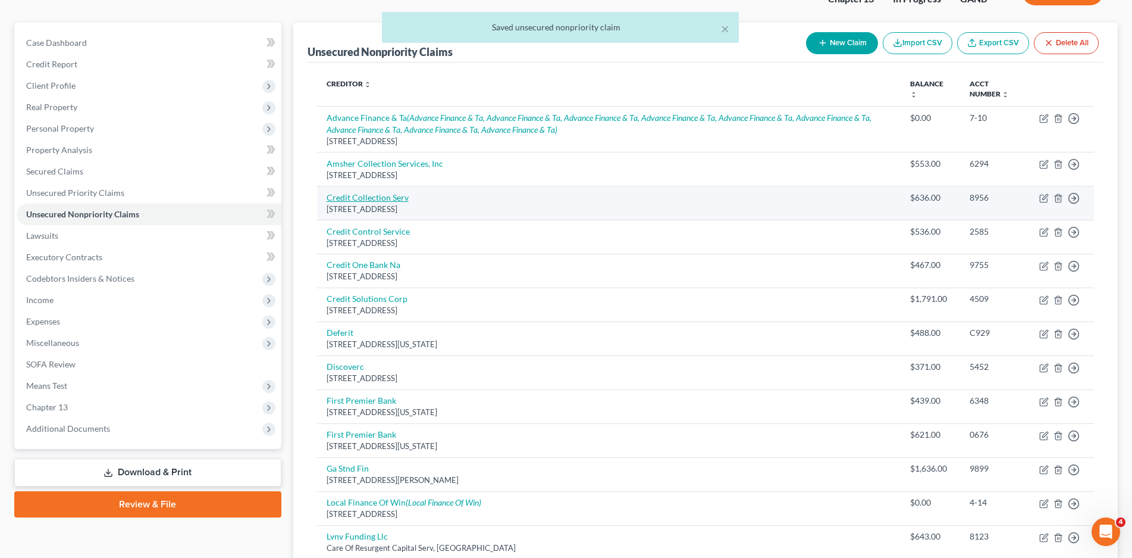
click at [374, 197] on link "Credit Collection Serv" at bounding box center [368, 197] width 82 height 10
select select "22"
select select "1"
select select "0"
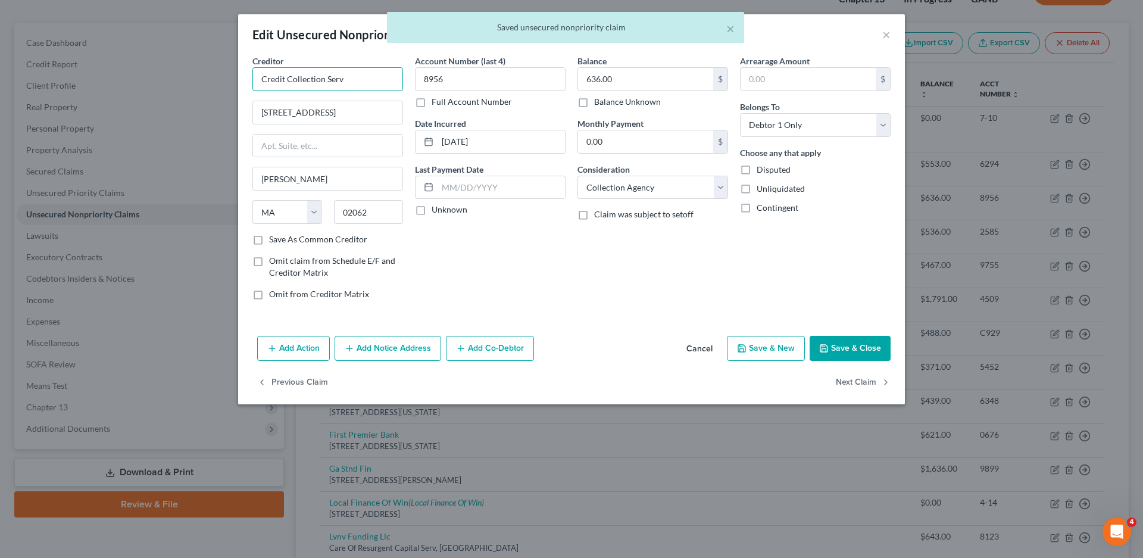
click at [372, 84] on input "Credit Collection Serv" at bounding box center [327, 79] width 151 height 24
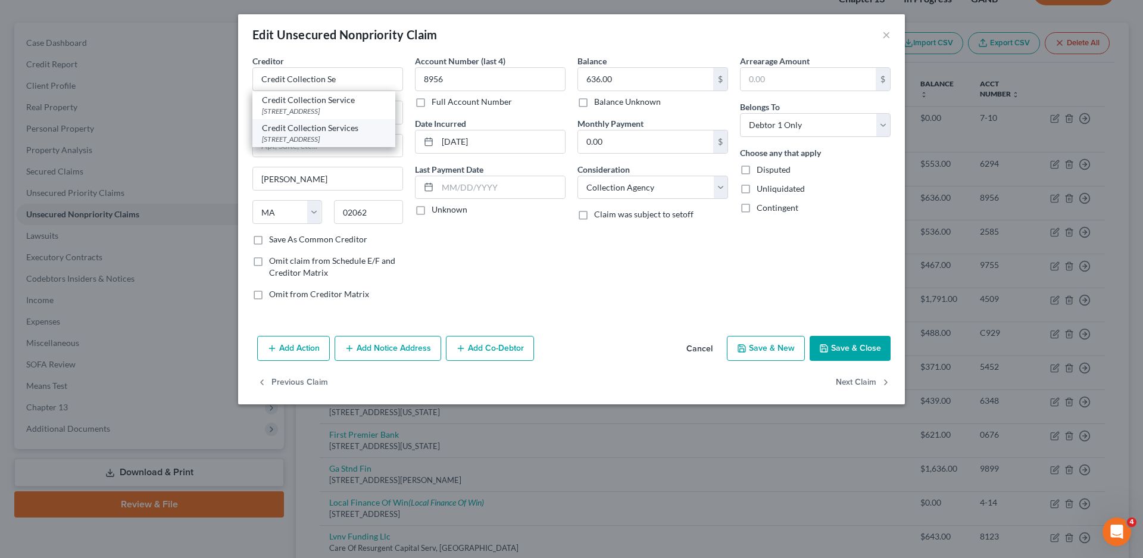
click at [320, 136] on div "[STREET_ADDRESS]" at bounding box center [324, 139] width 124 height 10
type input "Credit Collection Services"
type input "P.O Box 9134"
type input "[PERSON_NAME]"
type input "02494"
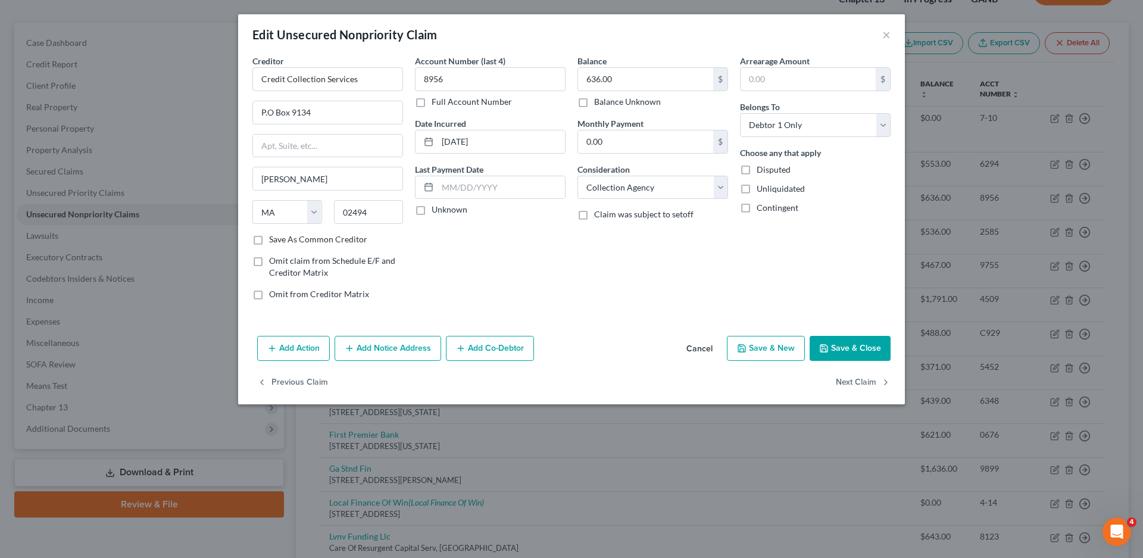
drag, startPoint x: 415, startPoint y: 208, endPoint x: 869, endPoint y: 336, distance: 472.2
click at [431, 208] on label "Unknown" at bounding box center [449, 210] width 36 height 12
click at [436, 208] on input "Unknown" at bounding box center [440, 208] width 8 height 8
checkbox input "true"
click at [862, 349] on button "Save & Close" at bounding box center [849, 348] width 81 height 25
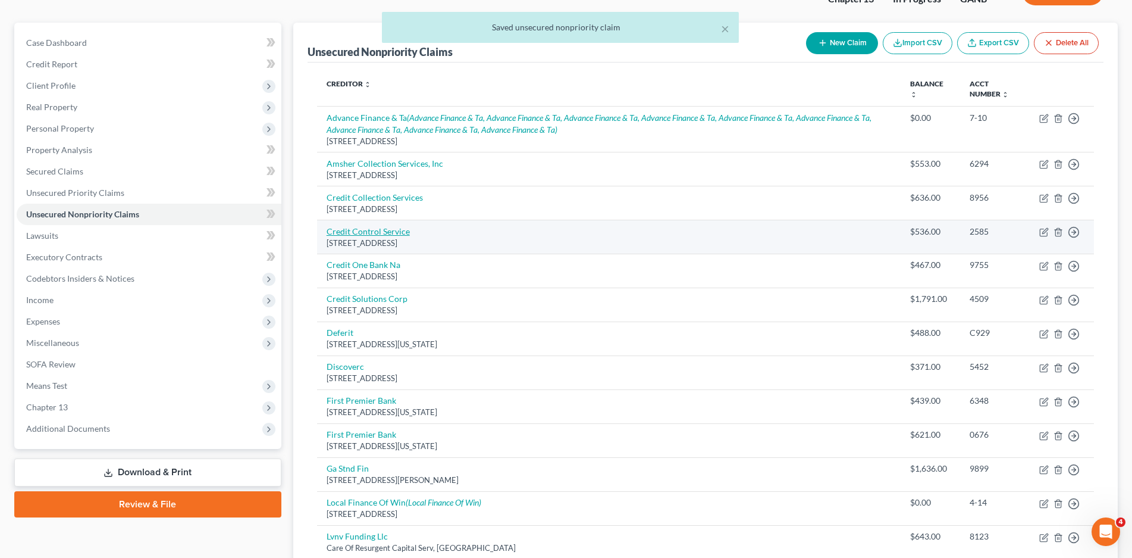
click at [373, 230] on link "Credit Control Service" at bounding box center [368, 231] width 83 height 10
select select "22"
select select "1"
select select "0"
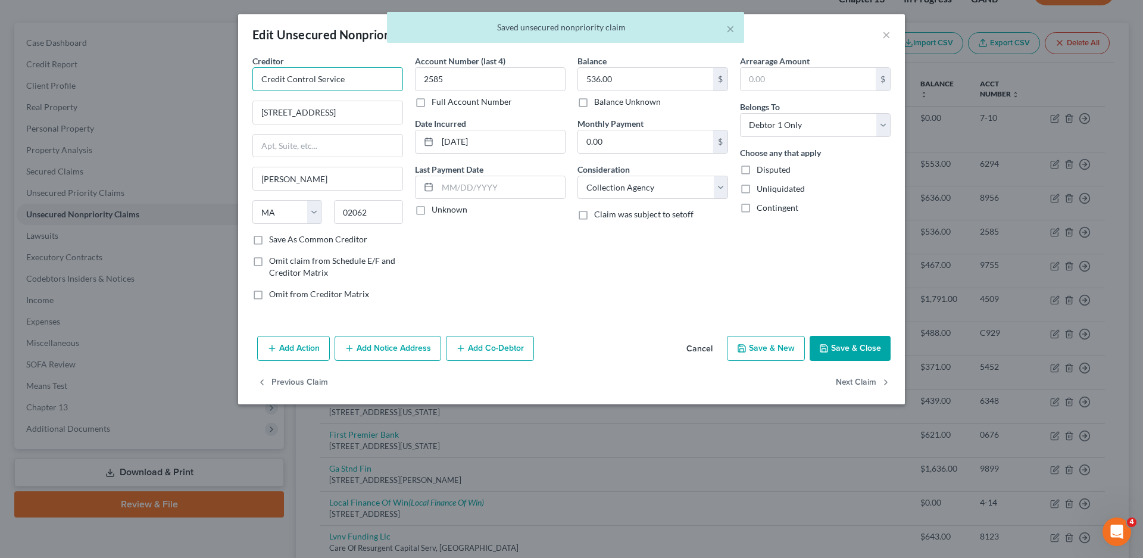
click at [355, 80] on input "Credit Control Service" at bounding box center [327, 79] width 151 height 24
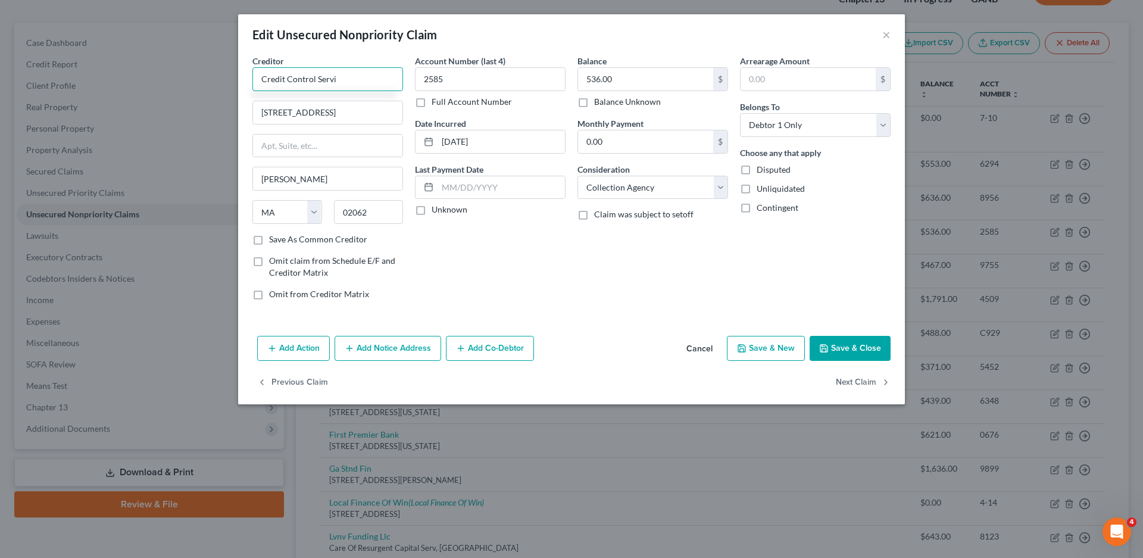
type input "Credit Control Servi"
click at [703, 348] on button "Cancel" at bounding box center [699, 349] width 45 height 24
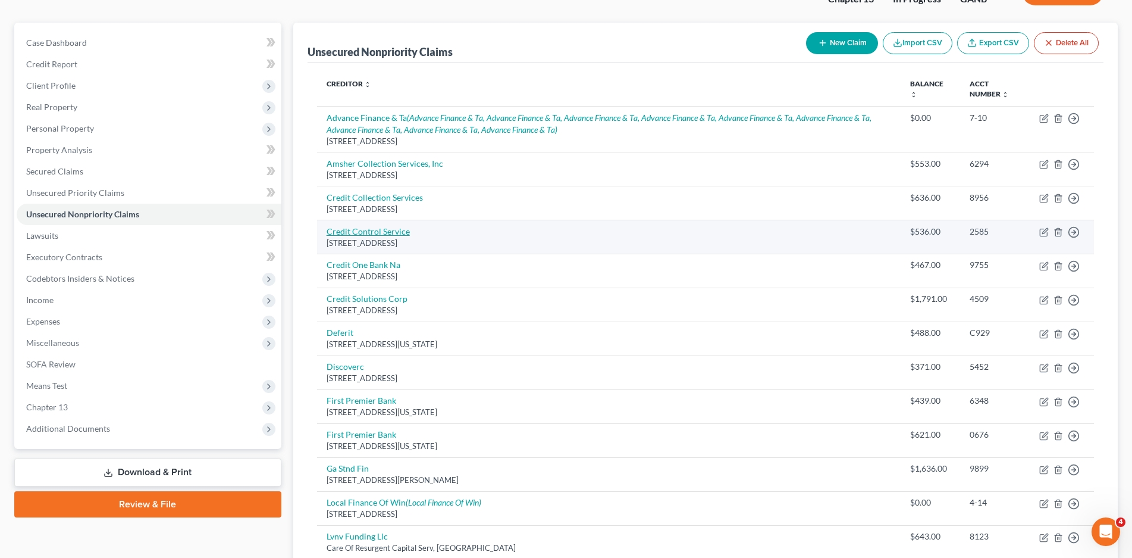
click at [374, 229] on link "Credit Control Service" at bounding box center [368, 231] width 83 height 10
select select "22"
select select "1"
select select "0"
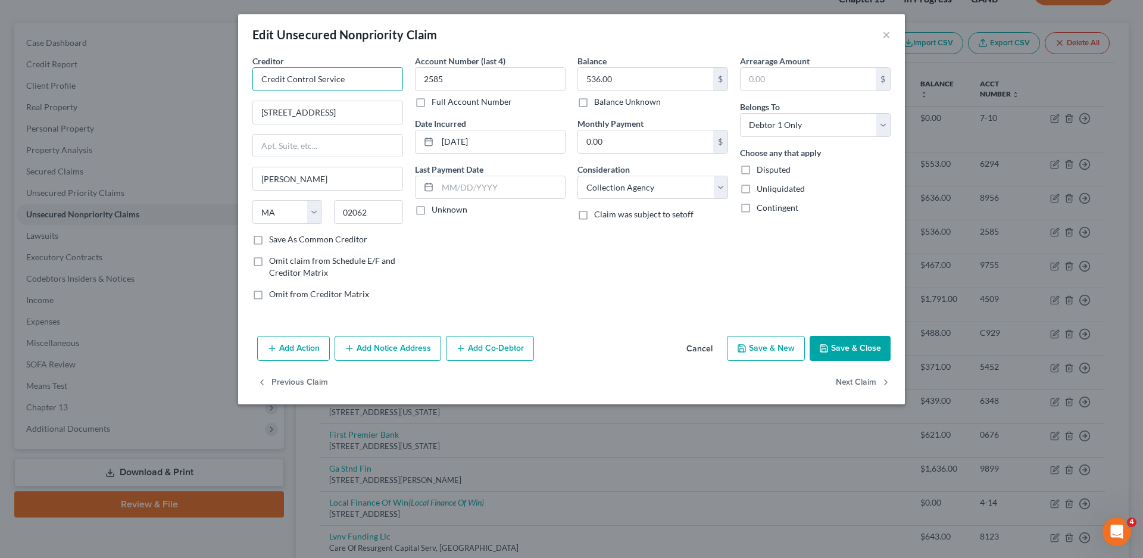
drag, startPoint x: 349, startPoint y: 80, endPoint x: 231, endPoint y: 85, distance: 118.5
click at [231, 85] on div "Edit Unsecured Nonpriority Claim × Creditor * Credit Control Service [GEOGRAPHI…" at bounding box center [571, 279] width 1143 height 558
click at [347, 83] on input "Credit Control Service" at bounding box center [327, 79] width 151 height 24
type input "Credit Control Services, inc."
click at [431, 208] on label "Unknown" at bounding box center [449, 210] width 36 height 12
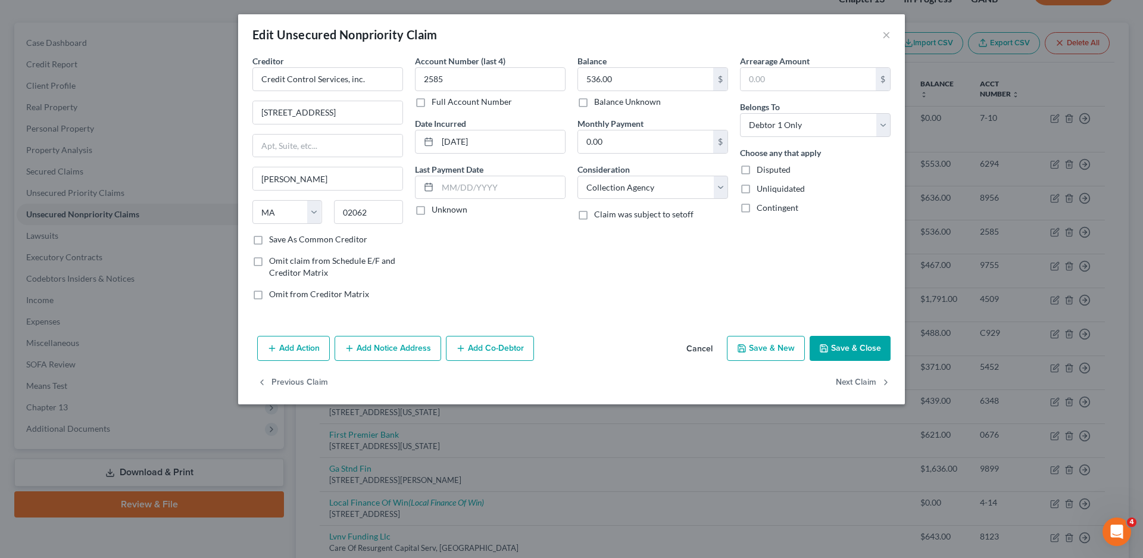
click at [436, 208] on input "Unknown" at bounding box center [440, 208] width 8 height 8
checkbox input "true"
click at [827, 346] on icon "button" at bounding box center [823, 348] width 7 height 7
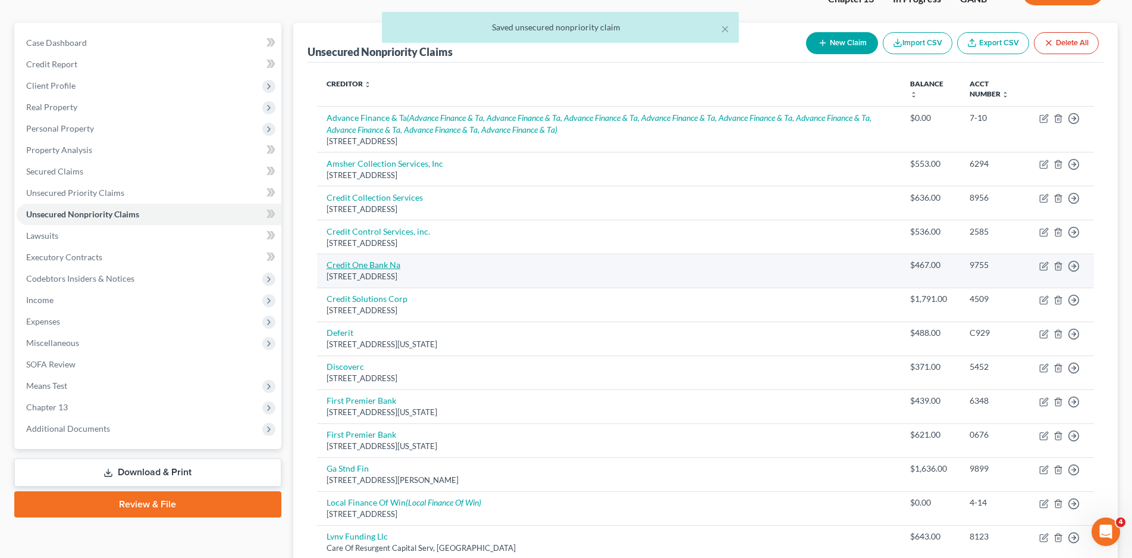
click at [377, 267] on link "Credit One Bank Na" at bounding box center [364, 264] width 74 height 10
select select "31"
select select "2"
select select "0"
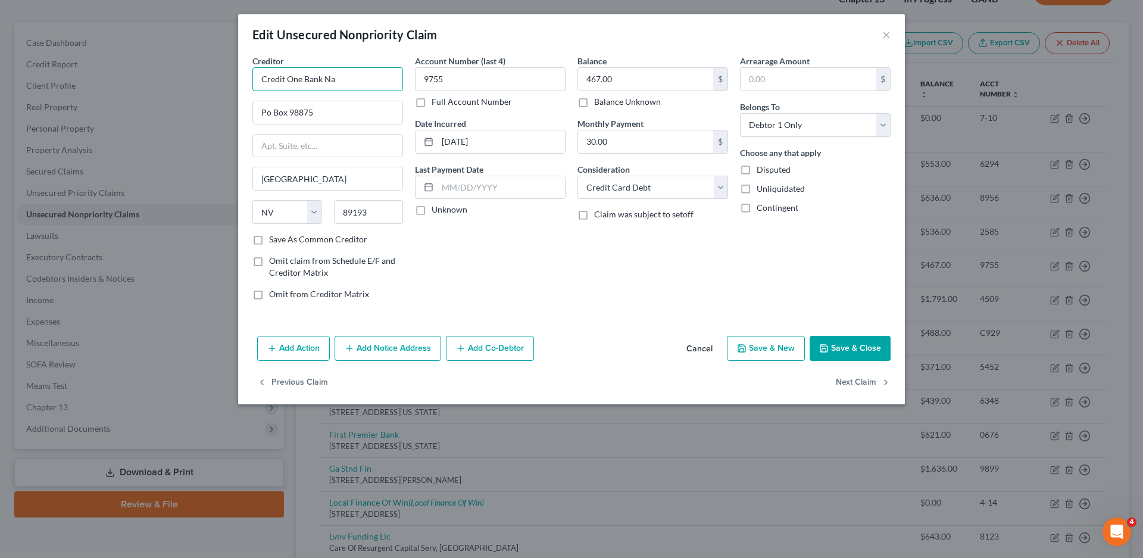
click at [372, 77] on input "Credit One Bank Na" at bounding box center [327, 79] width 151 height 24
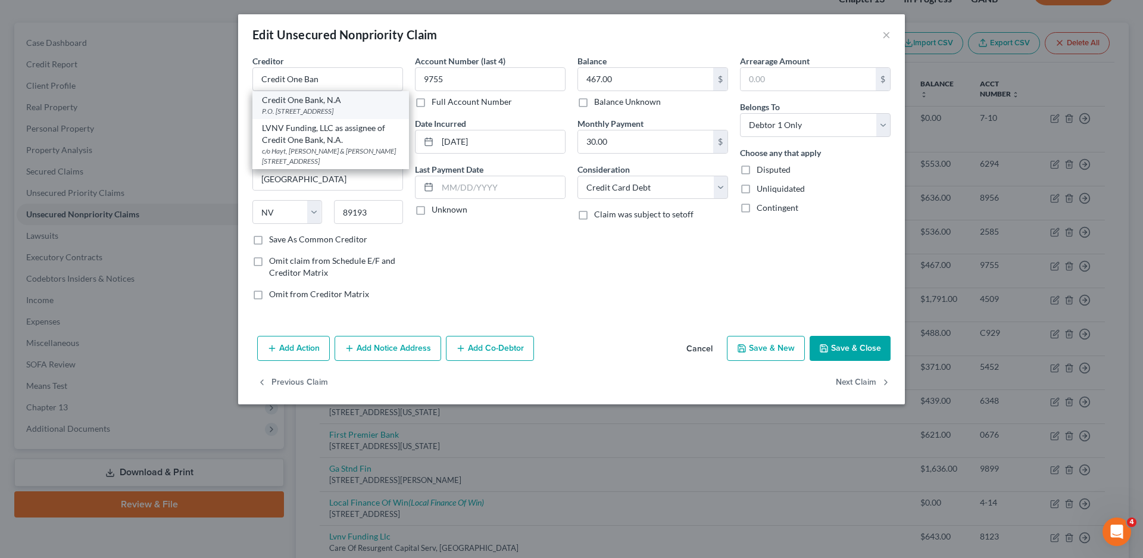
click at [361, 101] on div "Credit One Bank, N.A" at bounding box center [330, 100] width 137 height 12
type input "Credit One Bank, N.A"
type input "P.O. Box 98872"
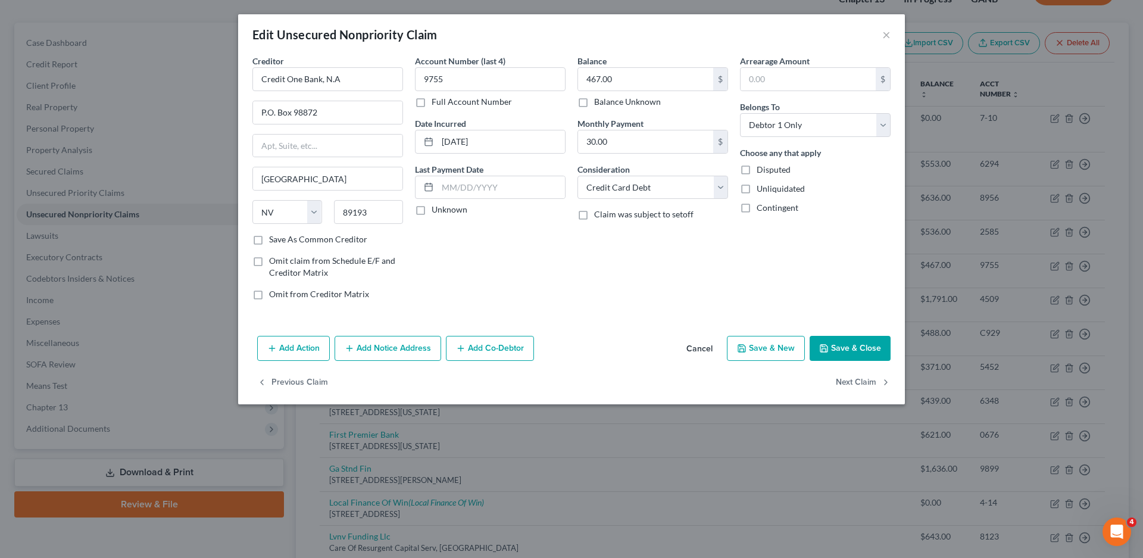
click at [431, 212] on label "Unknown" at bounding box center [449, 210] width 36 height 12
click at [436, 211] on input "Unknown" at bounding box center [440, 208] width 8 height 8
checkbox input "true"
click at [831, 343] on button "Save & Close" at bounding box center [849, 348] width 81 height 25
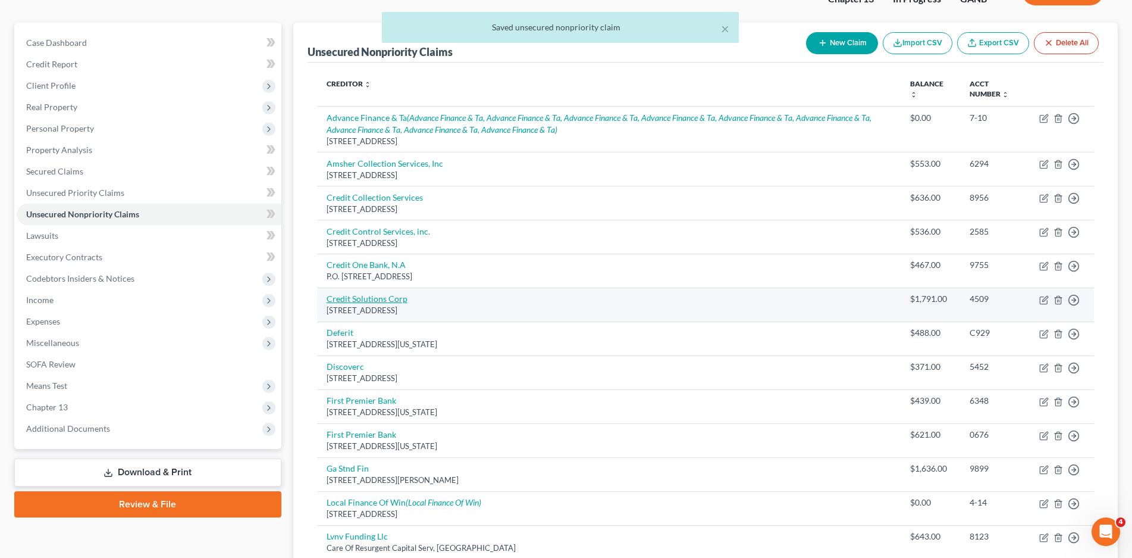
click at [363, 294] on link "Credit Solutions Corp" at bounding box center [367, 298] width 81 height 10
select select "4"
select select "0"
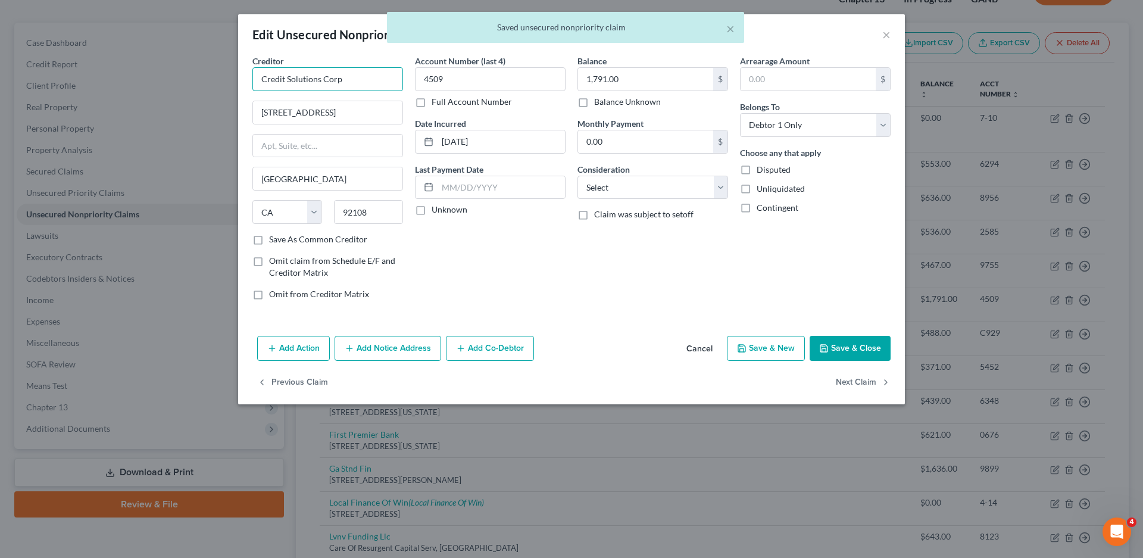
click at [354, 78] on input "Credit Solutions Corp" at bounding box center [327, 79] width 151 height 24
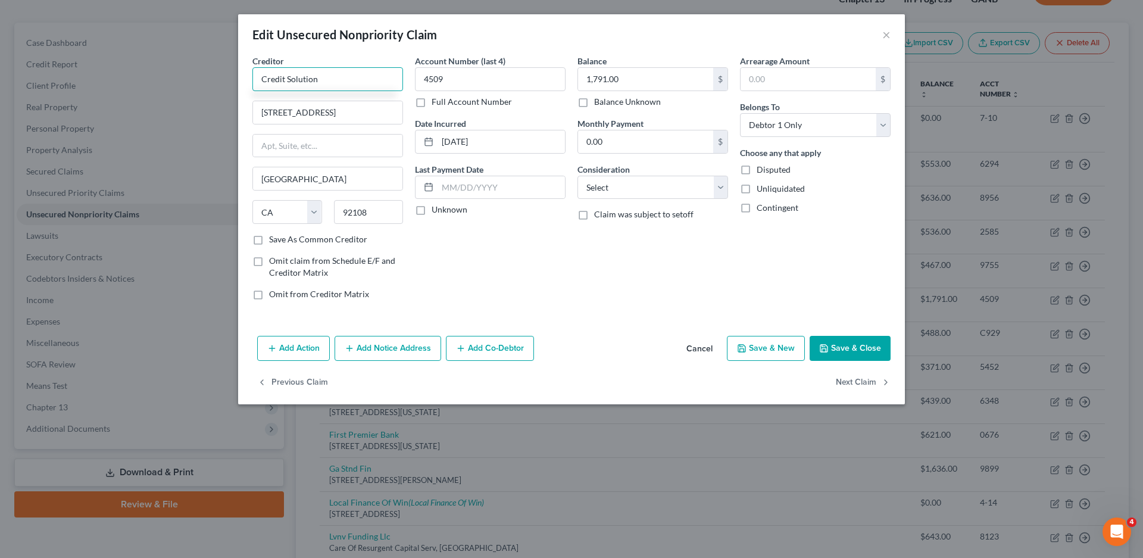
type input "Credit Solution"
click at [694, 348] on button "Cancel" at bounding box center [699, 349] width 45 height 24
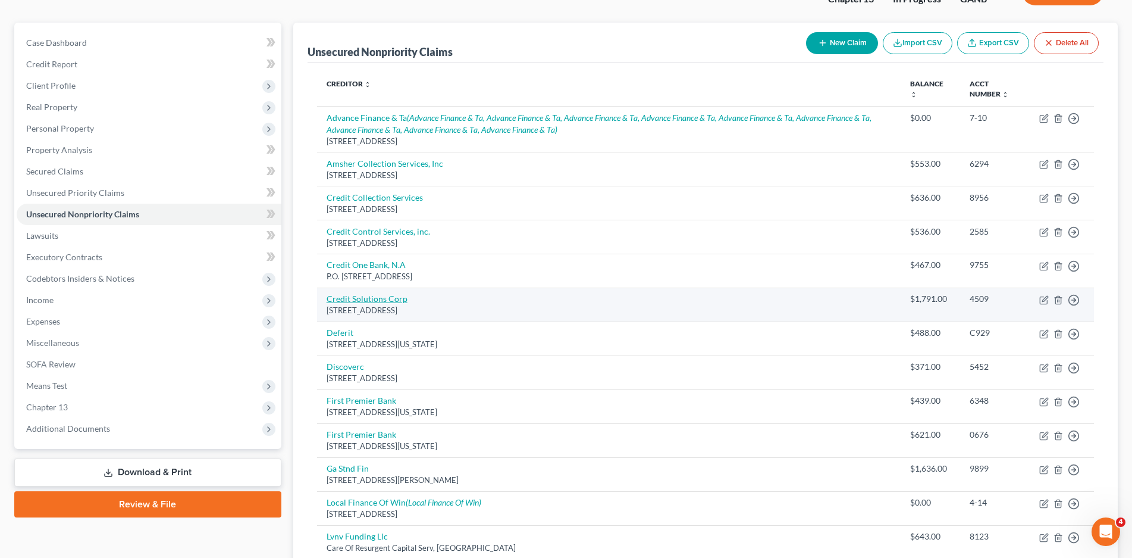
click at [384, 300] on link "Credit Solutions Corp" at bounding box center [367, 298] width 81 height 10
select select "4"
select select "0"
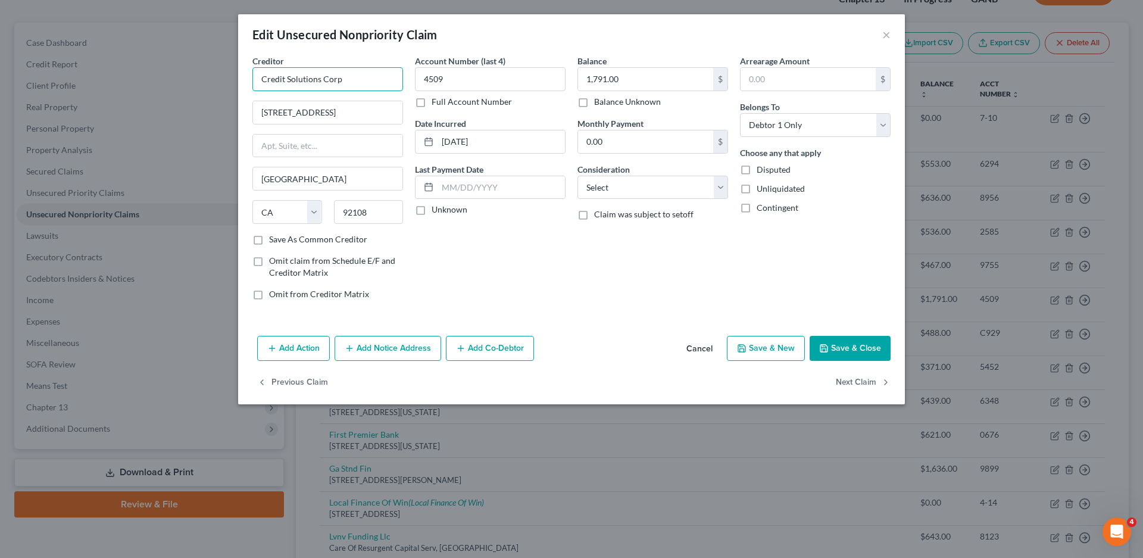
drag, startPoint x: 345, startPoint y: 74, endPoint x: 249, endPoint y: 72, distance: 95.8
click at [249, 72] on div "Creditor * Credit Solutions Corp [STREET_ADDRESS][GEOGRAPHIC_DATA] [US_STATE][G…" at bounding box center [327, 182] width 162 height 255
click at [431, 214] on label "Unknown" at bounding box center [449, 210] width 36 height 12
click at [436, 211] on input "Unknown" at bounding box center [440, 208] width 8 height 8
checkbox input "true"
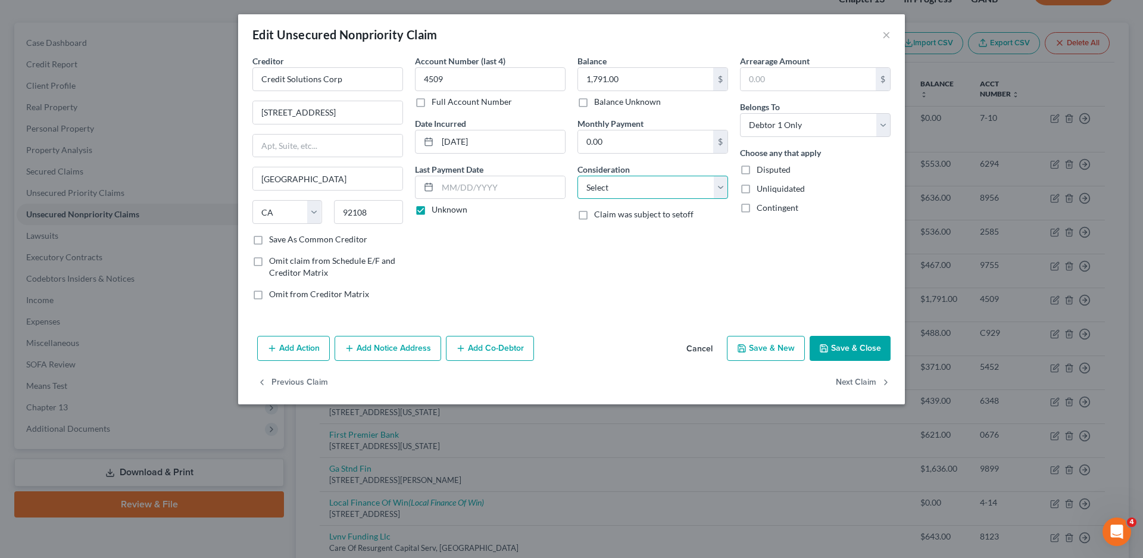
click at [592, 190] on select "Select Cable / Satellite Services Collection Agency Credit Card Debt Debt Couns…" at bounding box center [652, 188] width 151 height 24
select select "1"
click at [577, 176] on select "Select Cable / Satellite Services Collection Agency Credit Card Debt Debt Couns…" at bounding box center [652, 188] width 151 height 24
drag, startPoint x: 259, startPoint y: 239, endPoint x: 256, endPoint y: 267, distance: 27.5
click at [269, 239] on label "Save As Common Creditor" at bounding box center [318, 239] width 98 height 12
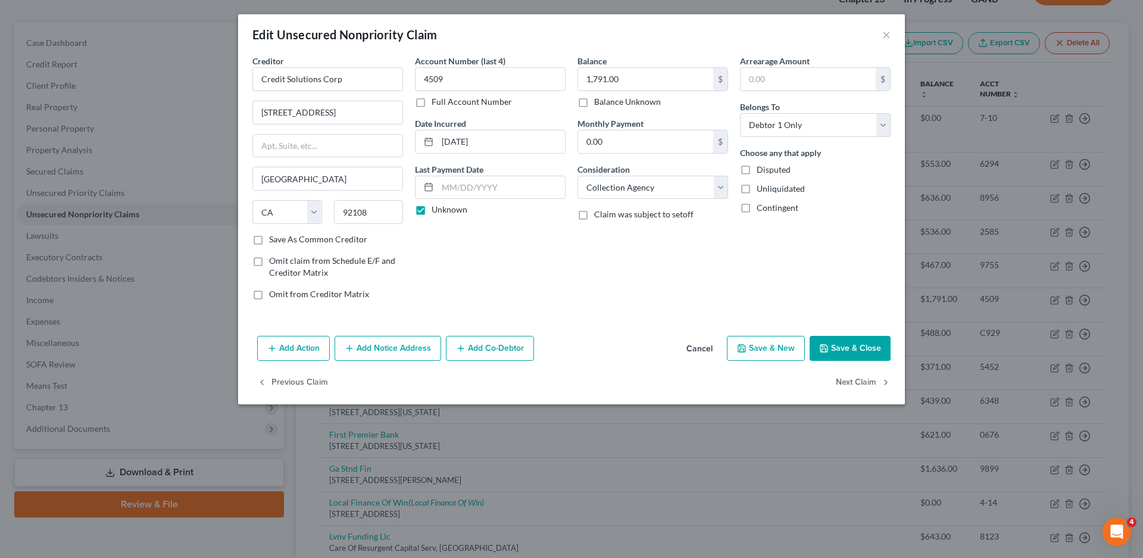
click at [274, 239] on input "Save As Common Creditor" at bounding box center [278, 237] width 8 height 8
checkbox input "true"
drag, startPoint x: 346, startPoint y: 83, endPoint x: 352, endPoint y: 88, distance: 8.5
click at [345, 83] on input "Credit Solutions Corp" at bounding box center [327, 79] width 151 height 24
type input "Credit Solutions Corp."
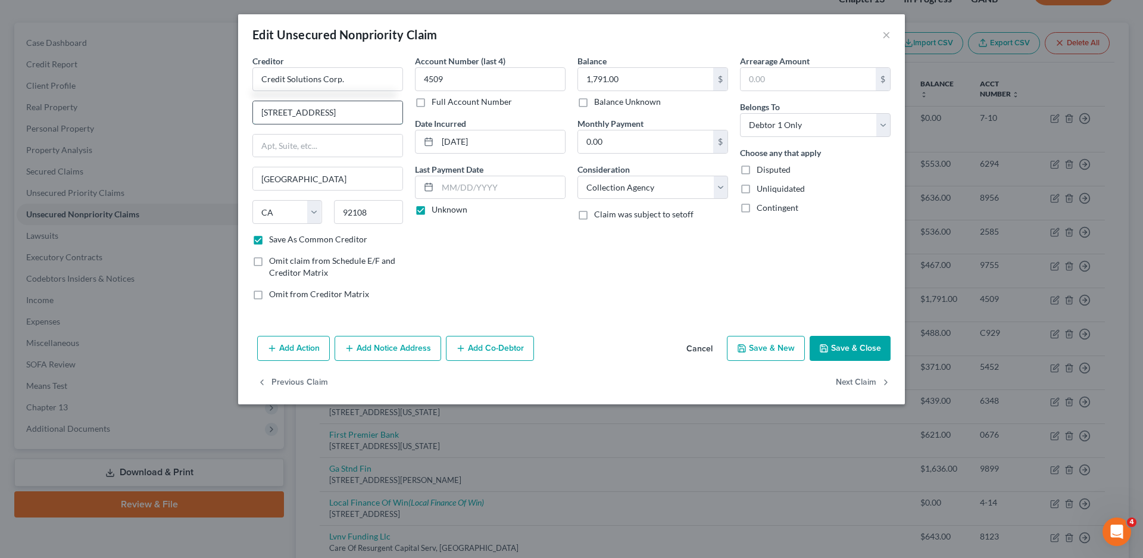
click at [370, 116] on input "[STREET_ADDRESS]" at bounding box center [327, 112] width 149 height 23
type input "[STREET_ADDRESS]"
type input "Suite 400"
click at [833, 348] on button "Save & Close" at bounding box center [849, 348] width 81 height 25
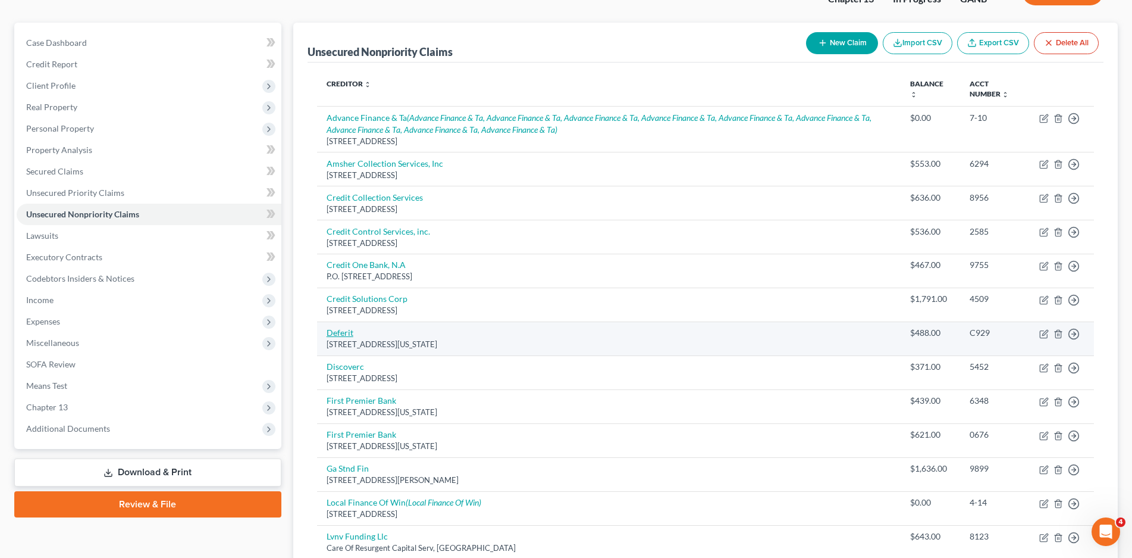
click at [335, 333] on link "Deferit" at bounding box center [340, 332] width 27 height 10
select select "35"
select select "2"
select select "0"
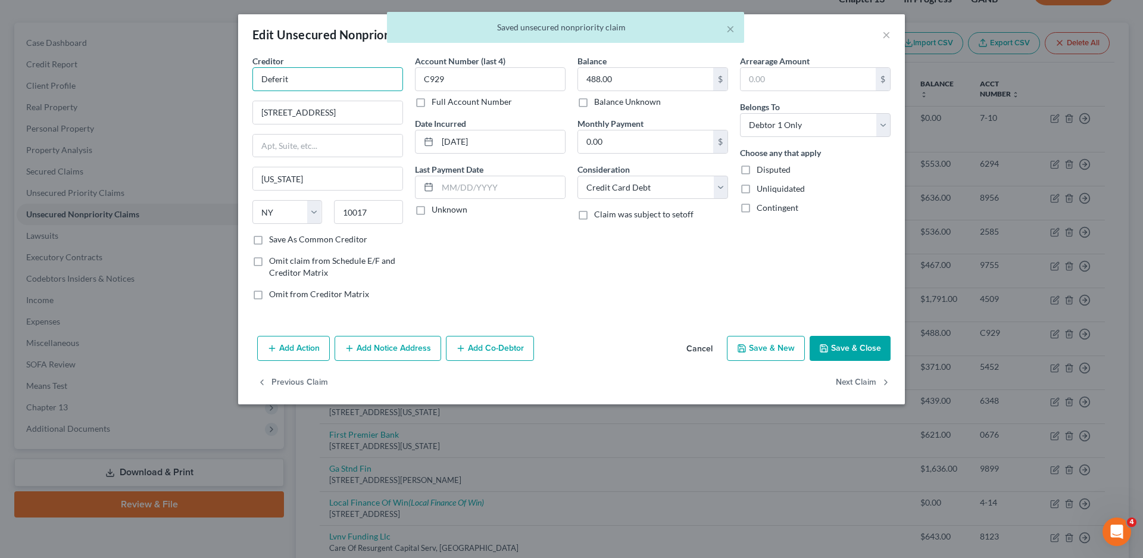
drag, startPoint x: 293, startPoint y: 77, endPoint x: 238, endPoint y: 79, distance: 55.4
click at [238, 79] on div "Creditor * Deferit [GEOGRAPHIC_DATA][US_STATE] [US_STATE][GEOGRAPHIC_DATA] AZ C…" at bounding box center [571, 193] width 667 height 276
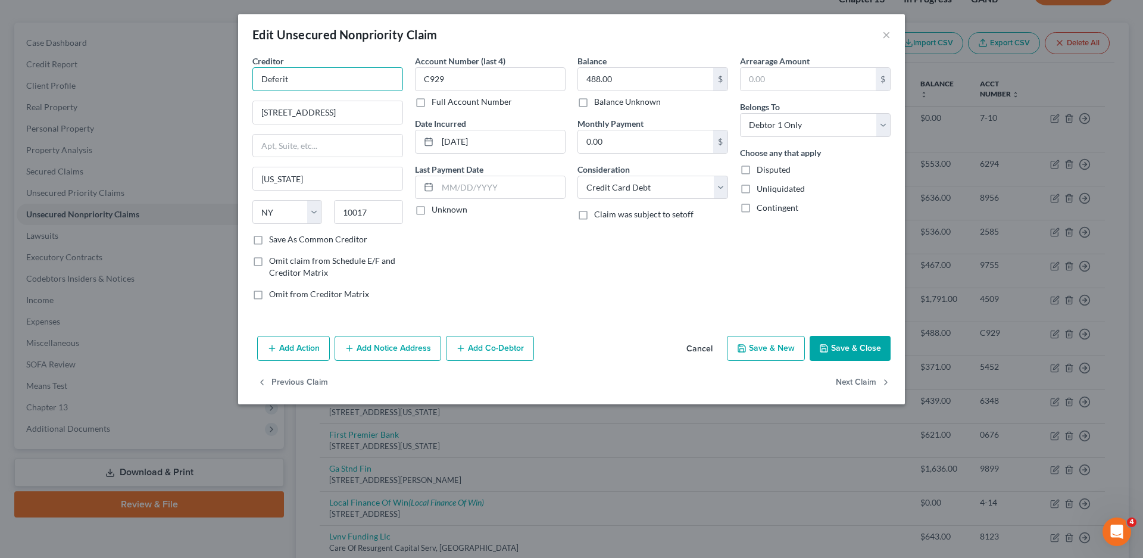
click at [301, 77] on input "Deferit" at bounding box center [327, 79] width 151 height 24
type input "Deferit, Inc."
type input "[STREET_ADDRESS]"
type input "Floor 34"
type input "P.O Box 4579"
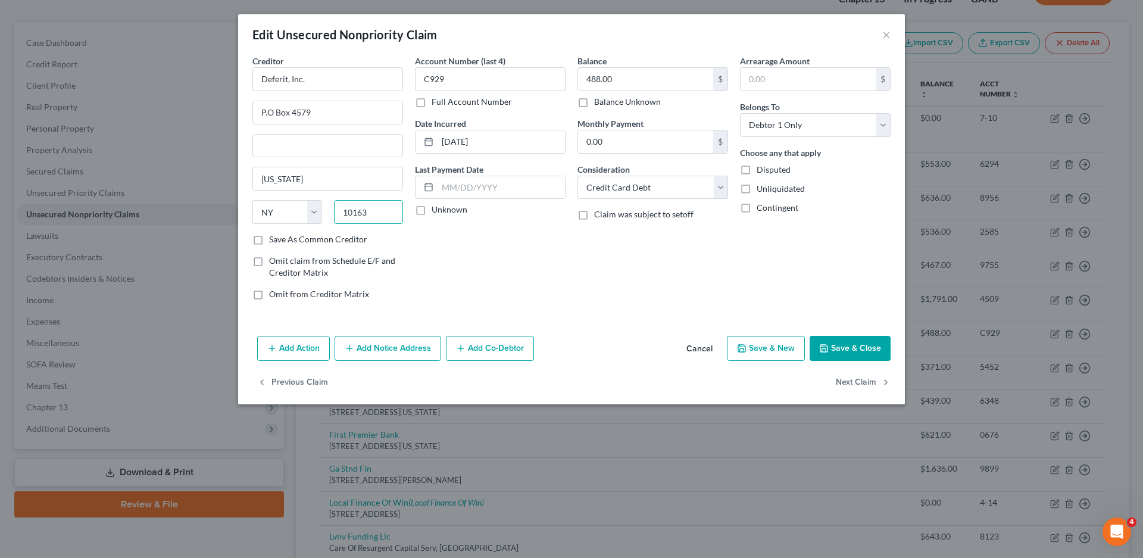
type input "10163"
click at [269, 238] on label "Save As Common Creditor" at bounding box center [318, 239] width 98 height 12
click at [274, 238] on input "Save As Common Creditor" at bounding box center [278, 237] width 8 height 8
checkbox input "true"
click at [599, 185] on select "Select Cable / Satellite Services Collection Agency Credit Card Debt Debt Couns…" at bounding box center [652, 188] width 151 height 24
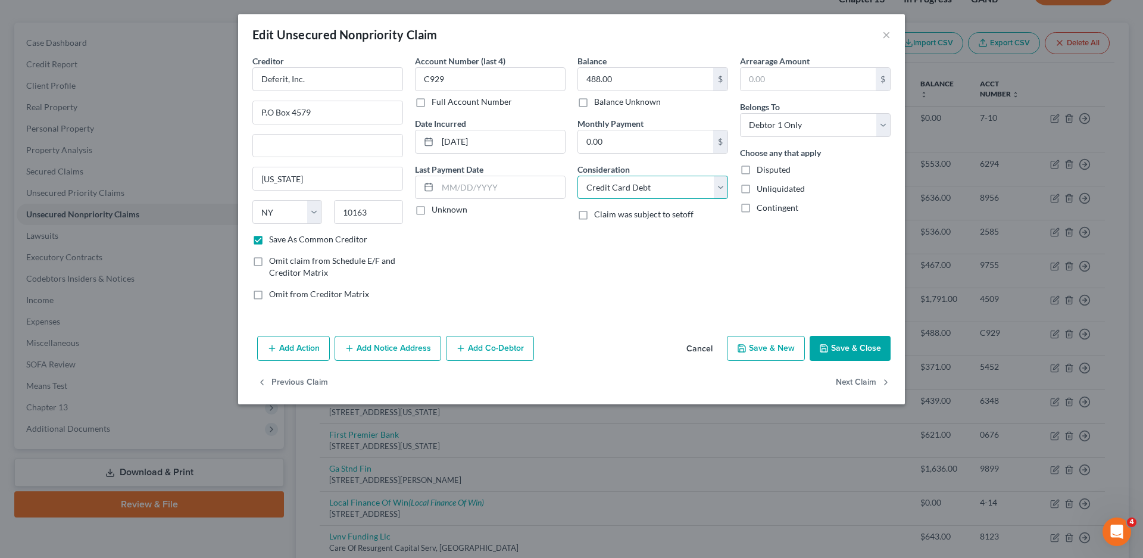
select select "10"
click at [577, 176] on select "Select Cable / Satellite Services Collection Agency Credit Card Debt Debt Couns…" at bounding box center [652, 188] width 151 height 24
drag, startPoint x: 419, startPoint y: 215, endPoint x: 847, endPoint y: 377, distance: 458.0
click at [431, 215] on label "Unknown" at bounding box center [449, 210] width 36 height 12
click at [436, 211] on input "Unknown" at bounding box center [440, 208] width 8 height 8
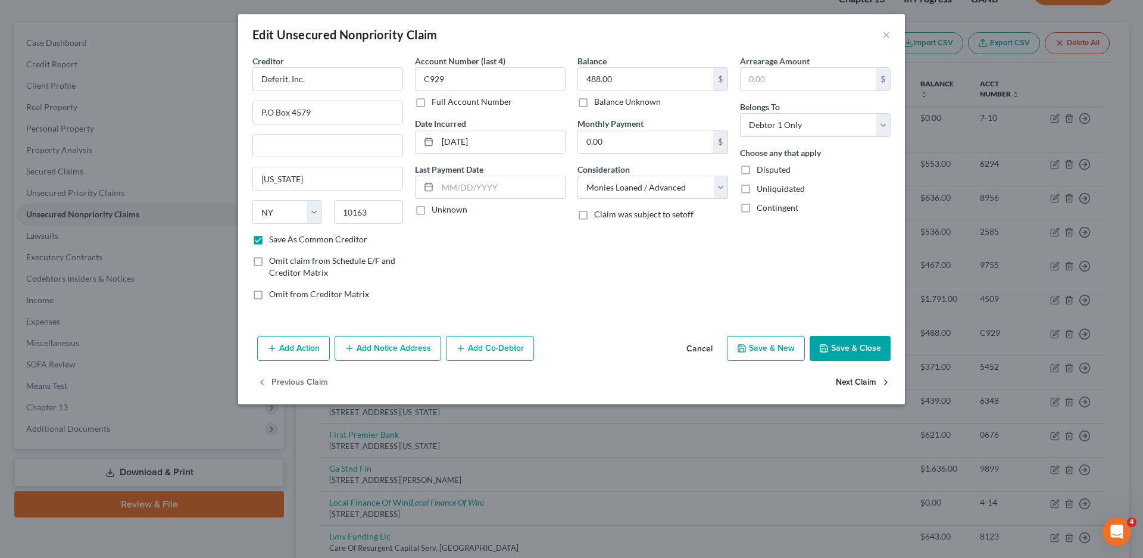
checkbox input "true"
click at [850, 340] on button "Save & Close" at bounding box center [849, 348] width 81 height 25
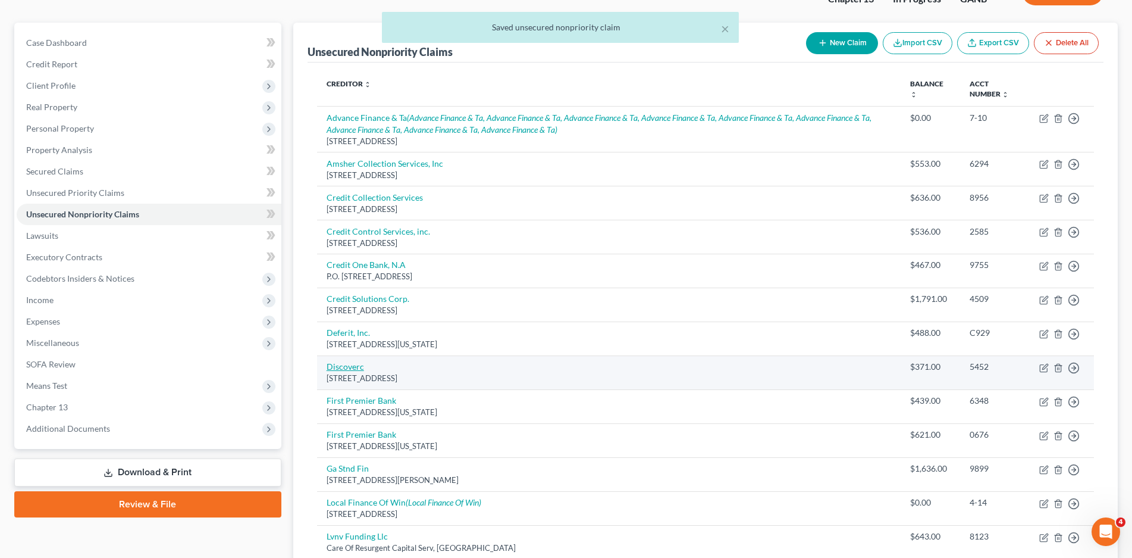
click at [348, 365] on link "Discoverc" at bounding box center [345, 366] width 37 height 10
select select "46"
select select "0"
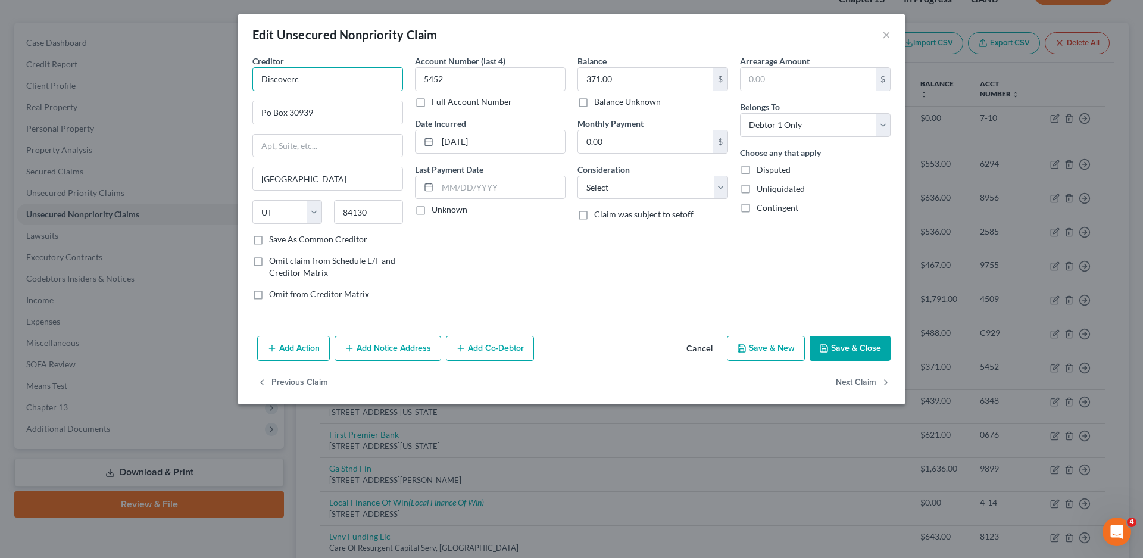
click at [324, 81] on input "Discoverc" at bounding box center [327, 79] width 151 height 24
drag, startPoint x: 306, startPoint y: 82, endPoint x: 242, endPoint y: 77, distance: 64.5
click at [242, 77] on div "Creditor * Discoverc Po Box 30939 [GEOGRAPHIC_DATA] [US_STATE][GEOGRAPHIC_DATA]…" at bounding box center [571, 193] width 667 height 276
click at [317, 80] on input "Discoverc" at bounding box center [327, 79] width 151 height 24
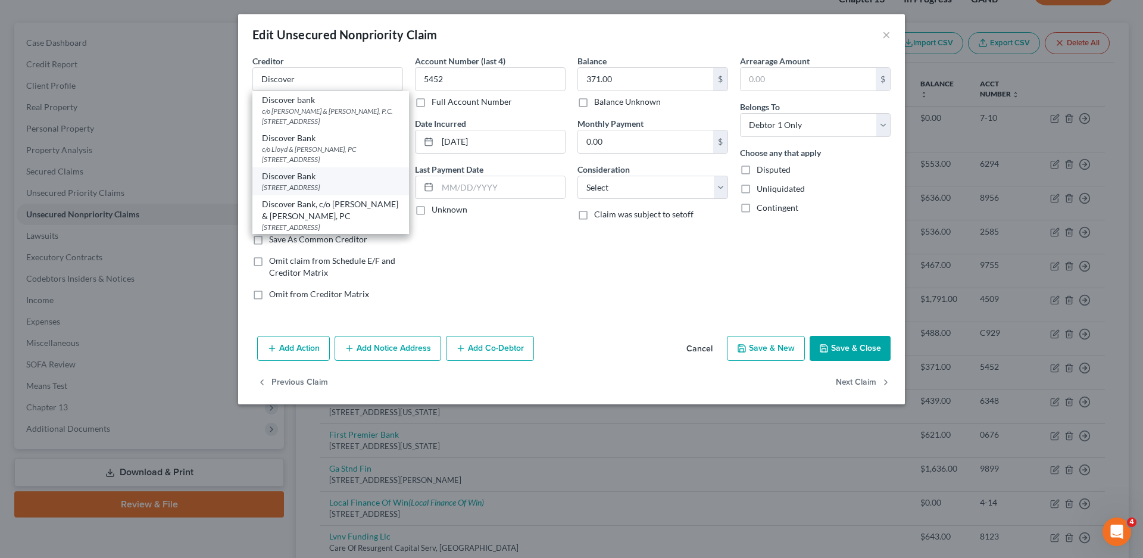
click at [290, 182] on div "[STREET_ADDRESS]" at bounding box center [330, 187] width 137 height 10
type input "Discover Bank"
type input "PO Box 15316"
type input "Wilmington"
select select "7"
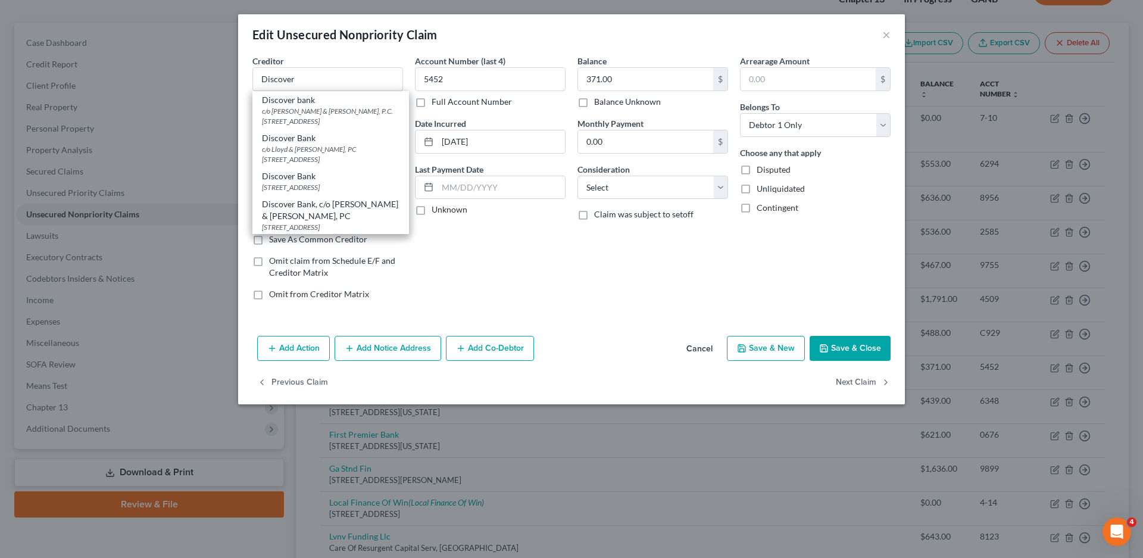
type input "19850"
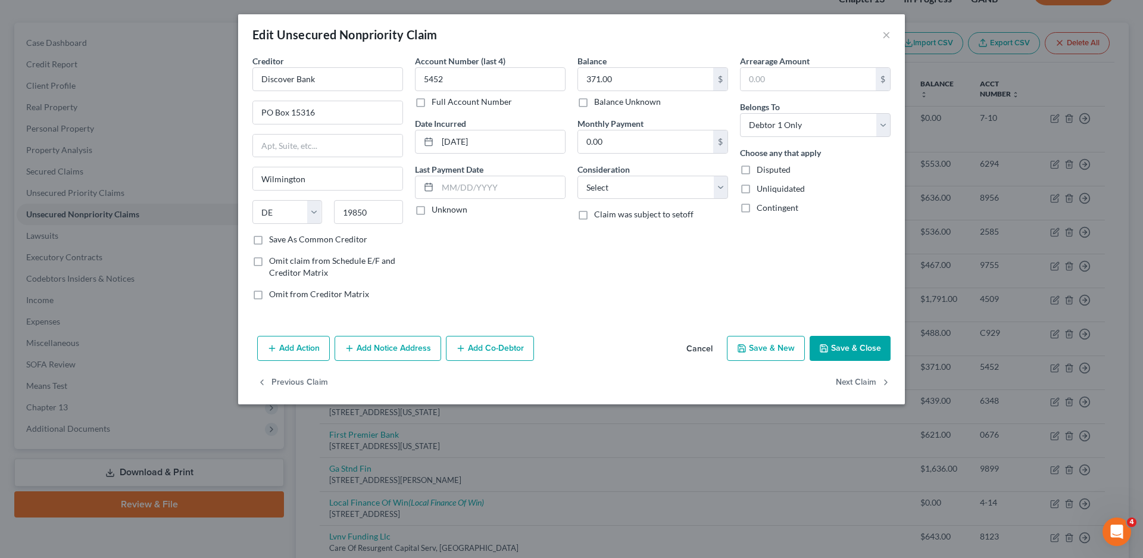
click at [431, 208] on label "Unknown" at bounding box center [449, 210] width 36 height 12
click at [436, 208] on input "Unknown" at bounding box center [440, 208] width 8 height 8
checkbox input "true"
click at [637, 182] on select "Select Cable / Satellite Services Collection Agency Credit Card Debt Debt Couns…" at bounding box center [652, 188] width 151 height 24
select select "2"
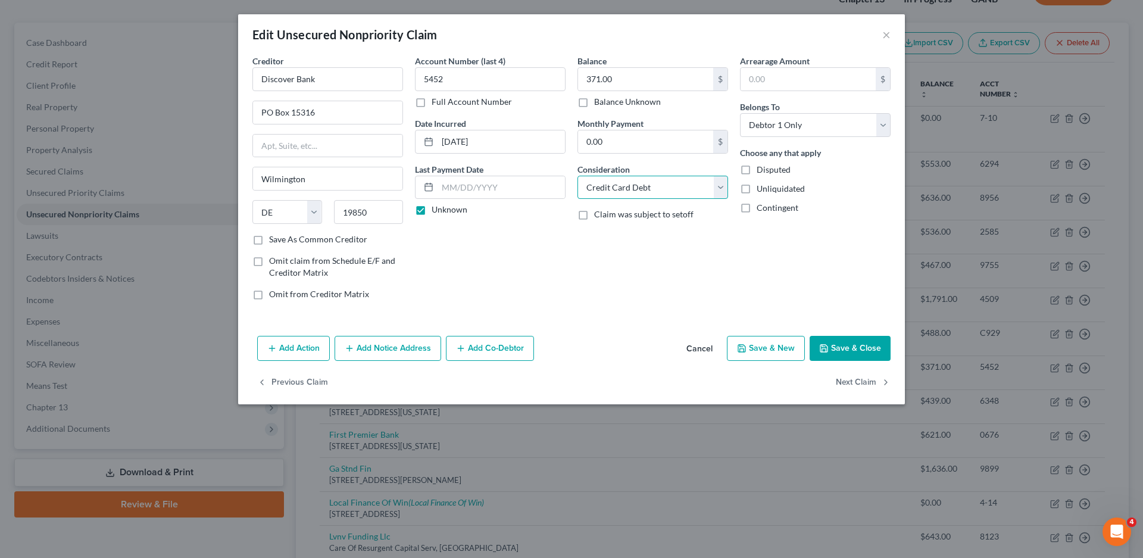
click at [577, 176] on select "Select Cable / Satellite Services Collection Agency Credit Card Debt Debt Couns…" at bounding box center [652, 188] width 151 height 24
click at [849, 339] on button "Save & Close" at bounding box center [849, 348] width 81 height 25
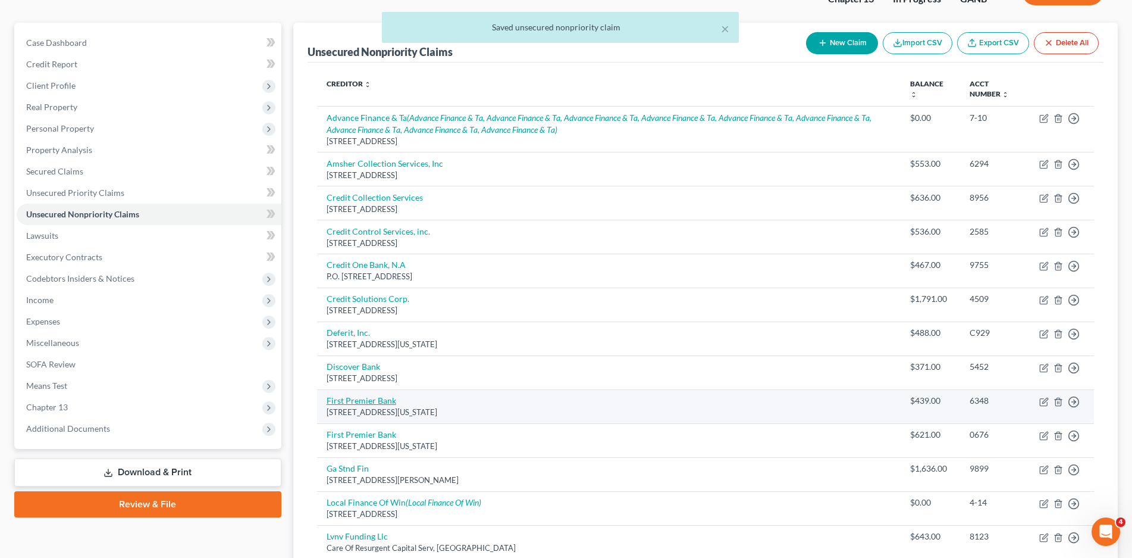
click at [364, 398] on link "First Premier Bank" at bounding box center [362, 400] width 70 height 10
select select "43"
select select "2"
select select "0"
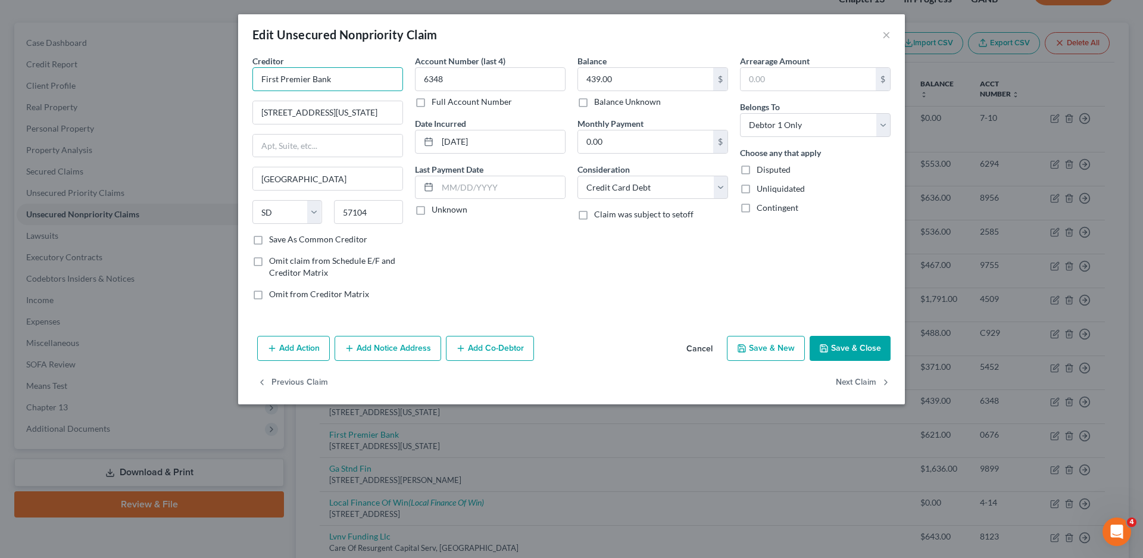
click at [350, 77] on input "First Premier Bank" at bounding box center [327, 79] width 151 height 24
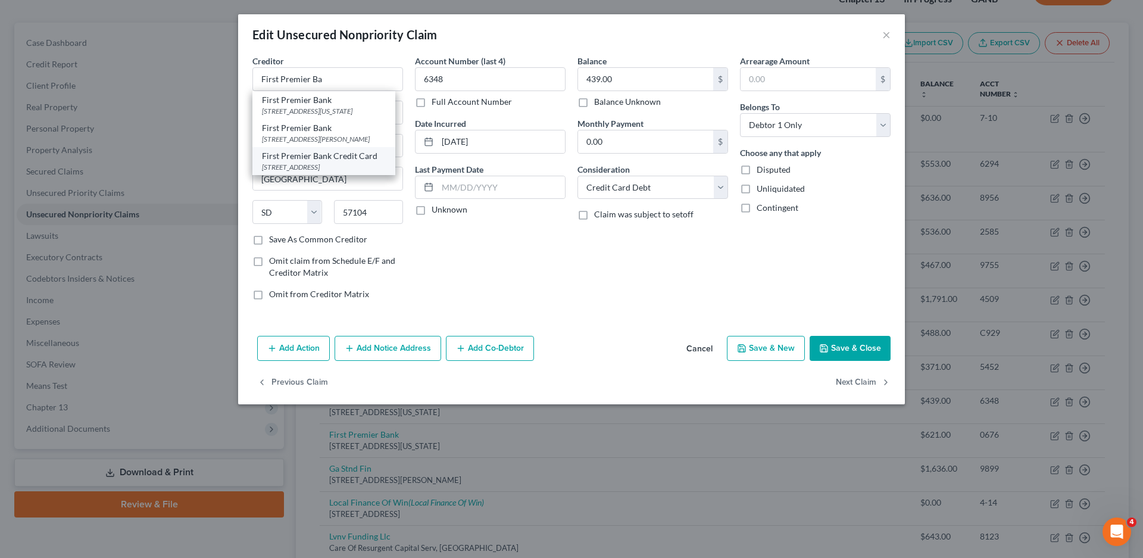
click at [326, 162] on div "First Premier Bank Credit Card" at bounding box center [324, 156] width 124 height 12
type input "First Premier Bank Credit Card"
type input "P.O Box 5524"
type input "57117-5524"
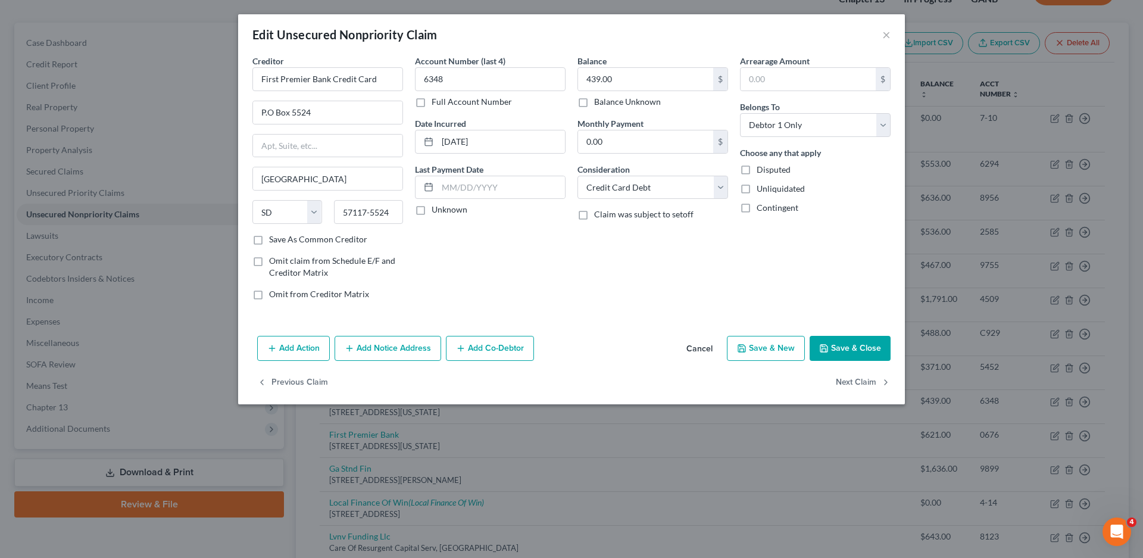
click at [431, 211] on label "Unknown" at bounding box center [449, 210] width 36 height 12
click at [436, 211] on input "Unknown" at bounding box center [440, 208] width 8 height 8
checkbox input "true"
click at [841, 354] on button "Save & Close" at bounding box center [849, 348] width 81 height 25
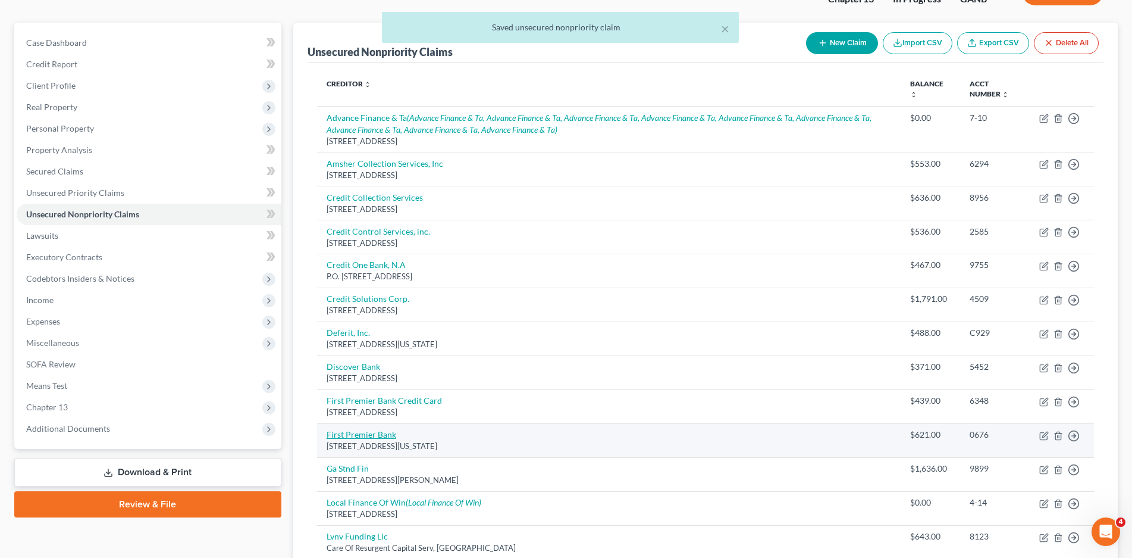
click at [357, 430] on link "First Premier Bank" at bounding box center [362, 434] width 70 height 10
select select "43"
select select "2"
select select "0"
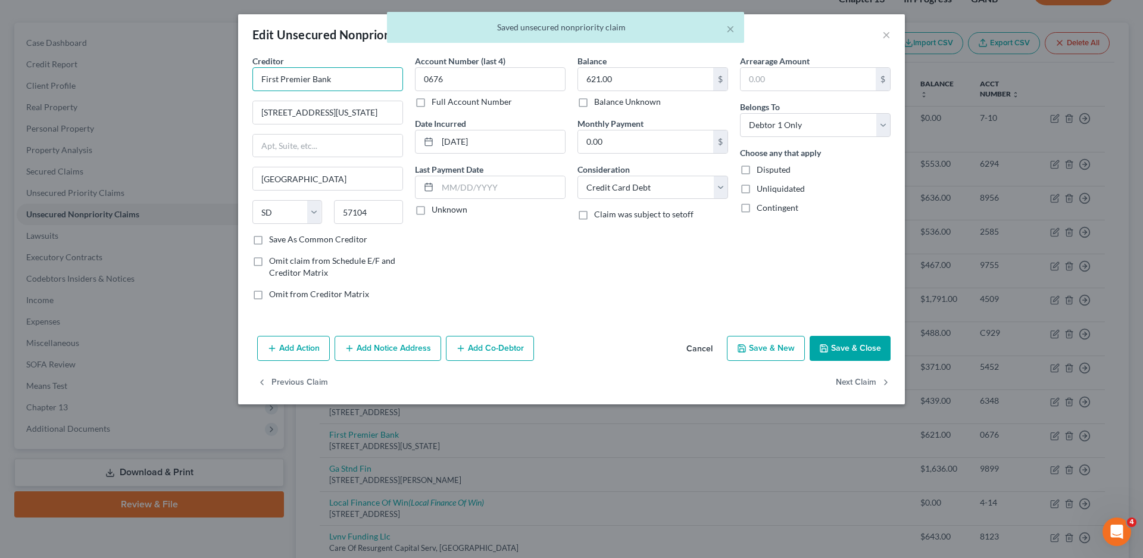
click at [345, 74] on input "First Premier Bank" at bounding box center [327, 79] width 151 height 24
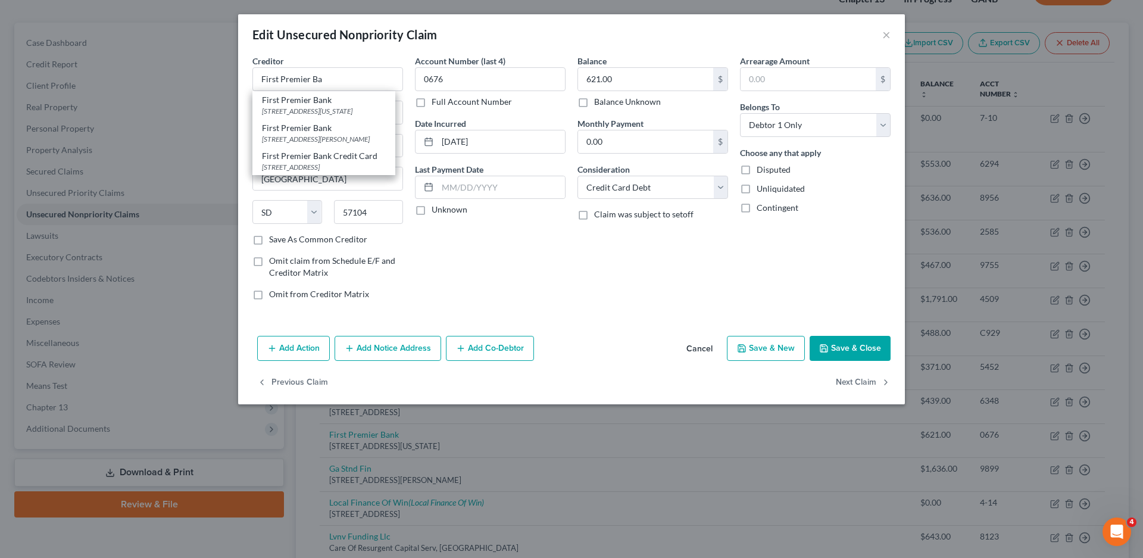
drag, startPoint x: 332, startPoint y: 173, endPoint x: 296, endPoint y: 195, distance: 42.2
click at [332, 172] on div "[STREET_ADDRESS]" at bounding box center [324, 167] width 124 height 10
type input "First Premier Bank Credit Card"
type input "P.O Box 5524"
type input "57117-5524"
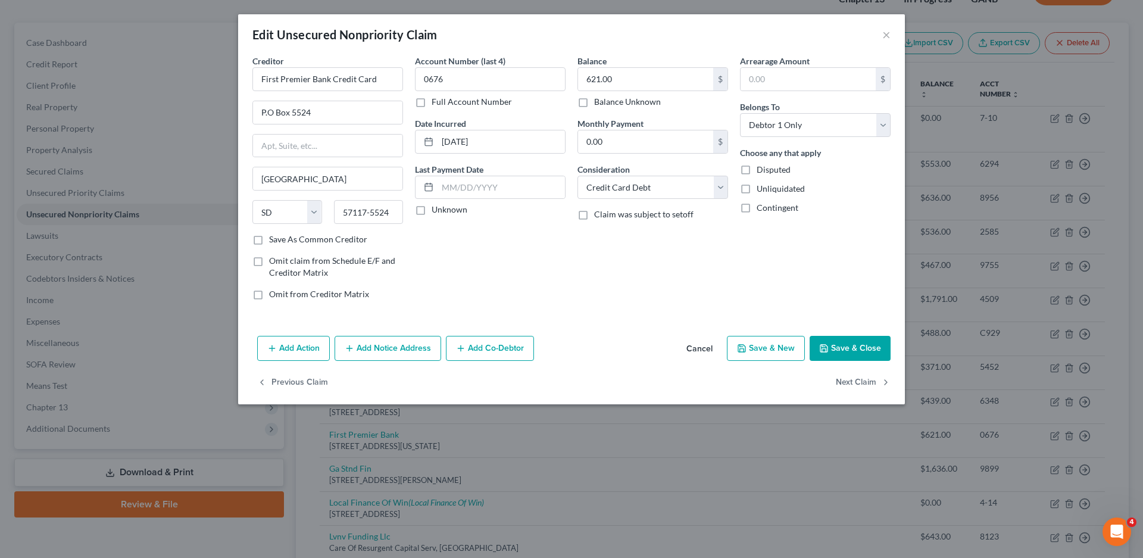
drag, startPoint x: 421, startPoint y: 207, endPoint x: 836, endPoint y: 355, distance: 440.7
click at [431, 207] on label "Unknown" at bounding box center [449, 210] width 36 height 12
click at [436, 207] on input "Unknown" at bounding box center [440, 208] width 8 height 8
checkbox input "true"
click at [836, 349] on button "Save & Close" at bounding box center [849, 348] width 81 height 25
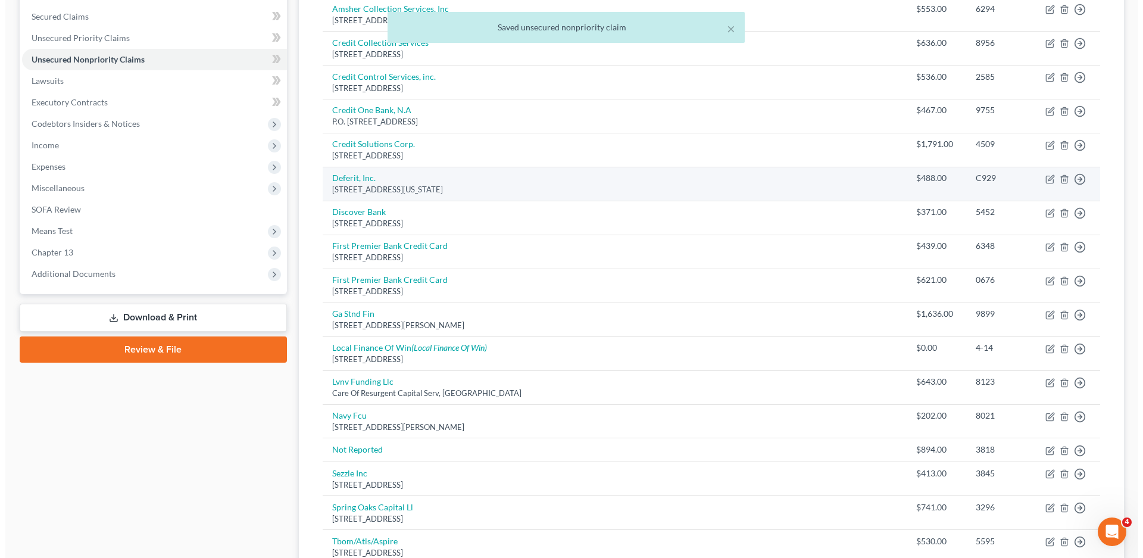
scroll to position [330, 0]
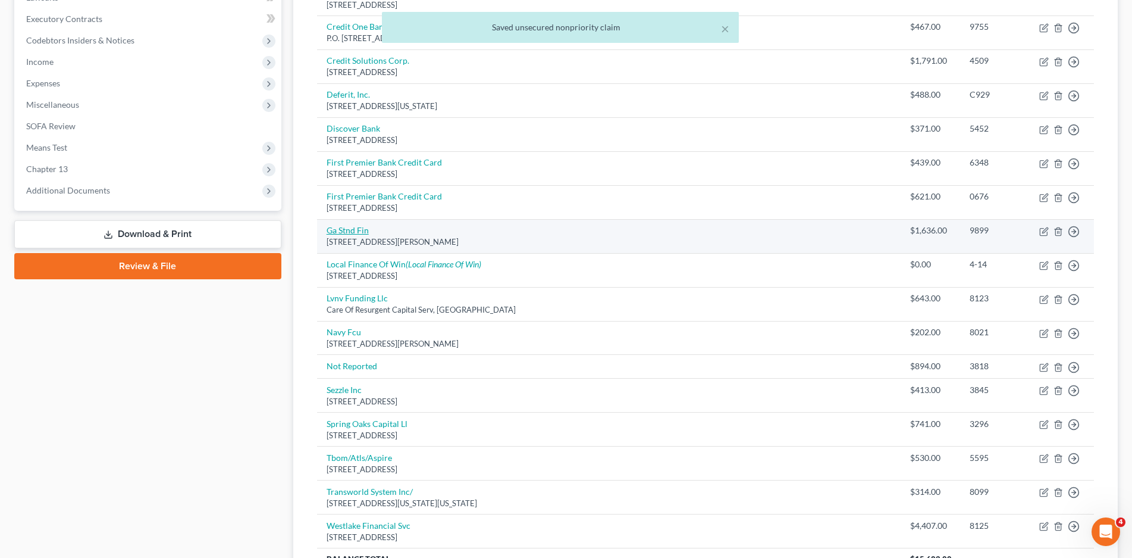
click at [343, 229] on link "Ga Stnd Fin" at bounding box center [348, 230] width 42 height 10
select select "10"
select select "17"
select select "0"
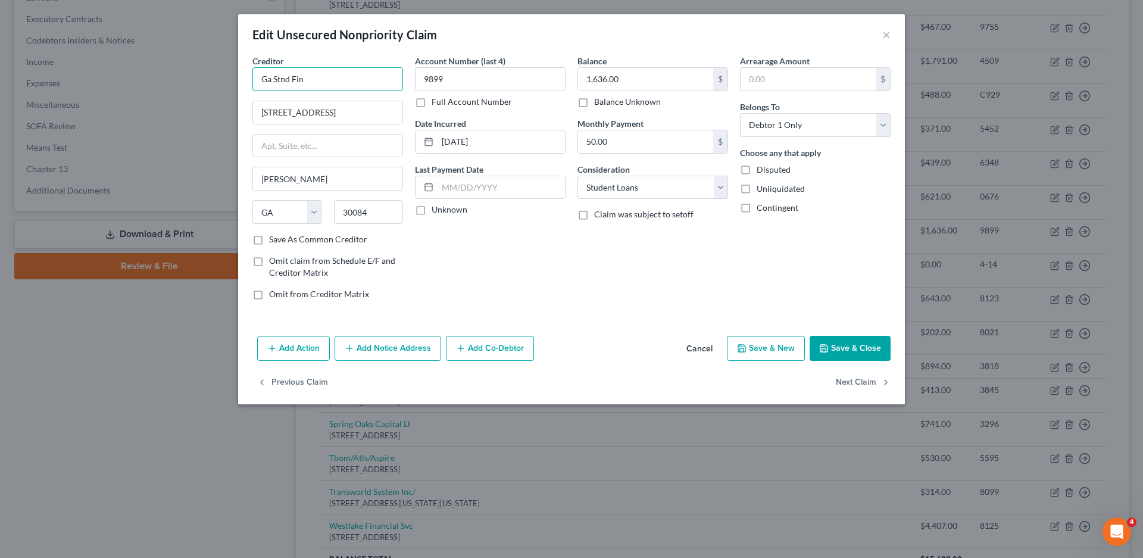
drag, startPoint x: 326, startPoint y: 82, endPoint x: 251, endPoint y: 80, distance: 74.4
click at [251, 80] on div "Creditor * Ga Stnd Fin 2082 E Exchange Place [PERSON_NAME][GEOGRAPHIC_DATA] [US…" at bounding box center [327, 182] width 162 height 255
click at [318, 85] on input "Ga Stnd Fin" at bounding box center [327, 79] width 151 height 24
click at [322, 112] on div "[STREET_ADDRESS]" at bounding box center [324, 111] width 124 height 10
type input "[US_STATE] Student Finance"
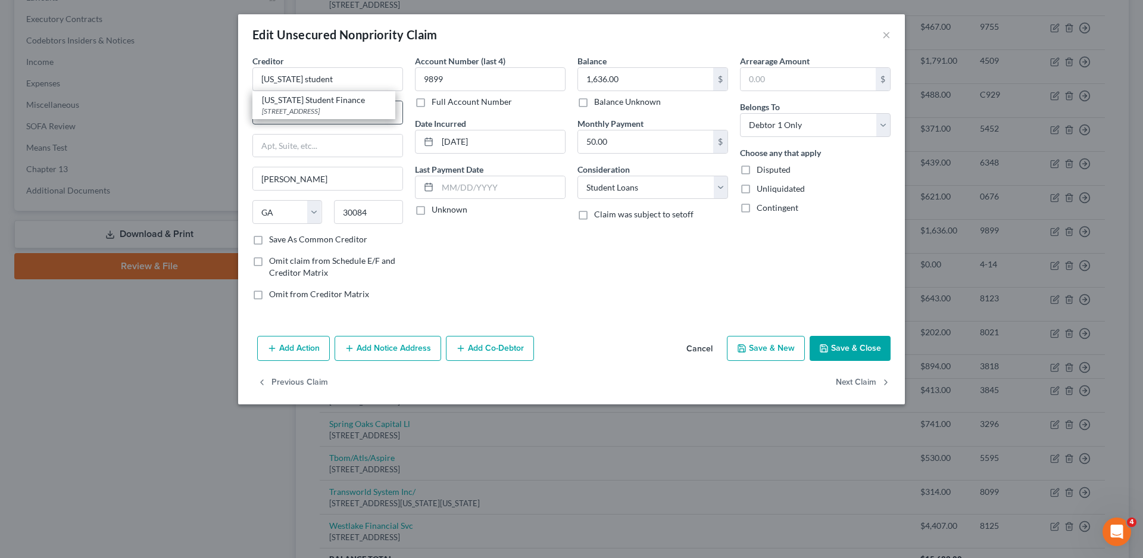
type input "Suite 200"
drag, startPoint x: 423, startPoint y: 208, endPoint x: 880, endPoint y: 389, distance: 491.3
click at [431, 212] on label "Unknown" at bounding box center [449, 210] width 36 height 12
click at [436, 211] on input "Unknown" at bounding box center [440, 208] width 8 height 8
checkbox input "true"
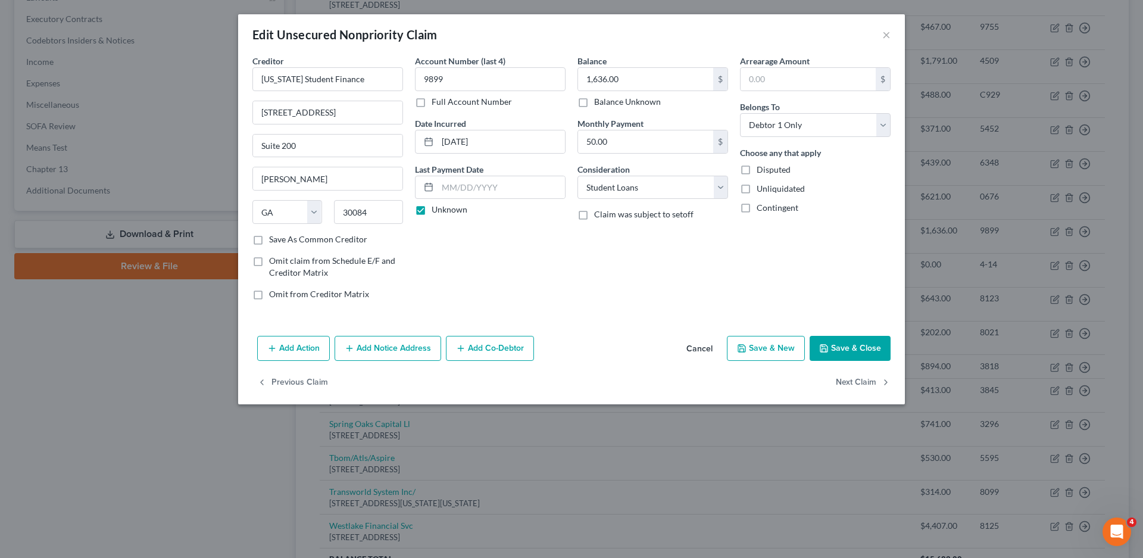
click at [863, 355] on button "Save & Close" at bounding box center [849, 348] width 81 height 25
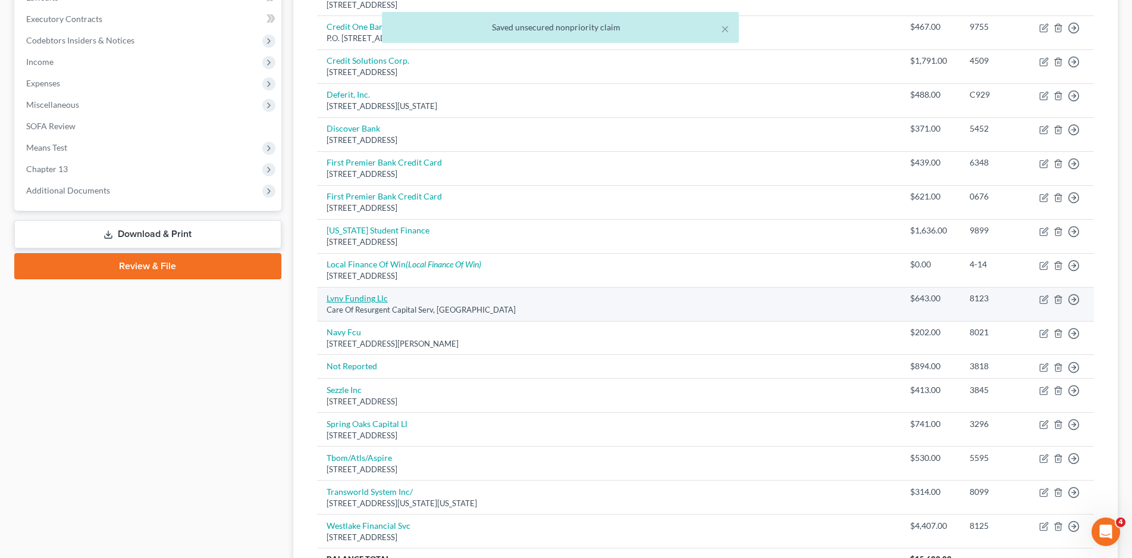
click at [347, 298] on link "Lvnv Funding Llc" at bounding box center [357, 298] width 61 height 10
select select "42"
select select "1"
select select "0"
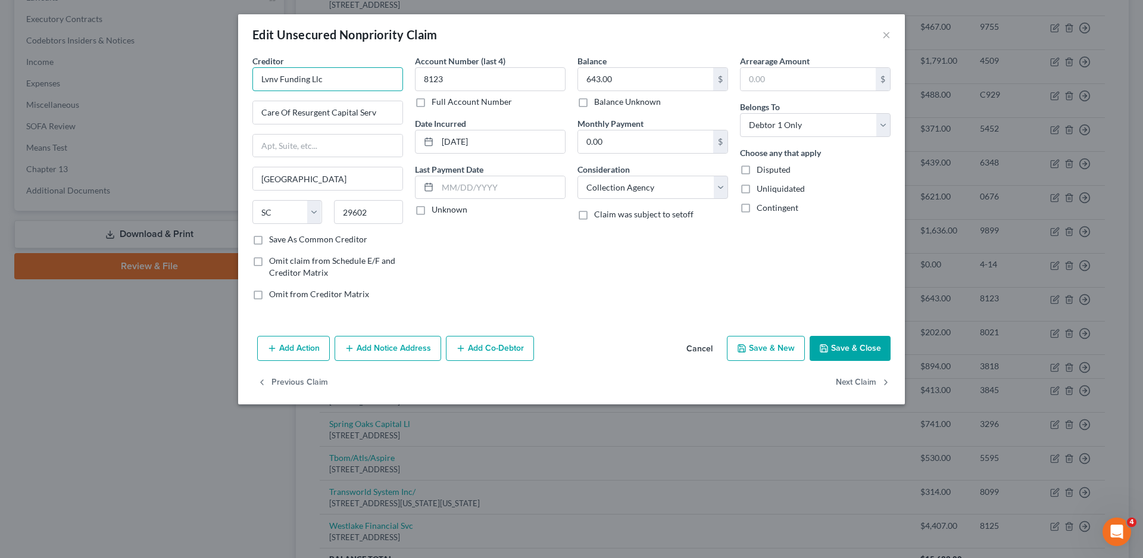
click at [334, 84] on input "Lvnv Funding Llc" at bounding box center [327, 79] width 151 height 24
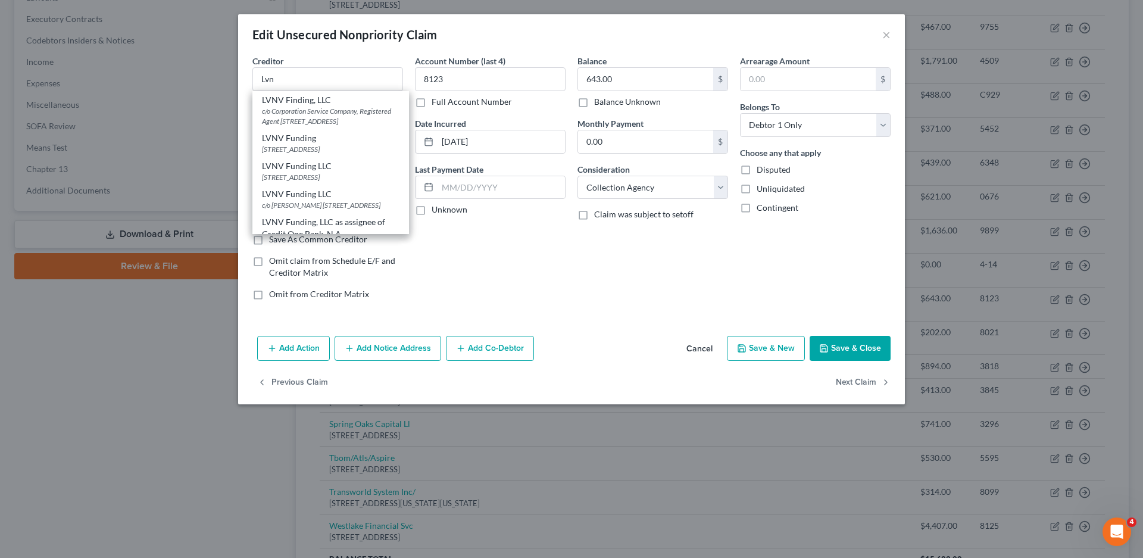
click at [613, 339] on div "Add Action Add Notice Address Add Co-Debtor Cancel Save & New Save & Close" at bounding box center [571, 350] width 667 height 39
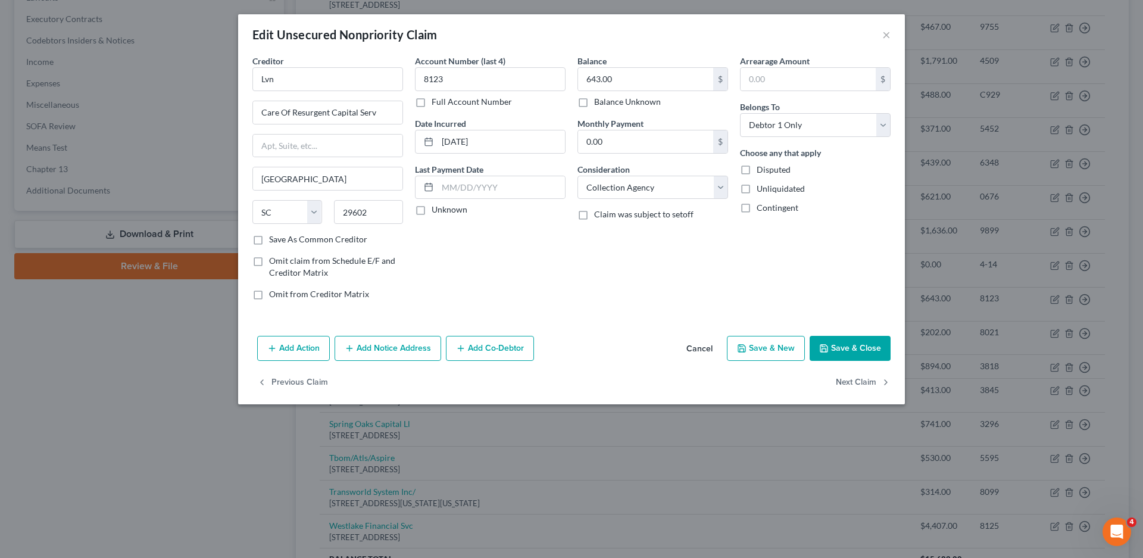
click at [313, 315] on div "Creditor * Lvn Care Of Resurgent Capital Serv [GEOGRAPHIC_DATA] [US_STATE][GEOG…" at bounding box center [571, 193] width 667 height 276
click at [293, 76] on input "Lvn" at bounding box center [327, 79] width 151 height 24
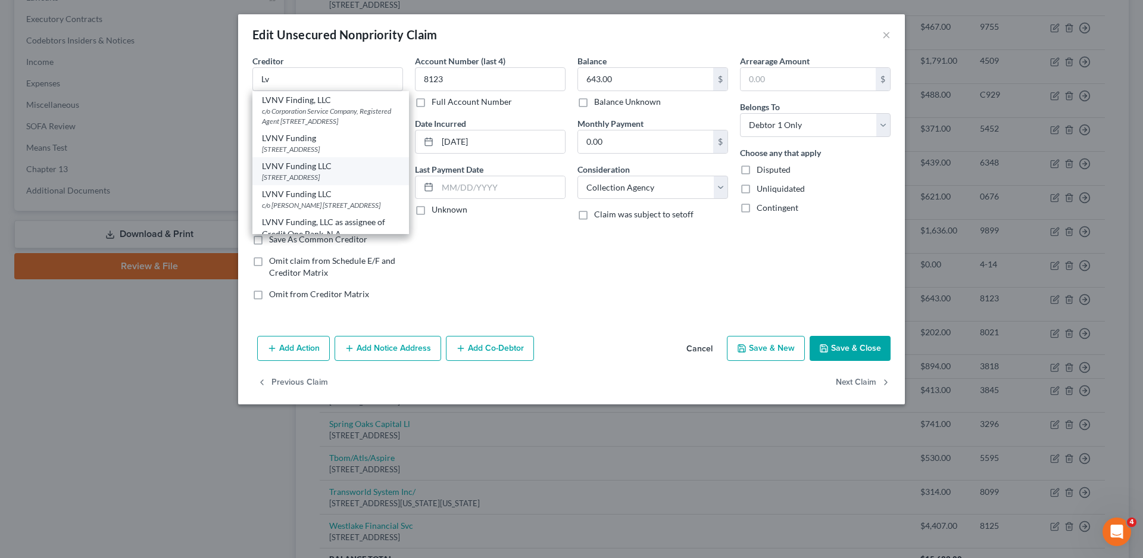
click at [342, 172] on div "LVNV Funding LLC" at bounding box center [330, 166] width 137 height 12
type input "LVNV Funding LLC"
type input "P.O Box 10497"
type input "29601"
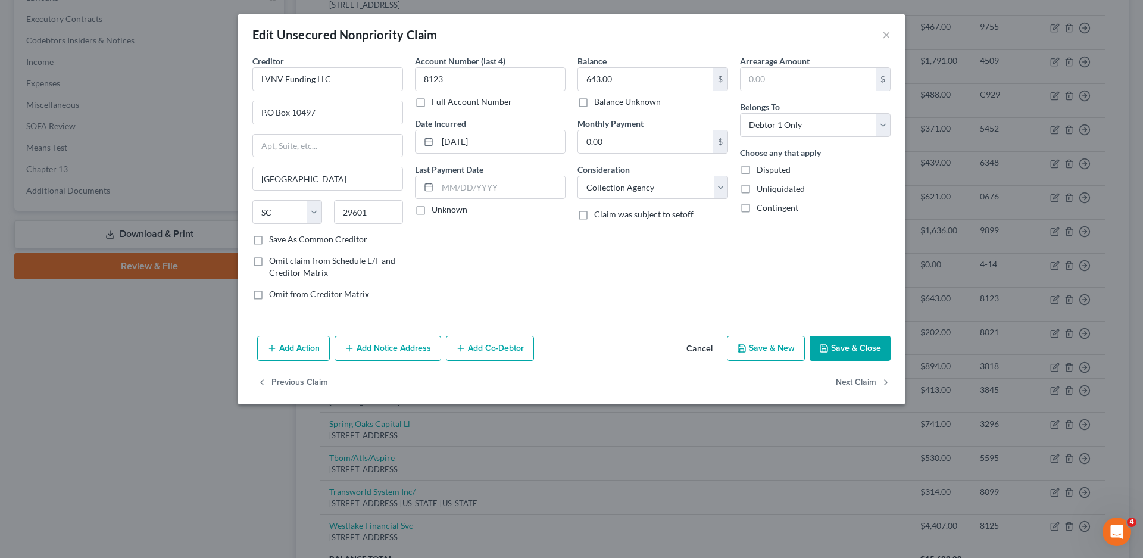
click at [431, 212] on label "Unknown" at bounding box center [449, 210] width 36 height 12
click at [436, 211] on input "Unknown" at bounding box center [440, 208] width 8 height 8
checkbox input "true"
click at [863, 348] on button "Save & Close" at bounding box center [849, 348] width 81 height 25
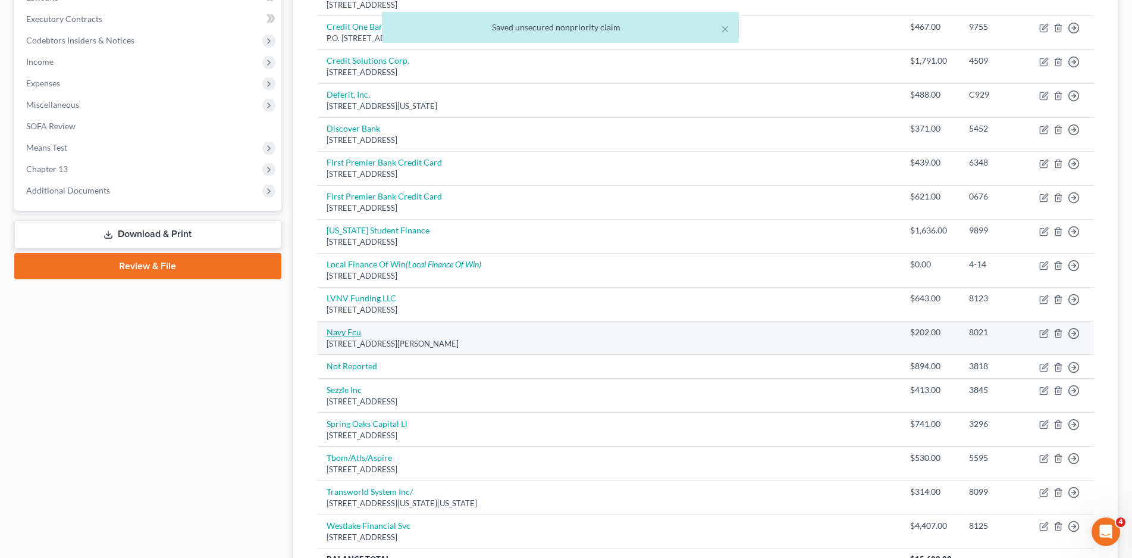
click at [349, 337] on link "Navy Fcu" at bounding box center [344, 332] width 35 height 10
select select "48"
select select "2"
select select "0"
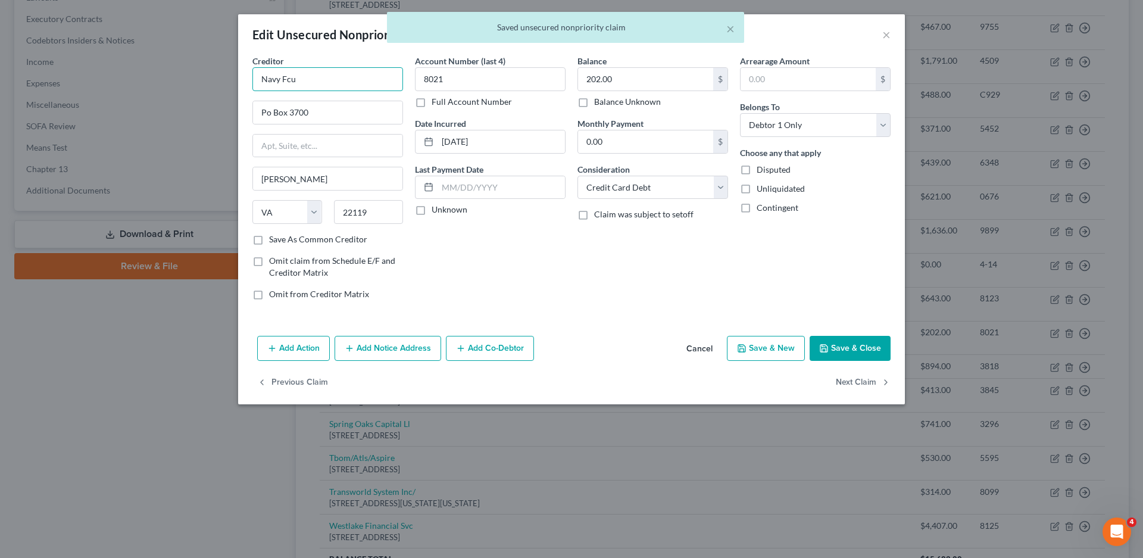
click at [307, 68] on input "Navy Fcu" at bounding box center [327, 79] width 151 height 24
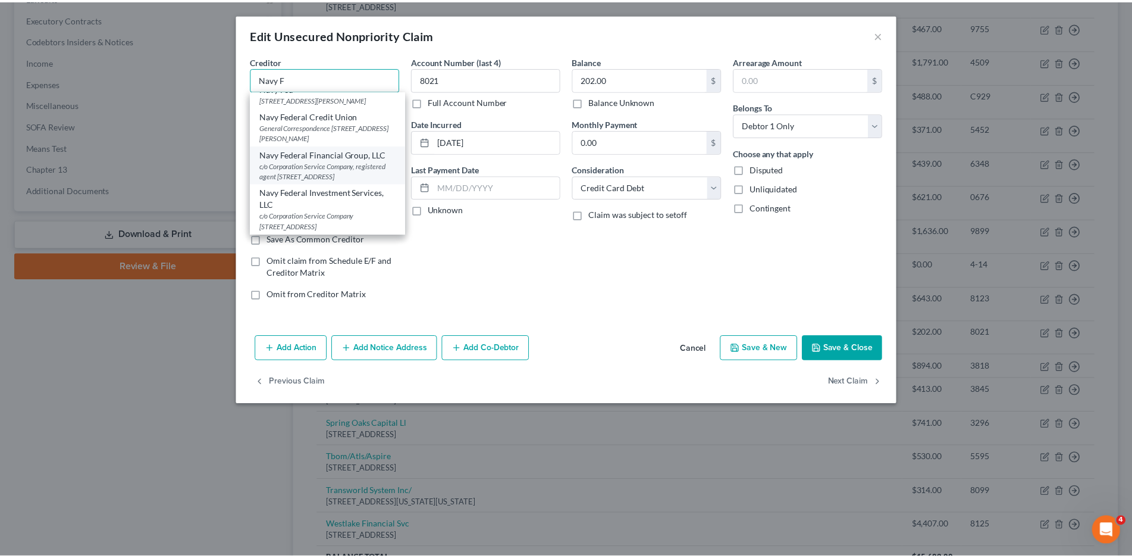
scroll to position [0, 0]
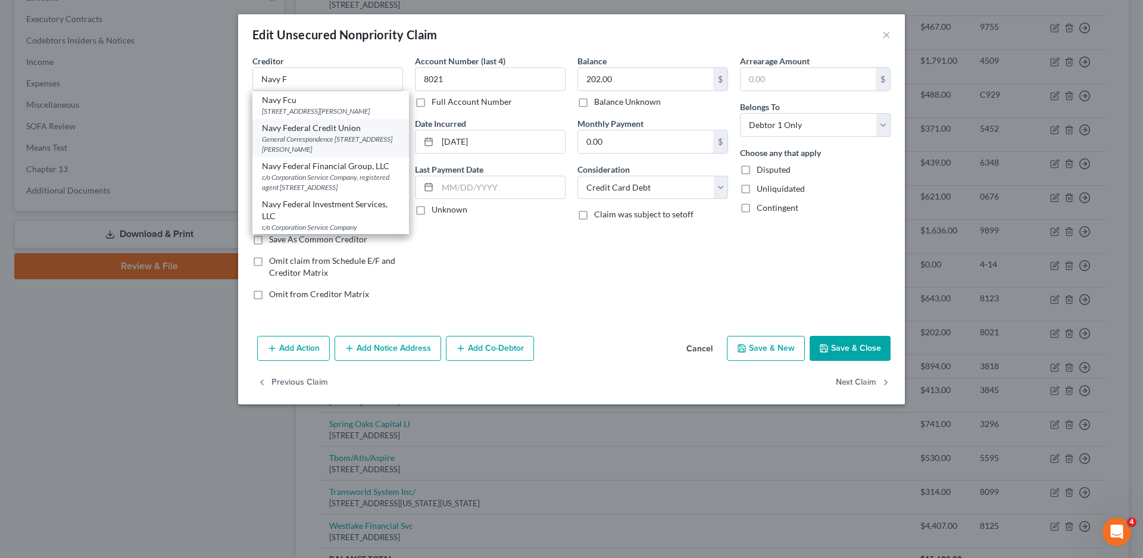
click at [314, 134] on div "General Correspondence [STREET_ADDRESS][PERSON_NAME]" at bounding box center [330, 144] width 137 height 20
type input "Navy Federal Credit Union"
type input "General Correspondence"
type input "P.O Box 3000"
type input "22116"
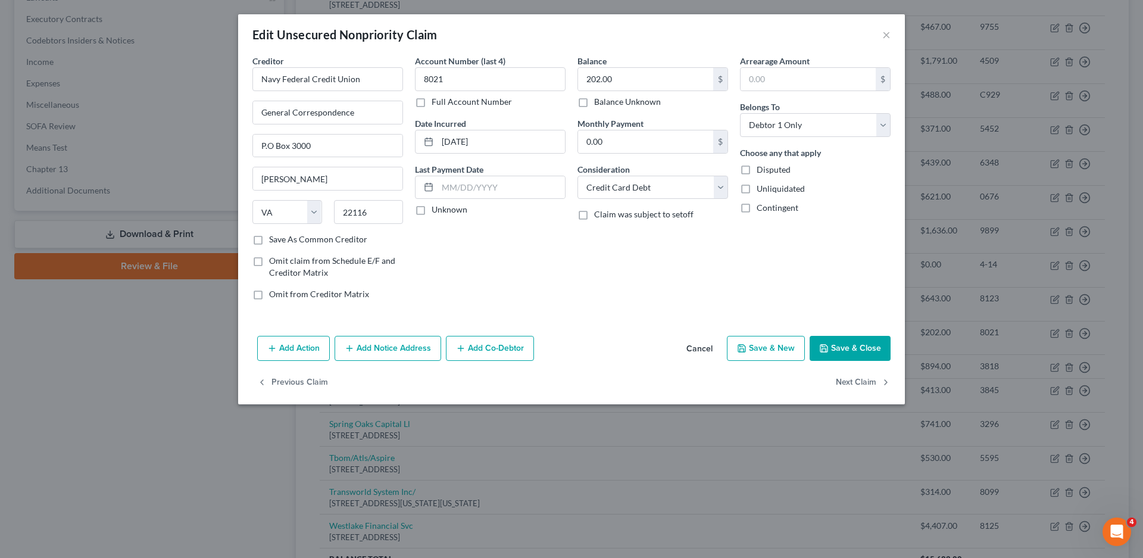
click at [431, 211] on label "Unknown" at bounding box center [449, 210] width 36 height 12
click at [436, 211] on input "Unknown" at bounding box center [440, 208] width 8 height 8
click at [871, 349] on button "Save & Close" at bounding box center [849, 348] width 81 height 25
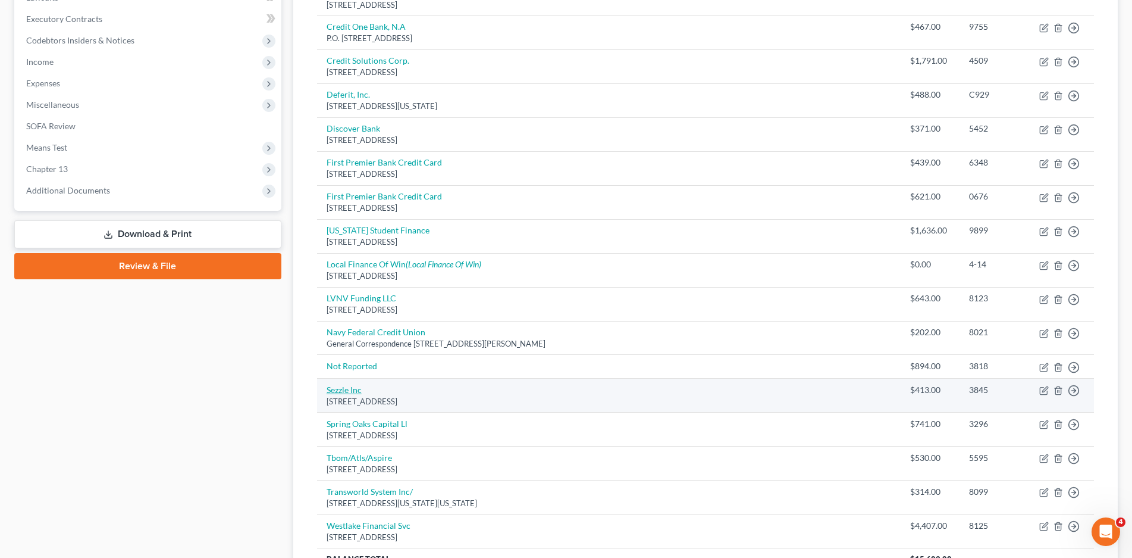
click at [343, 384] on link "Sezzle Inc" at bounding box center [344, 389] width 35 height 10
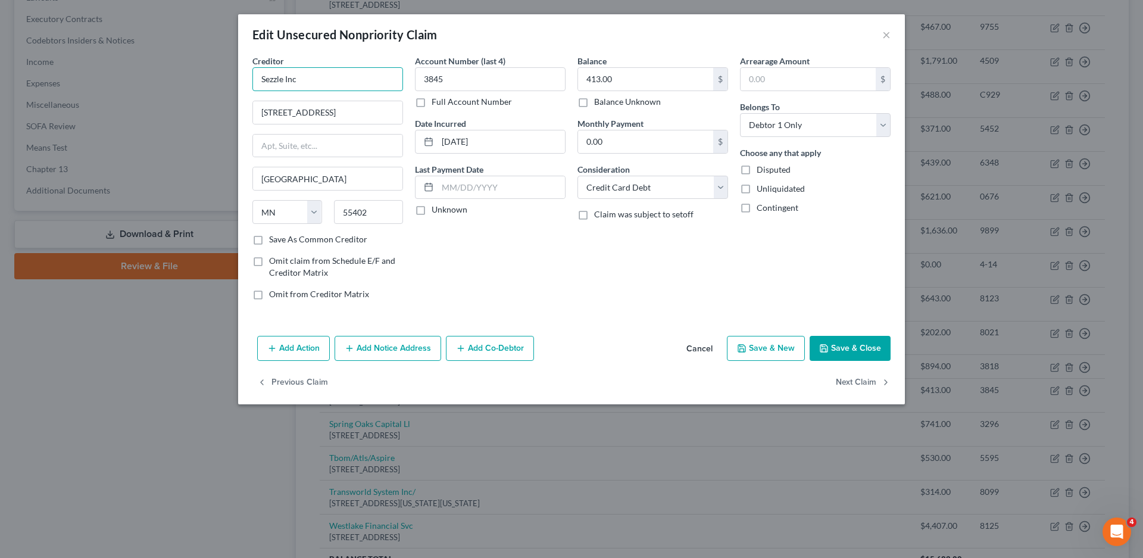
click at [317, 73] on input "Sezzle Inc" at bounding box center [327, 79] width 151 height 24
click at [308, 110] on div "[STREET_ADDRESS]" at bounding box center [324, 111] width 124 height 10
click at [415, 197] on div at bounding box center [426, 187] width 22 height 23
click at [431, 209] on label "Unknown" at bounding box center [449, 210] width 36 height 12
click at [436, 209] on input "Unknown" at bounding box center [440, 208] width 8 height 8
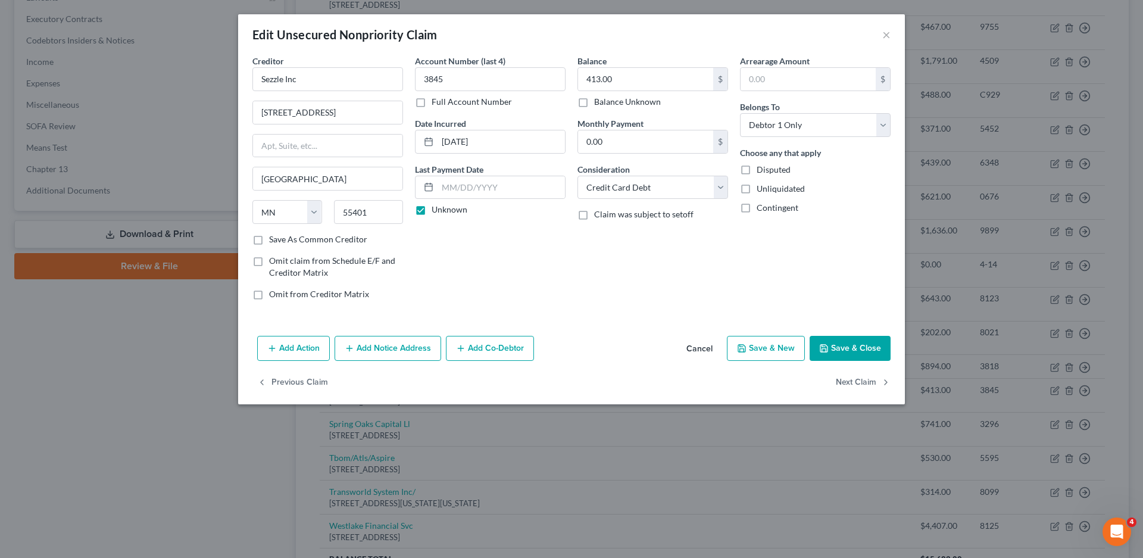
click at [868, 349] on button "Save & Close" at bounding box center [849, 348] width 81 height 25
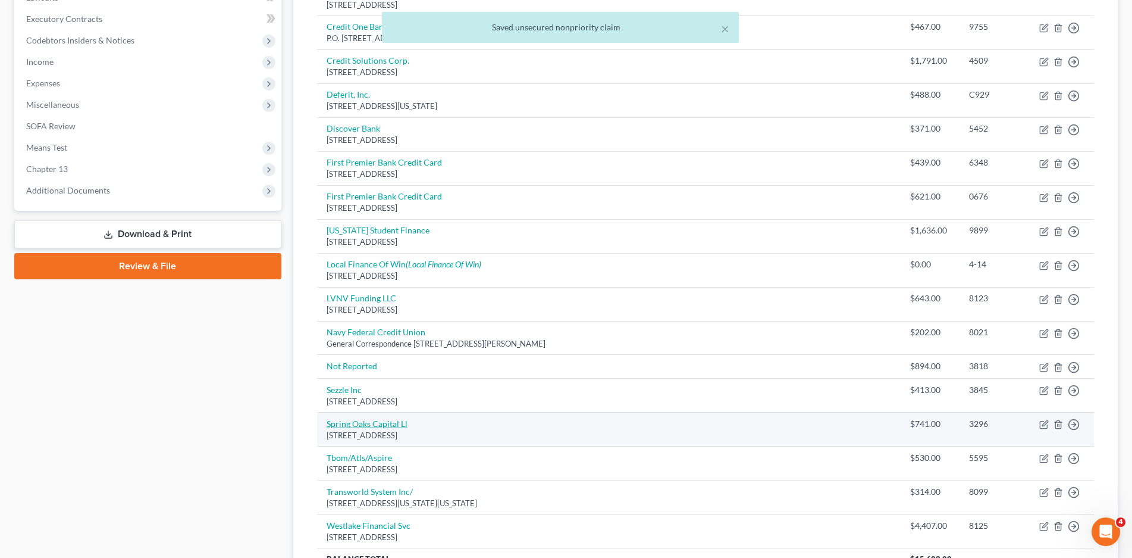
click at [381, 423] on link "Spring Oaks Capital Ll" at bounding box center [367, 423] width 81 height 10
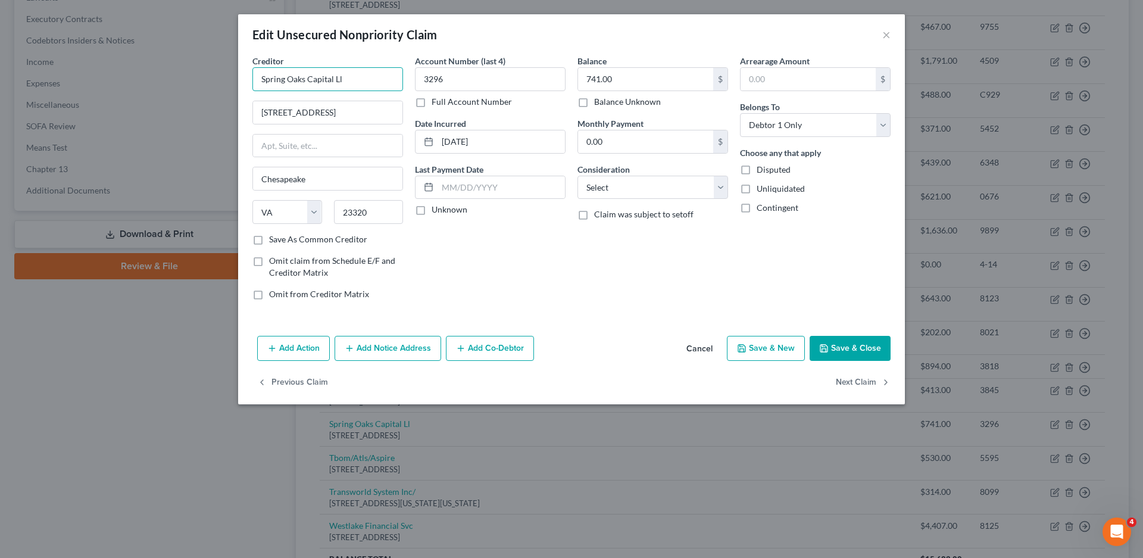
click at [352, 80] on input "Spring Oaks Capital Ll" at bounding box center [327, 79] width 151 height 24
click at [339, 107] on div "P.O. [STREET_ADDRESS]" at bounding box center [324, 111] width 124 height 10
click at [431, 211] on label "Unknown" at bounding box center [449, 210] width 36 height 12
click at [436, 211] on input "Unknown" at bounding box center [440, 208] width 8 height 8
click at [618, 189] on select "Select Cable / Satellite Services Collection Agency Credit Card Debt Debt Couns…" at bounding box center [652, 188] width 151 height 24
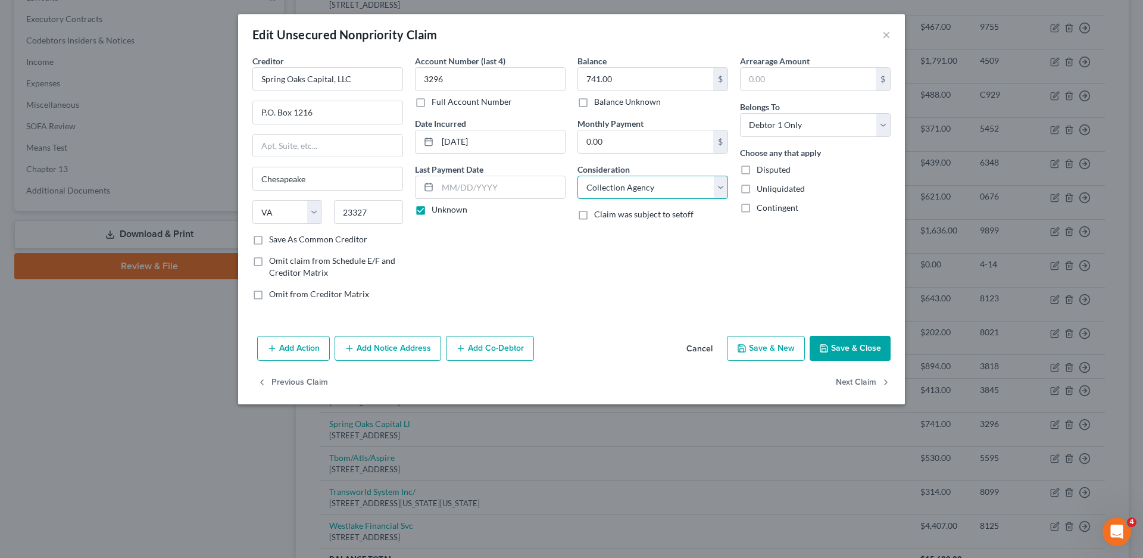
click at [577, 176] on select "Select Cable / Satellite Services Collection Agency Credit Card Debt Debt Couns…" at bounding box center [652, 188] width 151 height 24
click at [841, 342] on button "Save & Close" at bounding box center [849, 348] width 81 height 25
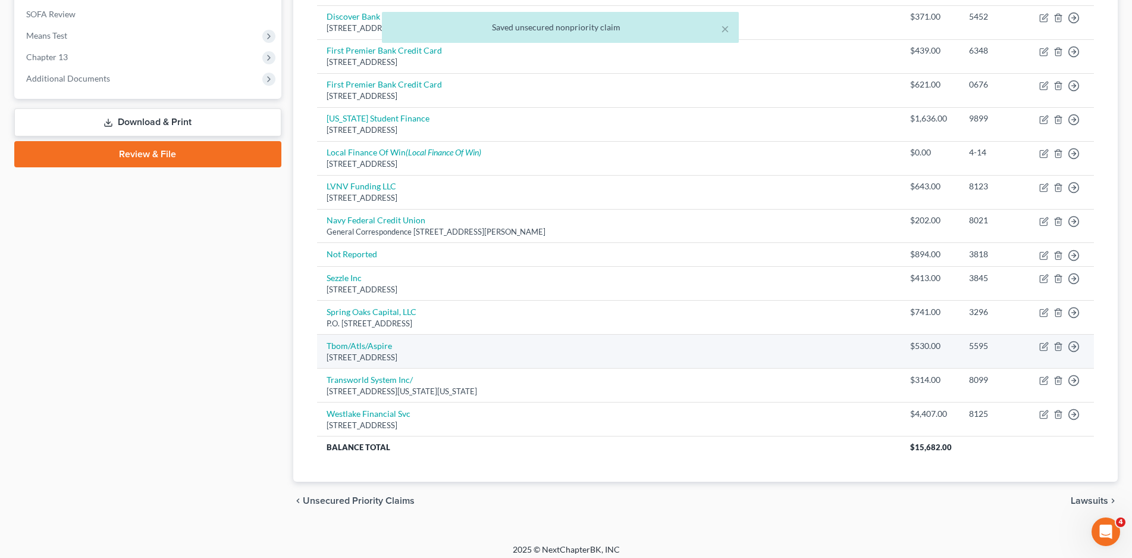
scroll to position [449, 0]
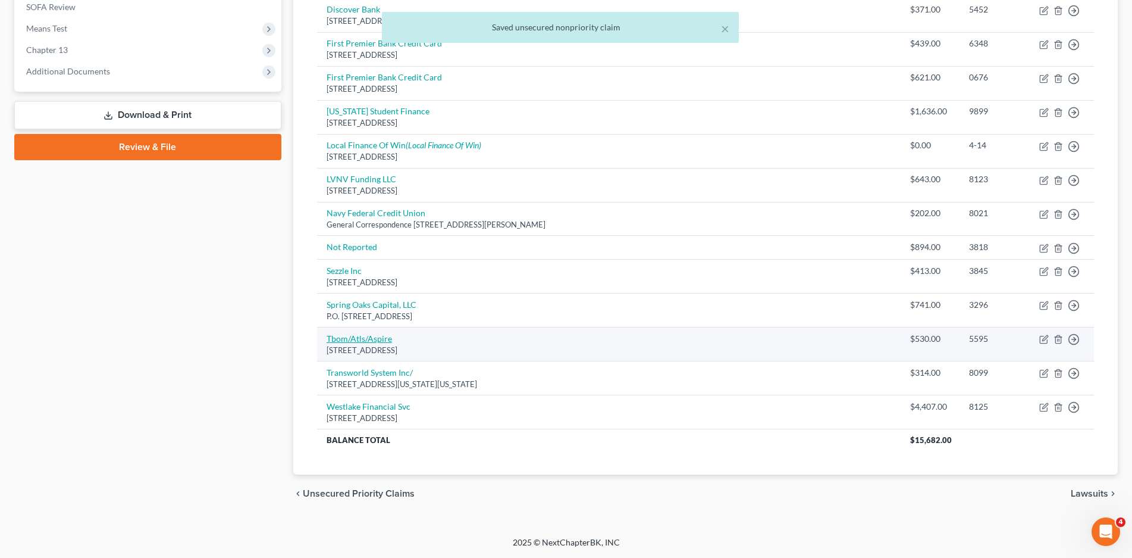
click at [376, 342] on link "Tbom/Atls/Aspire" at bounding box center [359, 338] width 65 height 10
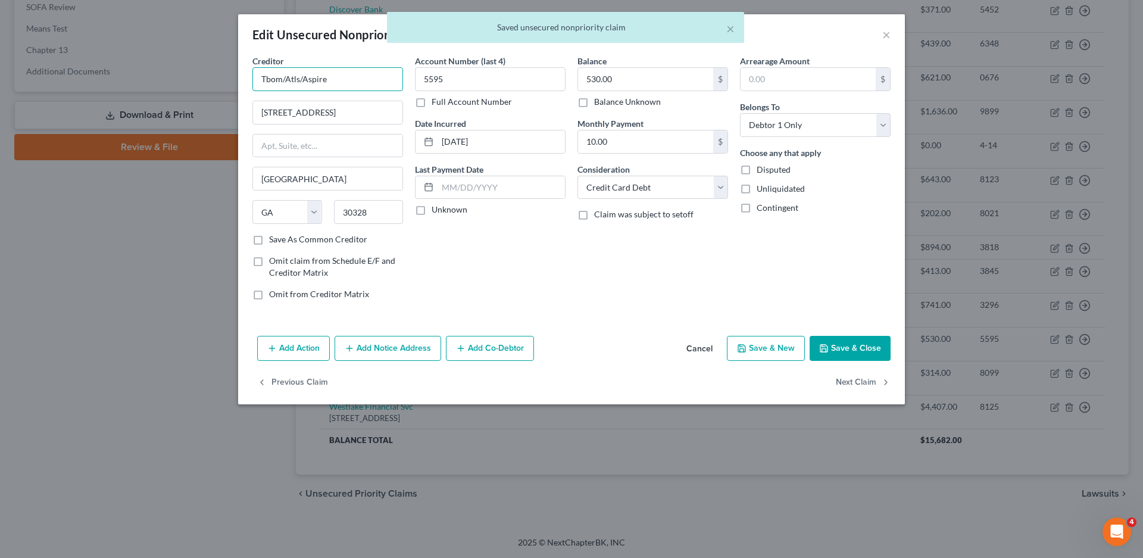
click at [346, 83] on input "Tbom/Atls/Aspire" at bounding box center [327, 79] width 151 height 24
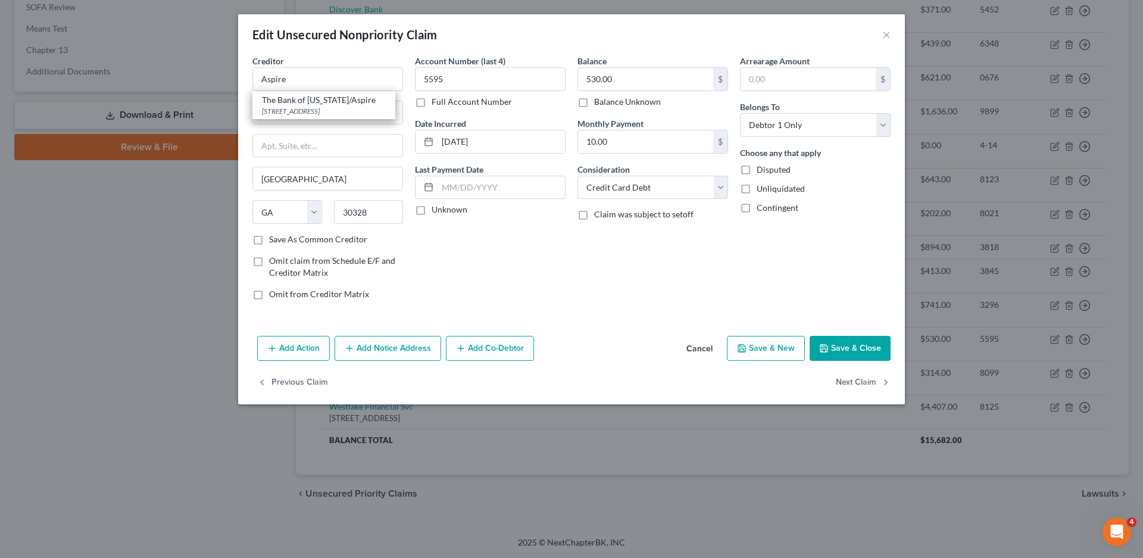
drag, startPoint x: 316, startPoint y: 104, endPoint x: 411, endPoint y: 171, distance: 115.7
click at [315, 105] on div "The Bank of [US_STATE]/Aspire P.O Box 6812, [GEOGRAPHIC_DATA]-6812" at bounding box center [323, 105] width 143 height 28
click at [431, 214] on label "Unknown" at bounding box center [449, 210] width 36 height 12
click at [436, 211] on input "Unknown" at bounding box center [440, 208] width 8 height 8
click at [837, 351] on button "Save & Close" at bounding box center [849, 348] width 81 height 25
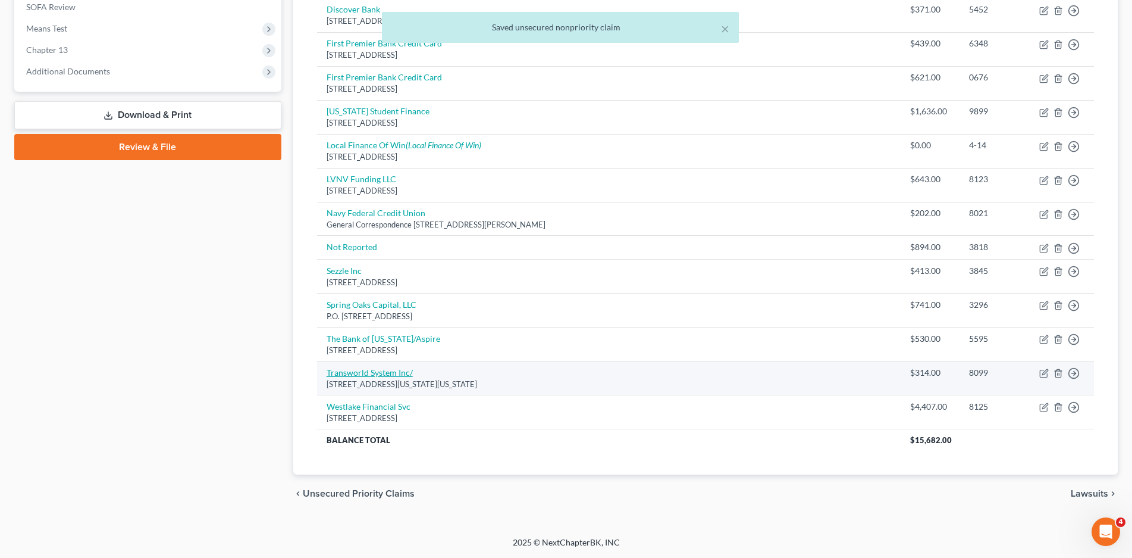
click at [378, 377] on link "Transworld System Inc/" at bounding box center [370, 372] width 86 height 10
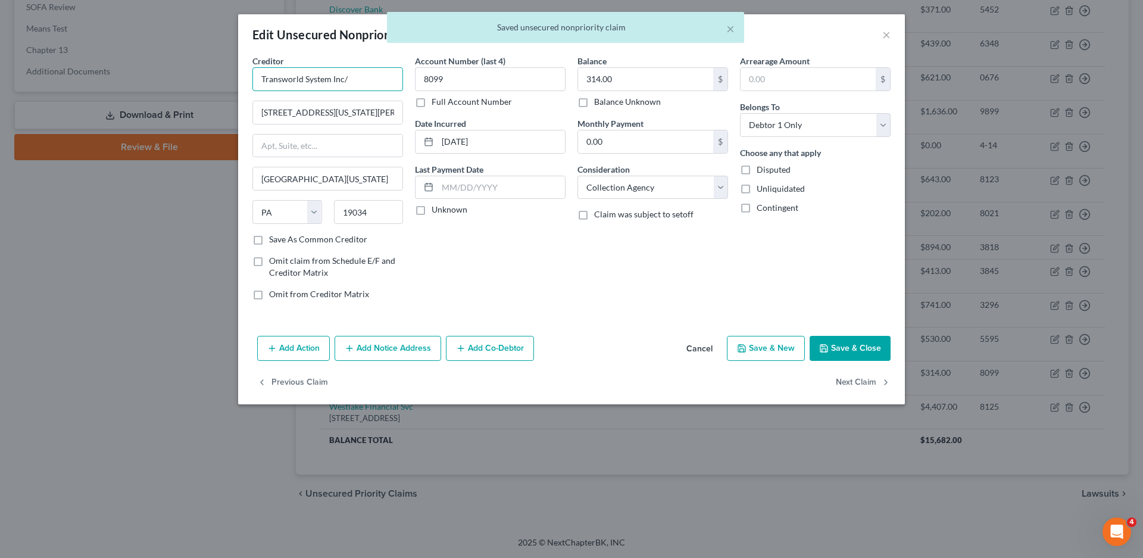
click at [365, 79] on input "Transworld System Inc/" at bounding box center [327, 79] width 151 height 24
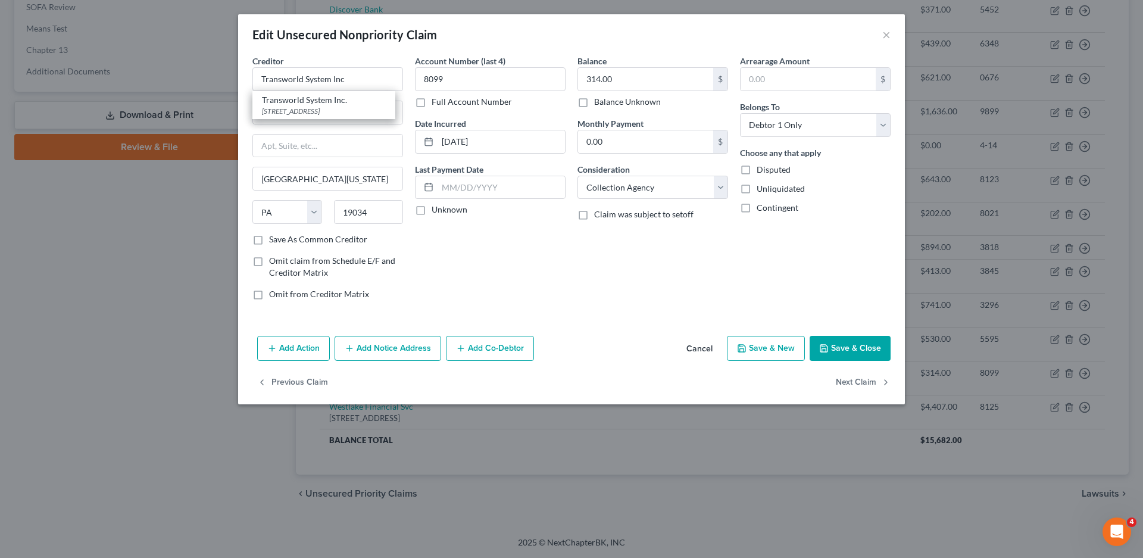
click at [545, 317] on div "Creditor * Transworld System Inc Transworld System Inc. [STREET_ADDRESS] [STREE…" at bounding box center [571, 193] width 667 height 276
click at [431, 210] on label "Unknown" at bounding box center [449, 210] width 36 height 12
click at [436, 210] on input "Unknown" at bounding box center [440, 208] width 8 height 8
click at [358, 111] on input "[STREET_ADDRESS][US_STATE][PERSON_NAME]" at bounding box center [327, 112] width 149 height 23
click at [825, 348] on polyline "button" at bounding box center [824, 349] width 4 height 3
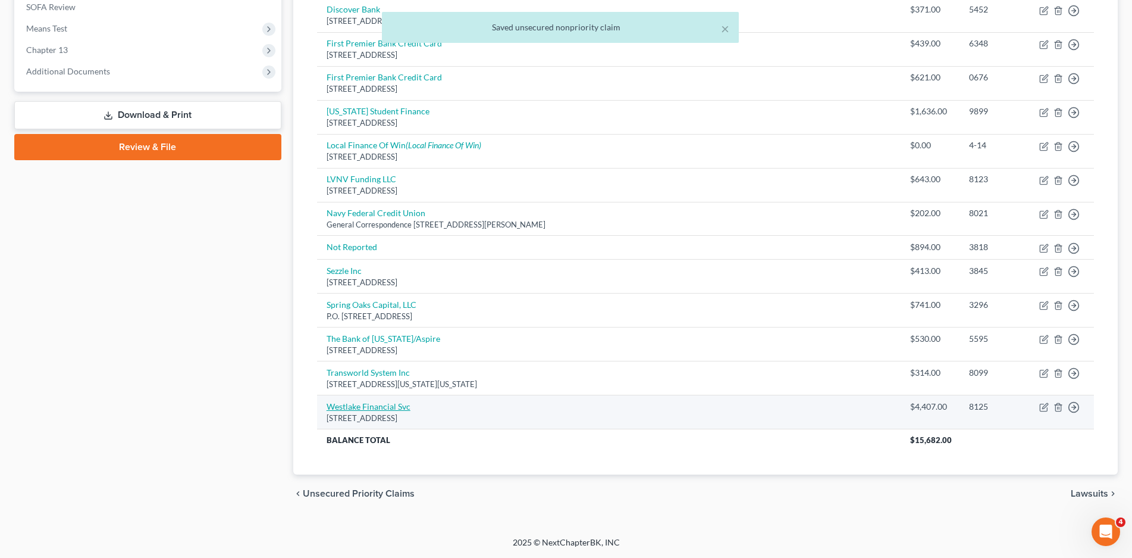
click at [367, 409] on link "Westlake Financial Svc" at bounding box center [369, 406] width 84 height 10
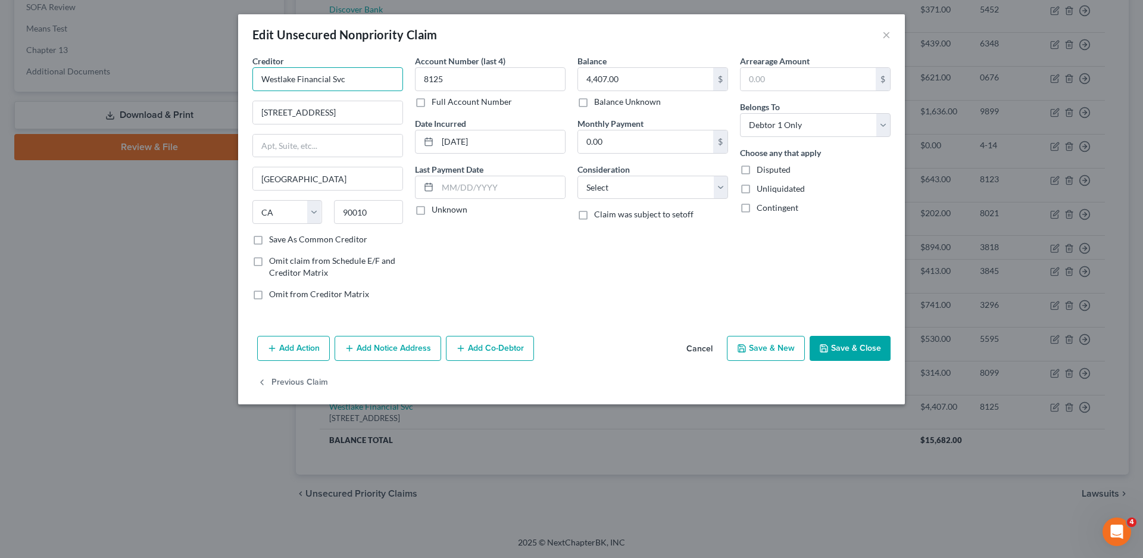
click at [357, 76] on input "Westlake Financial Svc" at bounding box center [327, 79] width 151 height 24
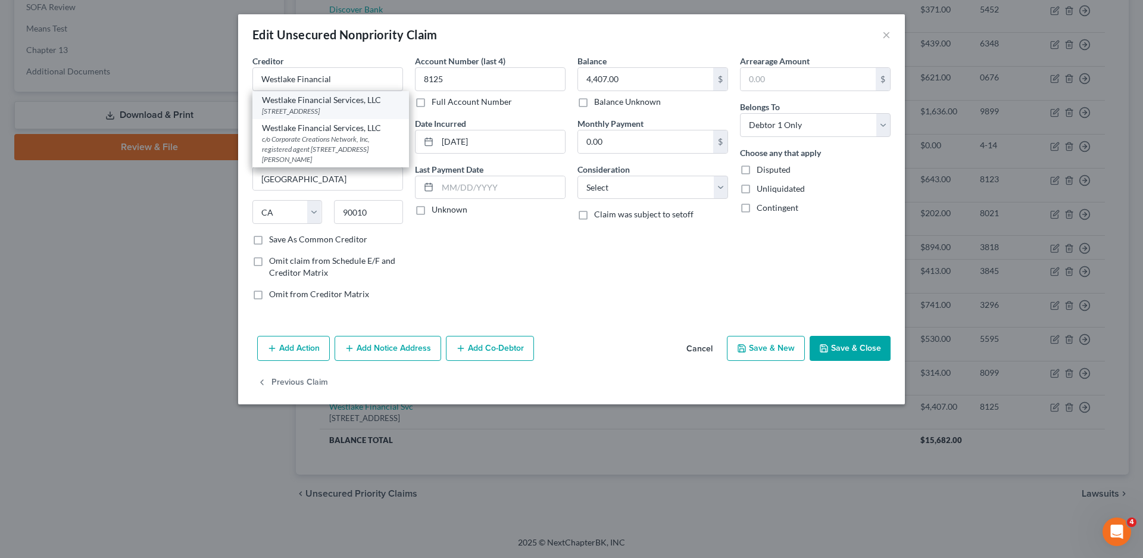
click at [349, 108] on div "[STREET_ADDRESS]" at bounding box center [330, 111] width 137 height 10
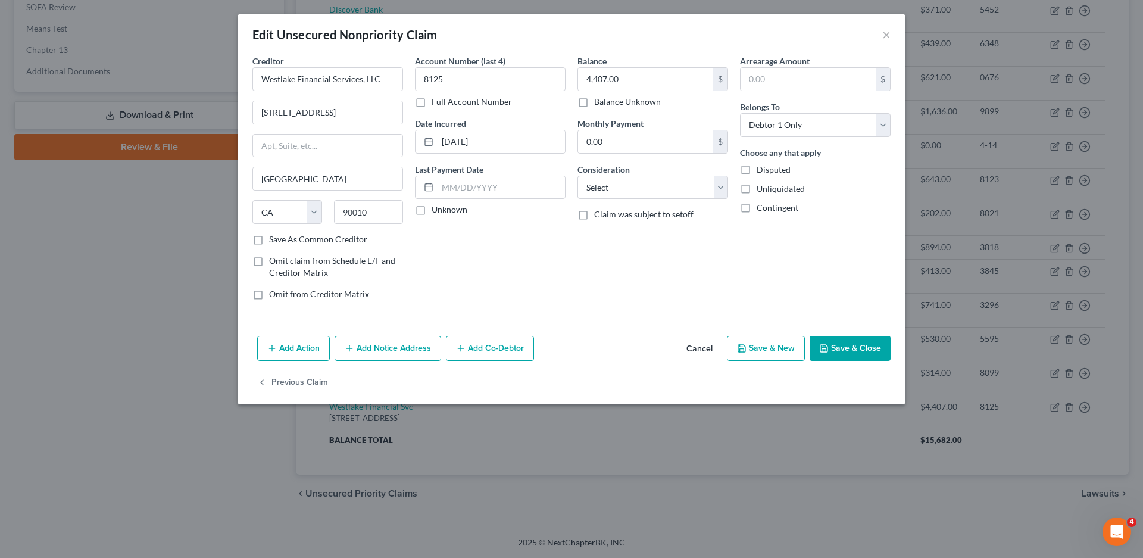
click at [431, 210] on label "Unknown" at bounding box center [449, 210] width 36 height 12
click at [436, 210] on input "Unknown" at bounding box center [440, 208] width 8 height 8
click at [431, 208] on label "Unknown" at bounding box center [449, 210] width 36 height 12
click at [436, 208] on input "Unknown" at bounding box center [440, 208] width 8 height 8
click at [431, 207] on label "Unknown" at bounding box center [449, 210] width 36 height 12
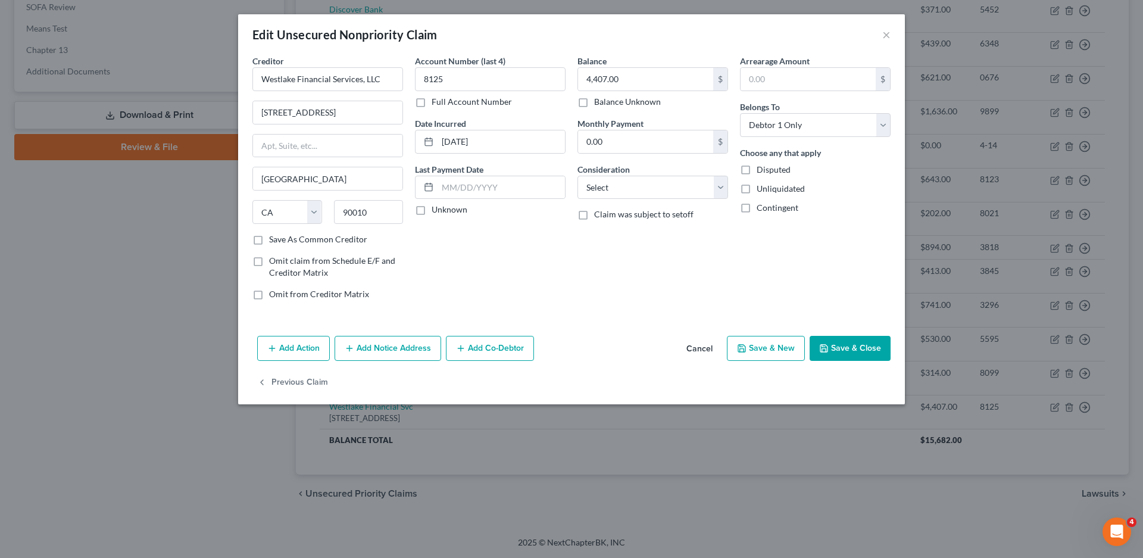
click at [436, 207] on input "Unknown" at bounding box center [440, 208] width 8 height 8
click at [620, 187] on select "Select Cable / Satellite Services Collection Agency Credit Card Debt Debt Couns…" at bounding box center [652, 188] width 151 height 24
click at [577, 176] on select "Select Cable / Satellite Services Collection Agency Credit Card Debt Debt Couns…" at bounding box center [652, 188] width 151 height 24
click at [852, 336] on button "Save & Close" at bounding box center [849, 348] width 81 height 25
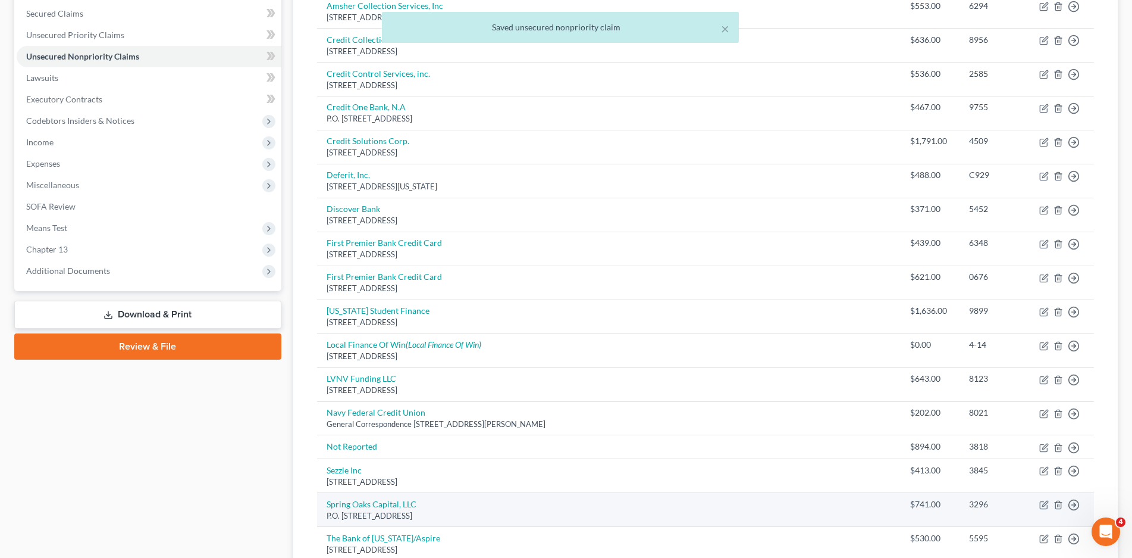
scroll to position [211, 0]
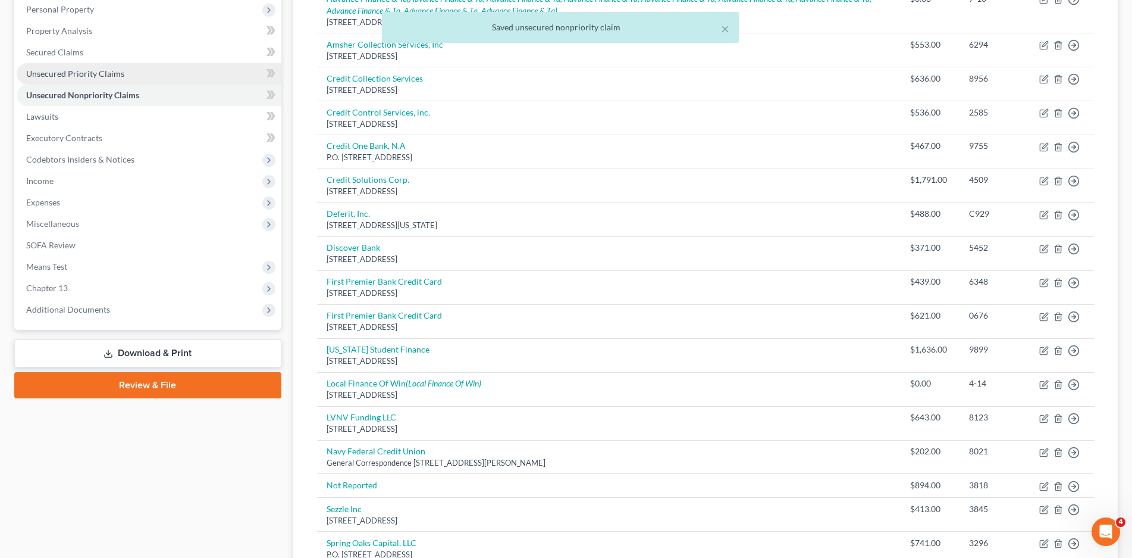
click at [60, 68] on span "Unsecured Priority Claims" at bounding box center [75, 73] width 98 height 10
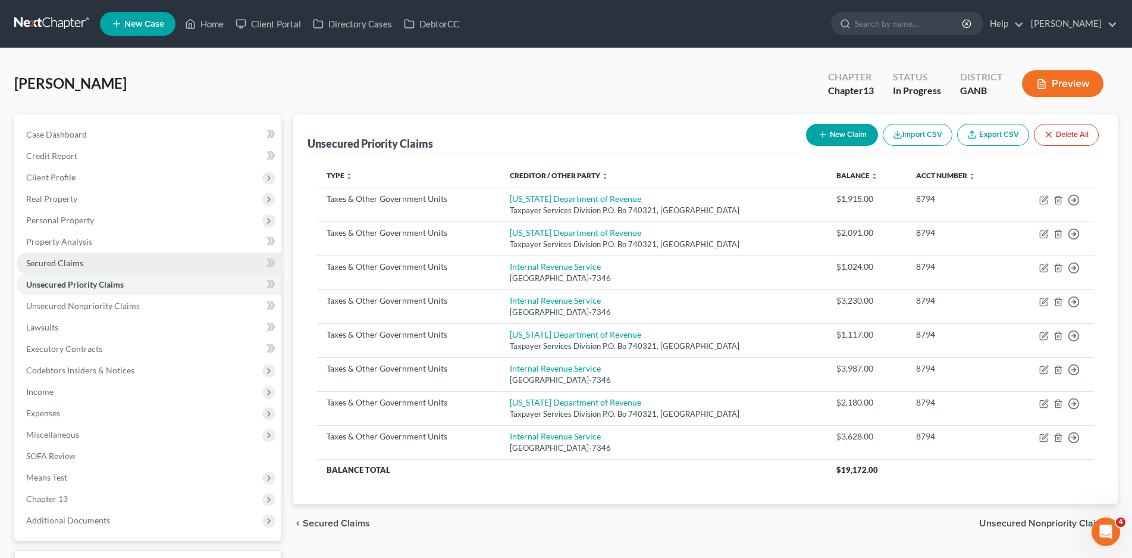
click at [32, 267] on span "Secured Claims" at bounding box center [54, 263] width 57 height 10
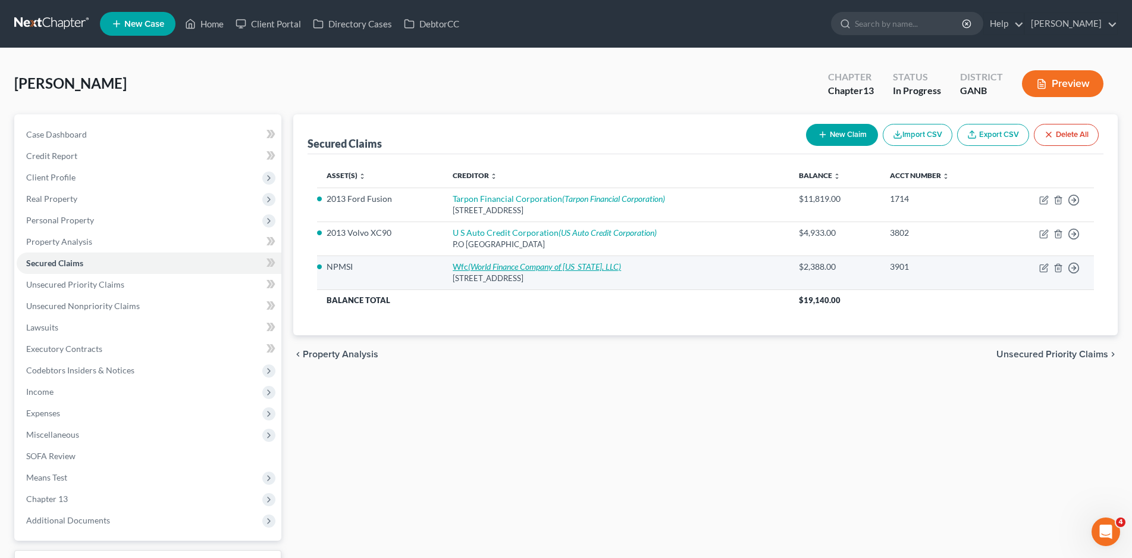
click at [480, 265] on icon "(World Finance Company of [US_STATE], LLC)" at bounding box center [544, 266] width 153 height 10
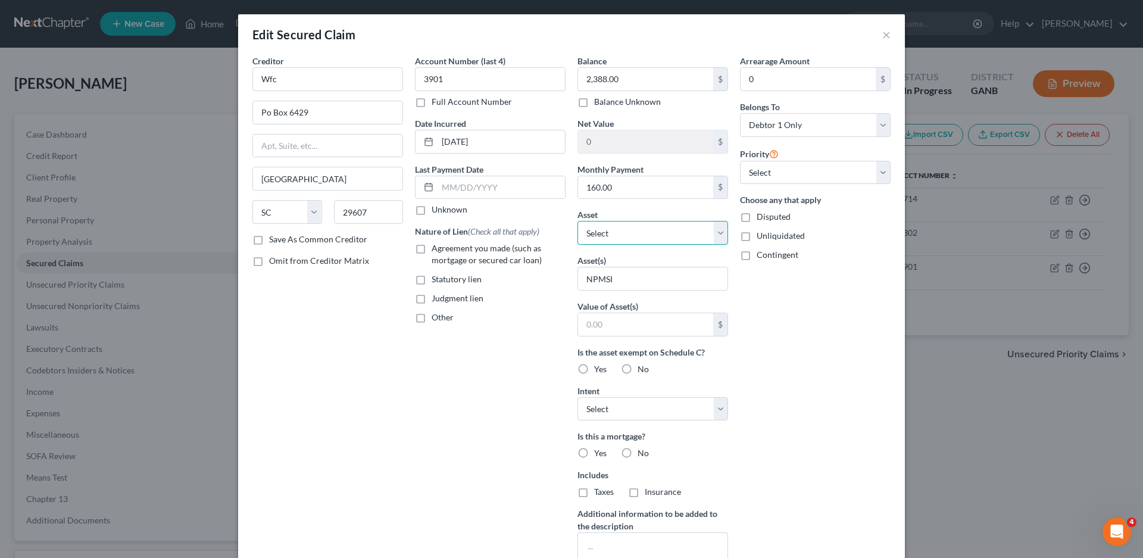
click at [611, 232] on select "Select Other Multiple Assets U-Haul Holding Company Employee Stock - $7693.62 F…" at bounding box center [652, 233] width 151 height 24
click at [577, 221] on select "Select Other Multiple Assets U-Haul Holding Company Employee Stock - $7693.62 F…" at bounding box center [652, 233] width 151 height 24
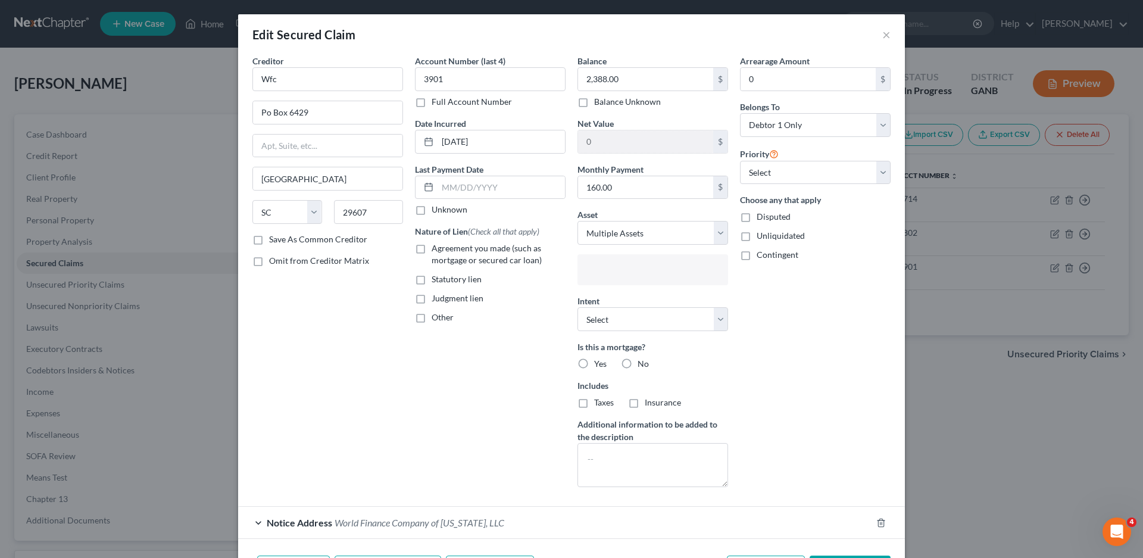
click at [640, 276] on input "text" at bounding box center [651, 271] width 134 height 18
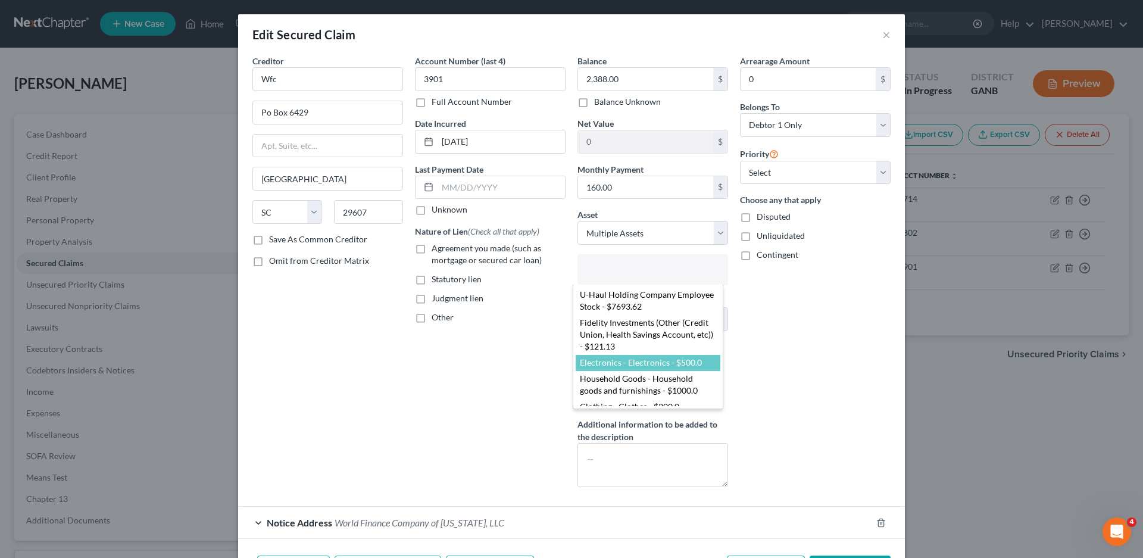
scroll to position [21, 0]
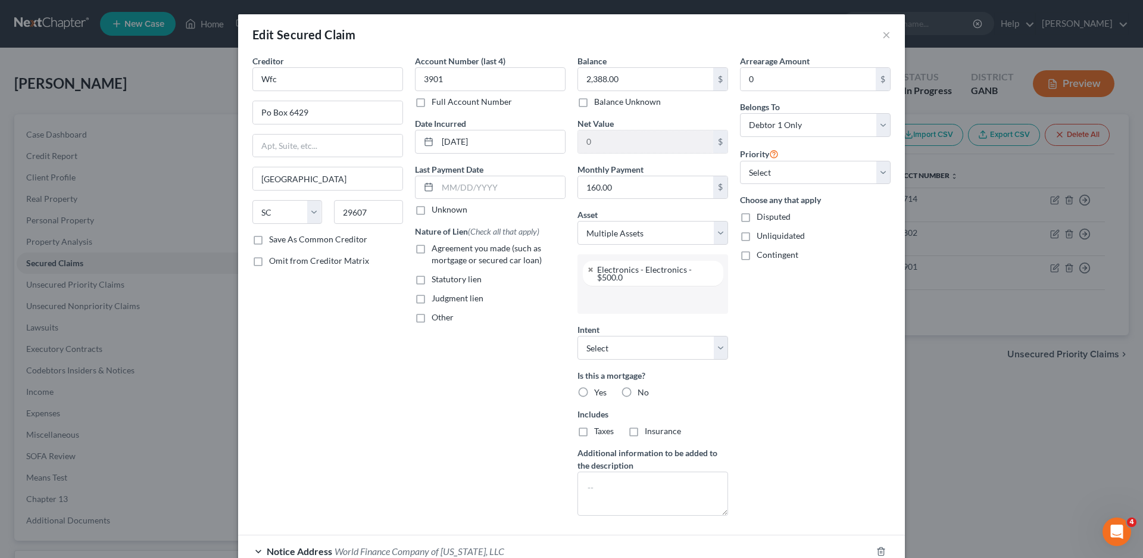
click at [609, 305] on input "text" at bounding box center [651, 299] width 134 height 18
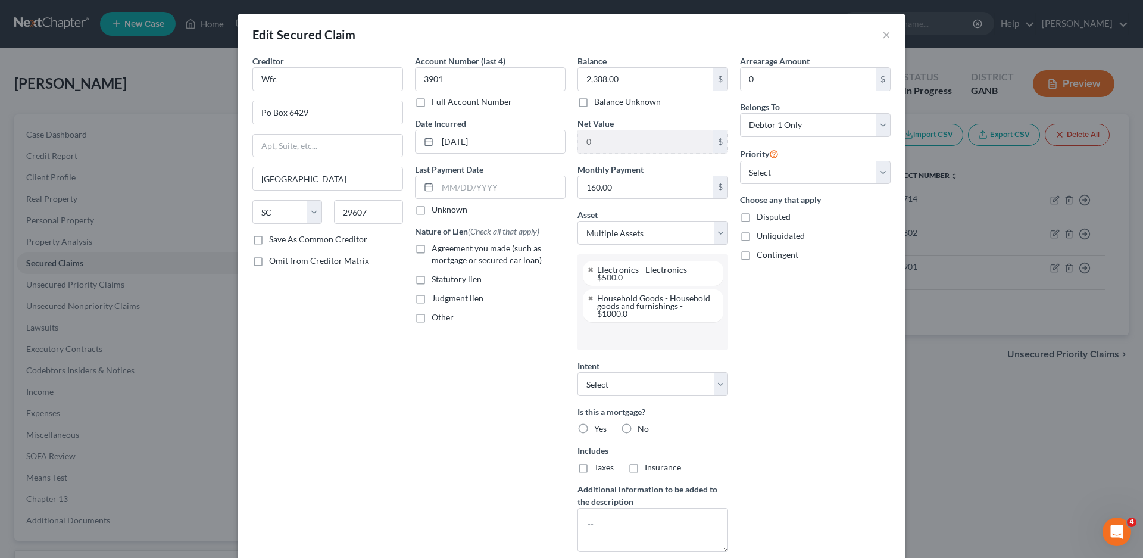
click at [629, 331] on input "text" at bounding box center [651, 336] width 134 height 18
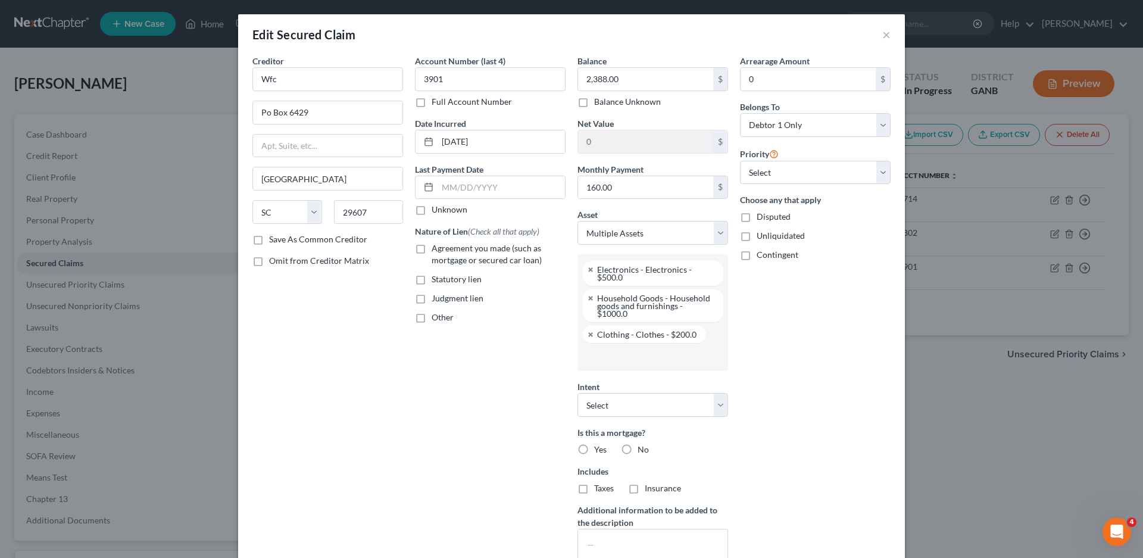
click at [624, 358] on li at bounding box center [651, 357] width 143 height 24
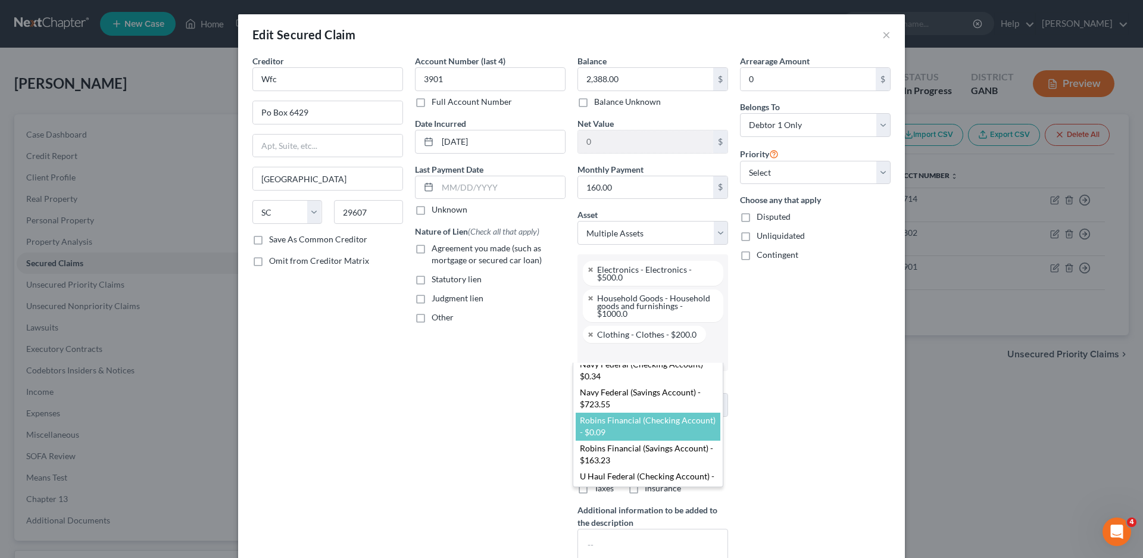
scroll to position [119, 0]
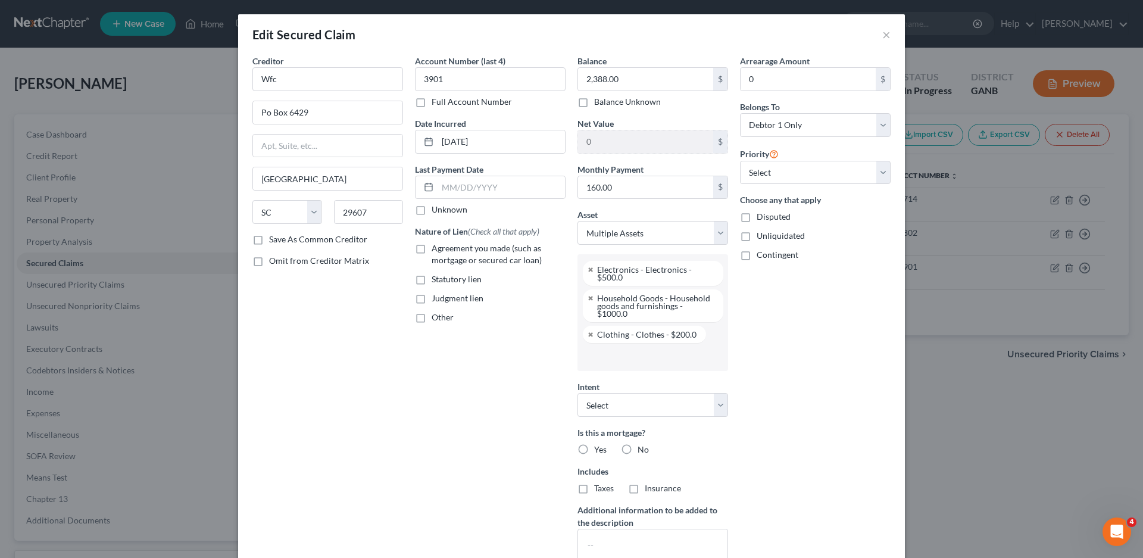
click at [765, 455] on body "Home New Case Client Portal Directory Cases DebtorCC [PERSON_NAME]. [PERSON_NAM…" at bounding box center [571, 327] width 1143 height 654
click at [620, 402] on select "Select Surrender Redeem Reaffirm Avoid Other" at bounding box center [652, 405] width 151 height 24
click at [577, 393] on select "Select Surrender Redeem Reaffirm Avoid Other" at bounding box center [652, 405] width 151 height 24
click at [637, 443] on label "No" at bounding box center [642, 449] width 11 height 12
click at [642, 443] on input "No" at bounding box center [646, 447] width 8 height 8
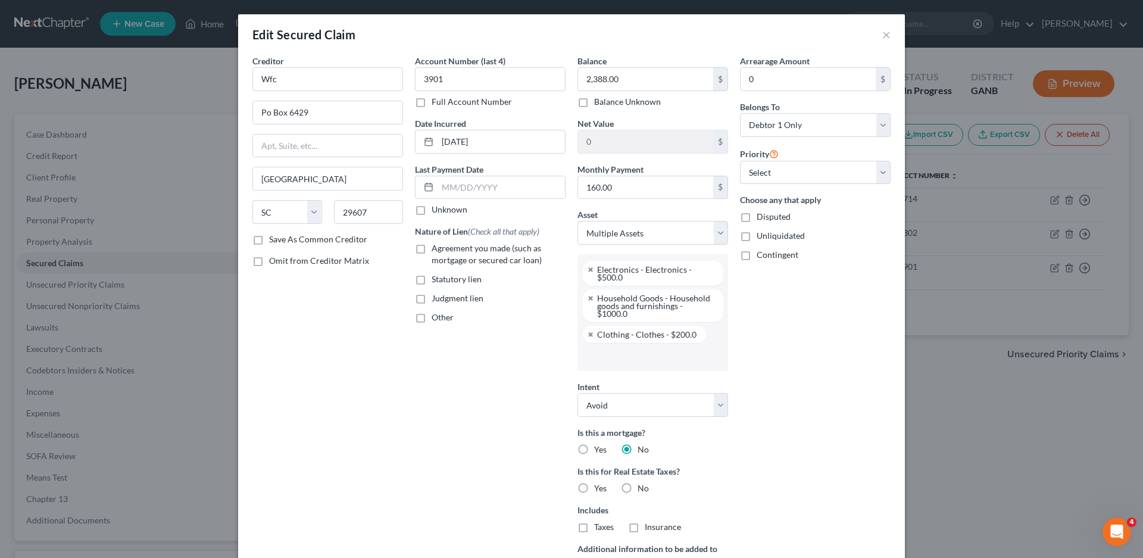
click at [431, 317] on label "Other" at bounding box center [442, 317] width 22 height 12
click at [436, 317] on input "Other" at bounding box center [440, 315] width 8 height 8
click at [431, 211] on label "Unknown" at bounding box center [449, 210] width 36 height 12
click at [436, 211] on input "Unknown" at bounding box center [440, 208] width 8 height 8
click at [448, 349] on input "text" at bounding box center [489, 344] width 149 height 23
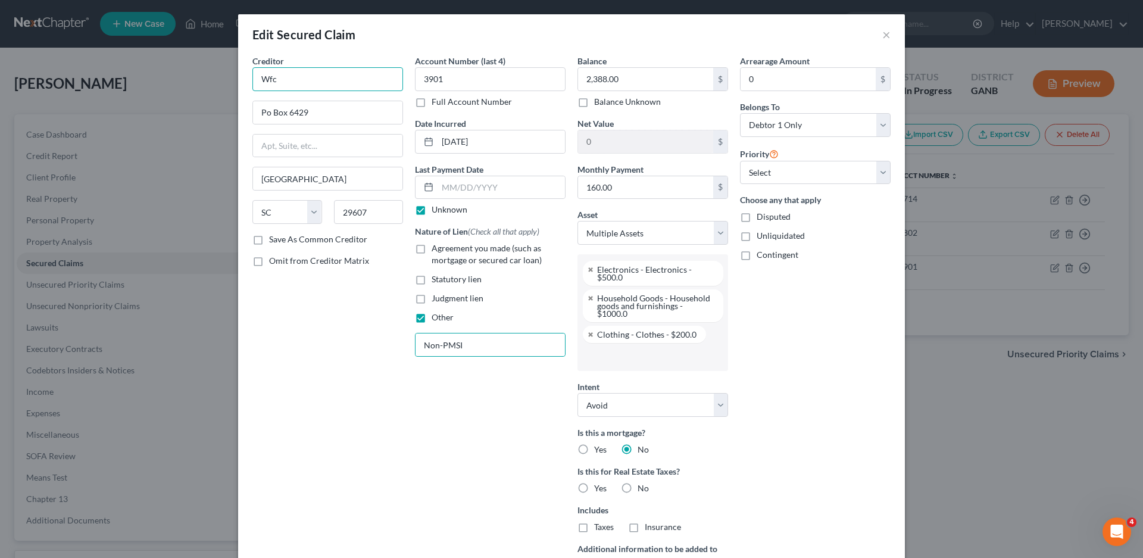
click at [283, 78] on input "Wfc" at bounding box center [327, 79] width 151 height 24
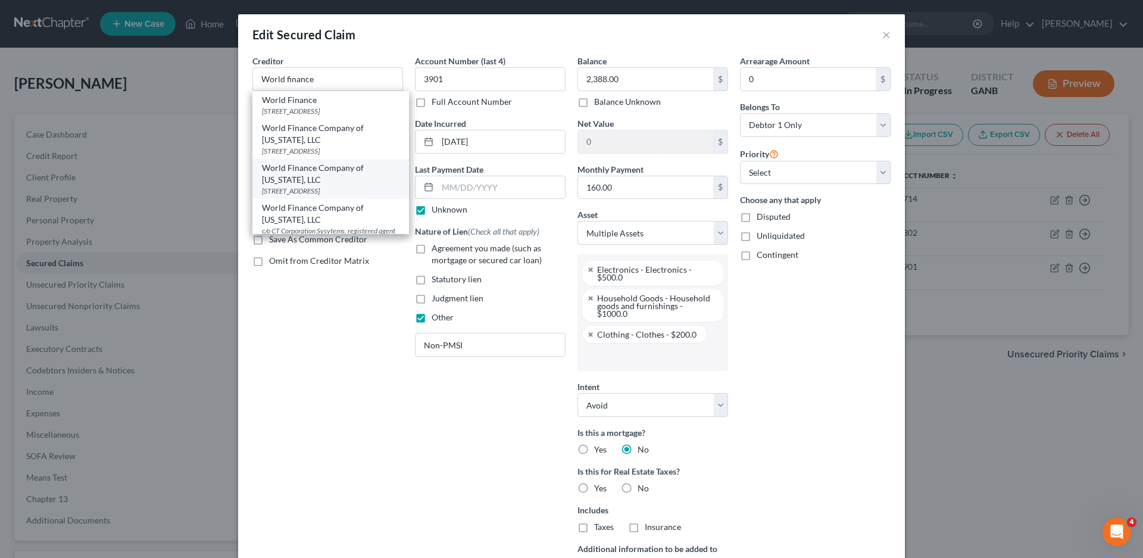
click at [301, 176] on div "World Finance Company of [US_STATE], LLC" at bounding box center [330, 174] width 137 height 24
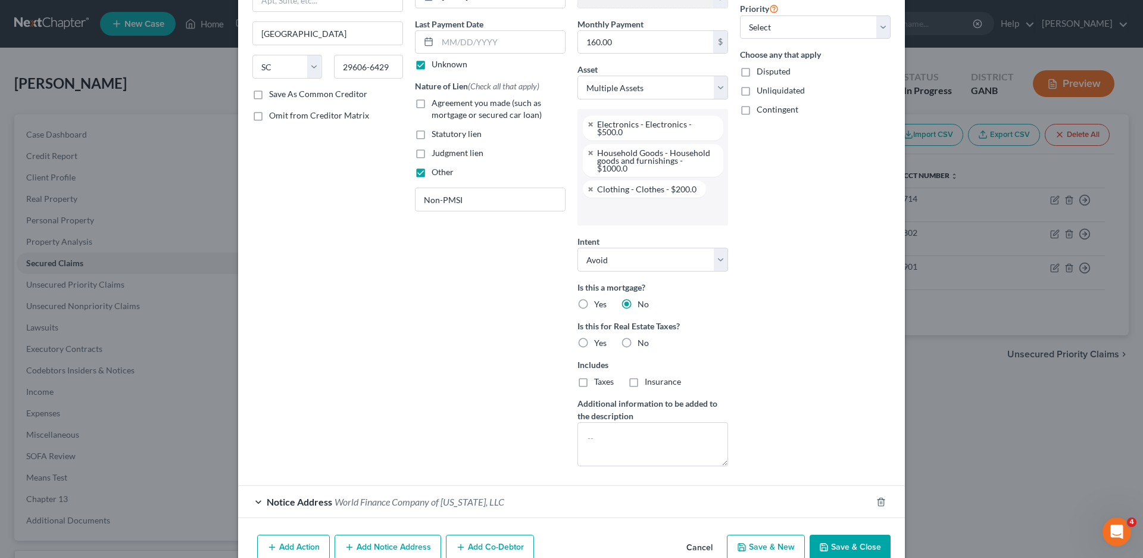
scroll to position [197, 0]
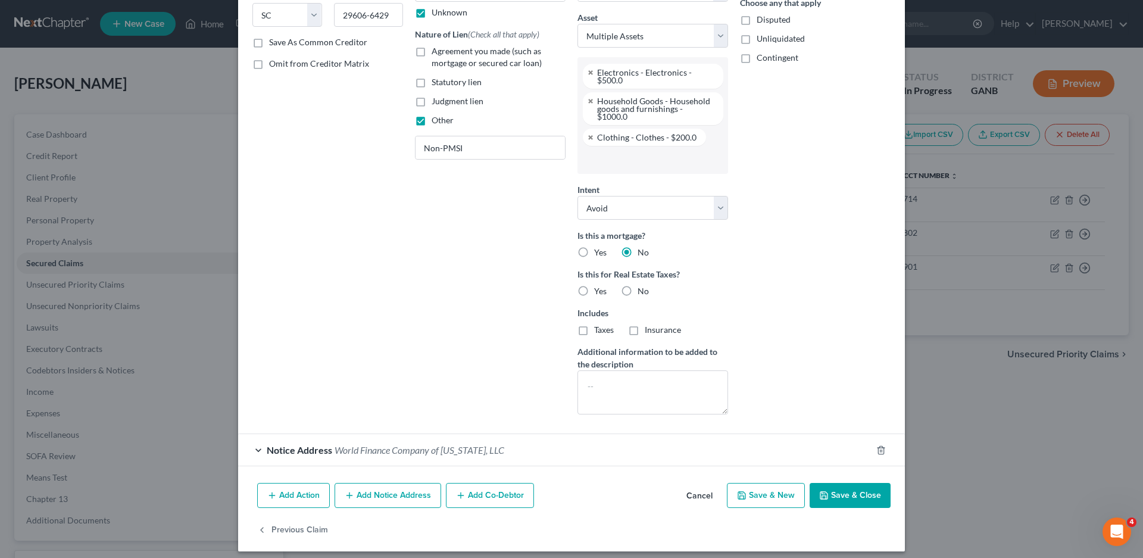
click at [250, 443] on div "Notice Address World Finance Company of [US_STATE], LLC" at bounding box center [554, 450] width 633 height 32
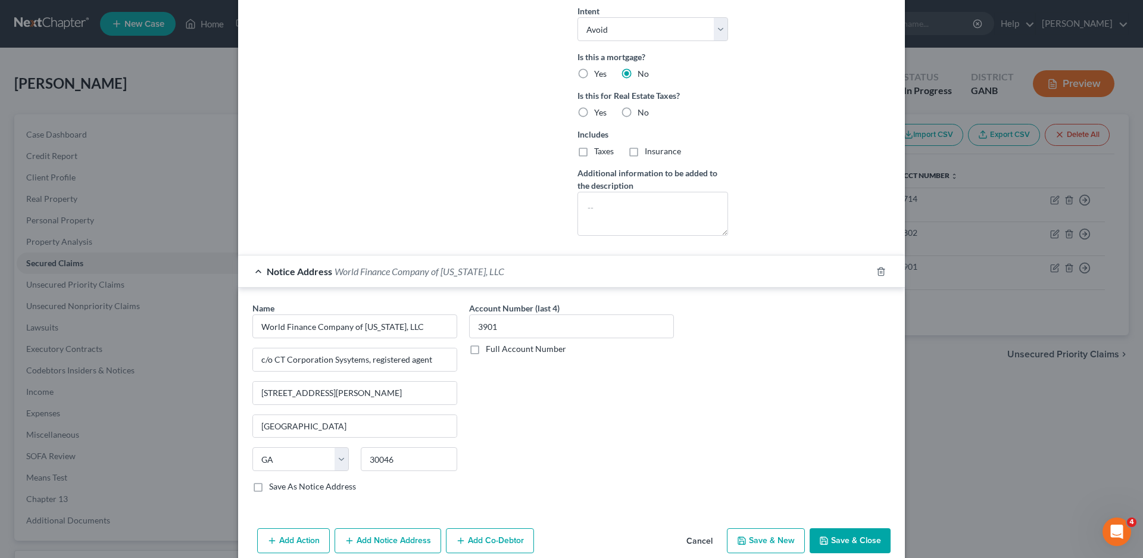
scroll to position [421, 0]
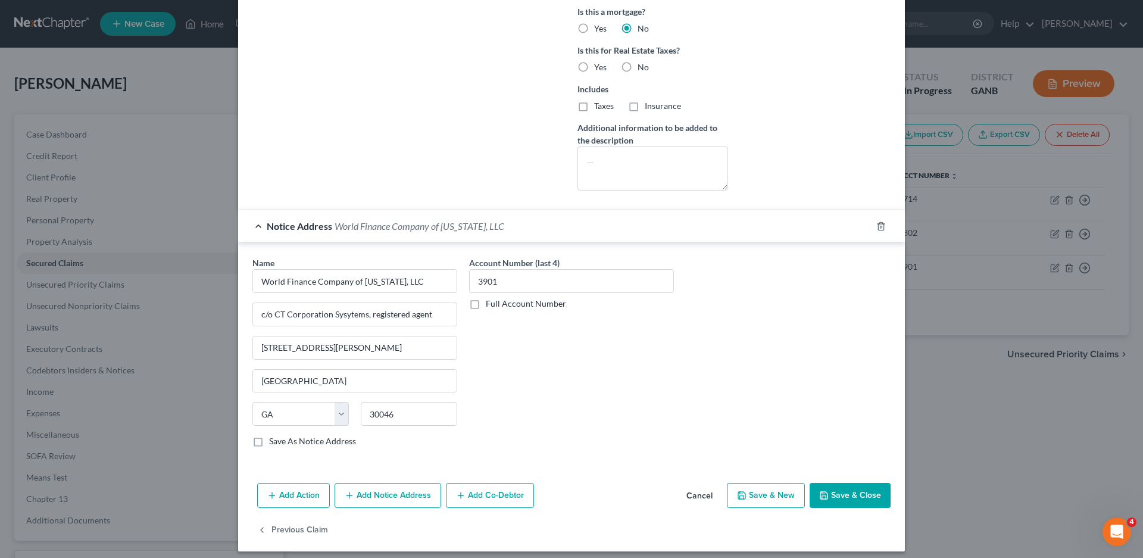
click at [863, 483] on button "Save & Close" at bounding box center [849, 495] width 81 height 25
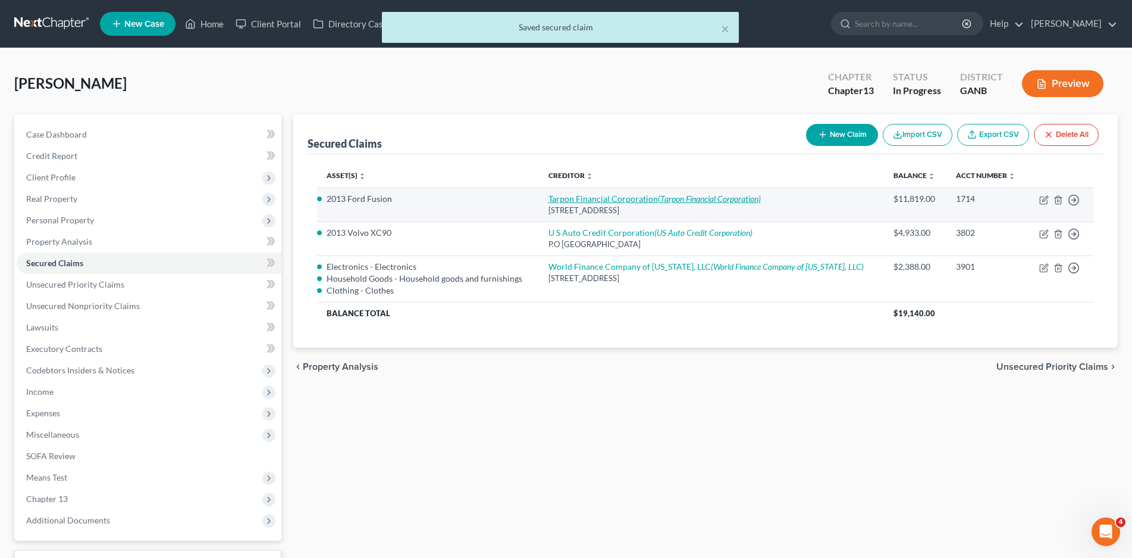
click at [598, 198] on link "Tarpon Financial Corporation (Tarpon Financial Corporation)" at bounding box center [655, 198] width 212 height 10
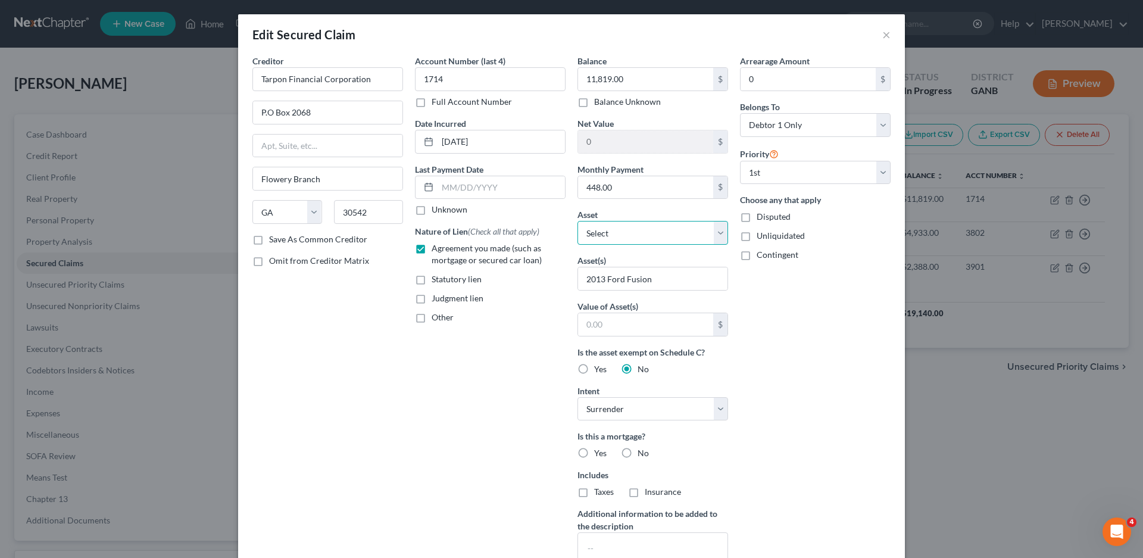
click at [613, 233] on select "Select Other Multiple Assets U-Haul Holding Company Employee Stock - $7693.62 F…" at bounding box center [652, 233] width 151 height 24
click at [510, 377] on div "Account Number (last 4) 1714 Full Account Number Date Incurred [DATE] Last Paym…" at bounding box center [490, 320] width 162 height 531
click at [610, 231] on select "Select Other Multiple Assets U-Haul Holding Company Employee Stock - $7693.62 F…" at bounding box center [652, 233] width 151 height 24
drag, startPoint x: 385, startPoint y: 414, endPoint x: 988, endPoint y: 8, distance: 726.7
click at [385, 414] on div "Creditor * Tarpon Financial Corporation P.O Box 2068 Flowery Branch State [US_S…" at bounding box center [327, 320] width 162 height 531
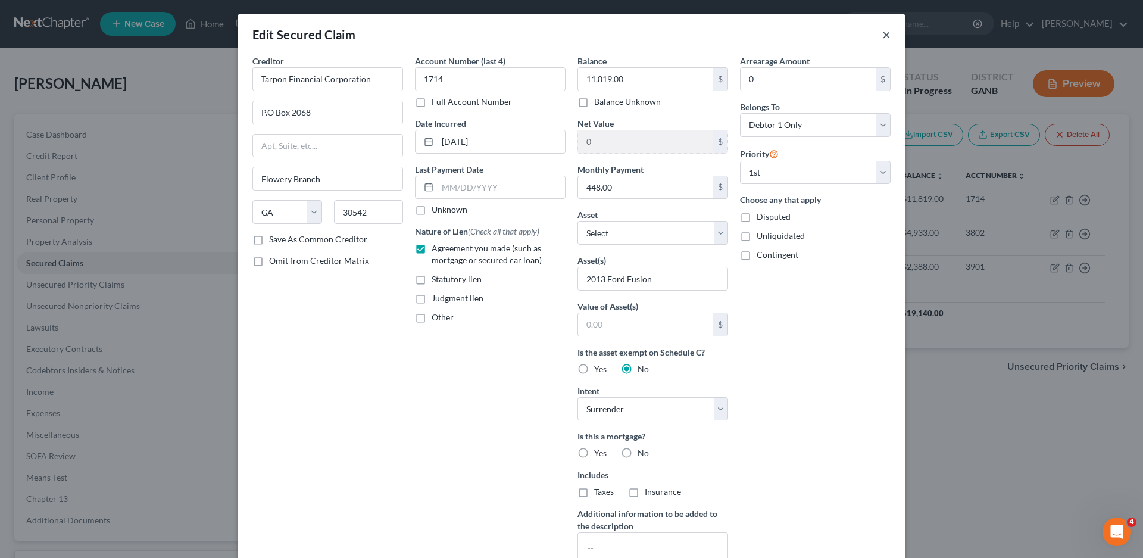
click at [882, 36] on button "×" at bounding box center [886, 34] width 8 height 14
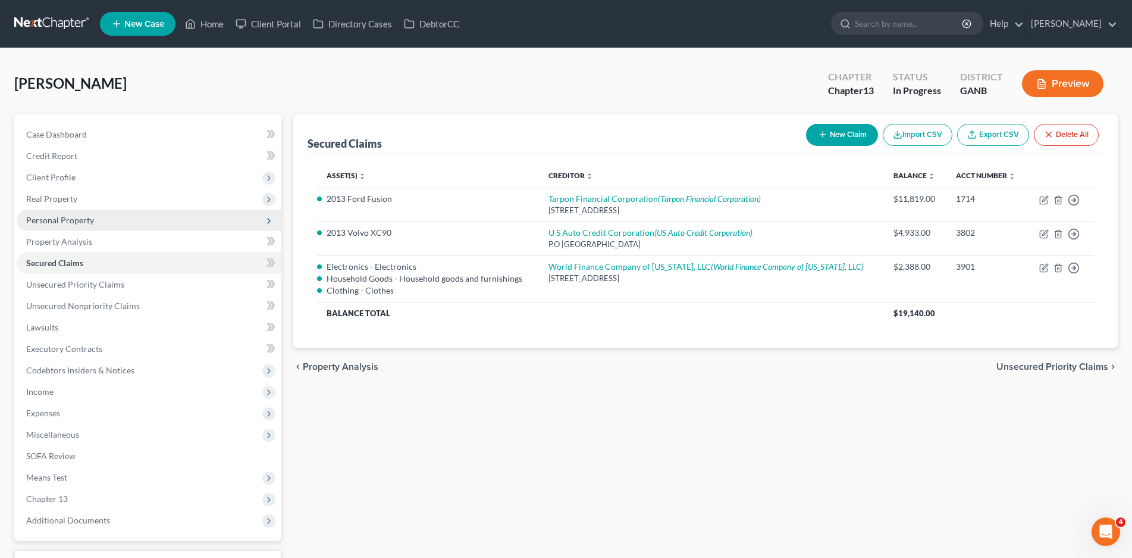
click at [66, 217] on span "Personal Property" at bounding box center [60, 220] width 68 height 10
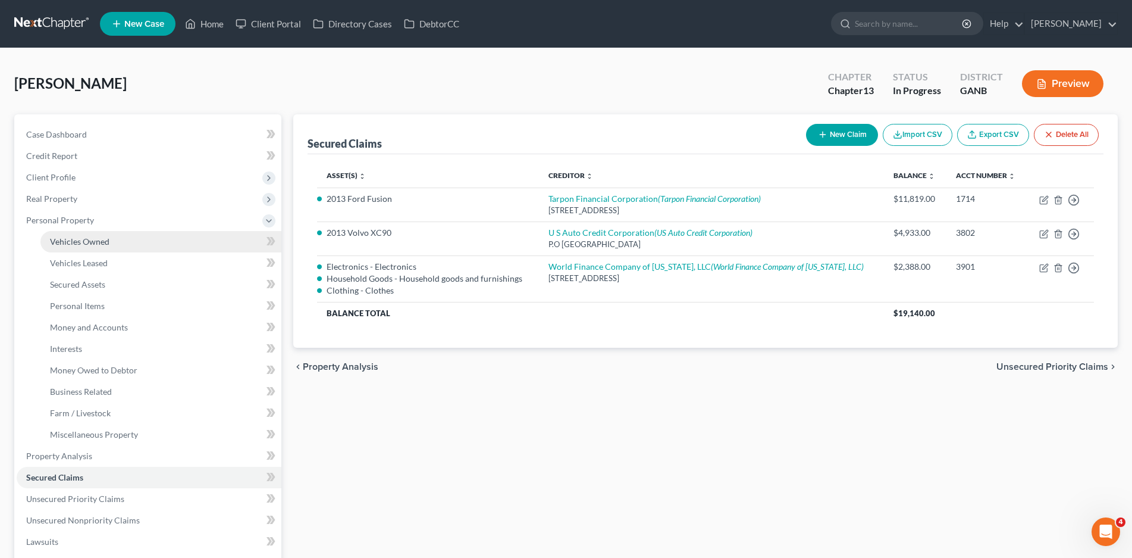
click at [80, 236] on span "Vehicles Owned" at bounding box center [80, 241] width 60 height 10
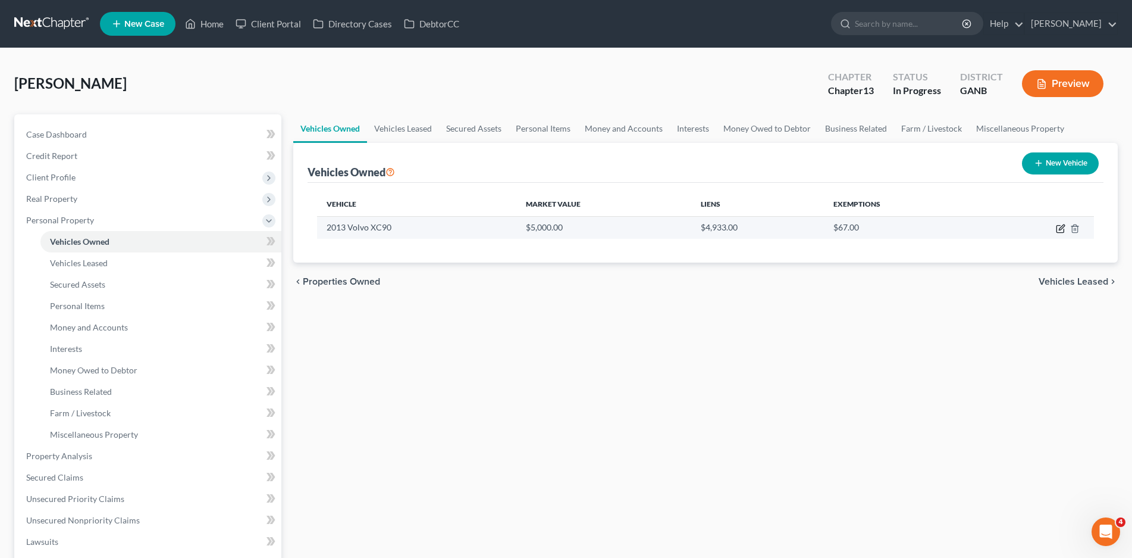
click at [1060, 229] on icon "button" at bounding box center [1061, 229] width 10 height 10
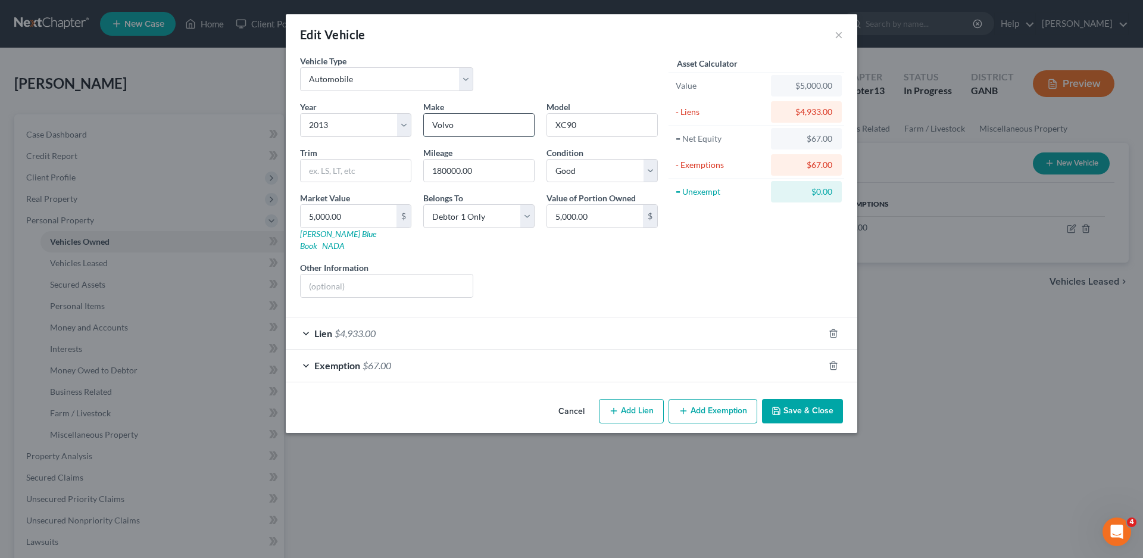
click at [476, 129] on input "Volvo" at bounding box center [479, 125] width 110 height 23
click at [572, 400] on button "Cancel" at bounding box center [571, 412] width 45 height 24
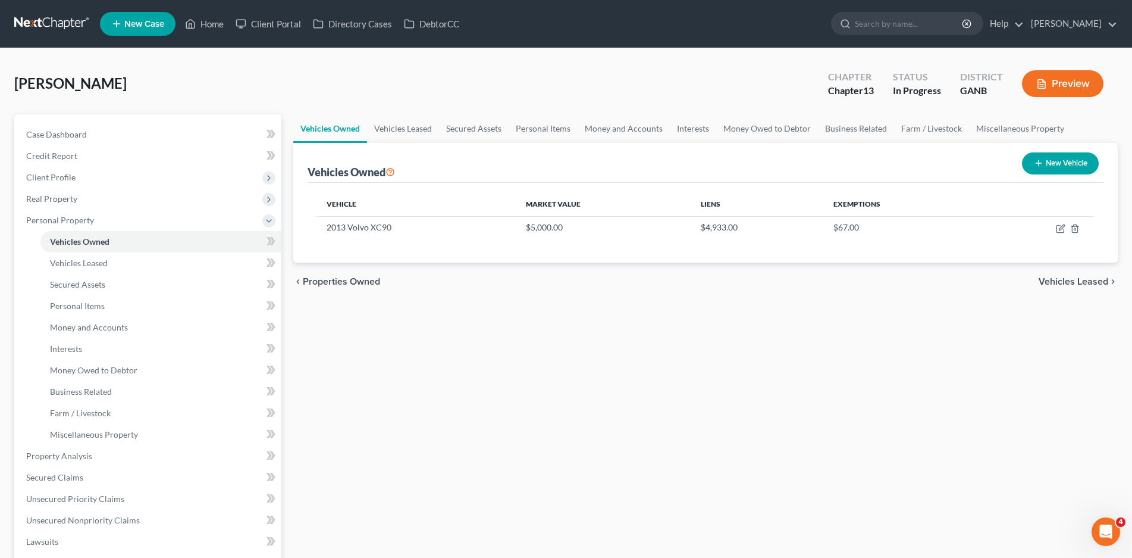
click at [1060, 168] on button "New Vehicle" at bounding box center [1060, 163] width 77 height 22
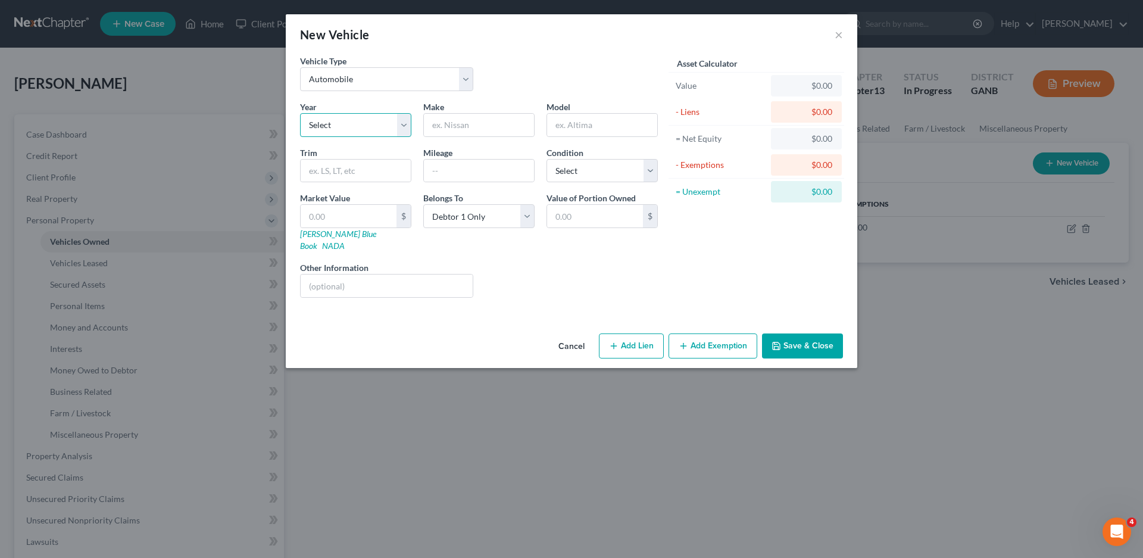
click at [340, 127] on select "Select 2026 2025 2024 2023 2022 2021 2020 2019 2018 2017 2016 2015 2014 2013 20…" at bounding box center [355, 125] width 111 height 24
click at [300, 113] on select "Select 2026 2025 2024 2023 2022 2021 2020 2019 2018 2017 2016 2015 2014 2013 20…" at bounding box center [355, 125] width 111 height 24
click at [468, 117] on input "text" at bounding box center [479, 125] width 110 height 23
drag, startPoint x: 805, startPoint y: 333, endPoint x: 808, endPoint y: 342, distance: 9.4
click at [803, 335] on button "Save & Close" at bounding box center [802, 345] width 81 height 25
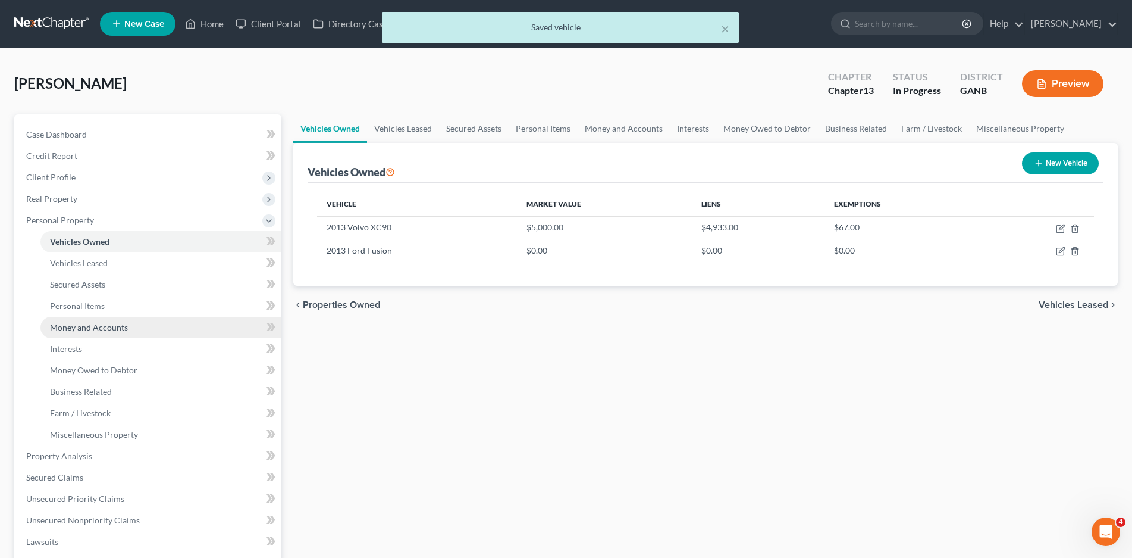
click at [72, 323] on span "Money and Accounts" at bounding box center [89, 327] width 78 height 10
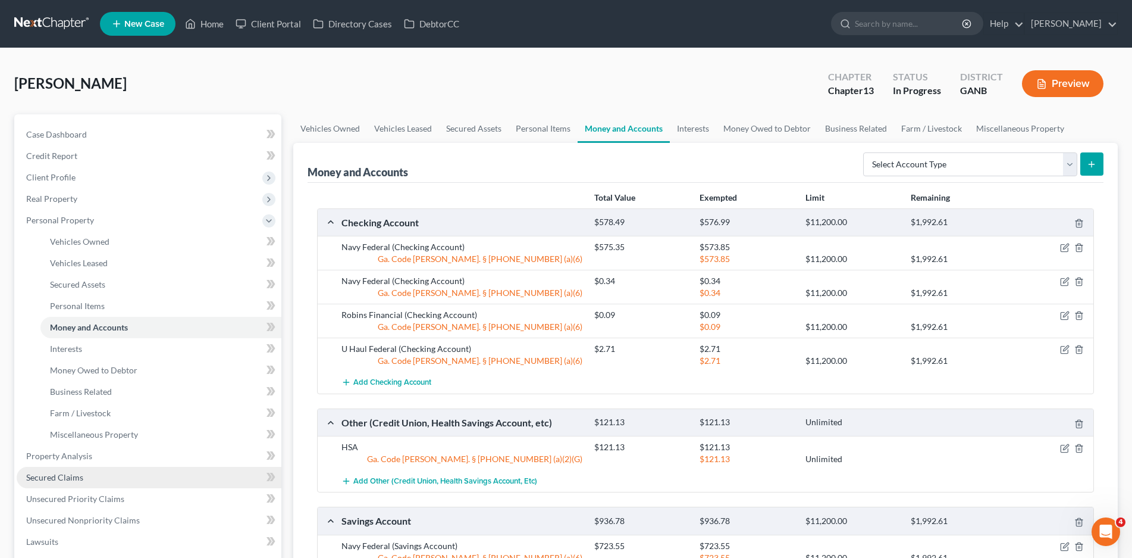
click at [68, 476] on span "Secured Claims" at bounding box center [54, 477] width 57 height 10
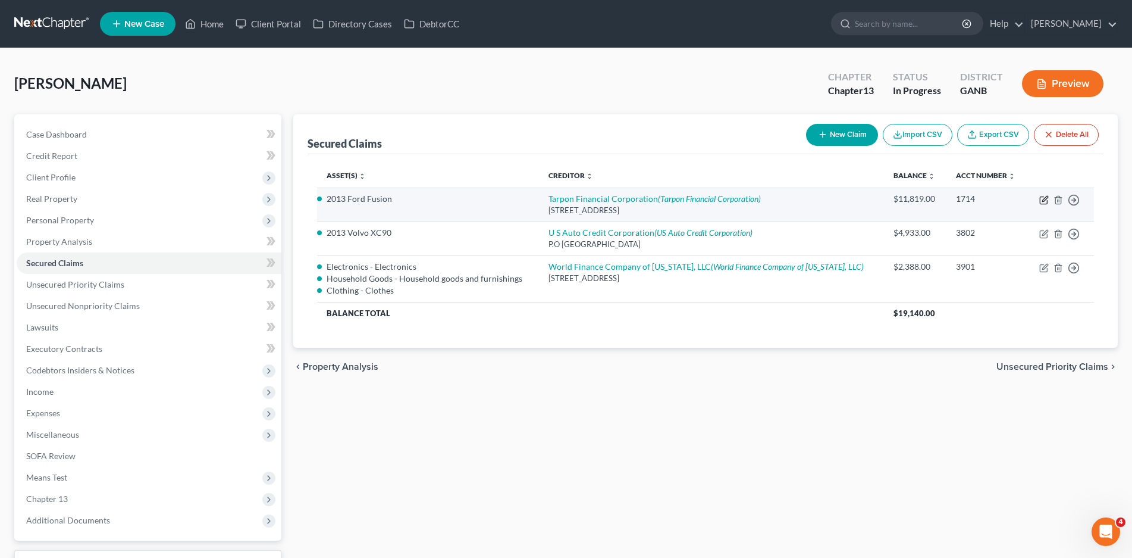
click at [1044, 200] on icon "button" at bounding box center [1045, 200] width 10 height 10
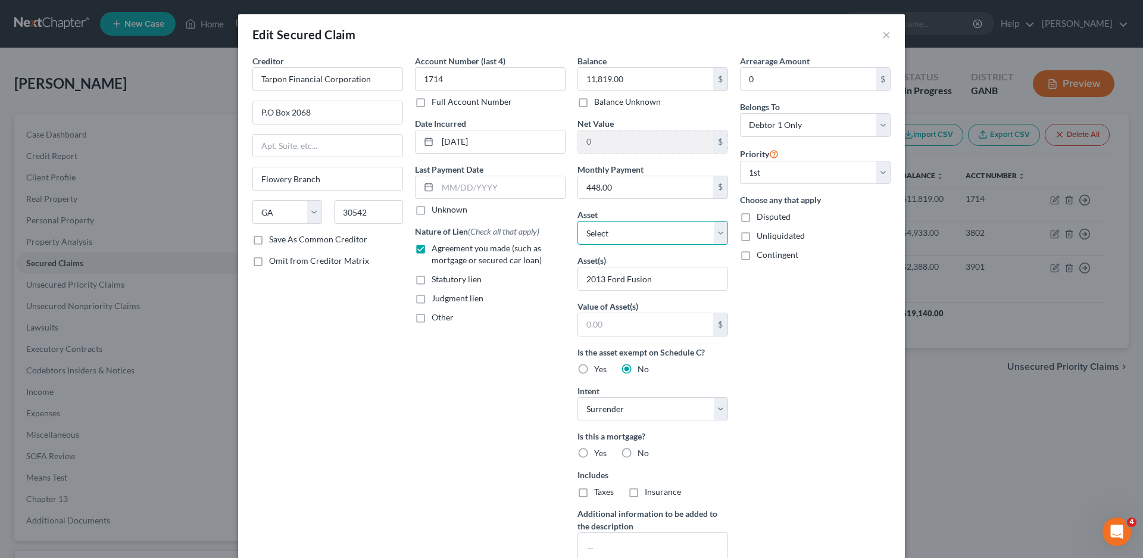
click at [717, 233] on select "Select Other Multiple Assets U-Haul Holding Company Employee Stock - $7693.62 F…" at bounding box center [652, 233] width 151 height 24
click at [577, 221] on select "Select Other Multiple Assets U-Haul Holding Company Employee Stock - $7693.62 F…" at bounding box center [652, 233] width 151 height 24
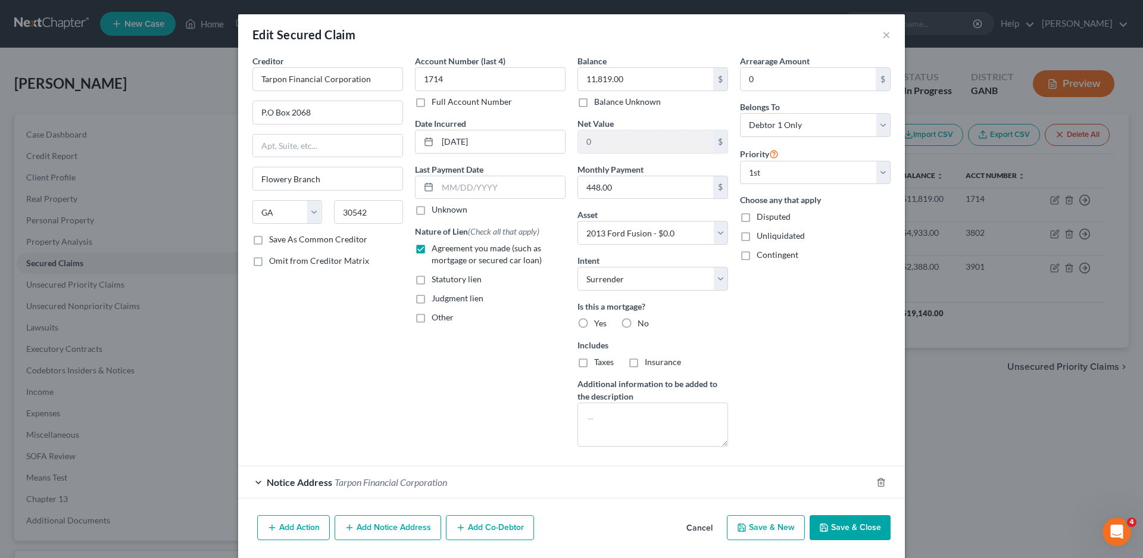
click at [637, 322] on label "No" at bounding box center [642, 323] width 11 height 12
click at [642, 322] on input "No" at bounding box center [646, 321] width 8 height 8
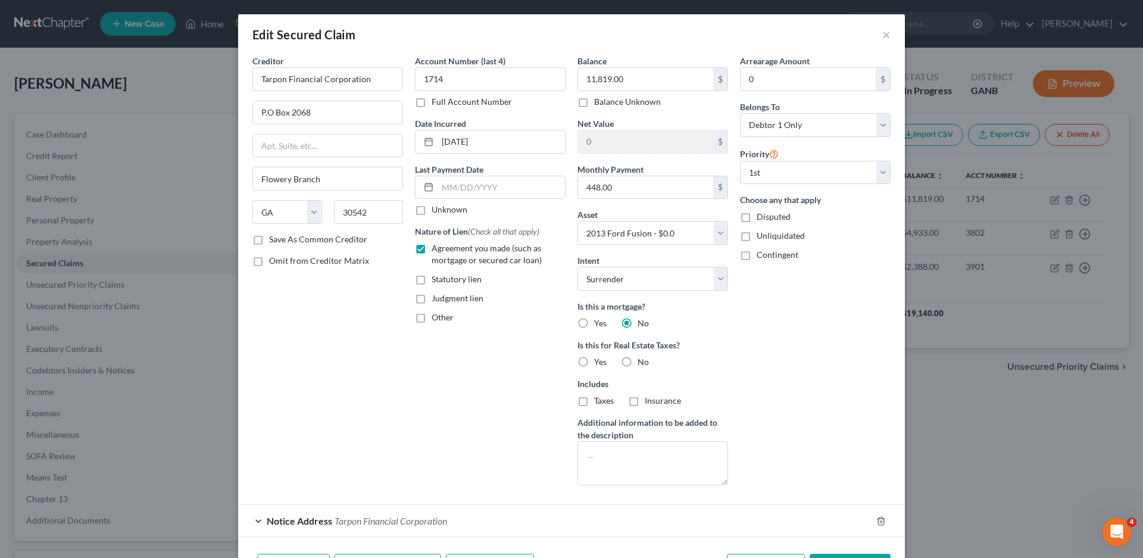
click at [637, 362] on label "No" at bounding box center [642, 362] width 11 height 12
click at [642, 362] on input "No" at bounding box center [646, 360] width 8 height 8
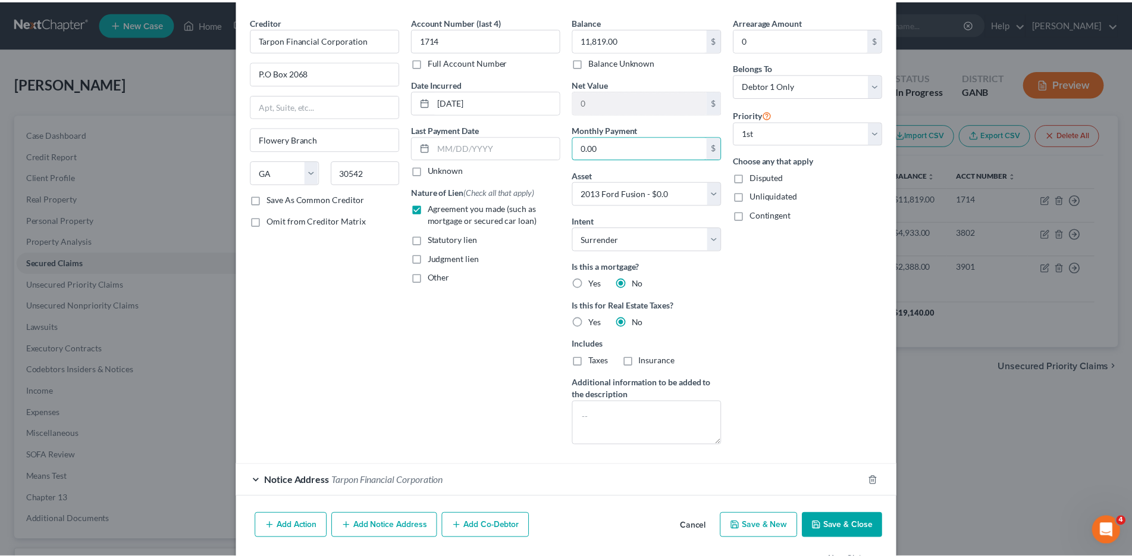
scroll to position [79, 0]
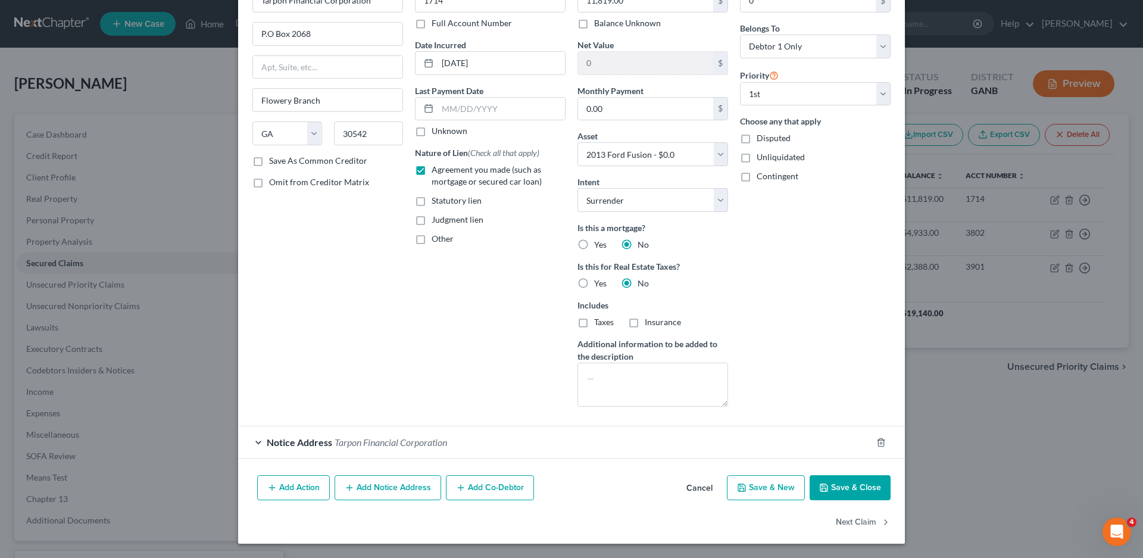
click at [842, 487] on button "Save & Close" at bounding box center [849, 487] width 81 height 25
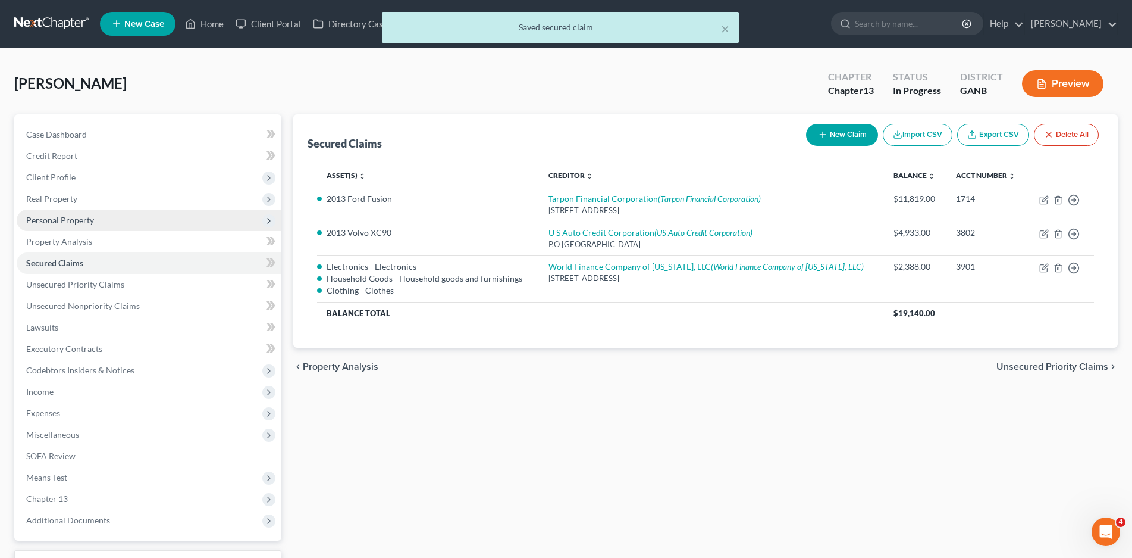
click at [69, 218] on span "Personal Property" at bounding box center [60, 220] width 68 height 10
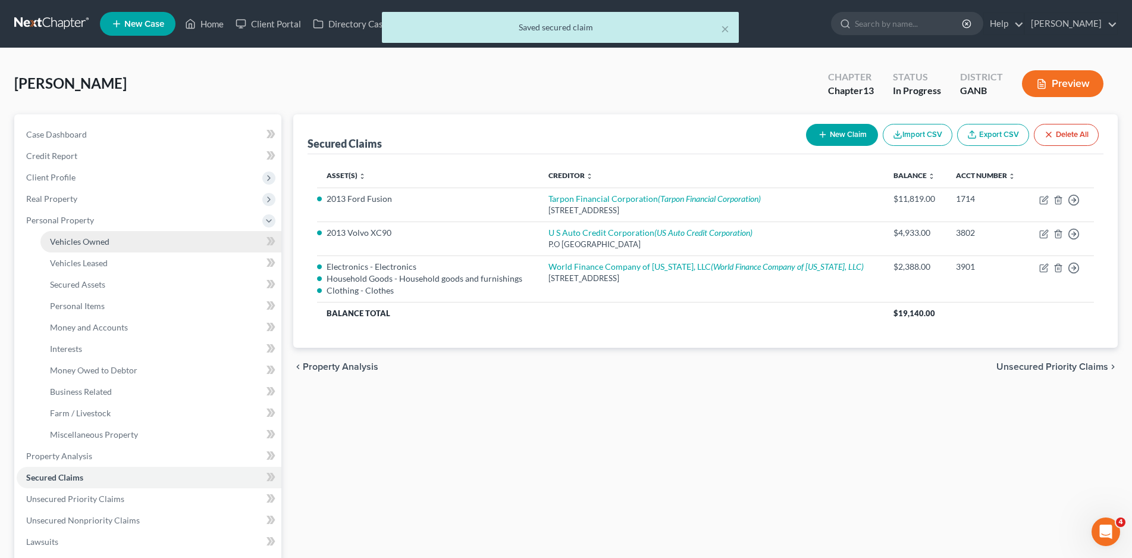
click at [85, 249] on link "Vehicles Owned" at bounding box center [160, 241] width 241 height 21
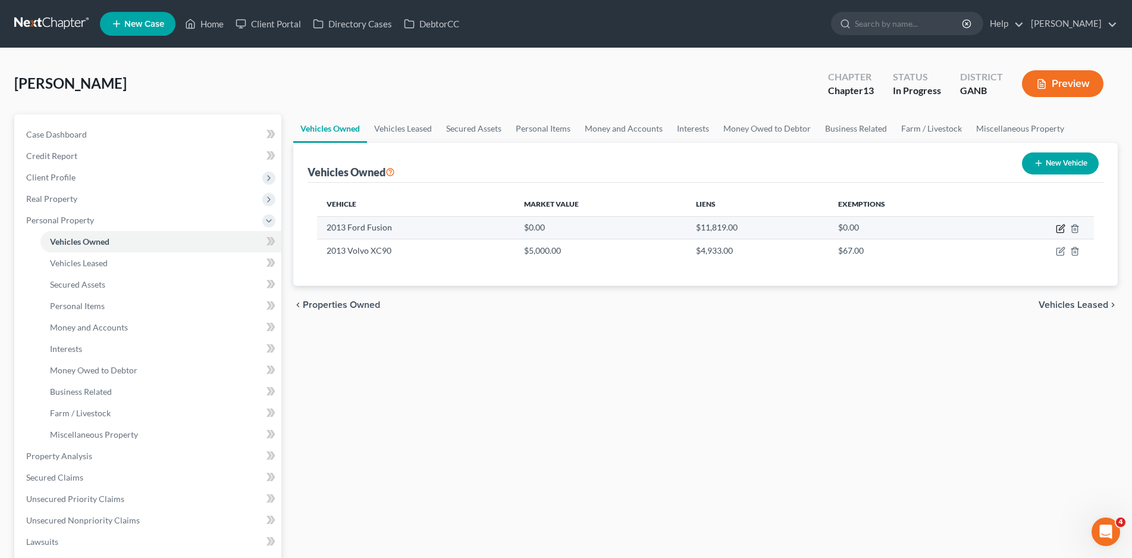
click at [1059, 229] on icon "button" at bounding box center [1061, 229] width 10 height 10
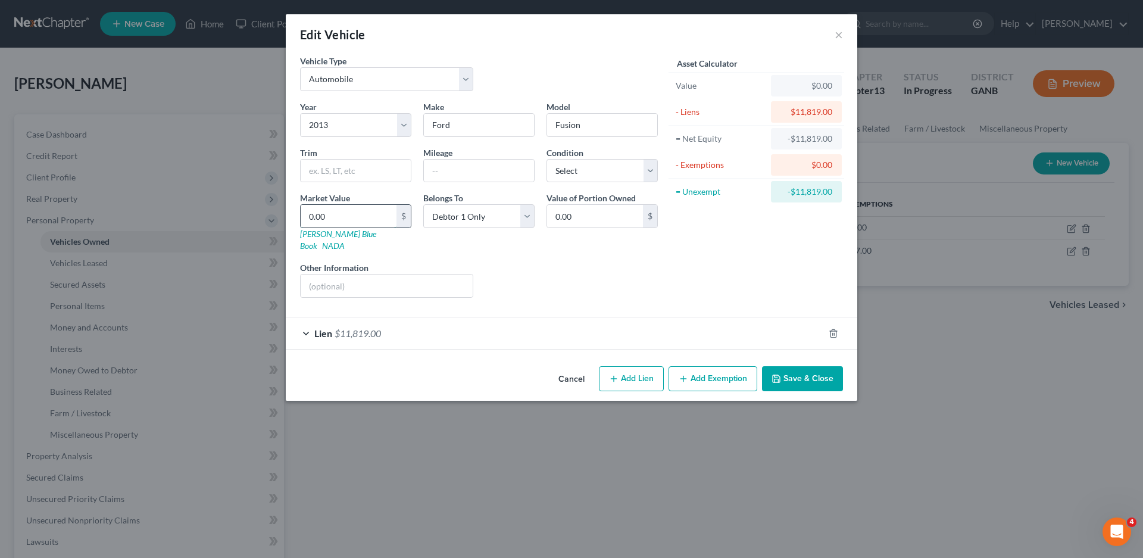
click at [327, 215] on input "0.00" at bounding box center [349, 216] width 96 height 23
click at [574, 173] on select "Select Excellent Very Good Good Fair Poor" at bounding box center [601, 171] width 111 height 24
click at [546, 159] on select "Select Excellent Very Good Good Fair Poor" at bounding box center [601, 171] width 111 height 24
click at [796, 370] on button "Save & Close" at bounding box center [802, 378] width 81 height 25
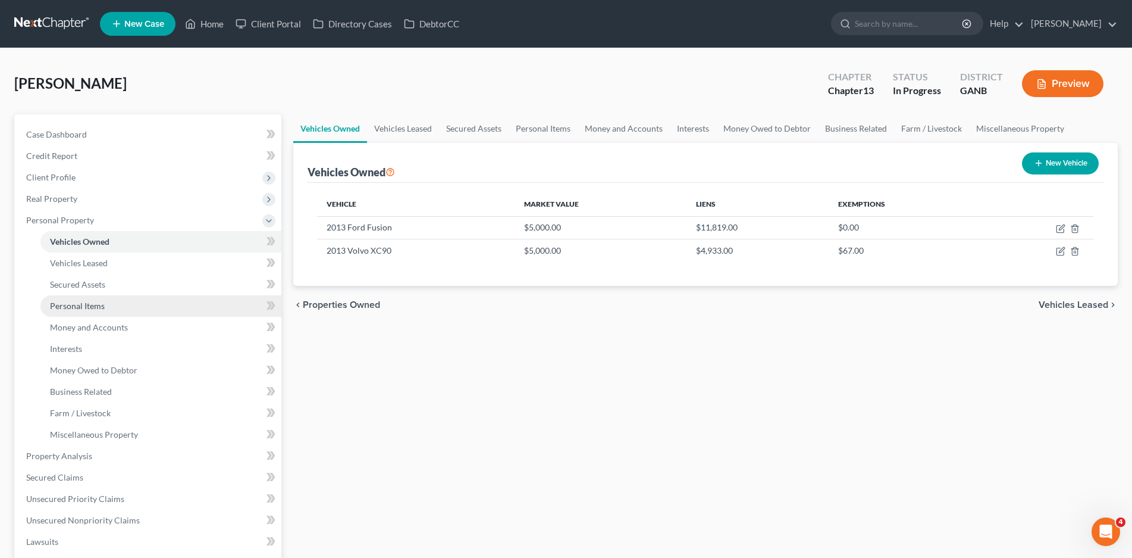
click at [102, 308] on span "Personal Items" at bounding box center [77, 306] width 55 height 10
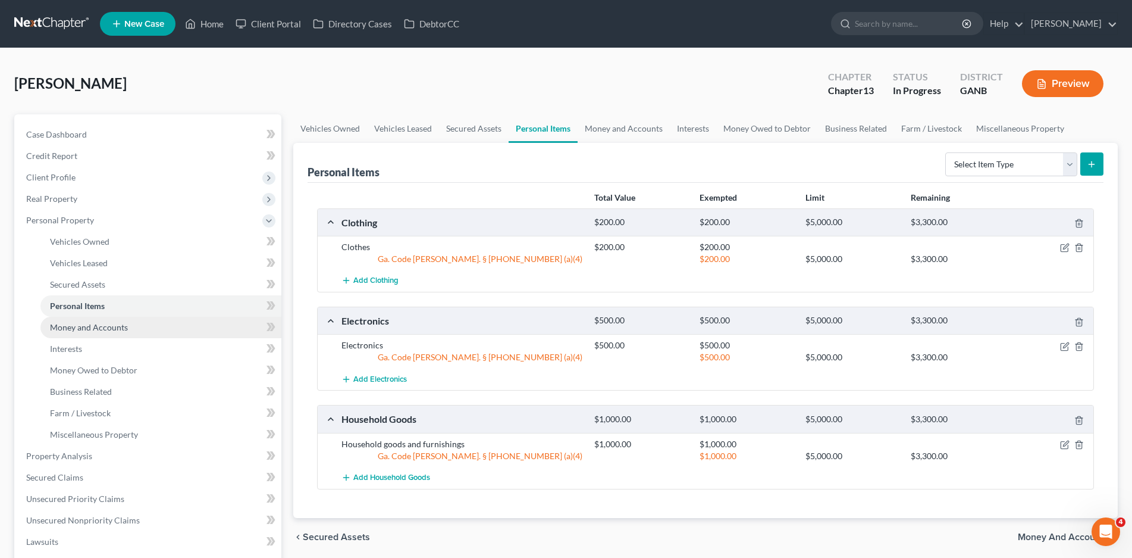
click at [76, 330] on span "Money and Accounts" at bounding box center [89, 327] width 78 height 10
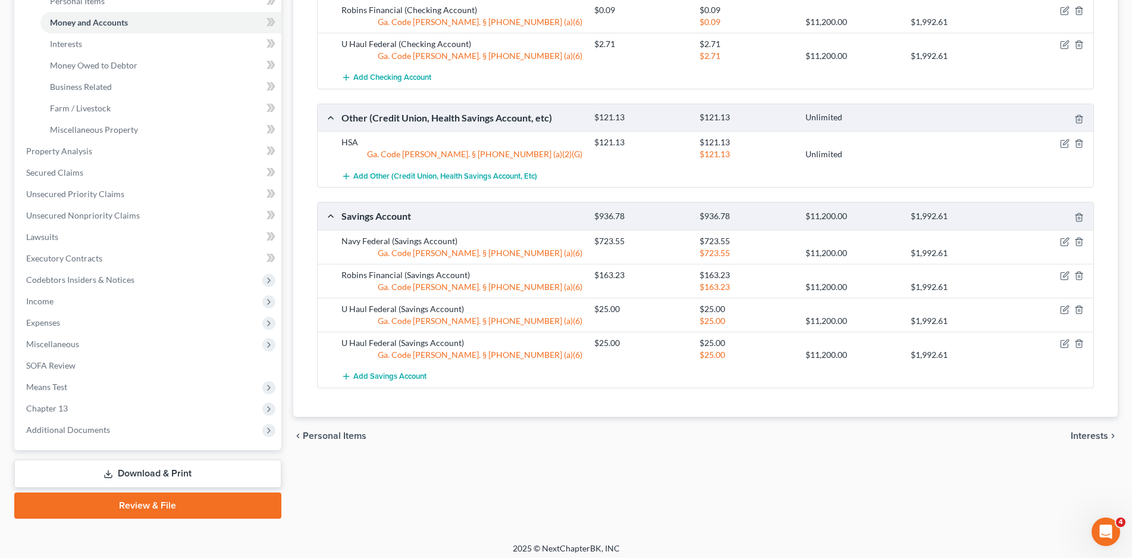
scroll to position [311, 0]
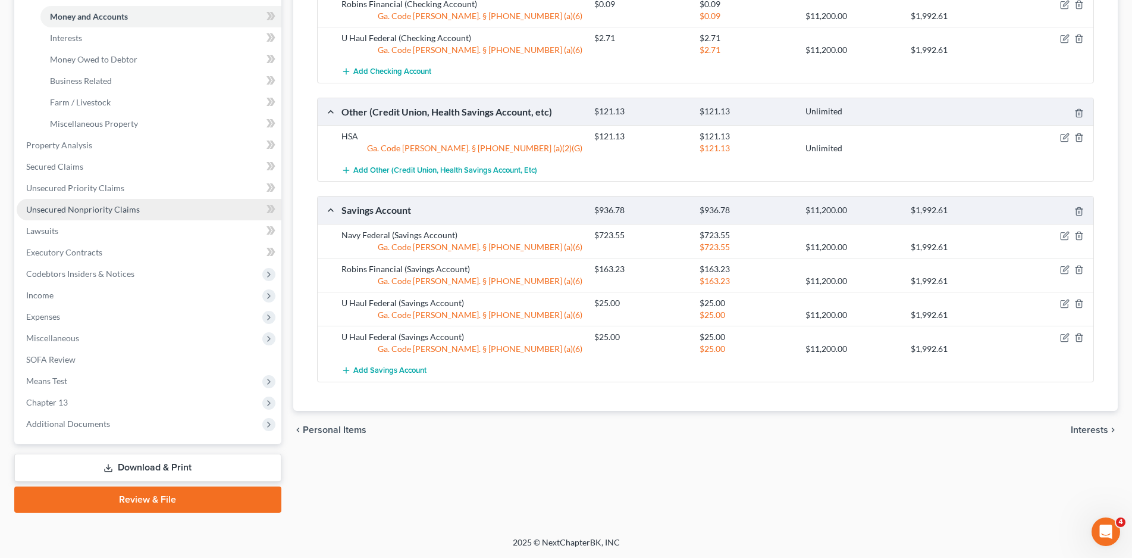
click at [62, 208] on span "Unsecured Nonpriority Claims" at bounding box center [83, 209] width 114 height 10
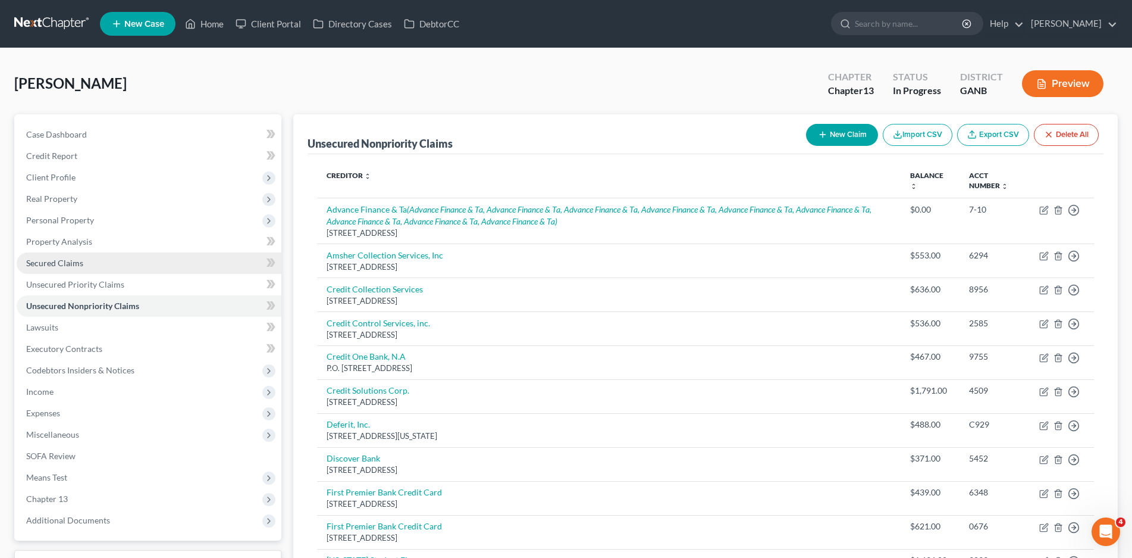
click at [50, 266] on span "Secured Claims" at bounding box center [54, 263] width 57 height 10
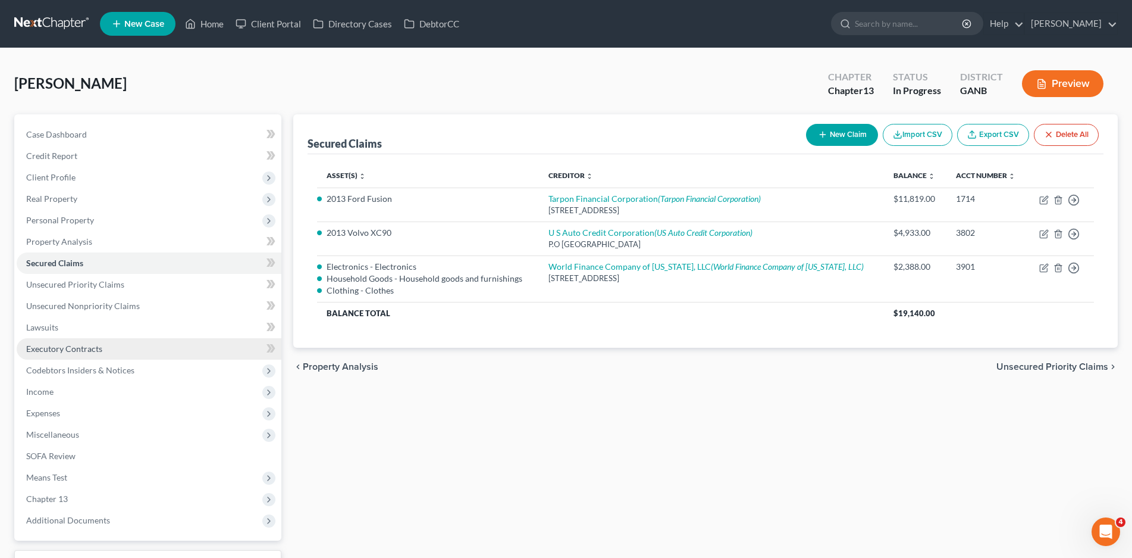
click at [75, 350] on span "Executory Contracts" at bounding box center [64, 348] width 76 height 10
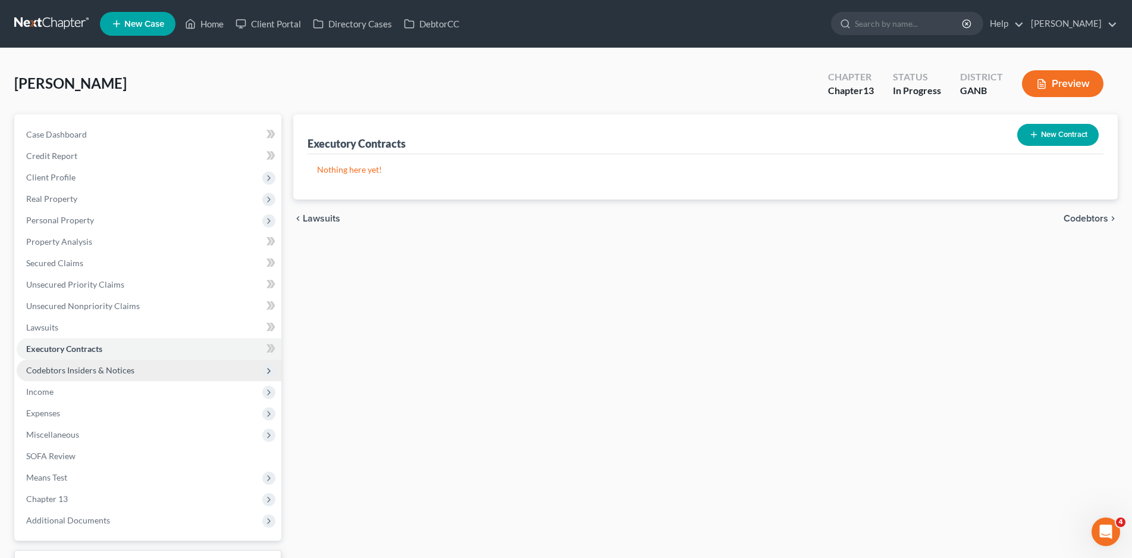
click at [68, 374] on span "Codebtors Insiders & Notices" at bounding box center [80, 370] width 108 height 10
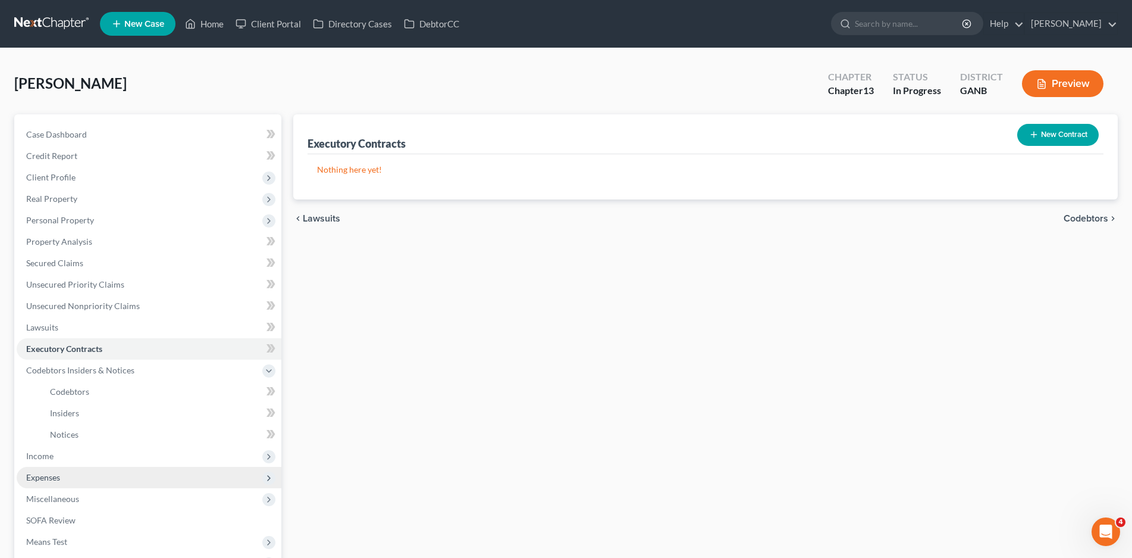
click at [53, 478] on span "Expenses" at bounding box center [43, 477] width 34 height 10
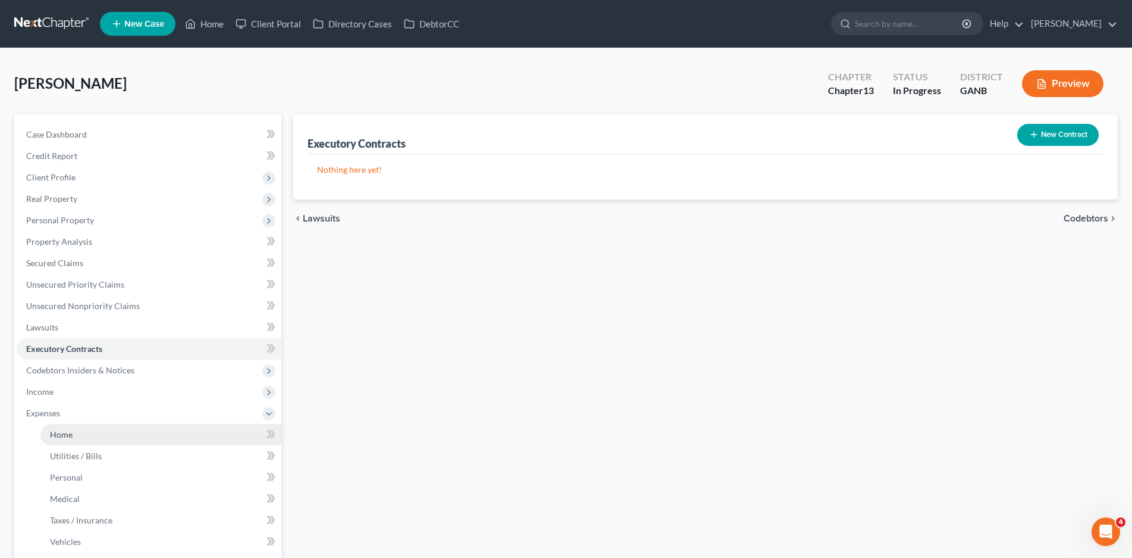
click at [58, 436] on span "Home" at bounding box center [61, 434] width 23 height 10
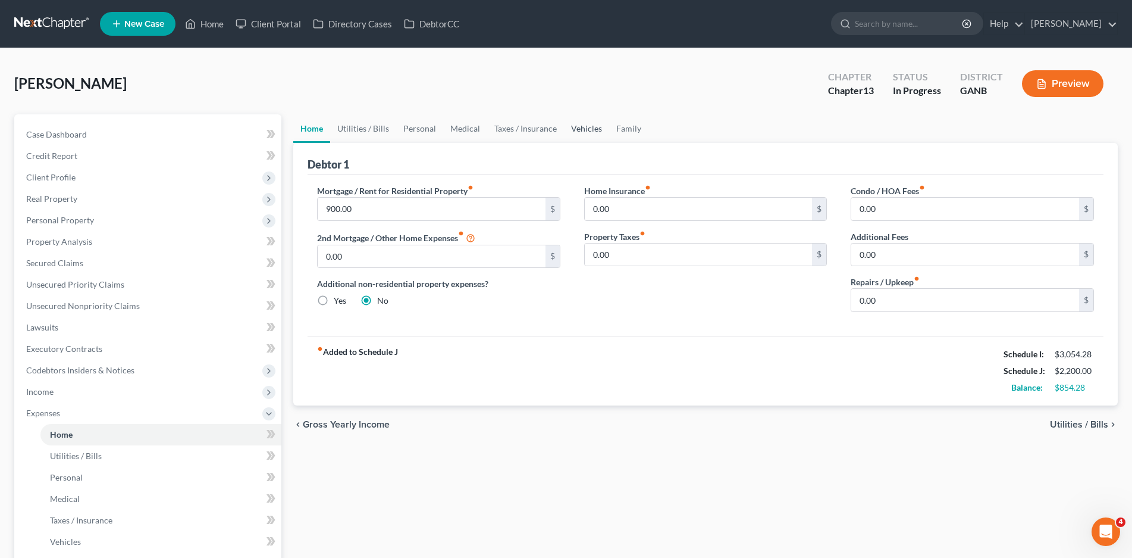
click at [580, 128] on link "Vehicles" at bounding box center [586, 128] width 45 height 29
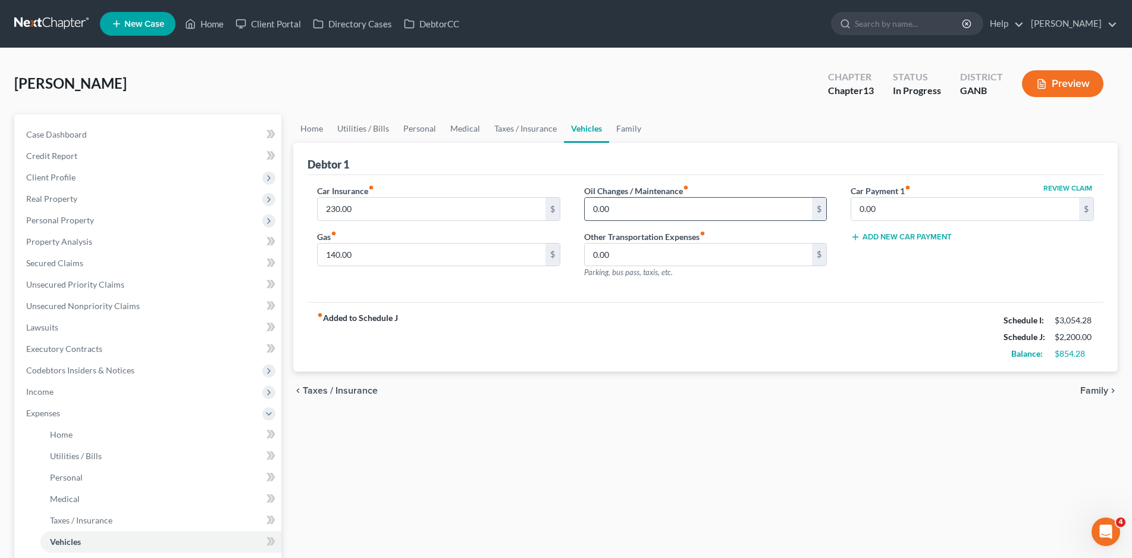
click at [619, 212] on input "0.00" at bounding box center [699, 209] width 228 height 23
click at [620, 127] on link "Family" at bounding box center [628, 128] width 39 height 29
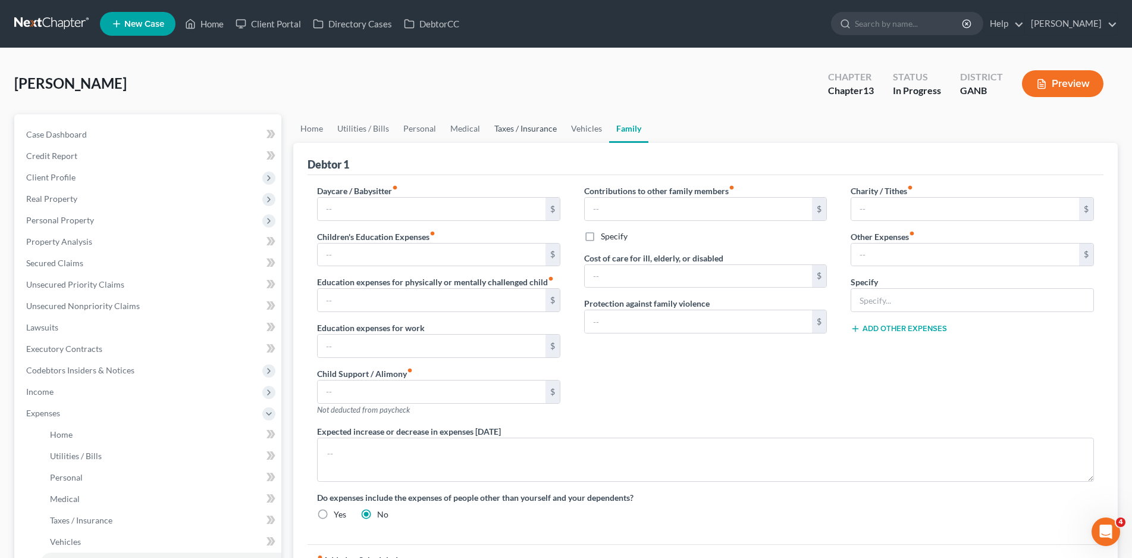
click at [540, 129] on link "Taxes / Insurance" at bounding box center [525, 128] width 77 height 29
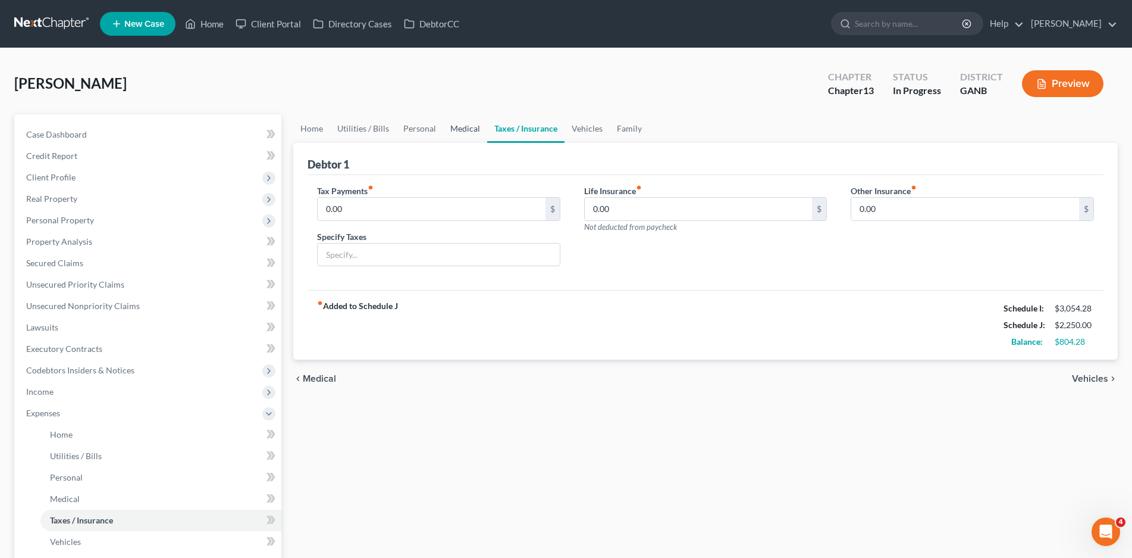
click at [453, 131] on link "Medical" at bounding box center [465, 128] width 44 height 29
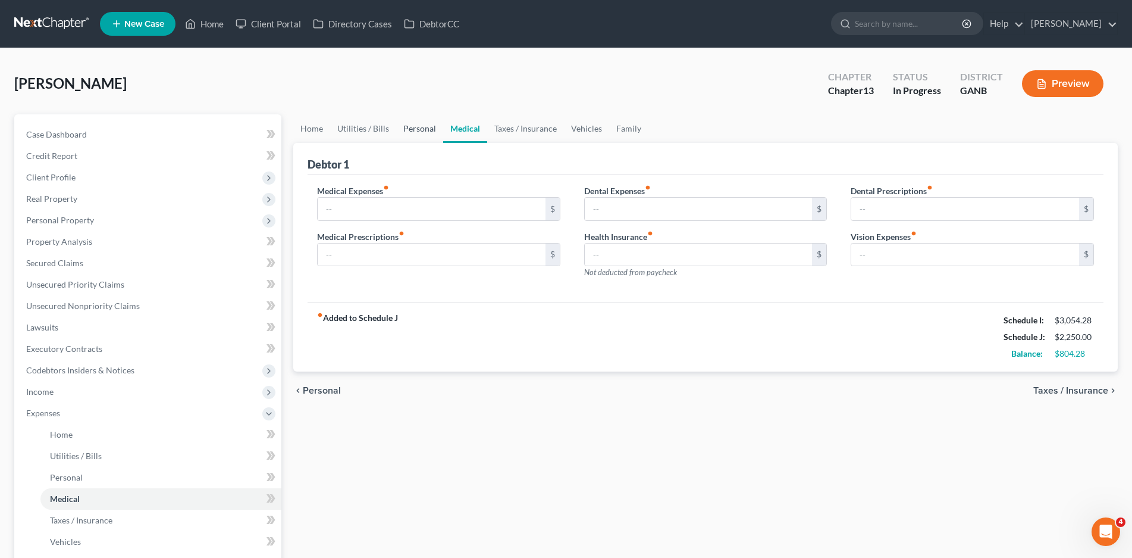
click at [414, 132] on link "Personal" at bounding box center [419, 128] width 47 height 29
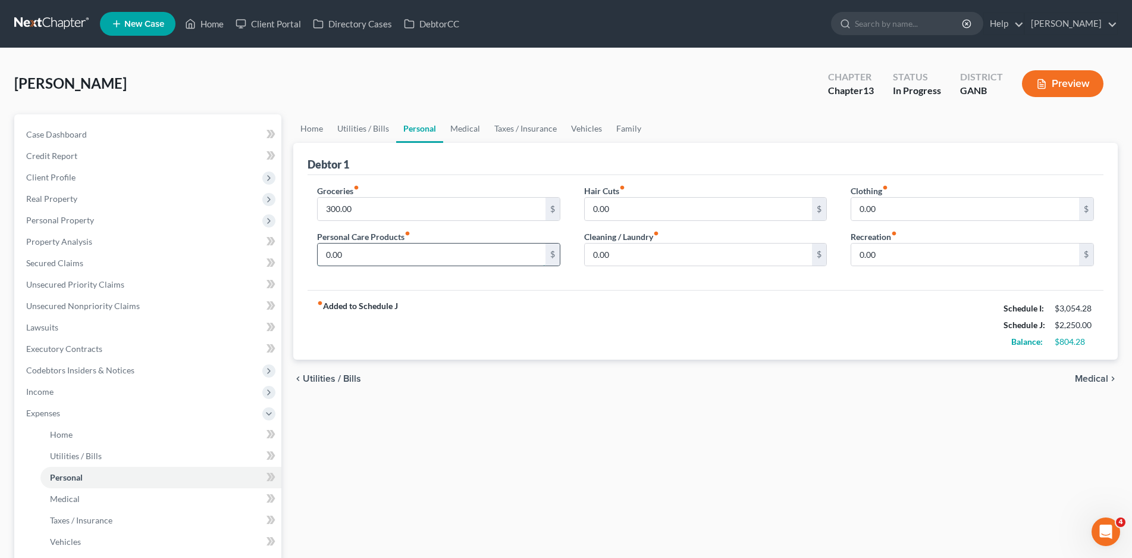
click at [355, 252] on input "0.00" at bounding box center [432, 254] width 228 height 23
click at [456, 125] on link "Medical" at bounding box center [465, 128] width 44 height 29
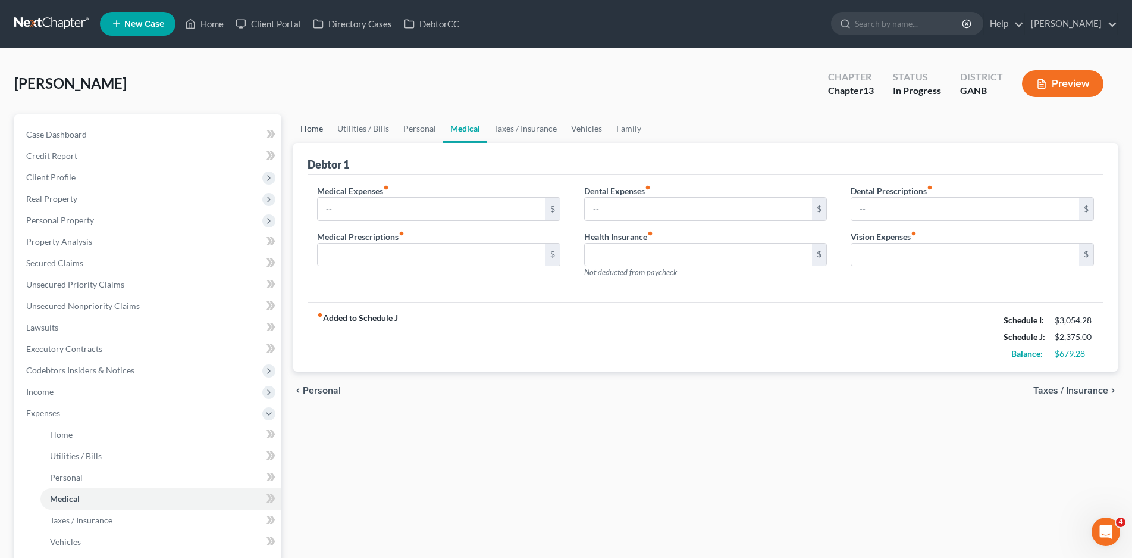
click at [304, 126] on link "Home" at bounding box center [311, 128] width 37 height 29
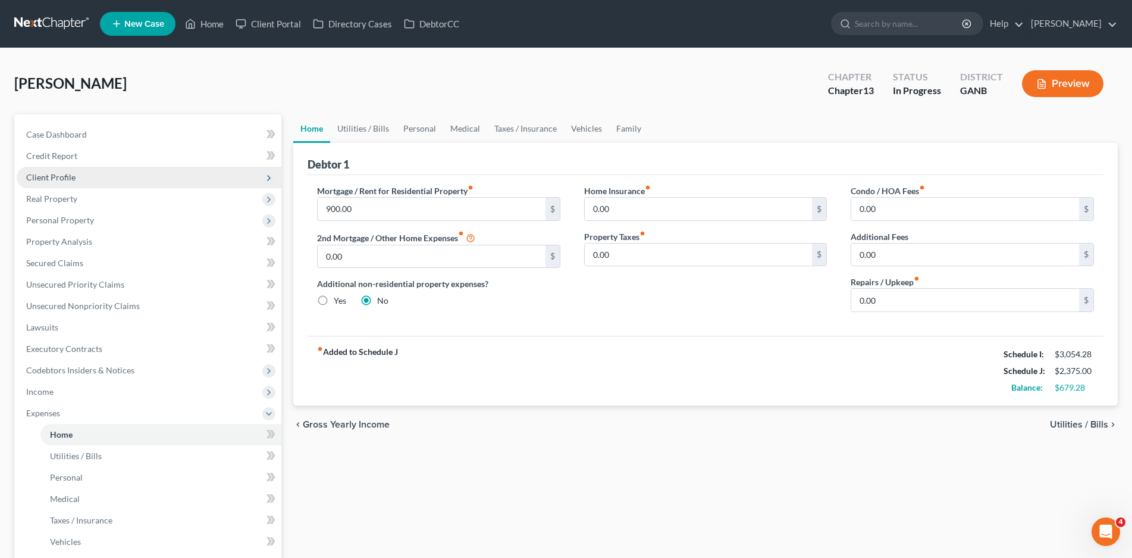
click at [55, 174] on span "Client Profile" at bounding box center [50, 177] width 49 height 10
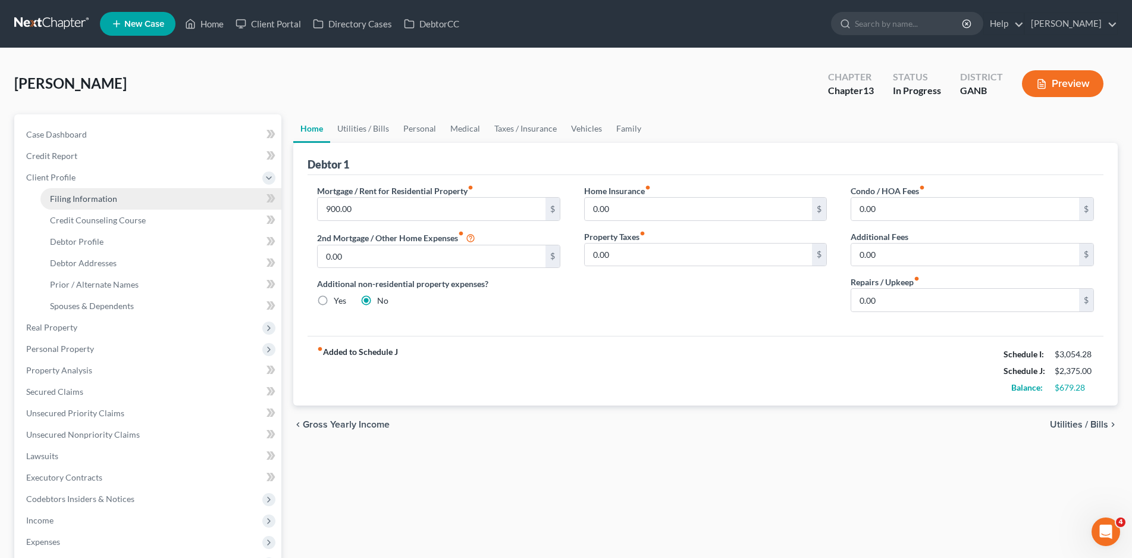
click at [97, 197] on span "Filing Information" at bounding box center [83, 198] width 67 height 10
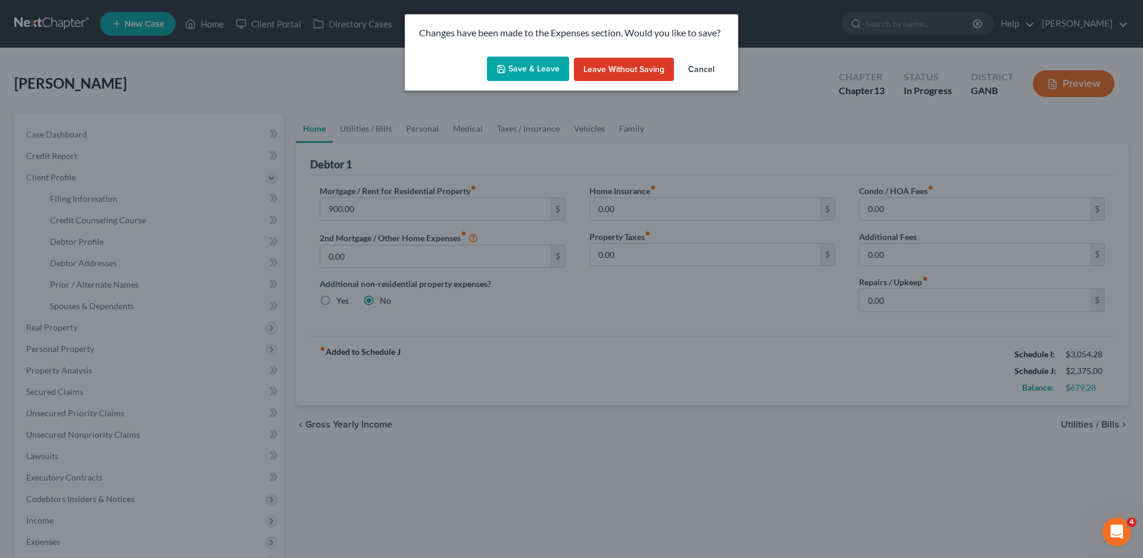
click at [517, 73] on button "Save & Leave" at bounding box center [528, 69] width 82 height 25
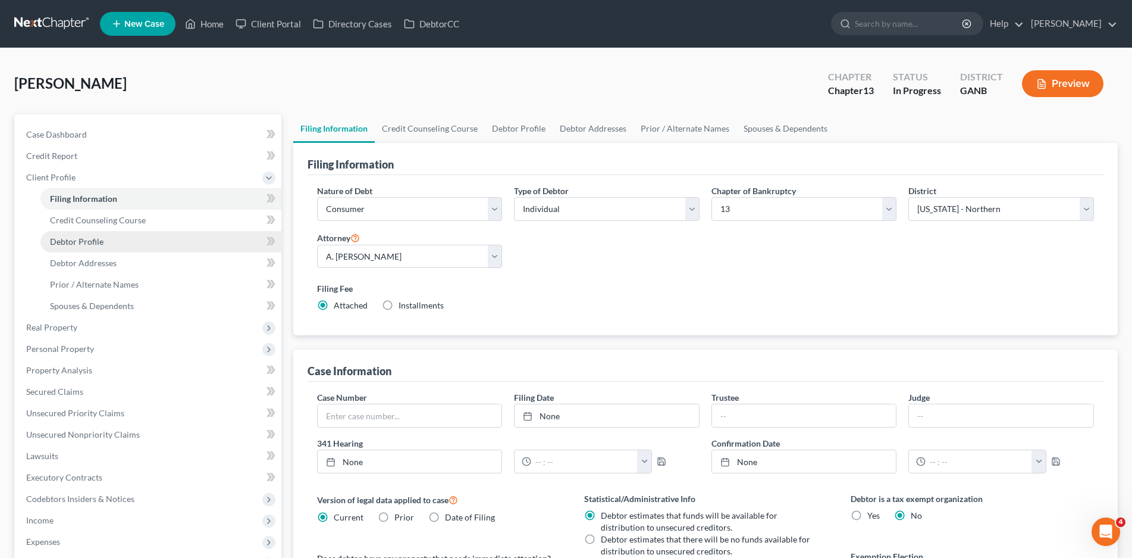
click at [83, 242] on span "Debtor Profile" at bounding box center [77, 241] width 54 height 10
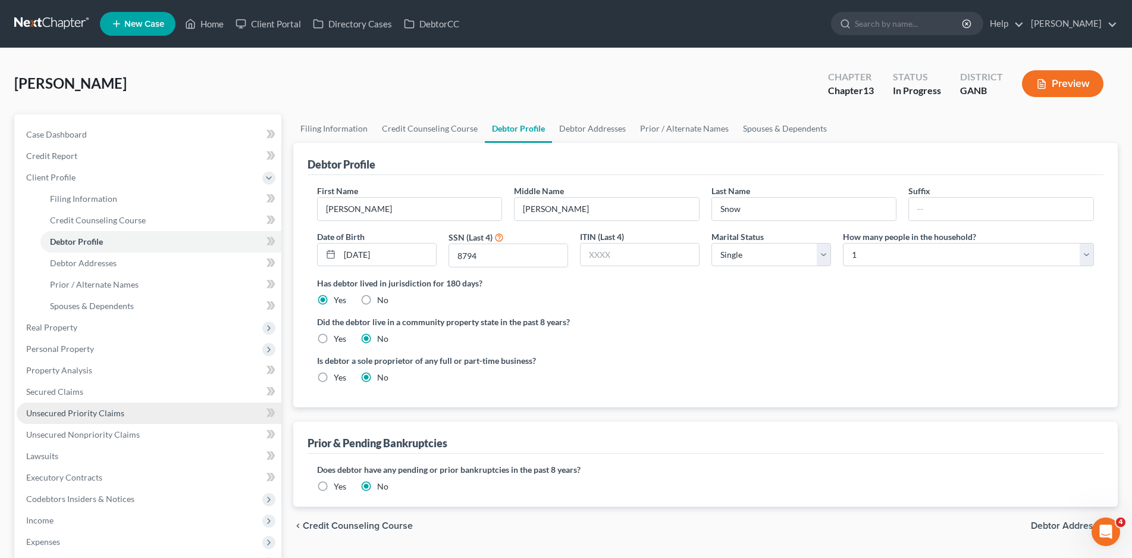
click at [80, 412] on span "Unsecured Priority Claims" at bounding box center [75, 413] width 98 height 10
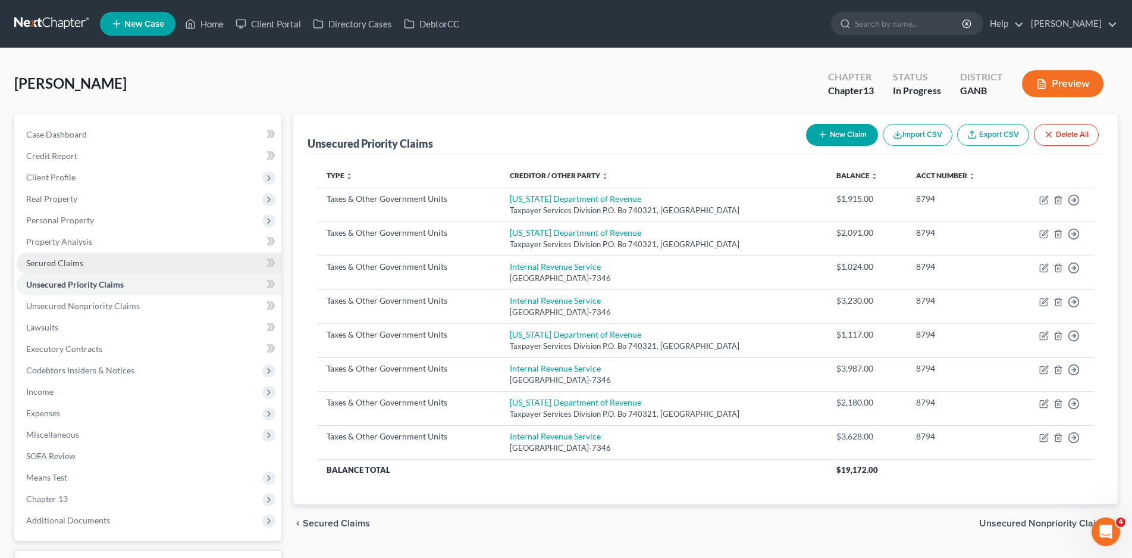
click at [54, 263] on span "Secured Claims" at bounding box center [54, 263] width 57 height 10
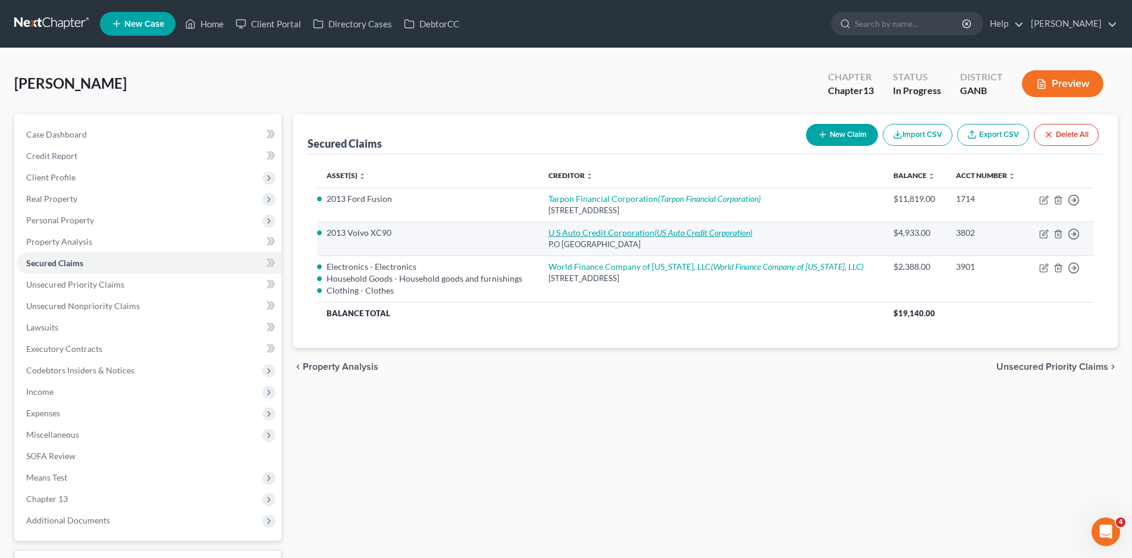
click at [591, 230] on link "U S Auto Credit Corporation (US Auto Credit Corporation)" at bounding box center [651, 232] width 204 height 10
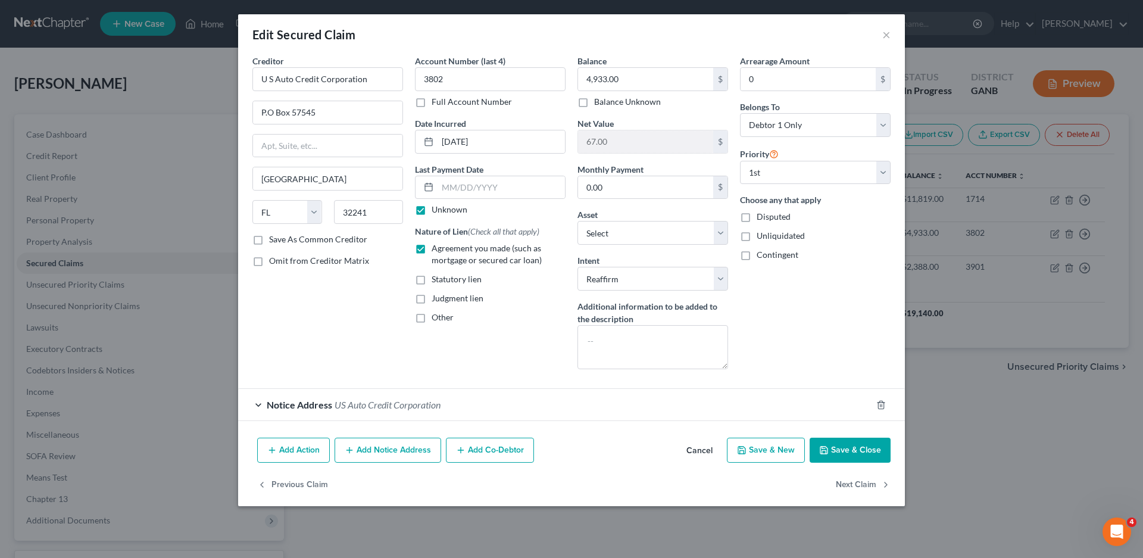
click at [257, 408] on div "Notice Address US Auto Credit Corporation" at bounding box center [554, 405] width 633 height 32
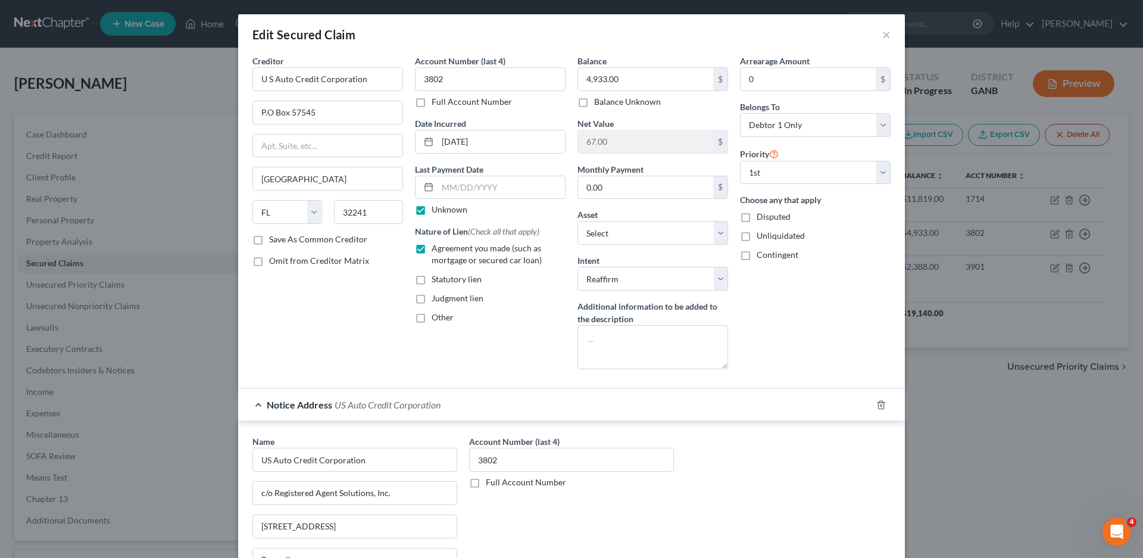
click at [251, 404] on div "Notice Address US Auto Credit Corporation" at bounding box center [554, 405] width 633 height 32
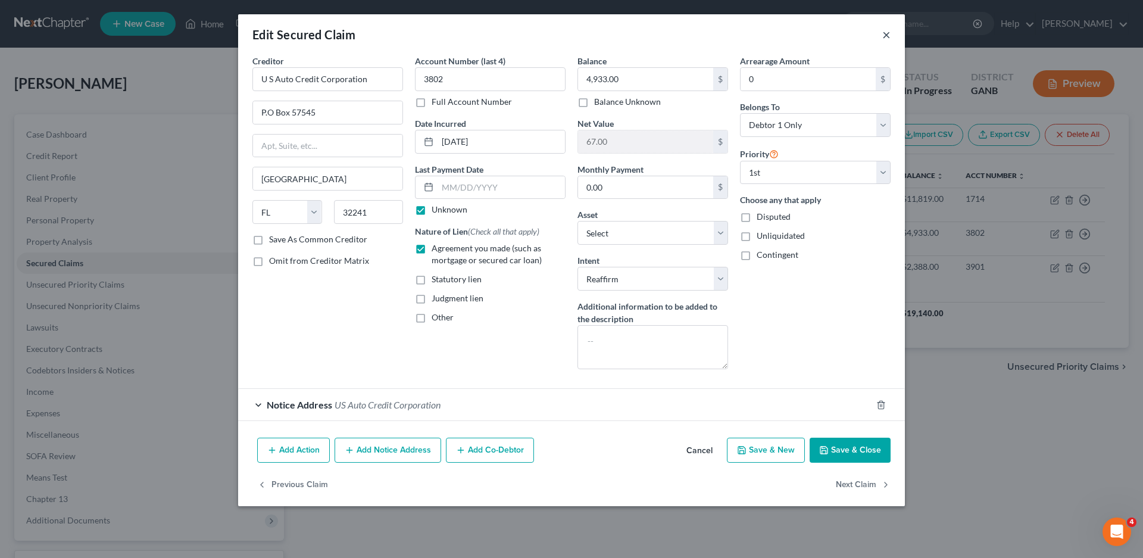
click at [887, 36] on button "×" at bounding box center [886, 34] width 8 height 14
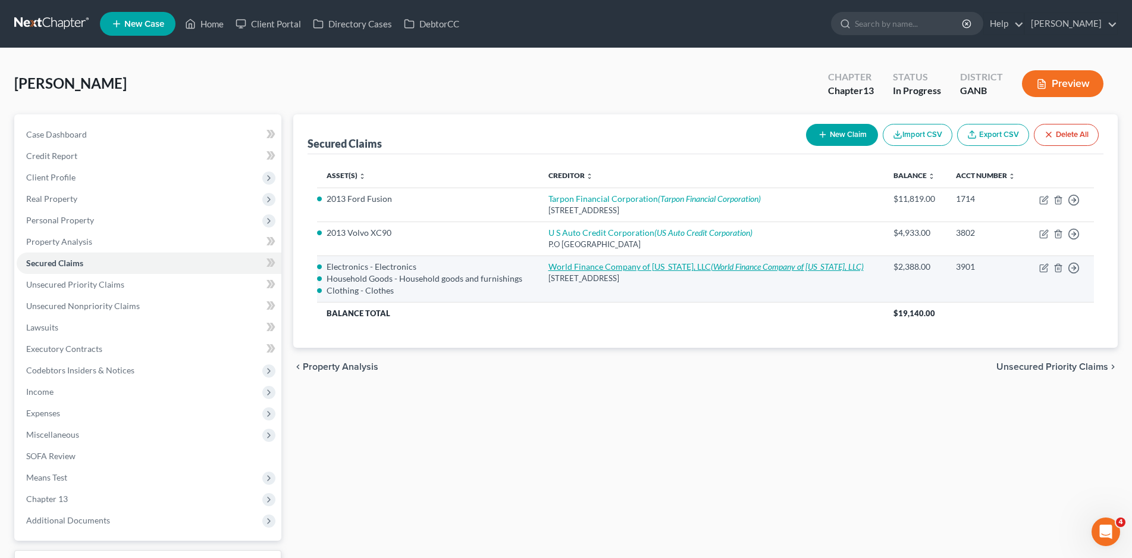
click at [661, 262] on link "World Finance Company of [US_STATE], LLC (World Finance Company of [US_STATE], …" at bounding box center [706, 266] width 315 height 10
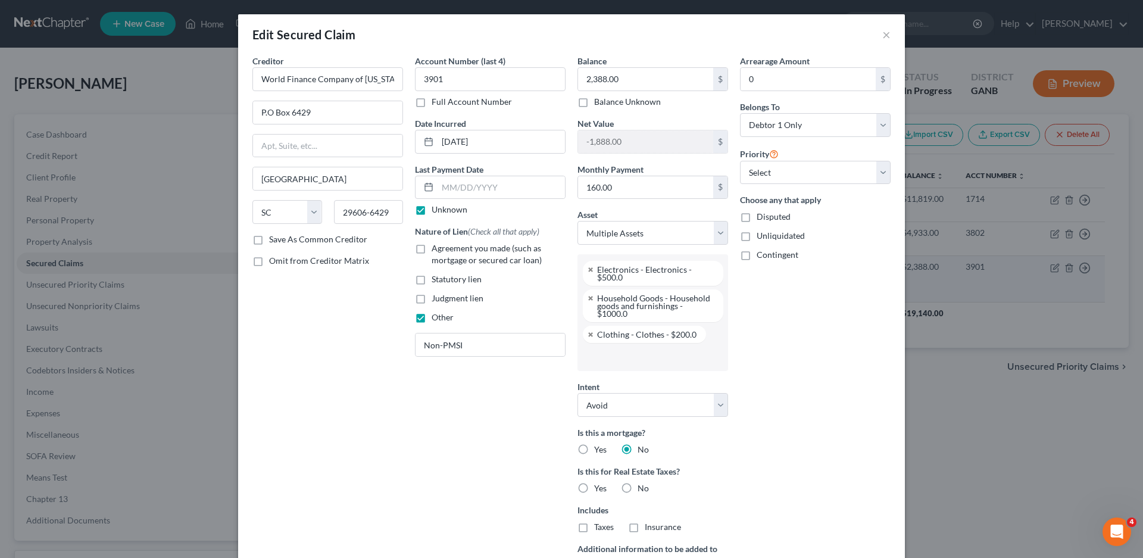
scroll to position [75, 0]
click at [378, 80] on input "World Finance Company of [US_STATE], LLC" at bounding box center [327, 79] width 151 height 24
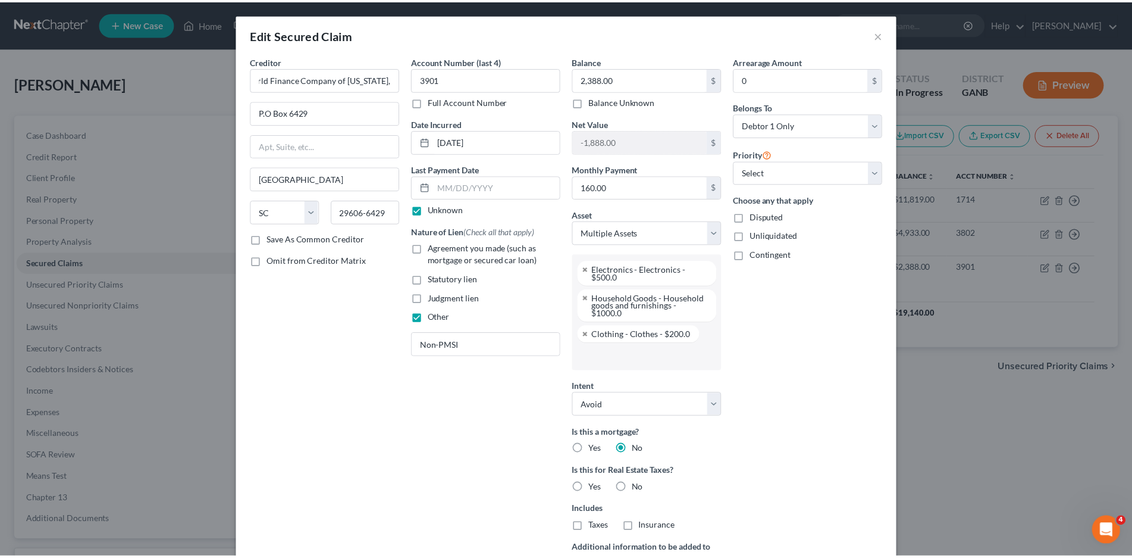
scroll to position [0, 0]
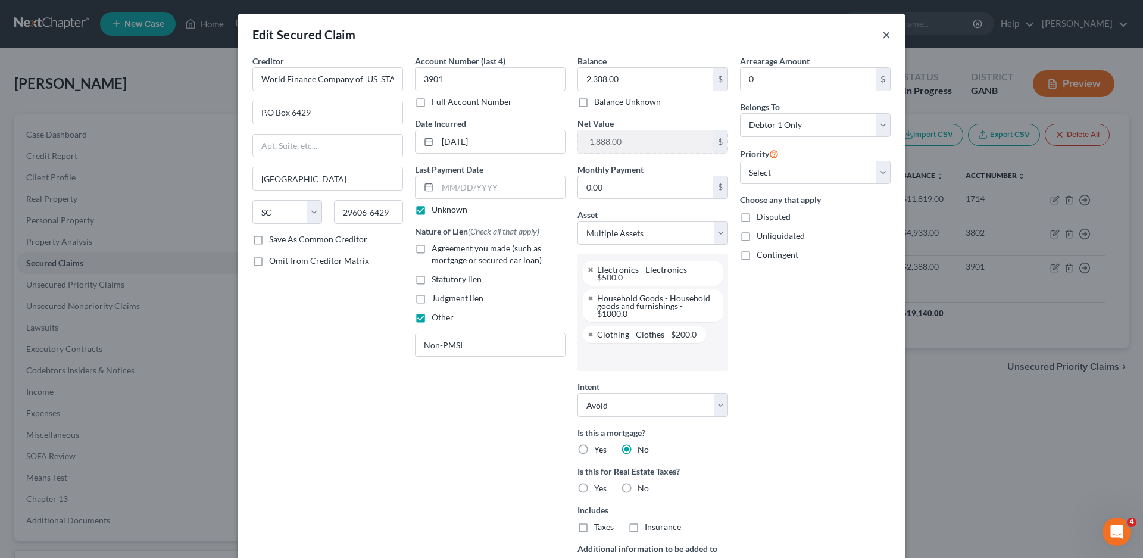
click at [882, 32] on button "×" at bounding box center [886, 34] width 8 height 14
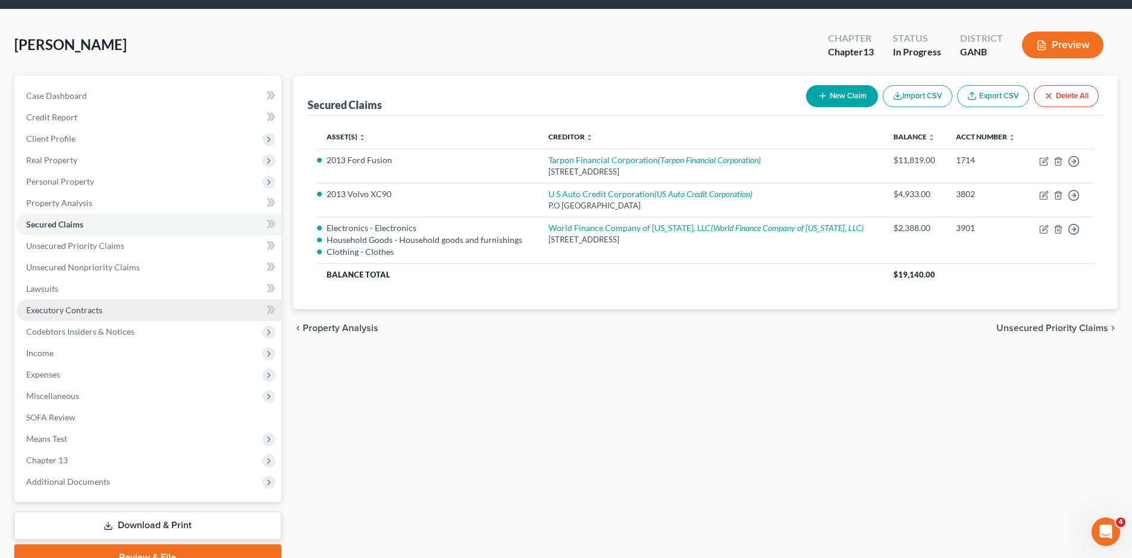
scroll to position [60, 0]
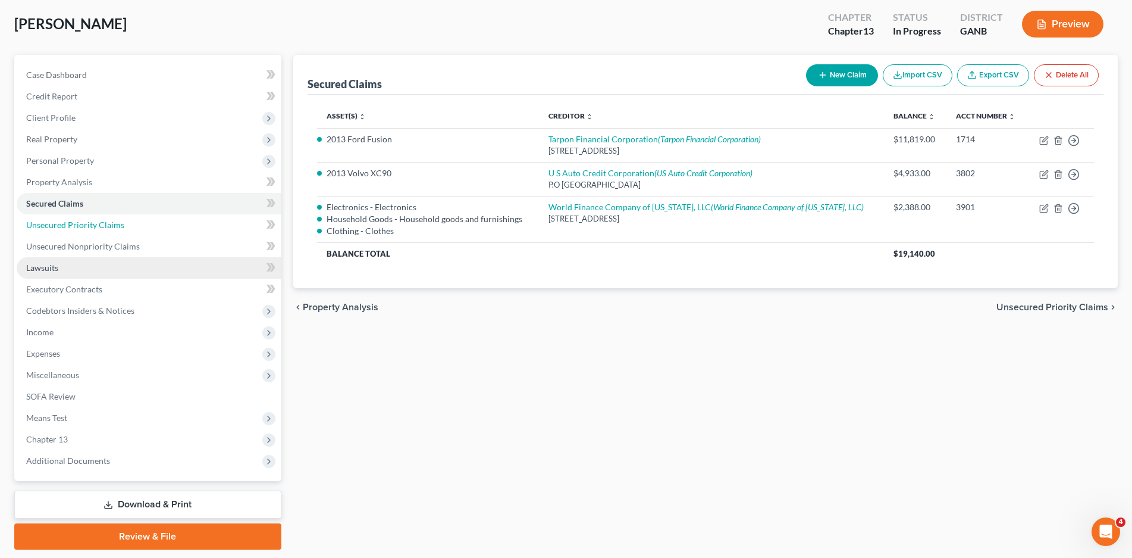
drag, startPoint x: 100, startPoint y: 225, endPoint x: 99, endPoint y: 270, distance: 45.2
click at [99, 226] on span "Unsecured Priority Claims" at bounding box center [75, 225] width 98 height 10
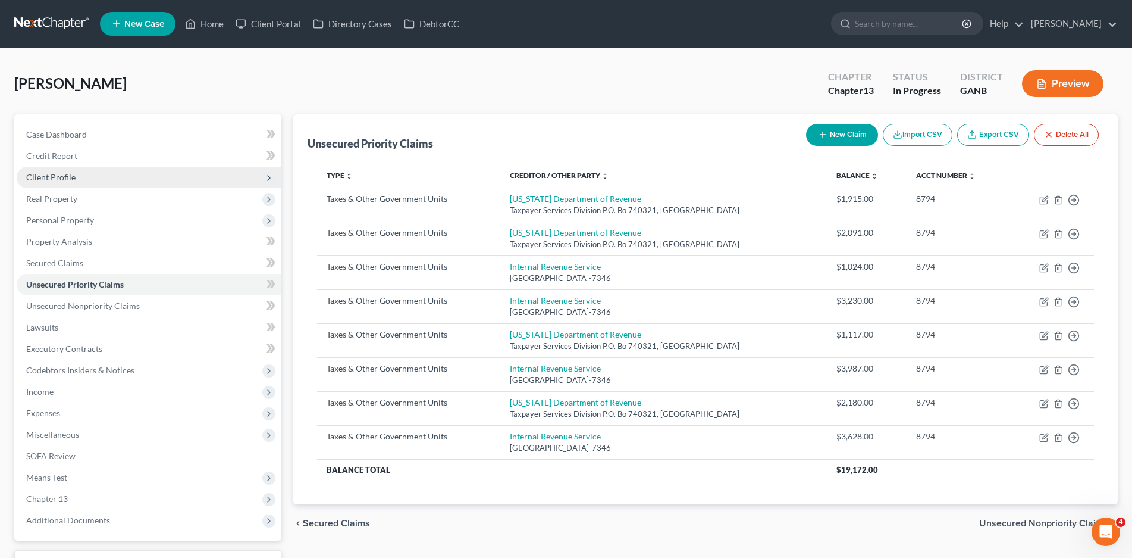
click at [44, 177] on span "Client Profile" at bounding box center [50, 177] width 49 height 10
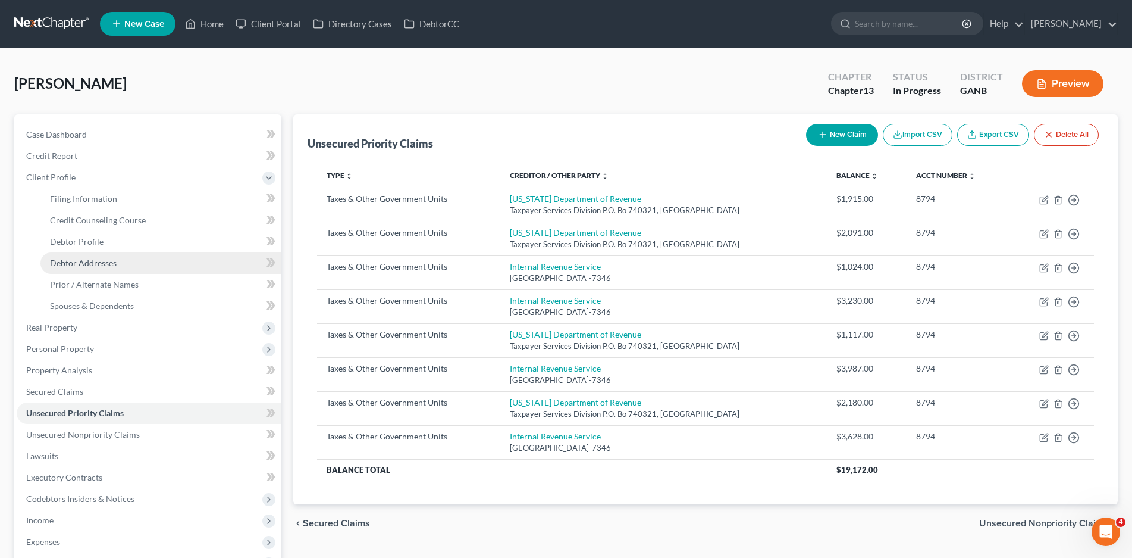
click at [101, 265] on span "Debtor Addresses" at bounding box center [83, 263] width 67 height 10
